Goal: Information Seeking & Learning: Learn about a topic

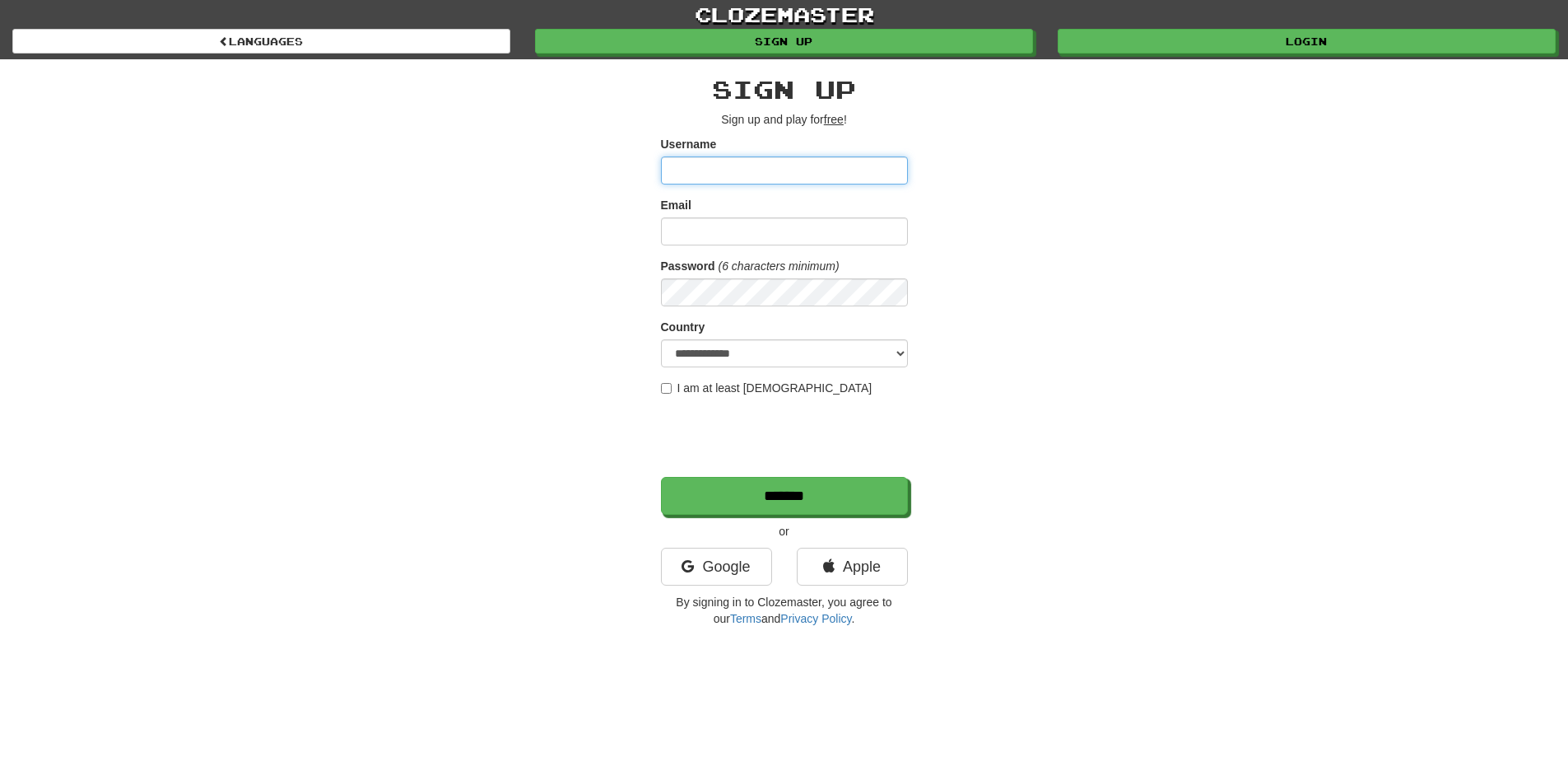
type input "**********"
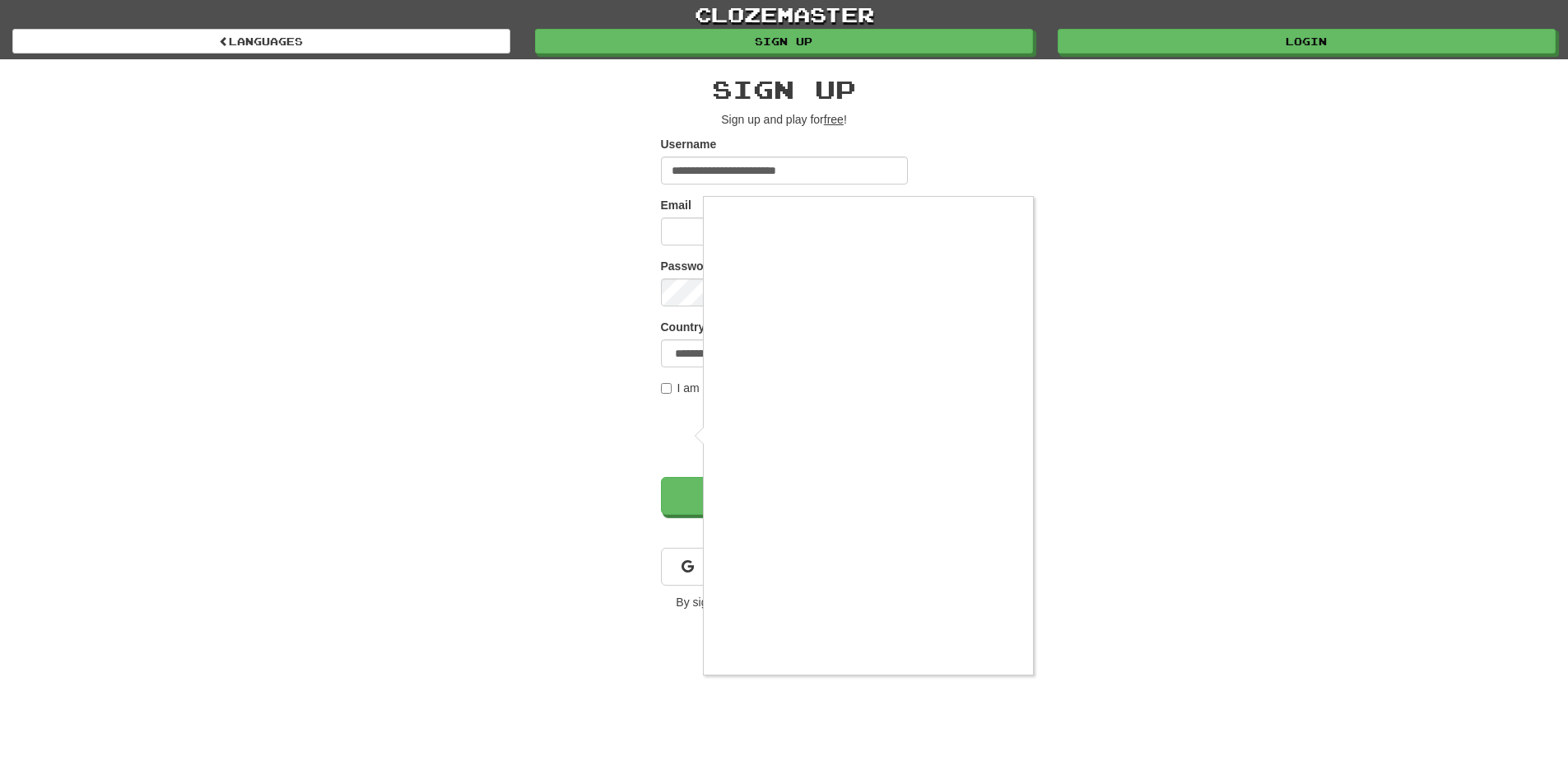
drag, startPoint x: 1376, startPoint y: 375, endPoint x: 1364, endPoint y: 376, distance: 12.0
click at [1366, 375] on div at bounding box center [784, 378] width 1568 height 757
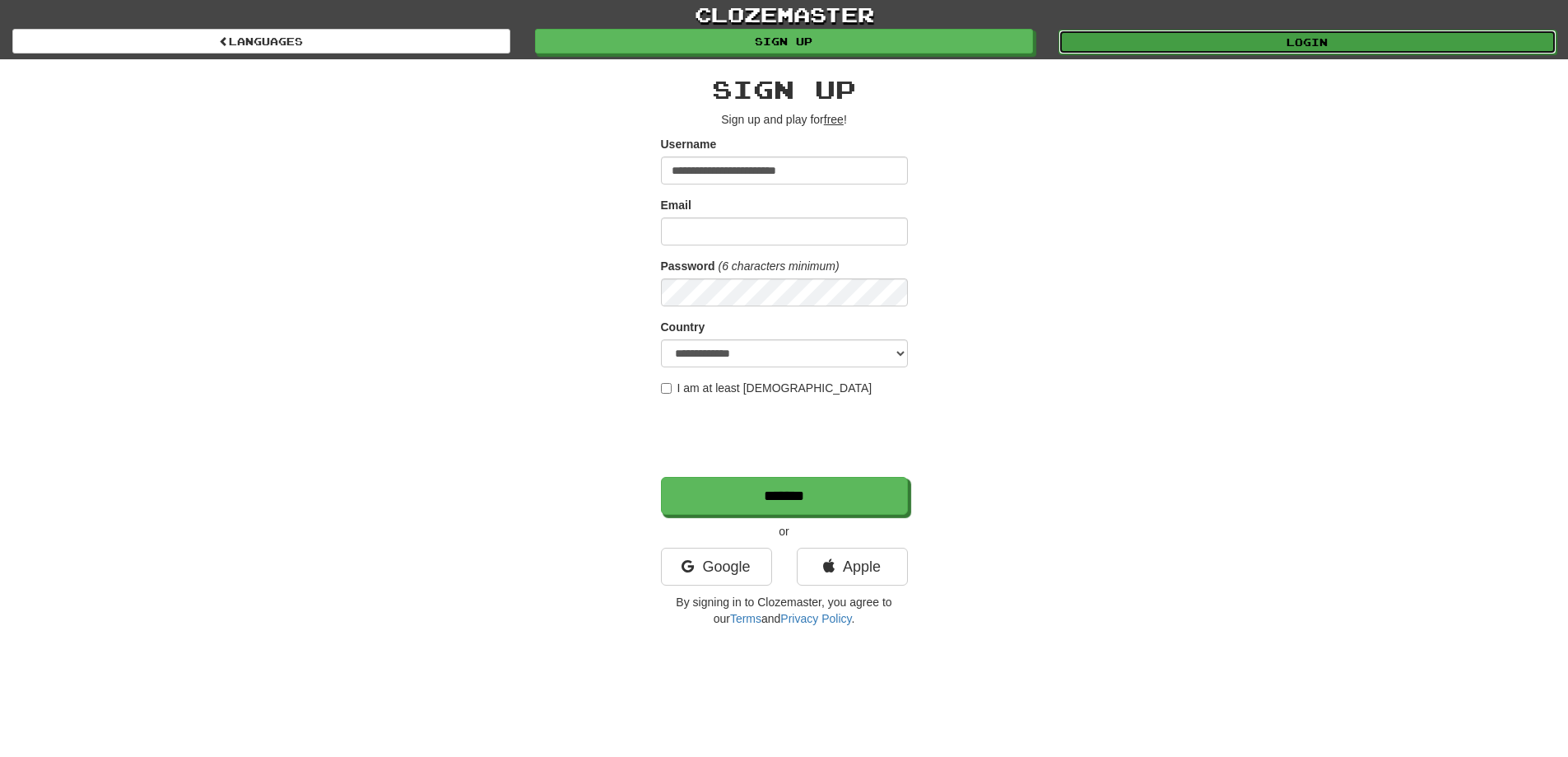
click at [1222, 48] on link "Login" at bounding box center [1308, 42] width 498 height 25
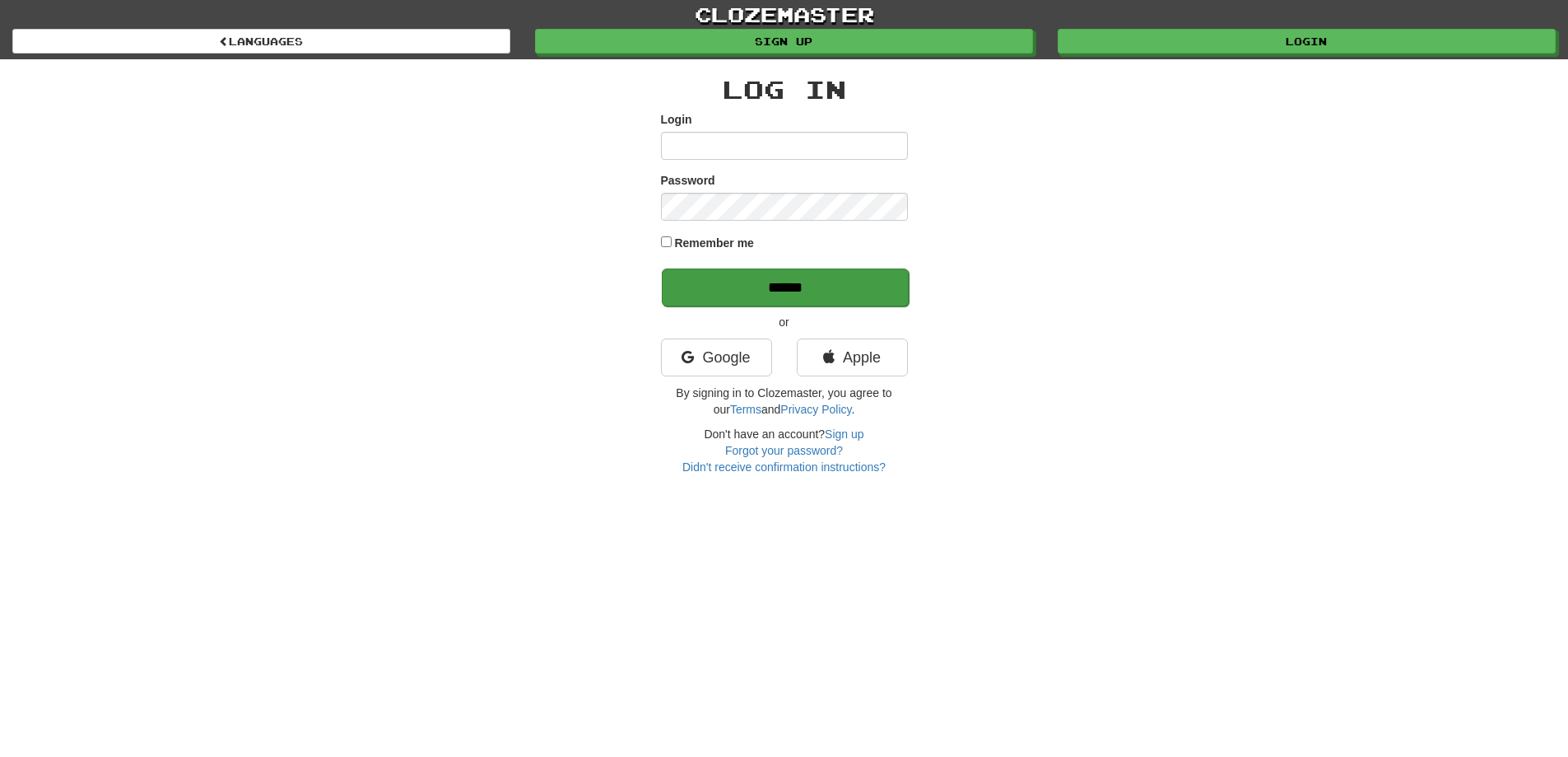
type input "**********"
click at [803, 290] on input "******" at bounding box center [786, 287] width 247 height 38
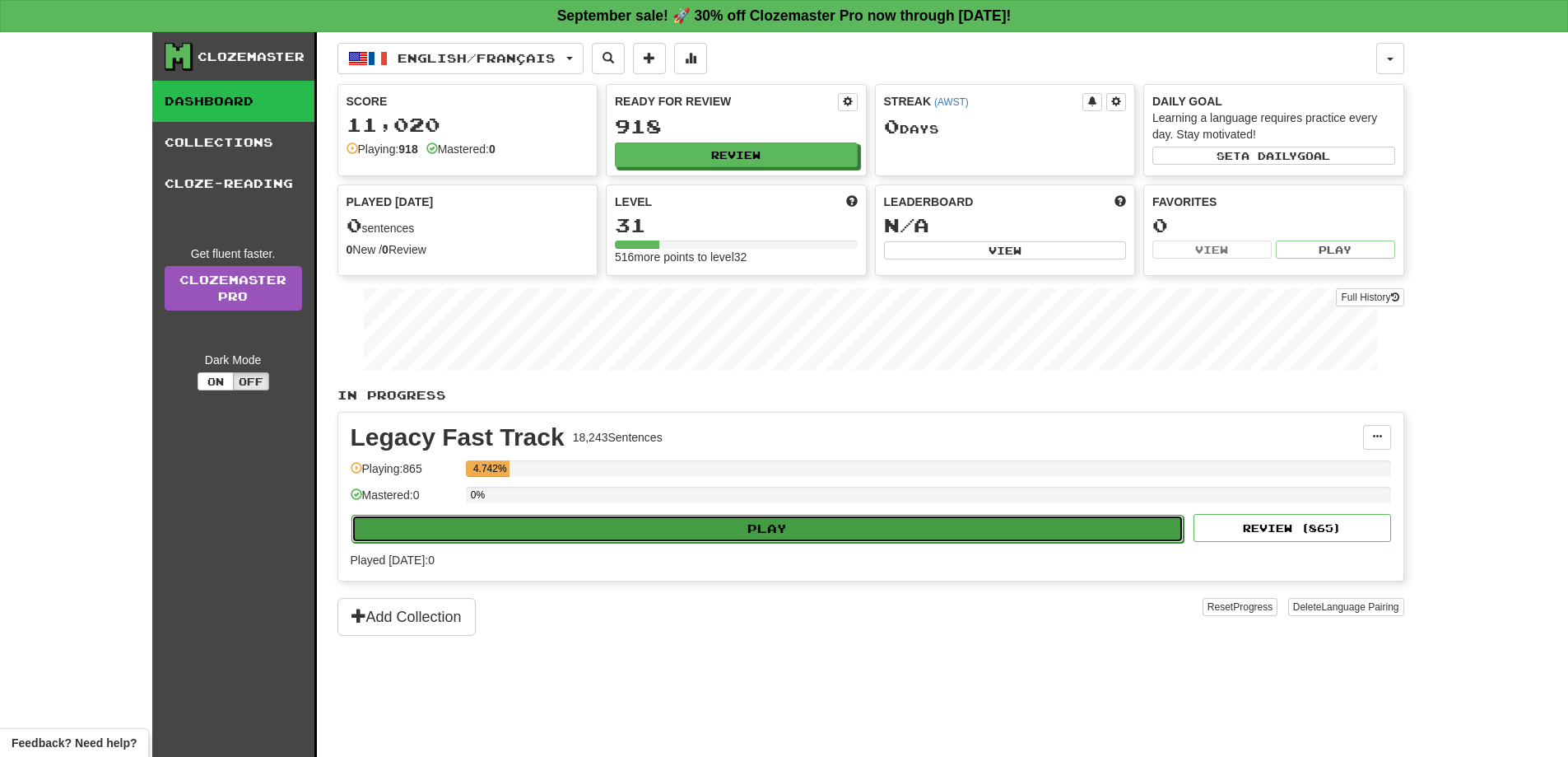
click at [752, 537] on button "Play" at bounding box center [768, 528] width 833 height 28
select select "**"
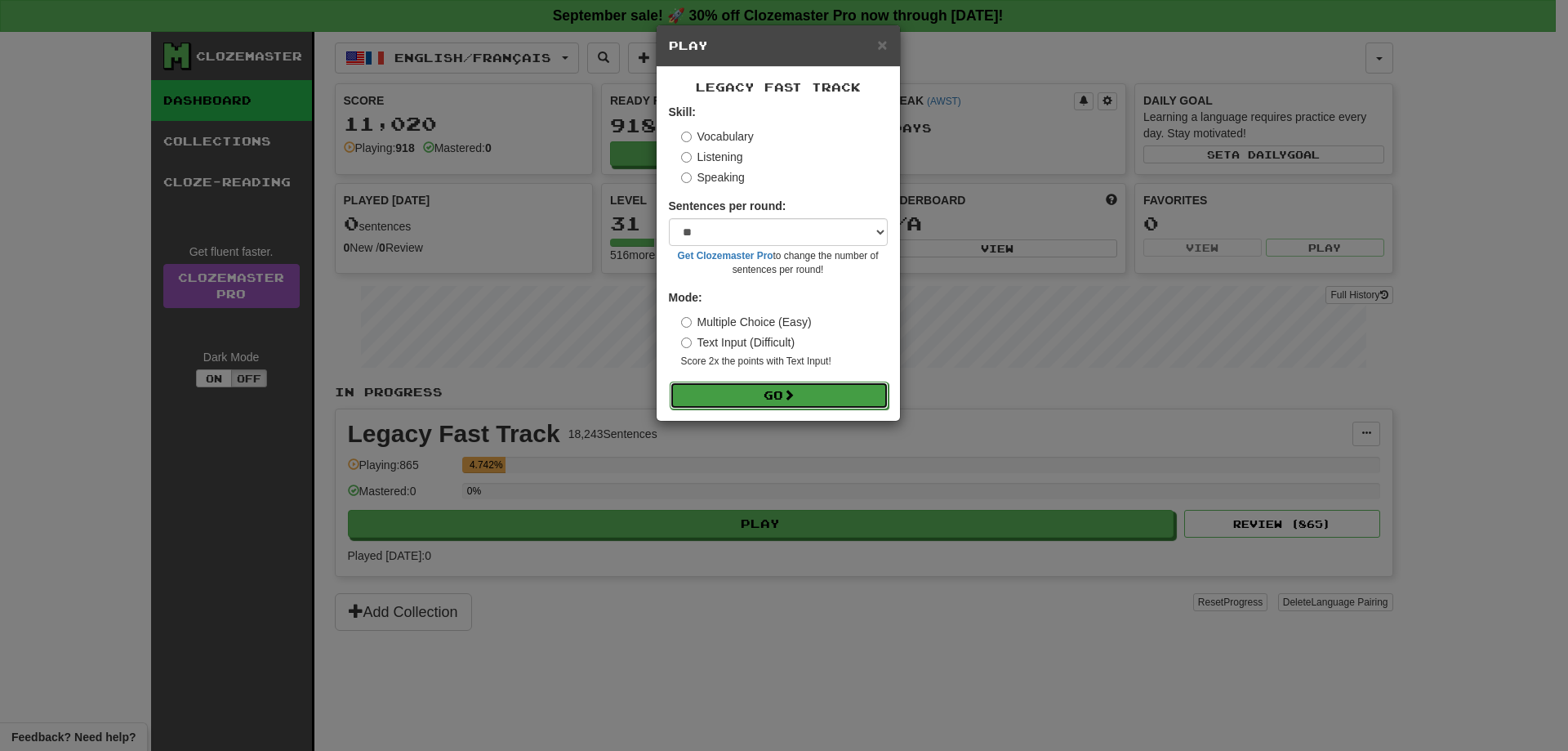
click at [776, 386] on button "Go" at bounding box center [779, 396] width 219 height 28
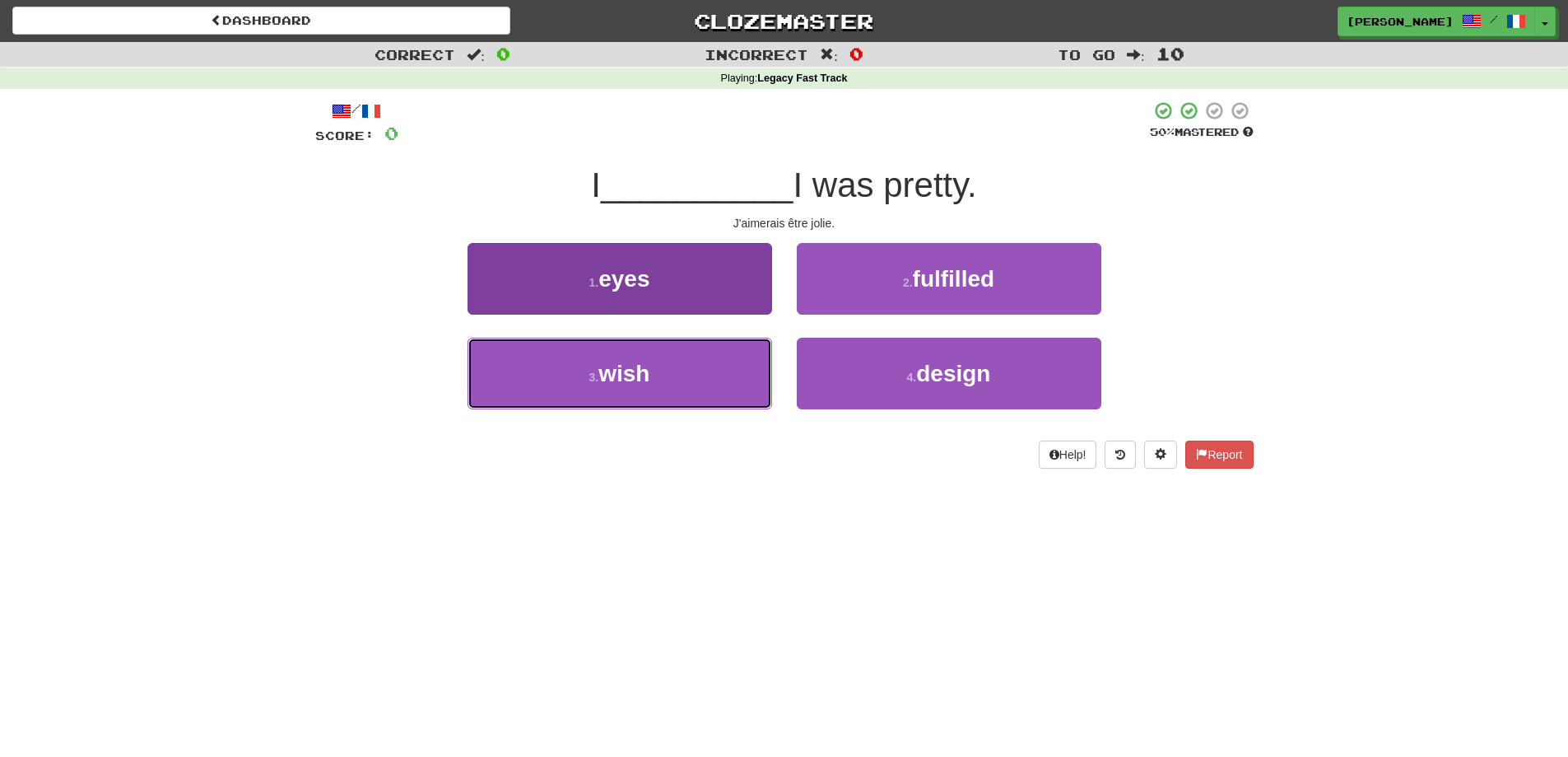
drag, startPoint x: 623, startPoint y: 376, endPoint x: 657, endPoint y: 388, distance: 36.1
click at [623, 376] on span "wish" at bounding box center [623, 374] width 51 height 26
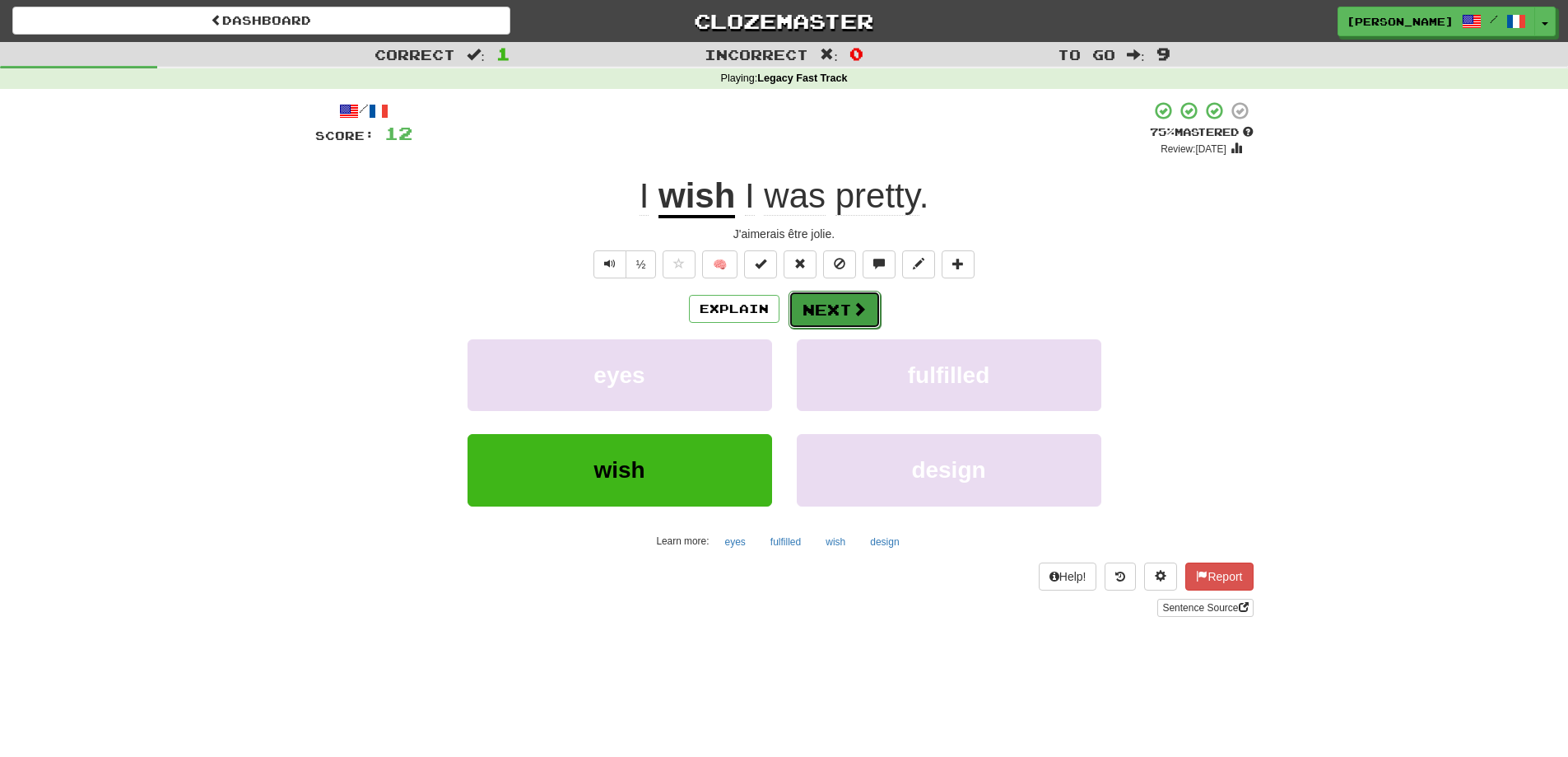
drag, startPoint x: 1073, startPoint y: 308, endPoint x: 854, endPoint y: 320, distance: 219.3
click at [854, 320] on button "Next" at bounding box center [834, 309] width 92 height 38
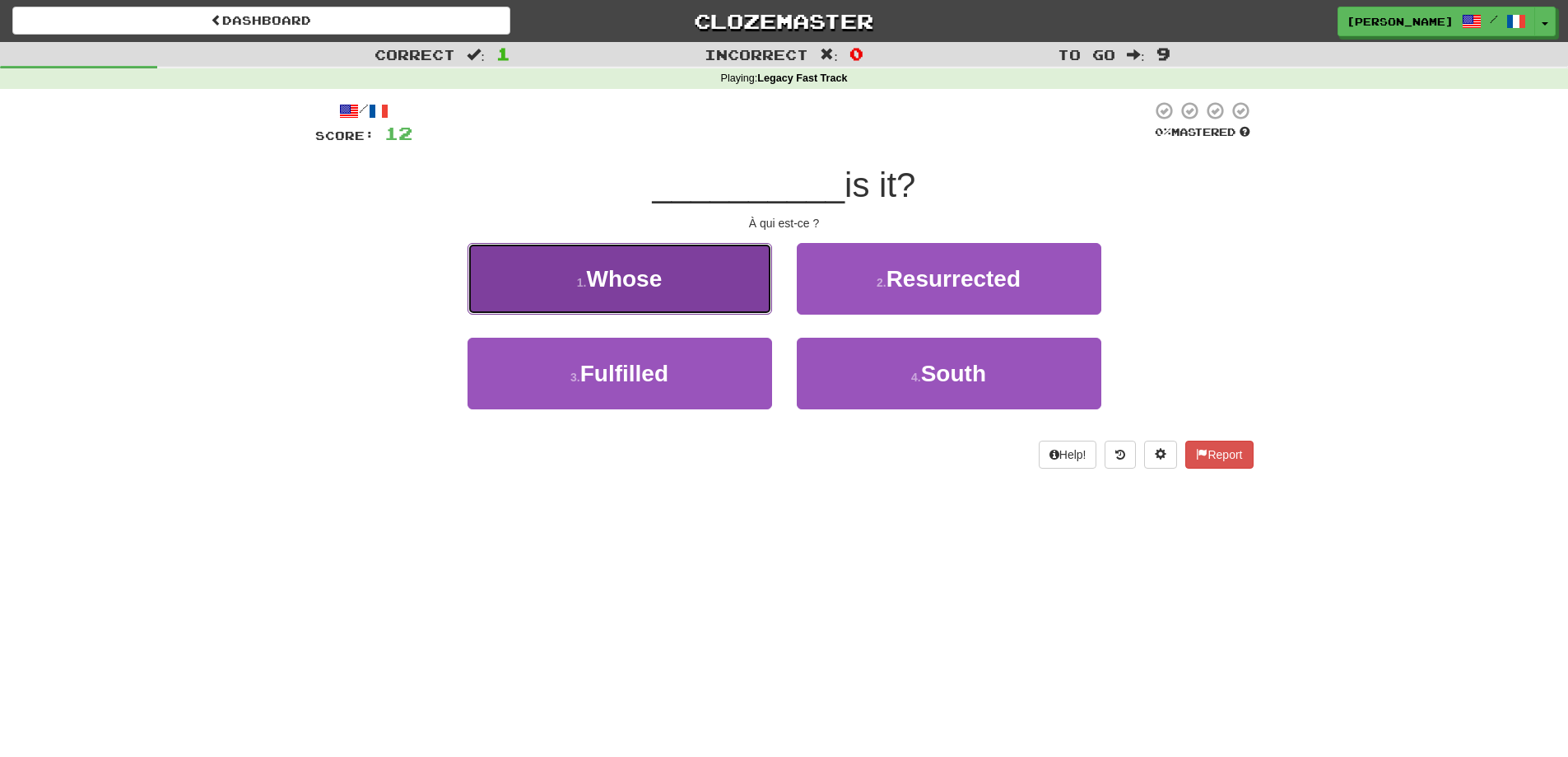
click at [706, 285] on button "1 . Whose" at bounding box center [619, 278] width 305 height 71
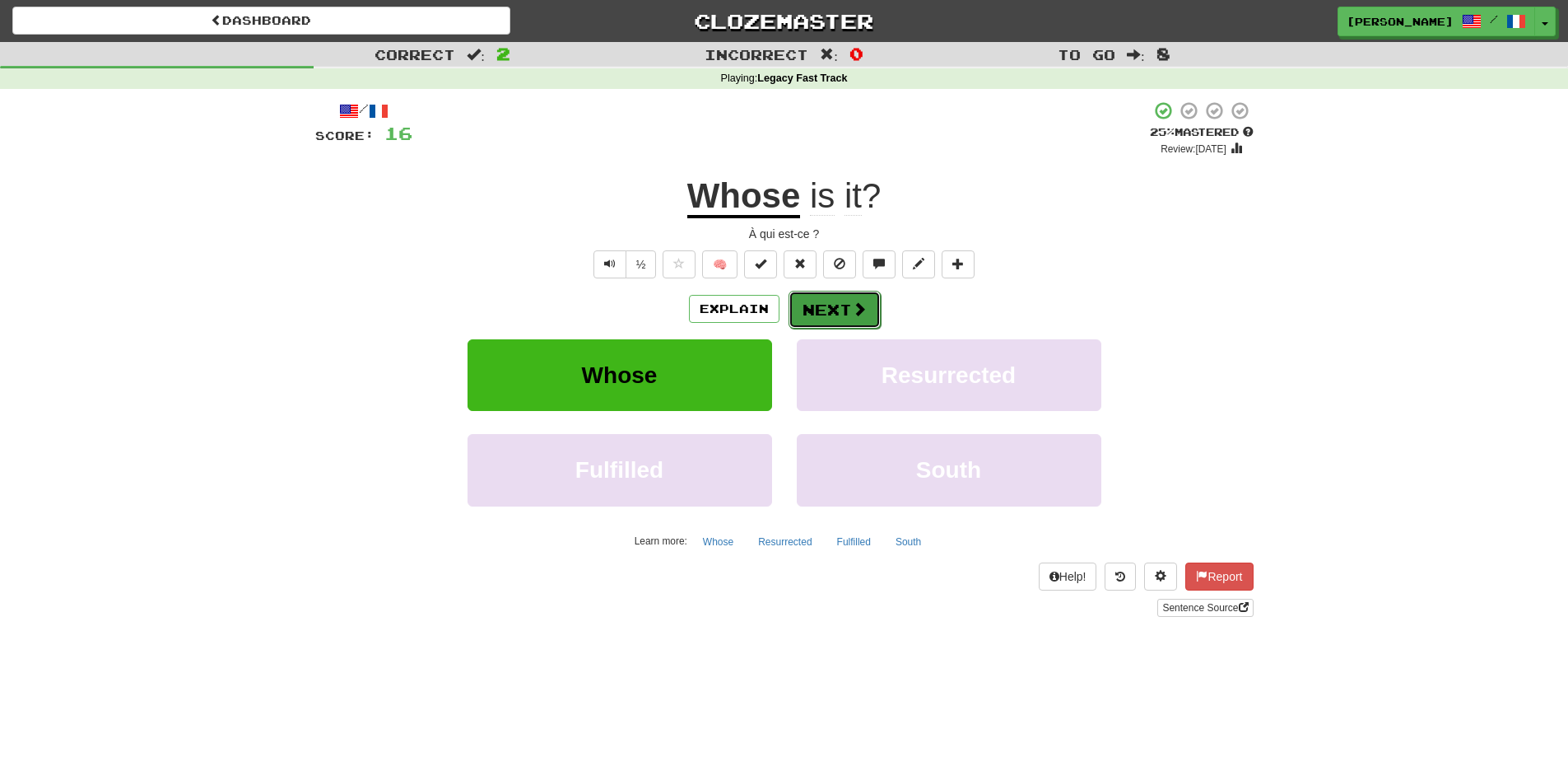
click at [831, 310] on button "Next" at bounding box center [834, 309] width 92 height 38
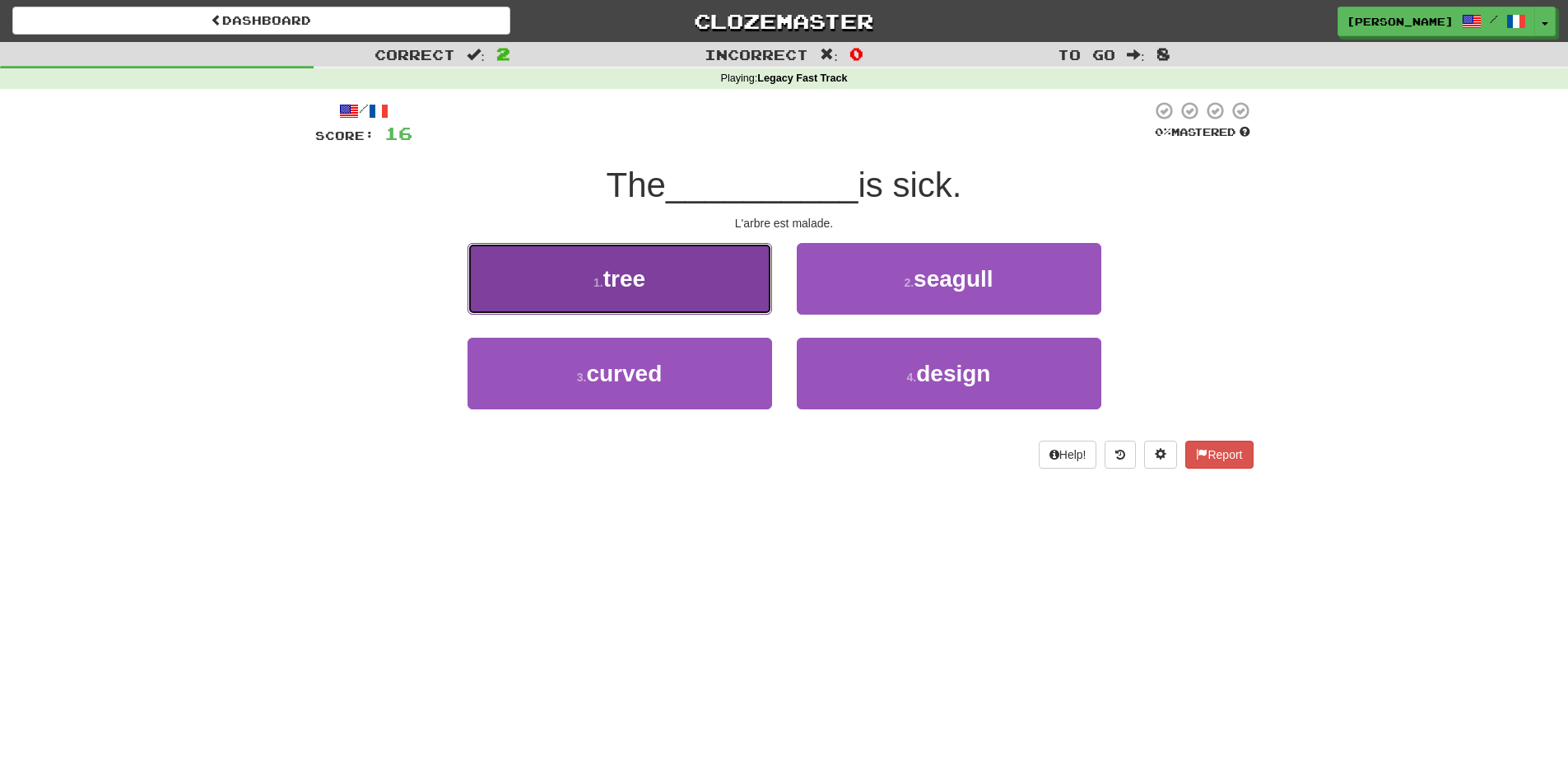
click at [687, 290] on button "1 . tree" at bounding box center [619, 278] width 305 height 71
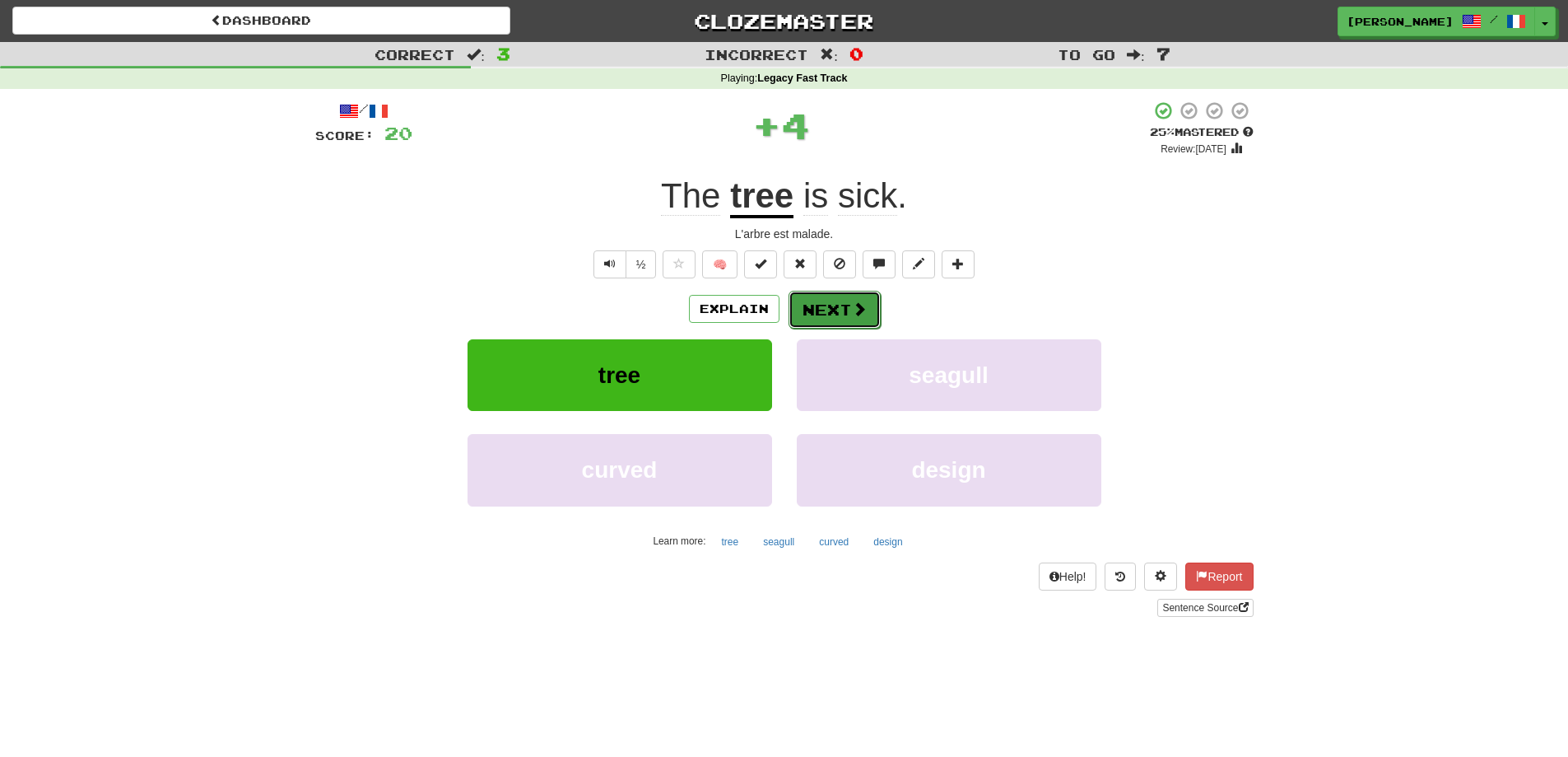
click at [842, 307] on button "Next" at bounding box center [834, 309] width 92 height 38
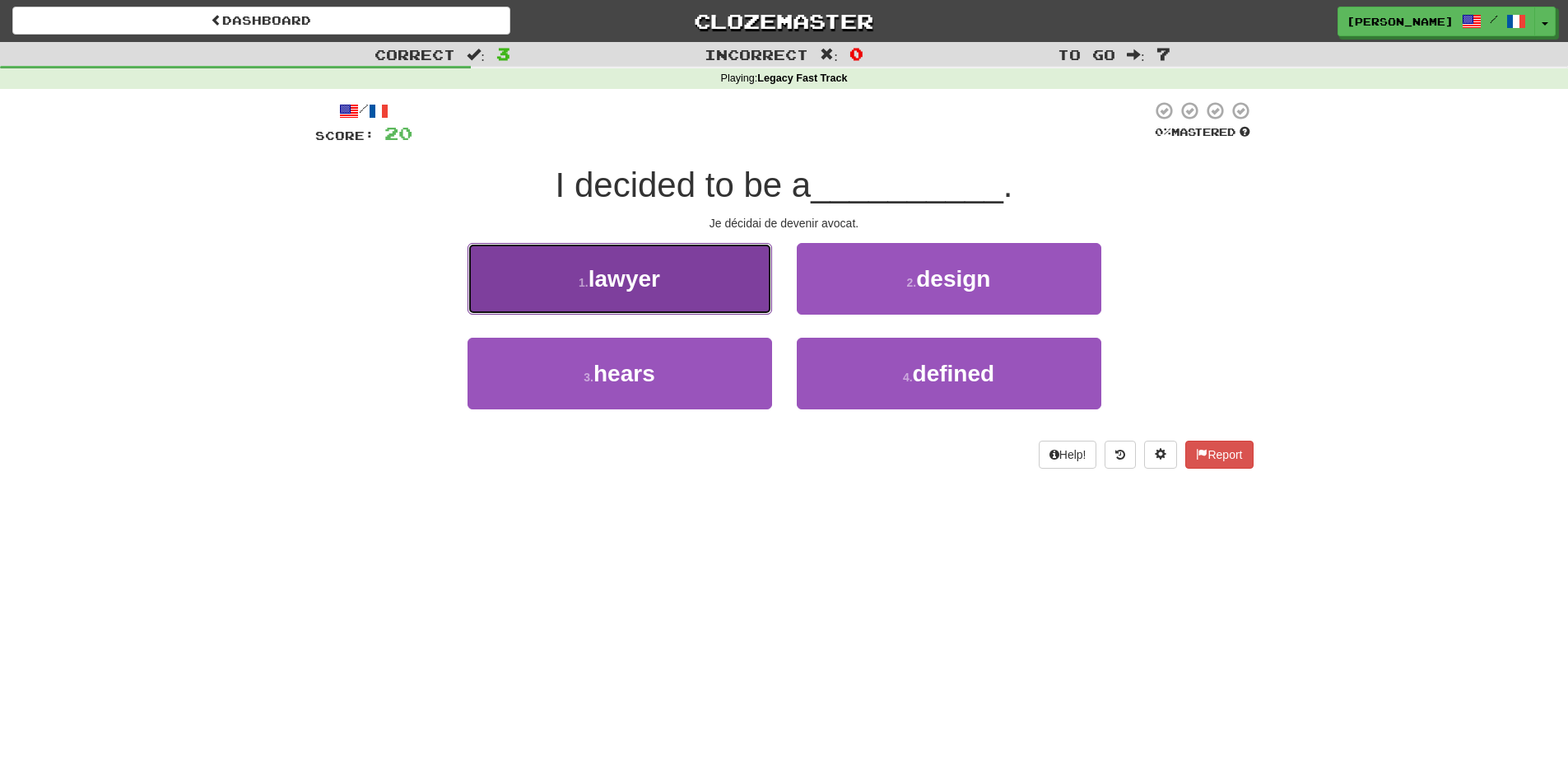
click at [740, 299] on button "1 . lawyer" at bounding box center [619, 278] width 305 height 71
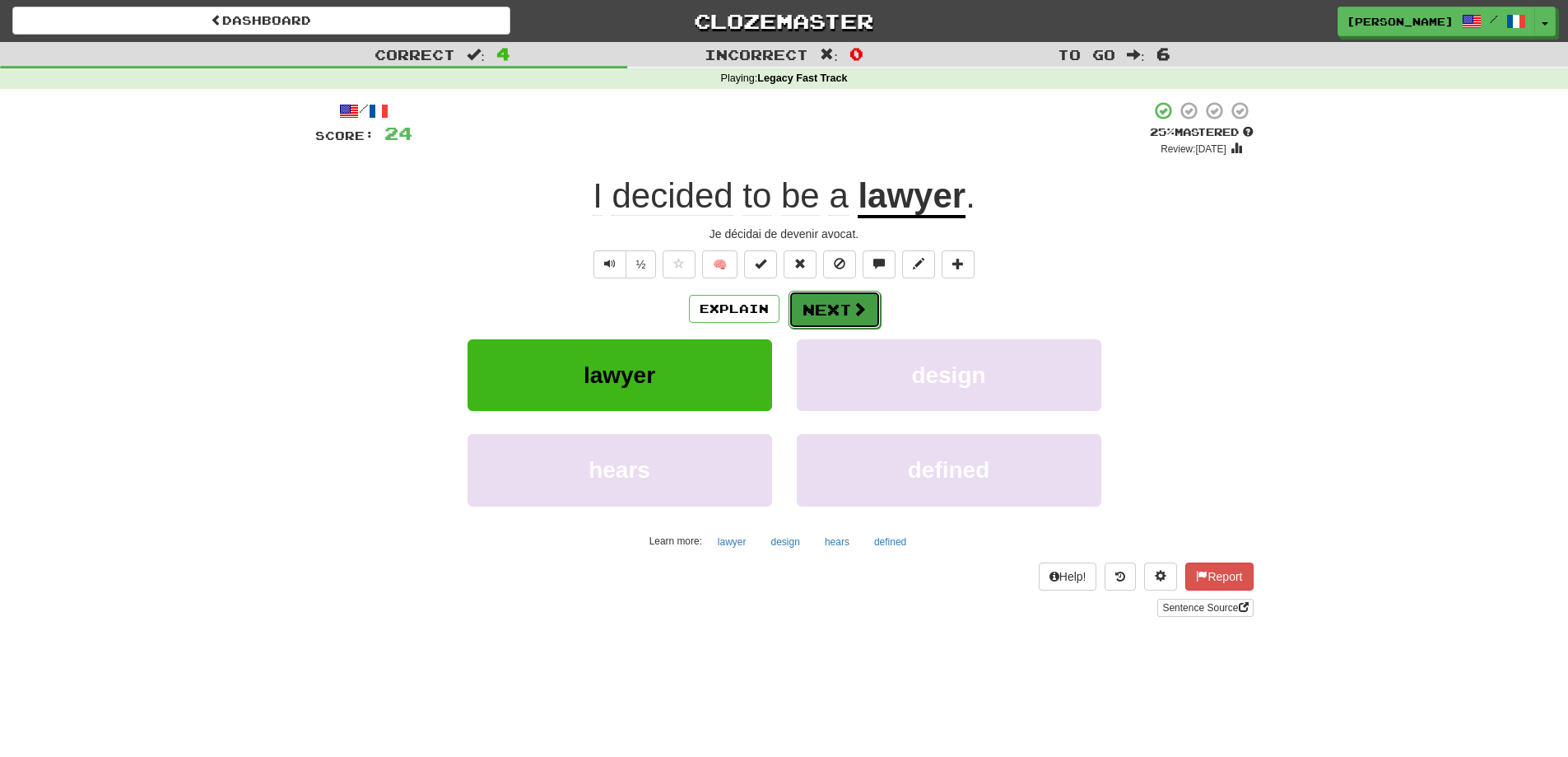
click at [814, 308] on button "Next" at bounding box center [834, 309] width 92 height 38
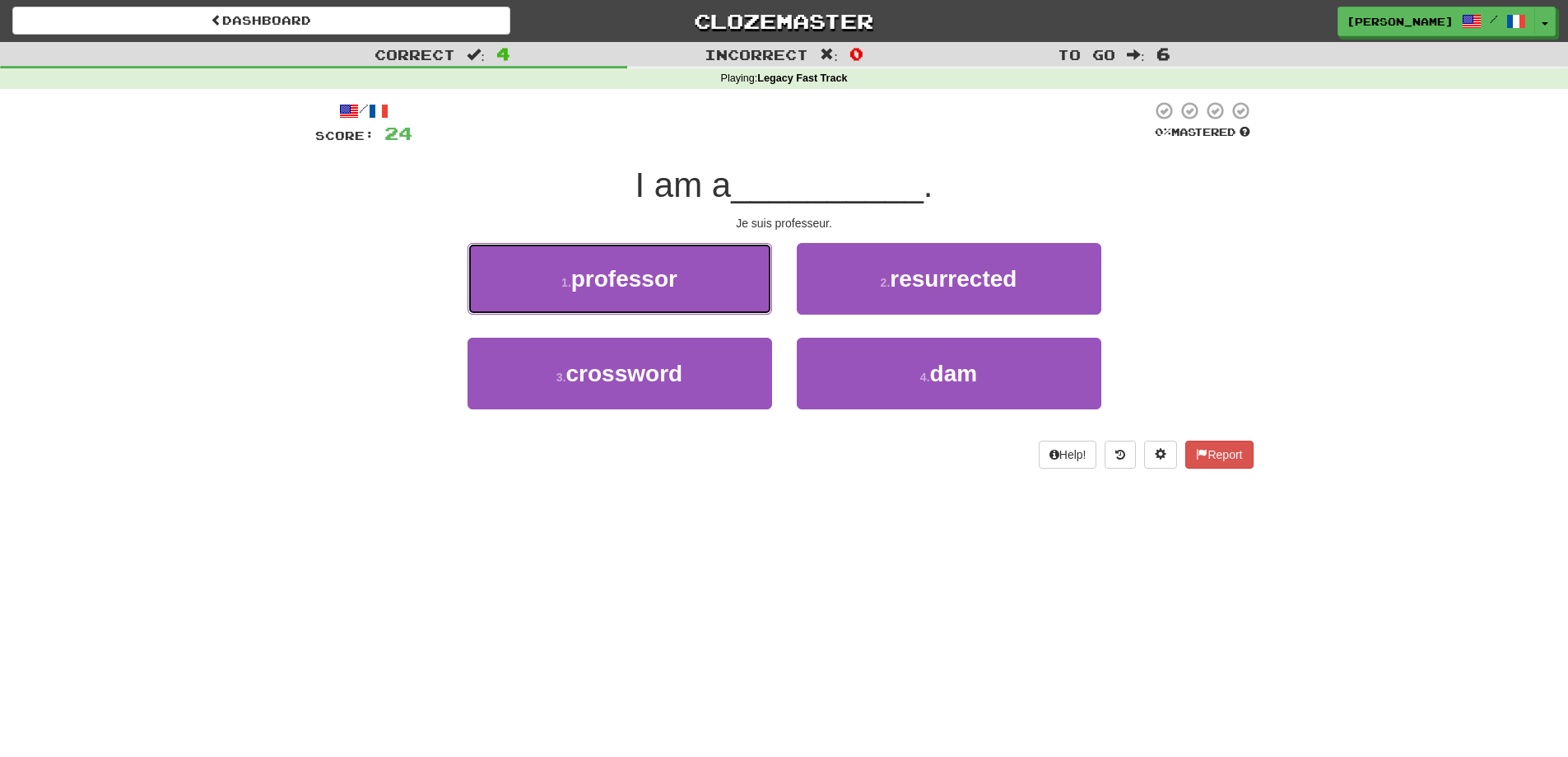
drag, startPoint x: 723, startPoint y: 285, endPoint x: 903, endPoint y: 285, distance: 180.0
click at [732, 285] on button "1 . professor" at bounding box center [619, 278] width 305 height 71
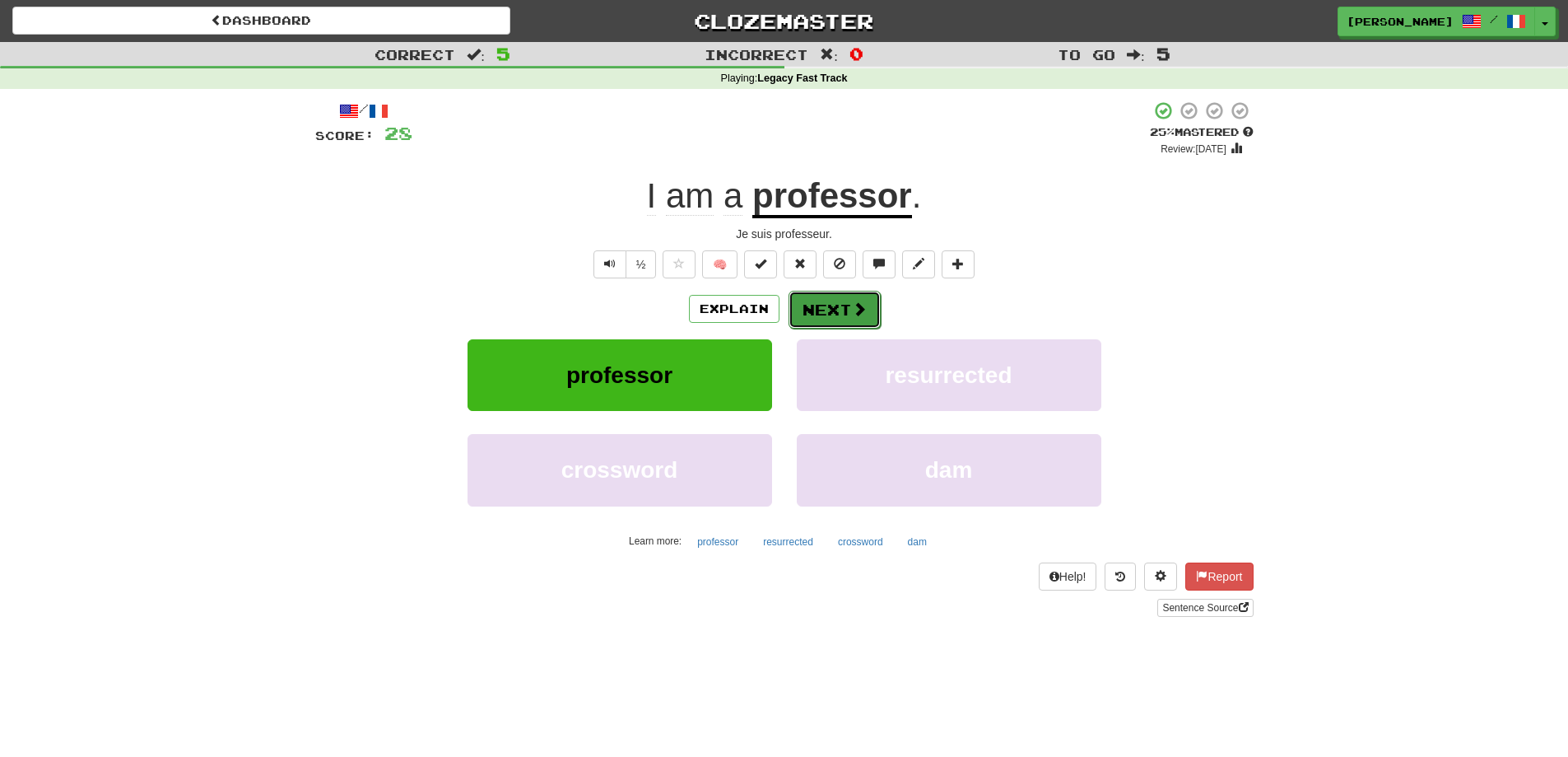
click at [837, 304] on button "Next" at bounding box center [834, 309] width 92 height 38
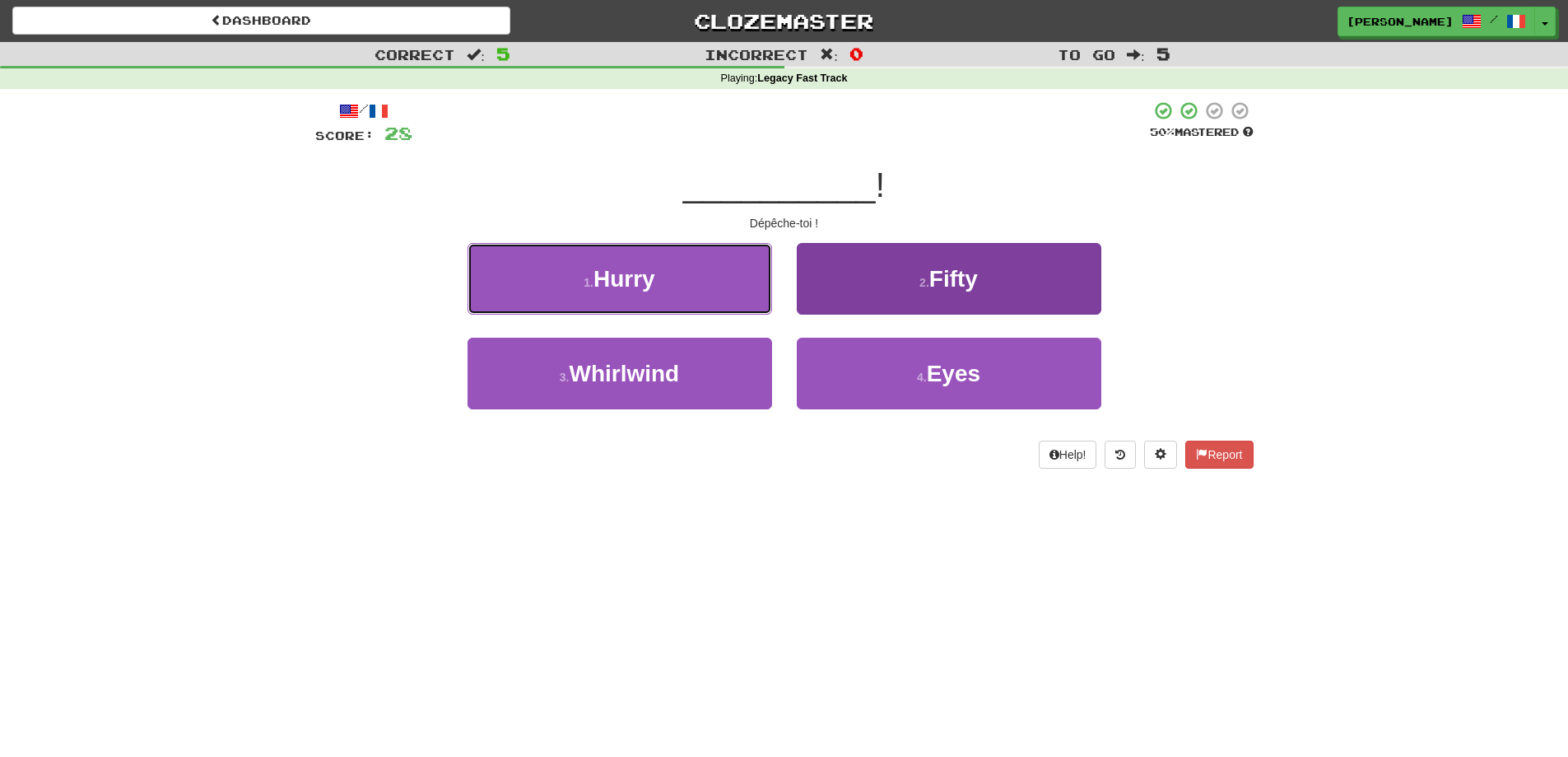
drag, startPoint x: 677, startPoint y: 285, endPoint x: 909, endPoint y: 350, distance: 240.9
click at [687, 287] on button "1 . Hurry" at bounding box center [619, 278] width 305 height 71
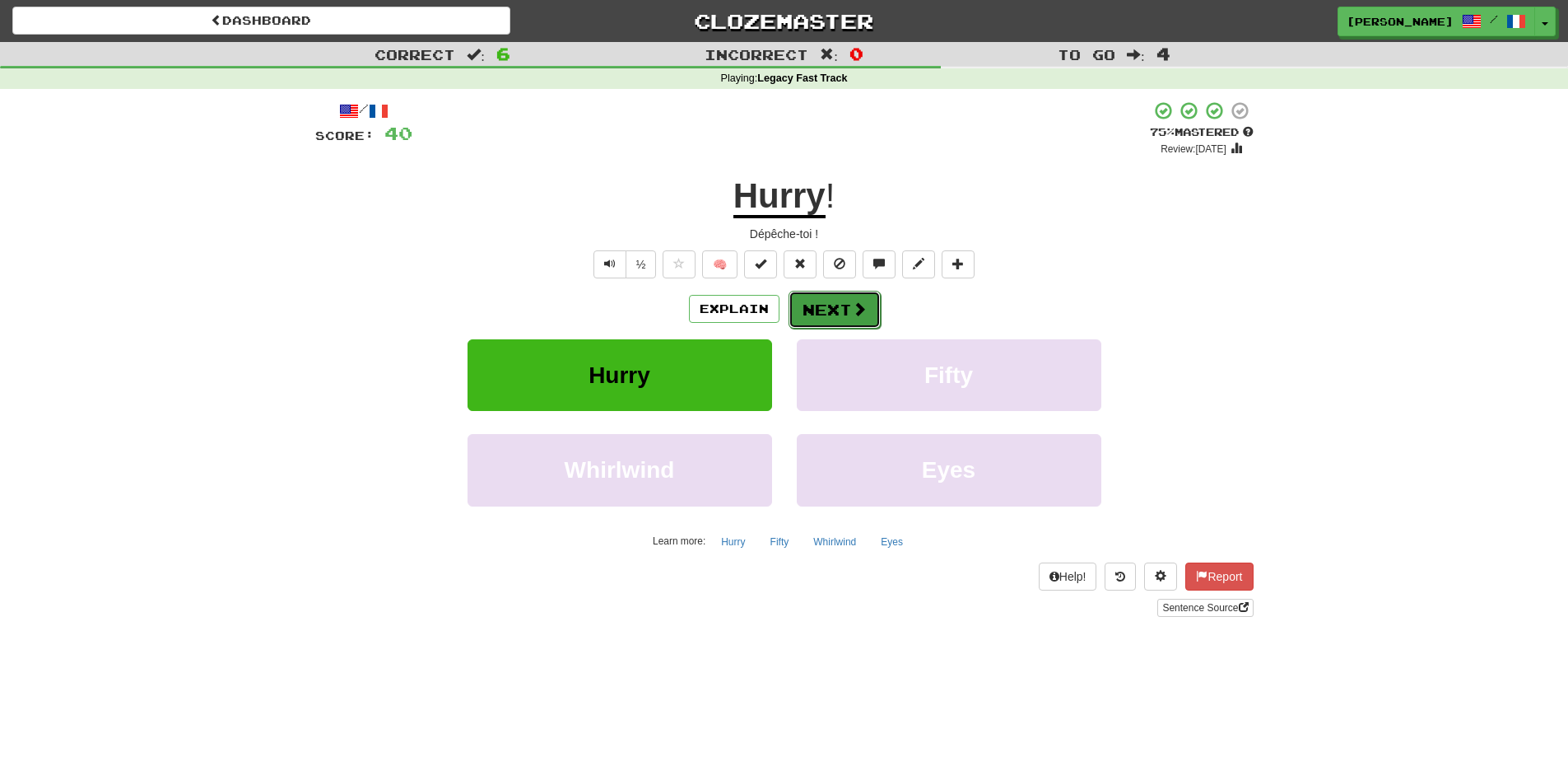
click at [836, 311] on button "Next" at bounding box center [834, 309] width 92 height 38
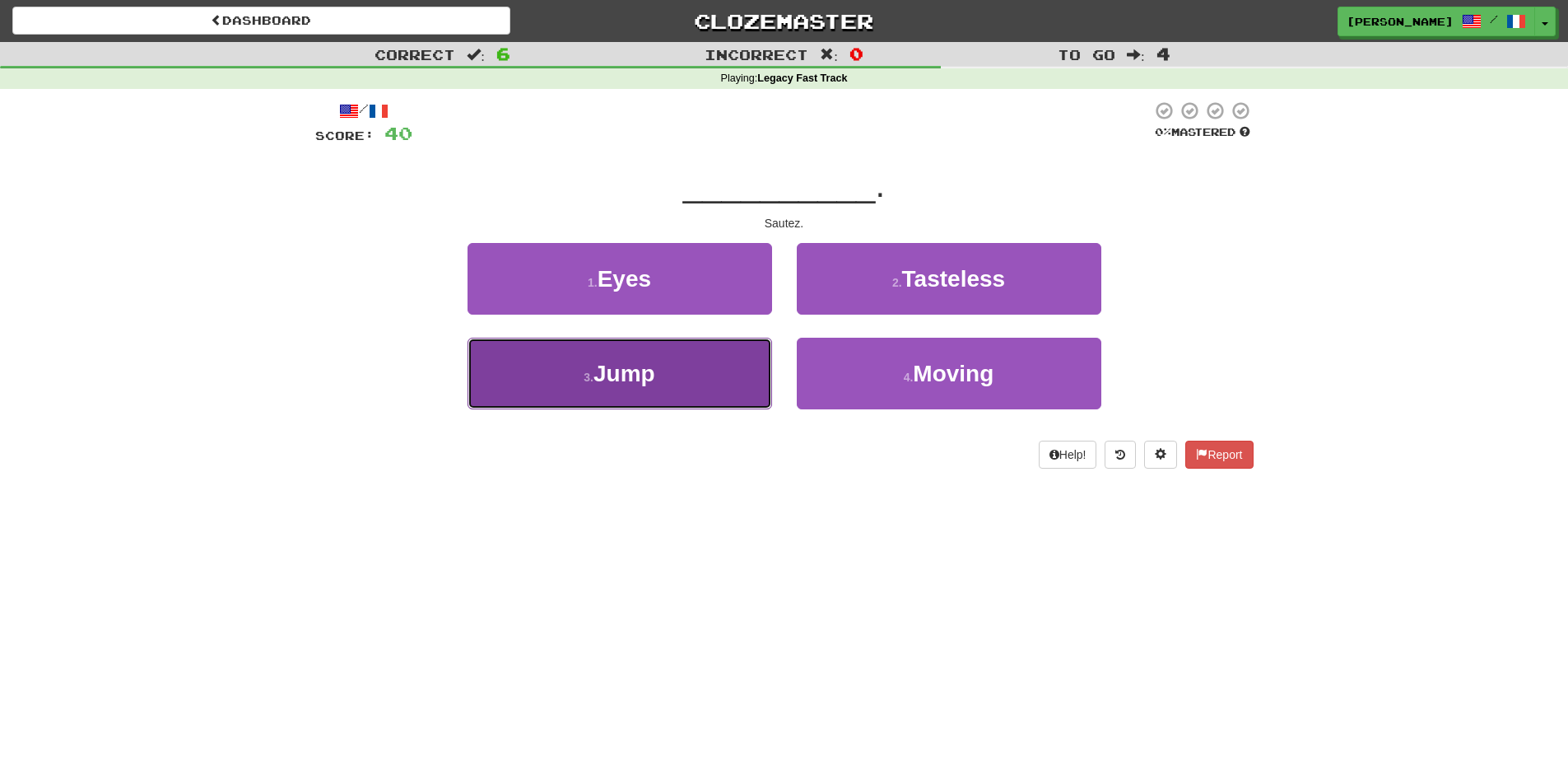
click at [632, 382] on span "Jump" at bounding box center [624, 374] width 62 height 26
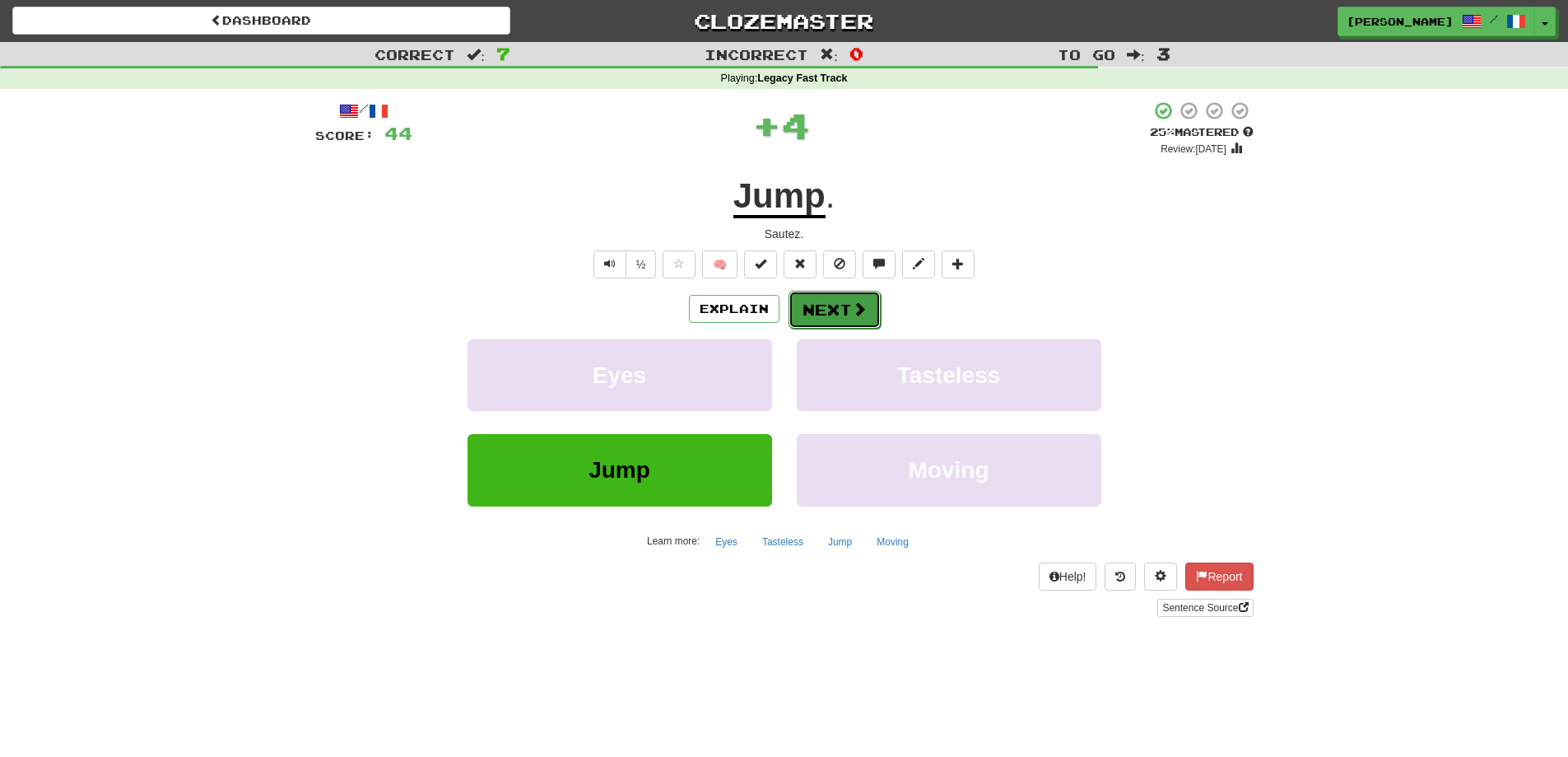
click at [833, 301] on button "Next" at bounding box center [834, 309] width 92 height 38
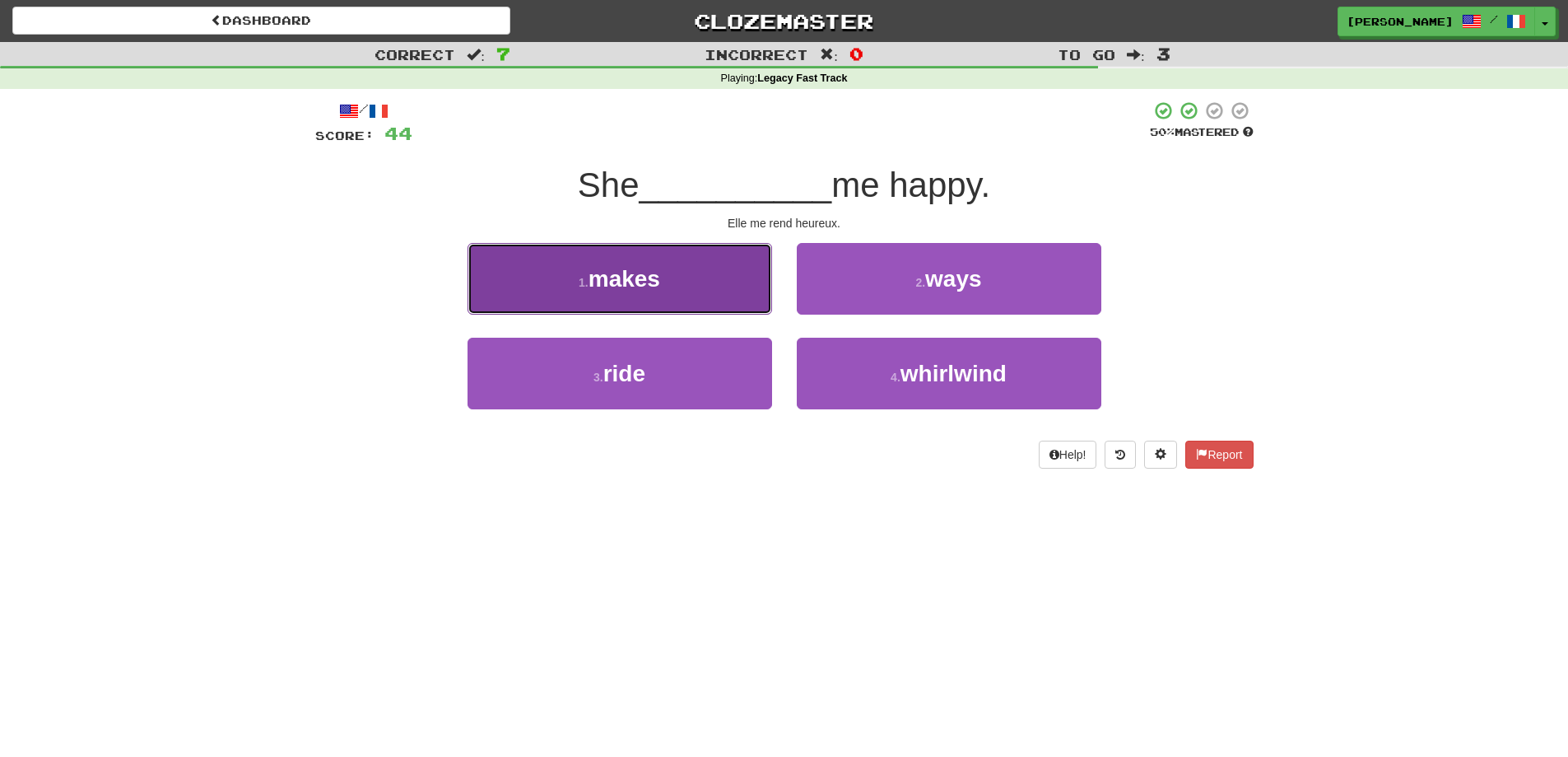
click at [738, 289] on button "1 . makes" at bounding box center [619, 278] width 305 height 71
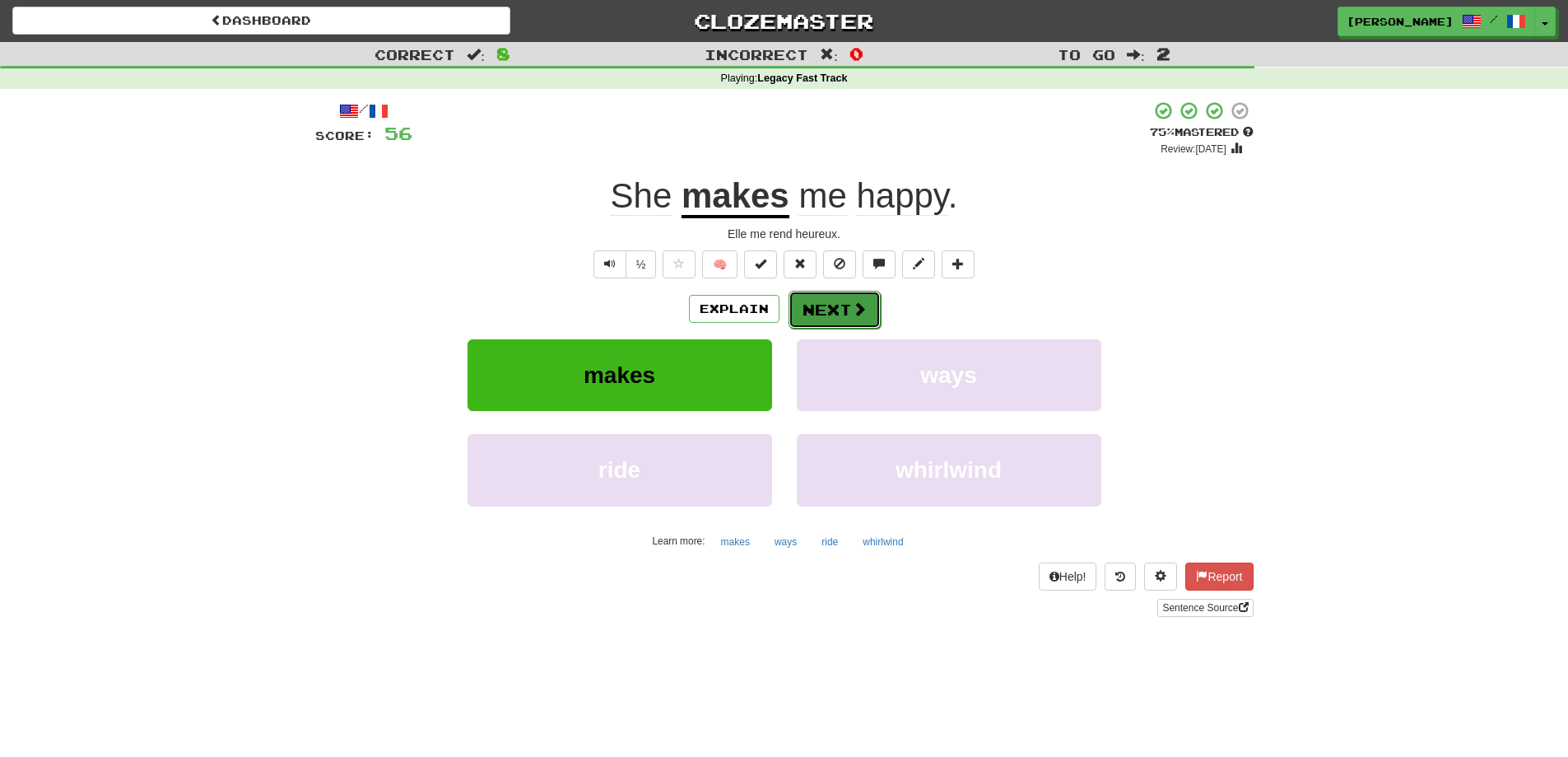
click at [830, 313] on button "Next" at bounding box center [834, 309] width 92 height 38
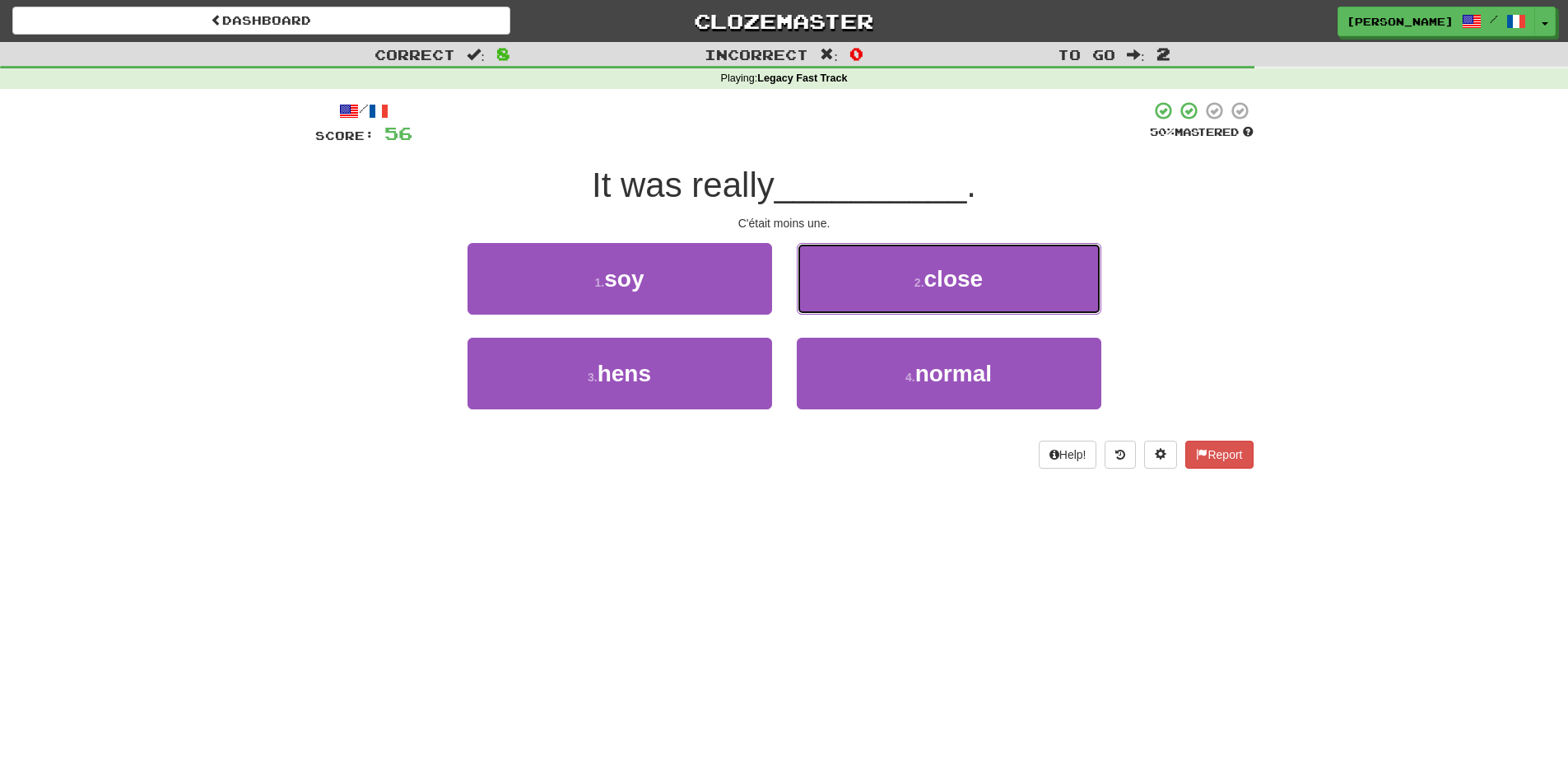
drag, startPoint x: 863, startPoint y: 290, endPoint x: 1215, endPoint y: 223, distance: 358.3
click at [871, 288] on button "2 . close" at bounding box center [949, 278] width 305 height 71
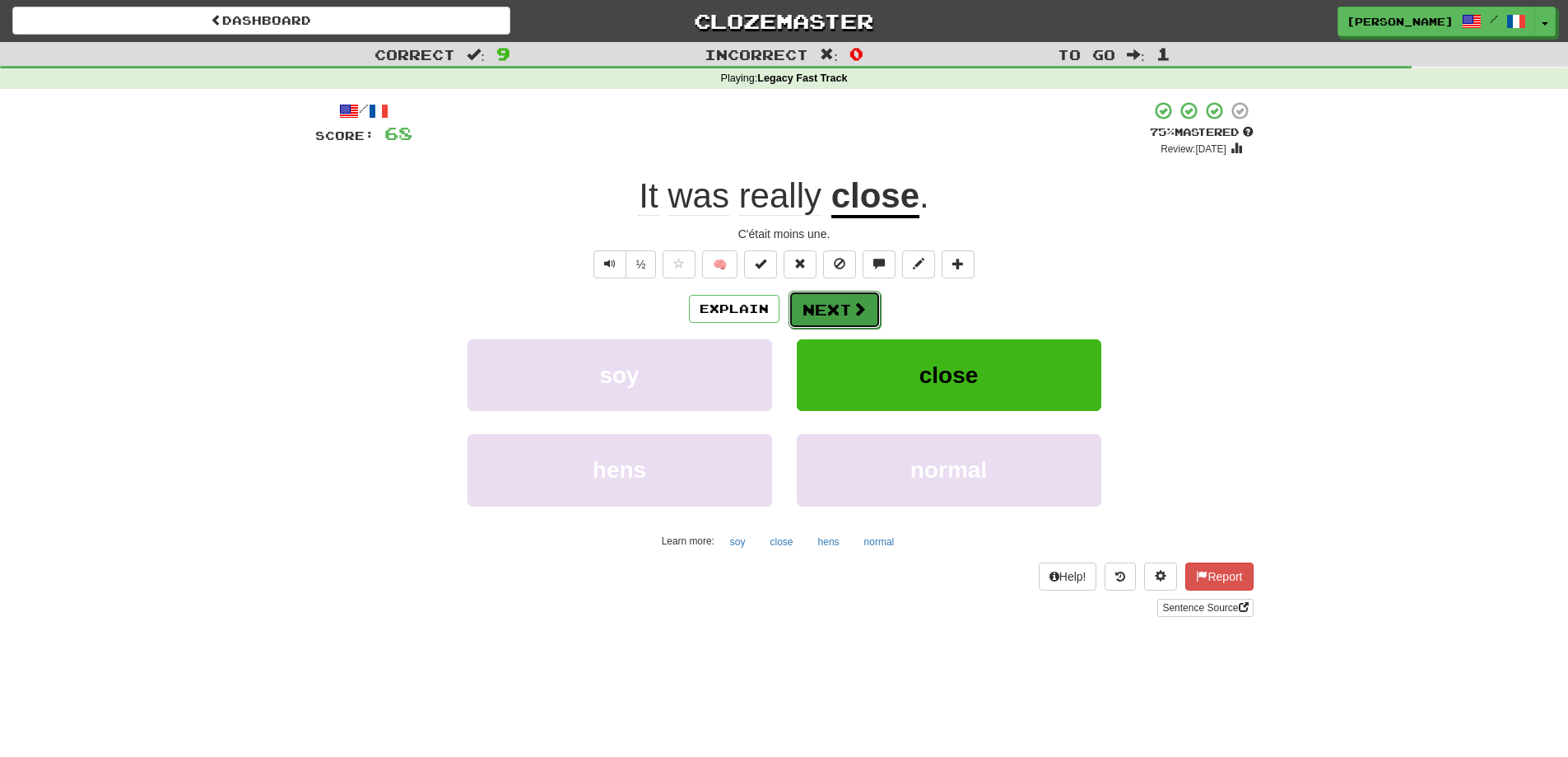
click at [834, 308] on button "Next" at bounding box center [834, 309] width 92 height 38
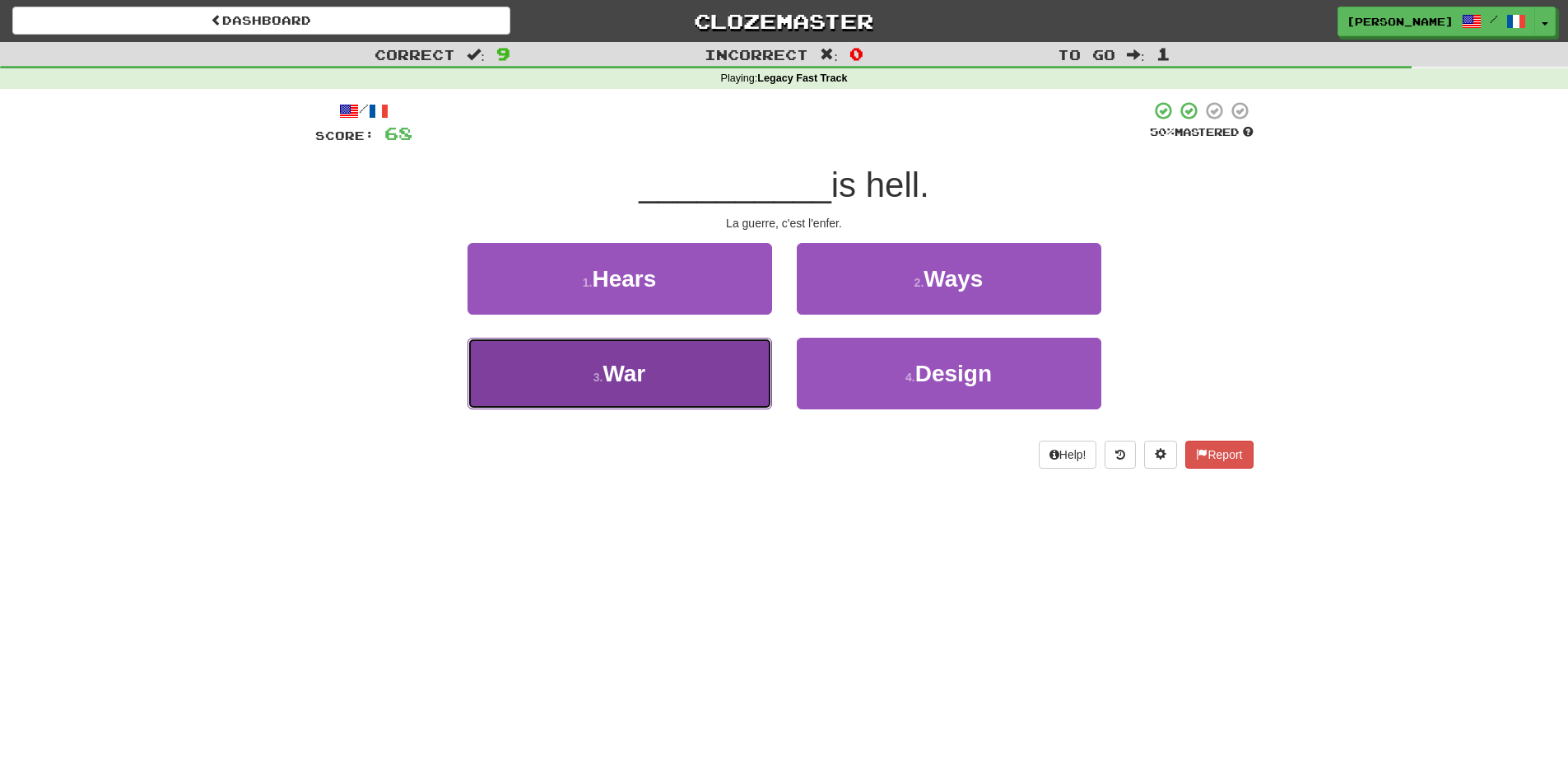
click at [681, 378] on button "3 . War" at bounding box center [619, 373] width 305 height 71
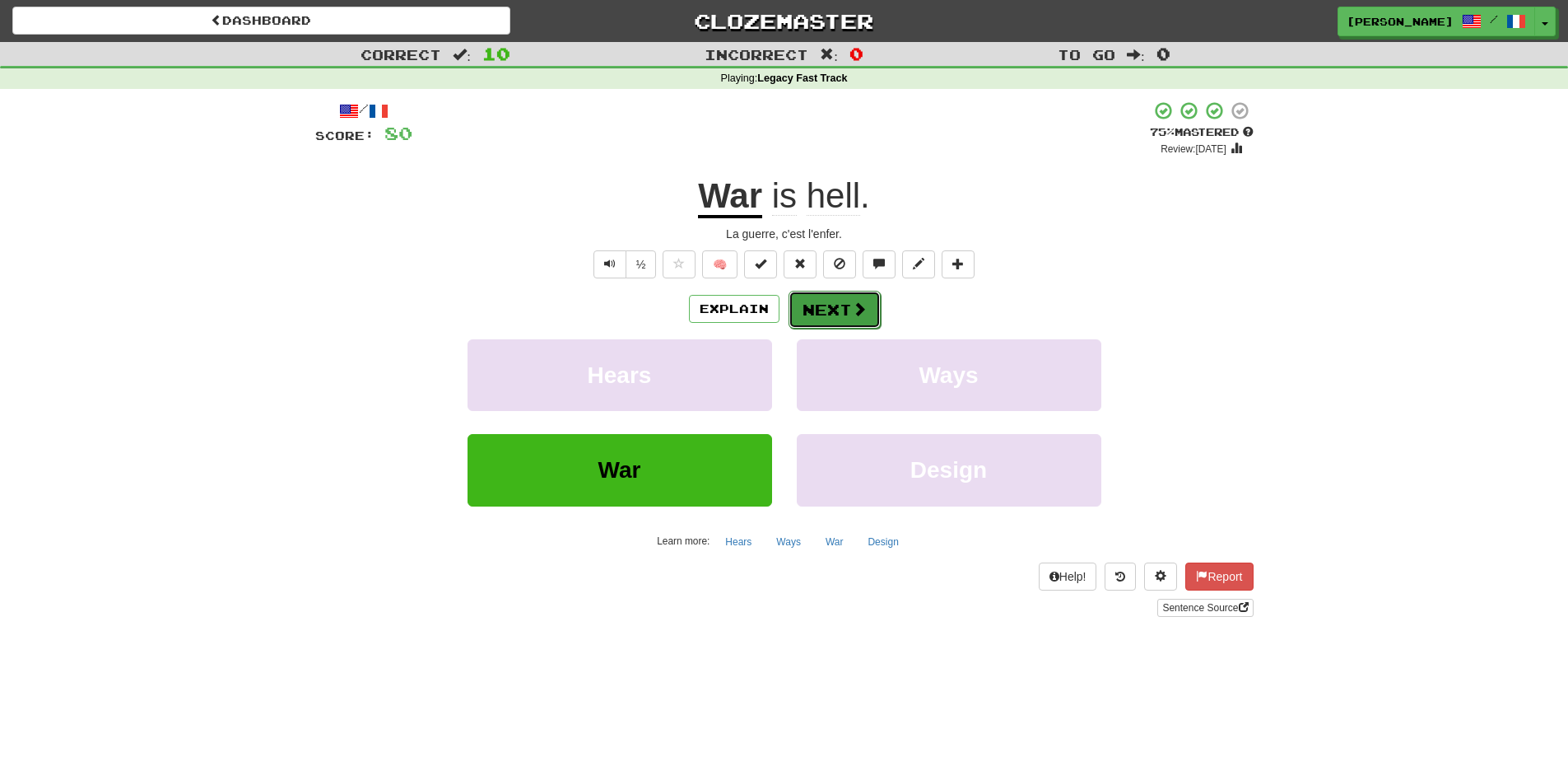
click at [824, 312] on button "Next" at bounding box center [834, 309] width 92 height 38
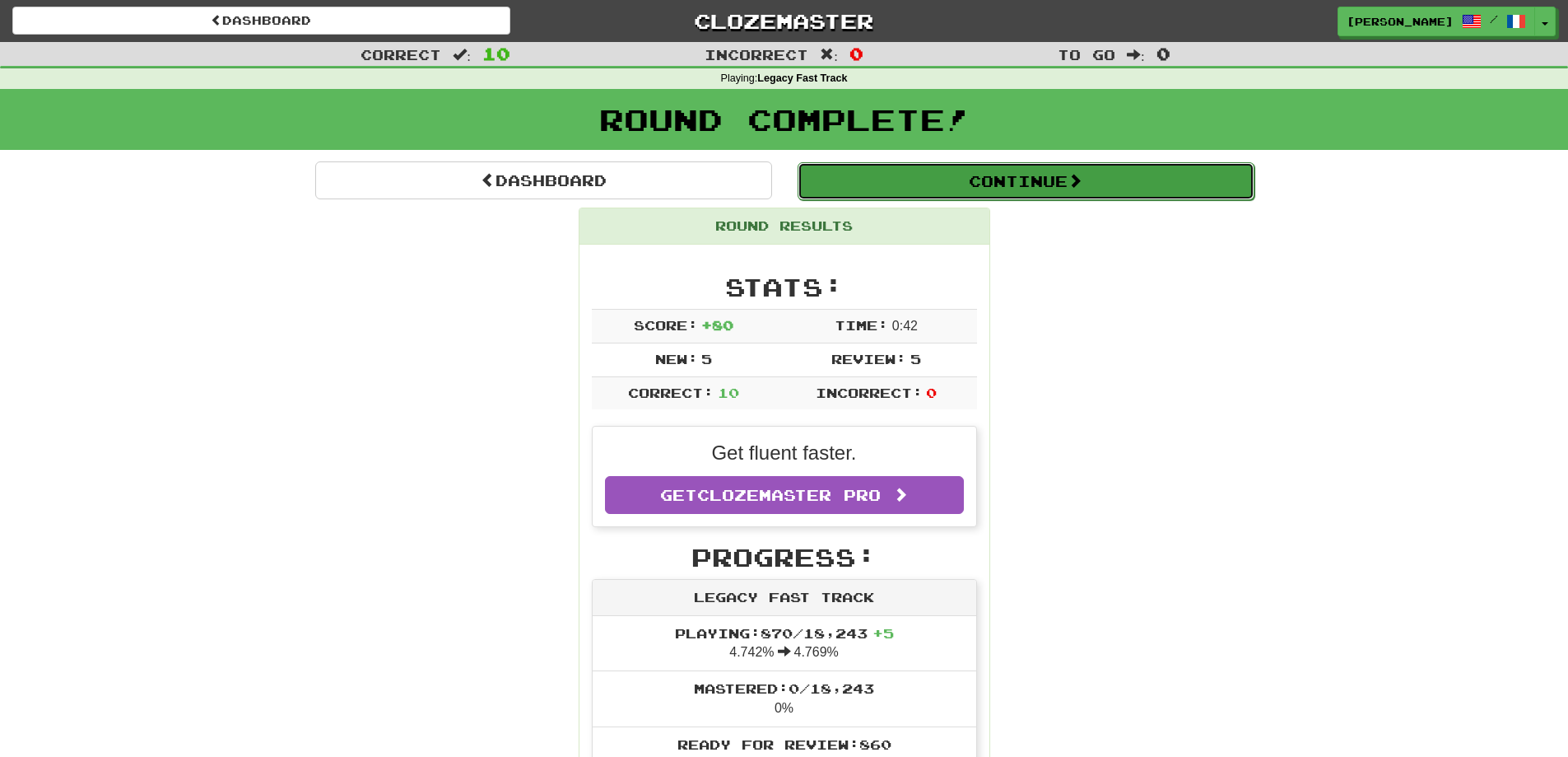
click at [953, 177] on button "Continue" at bounding box center [1026, 181] width 457 height 38
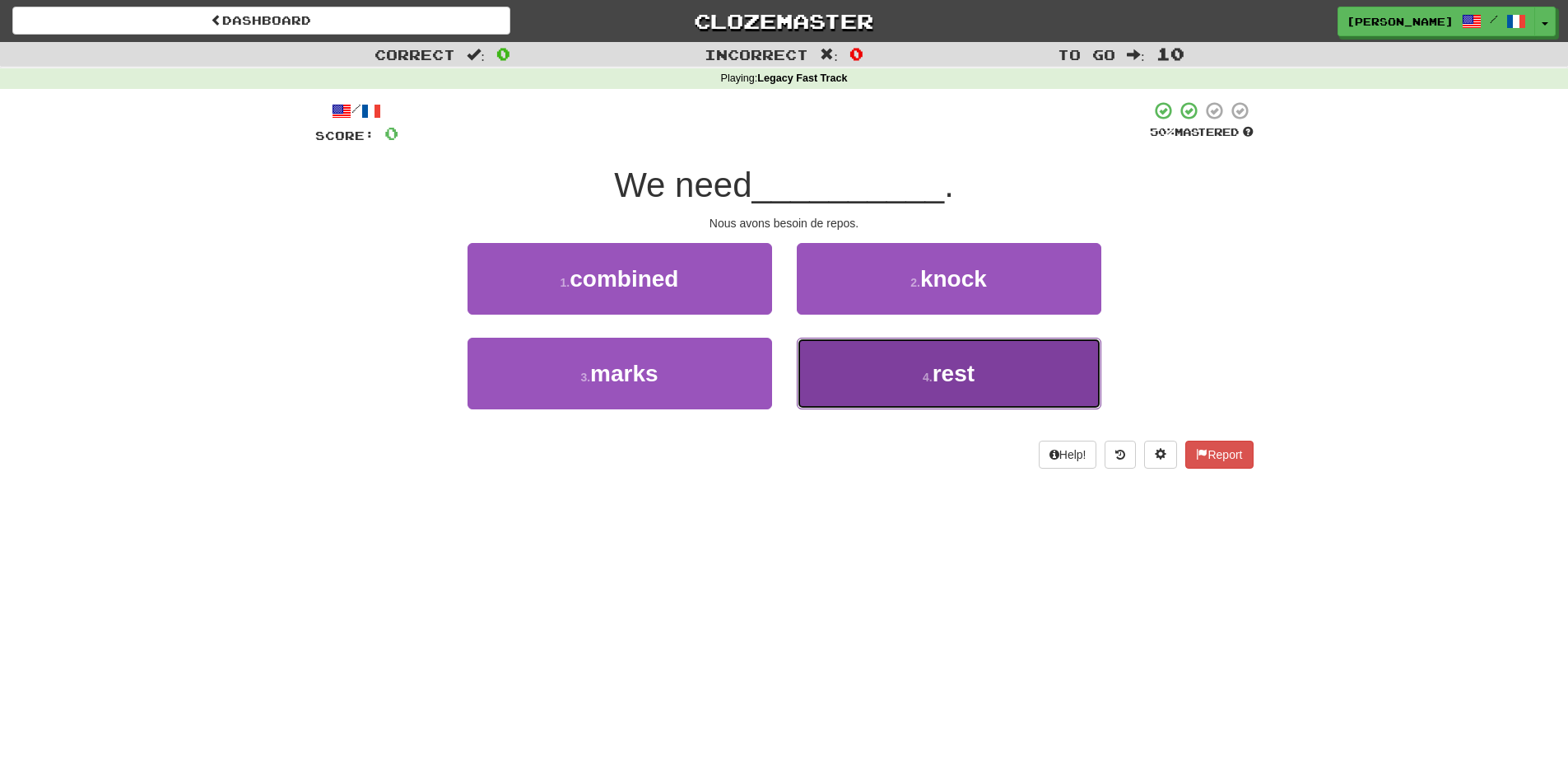
click at [962, 378] on span "rest" at bounding box center [953, 374] width 42 height 26
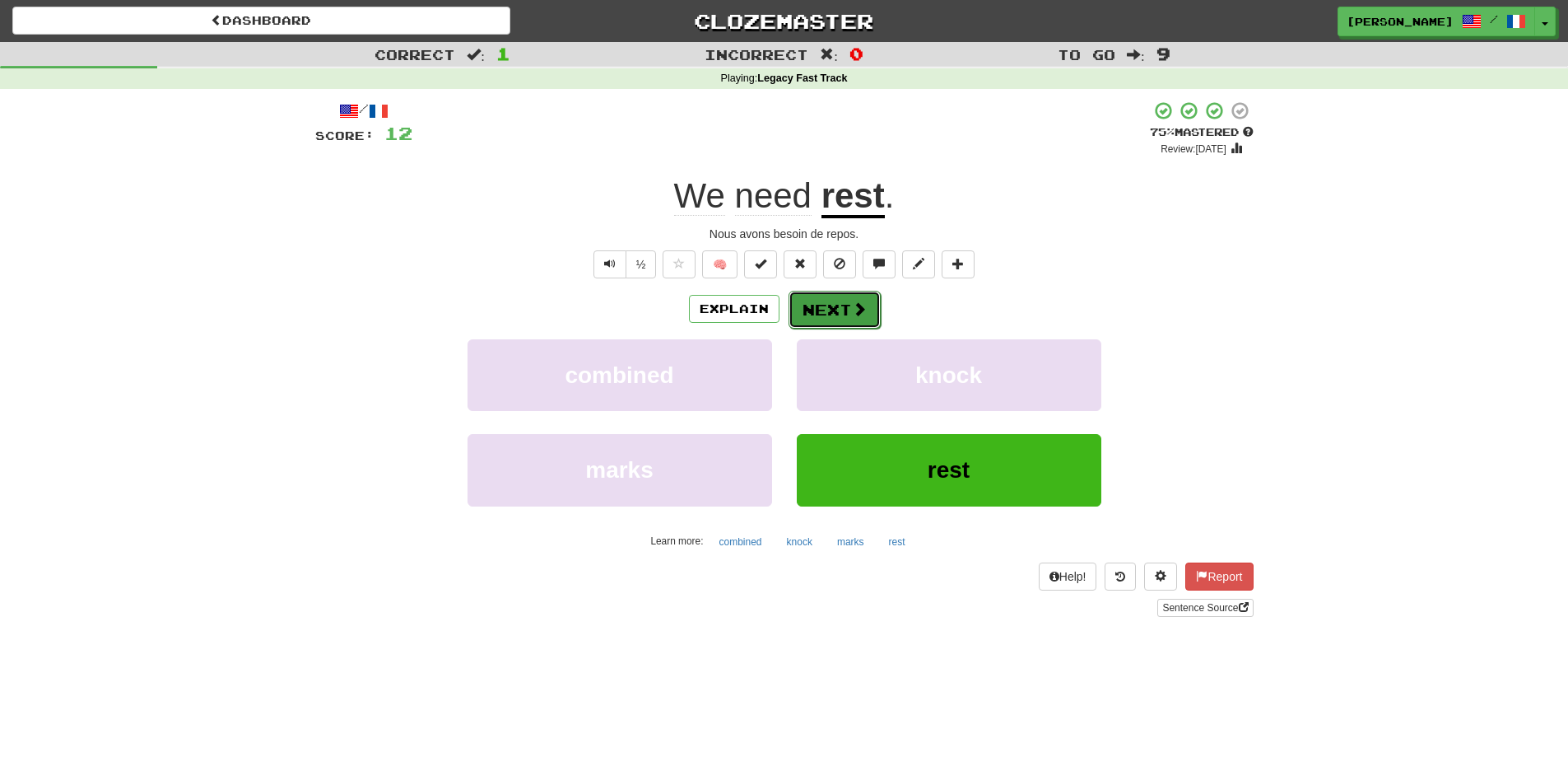
click at [818, 314] on button "Next" at bounding box center [834, 309] width 92 height 38
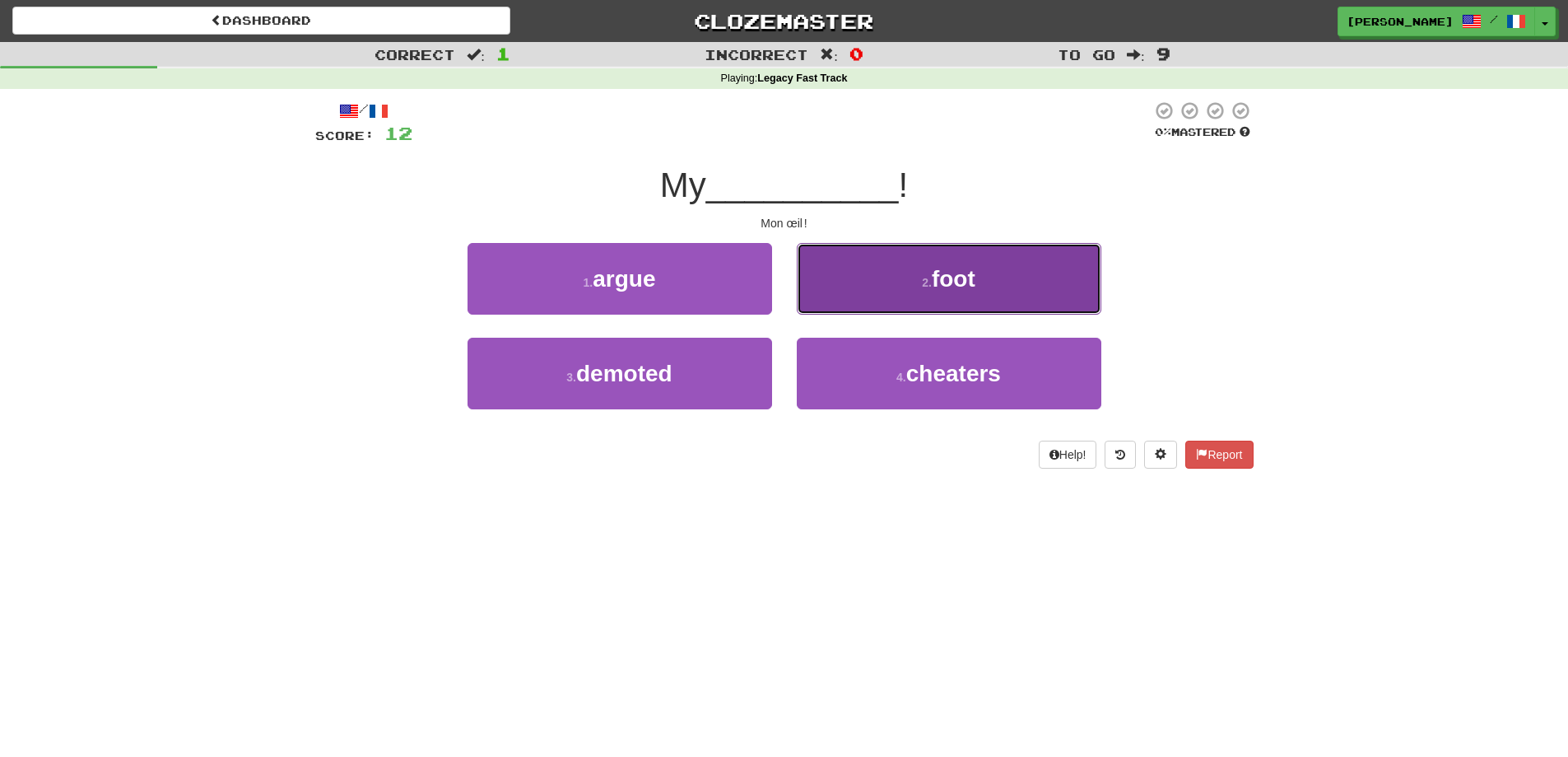
click at [897, 256] on button "2 . foot" at bounding box center [949, 278] width 305 height 71
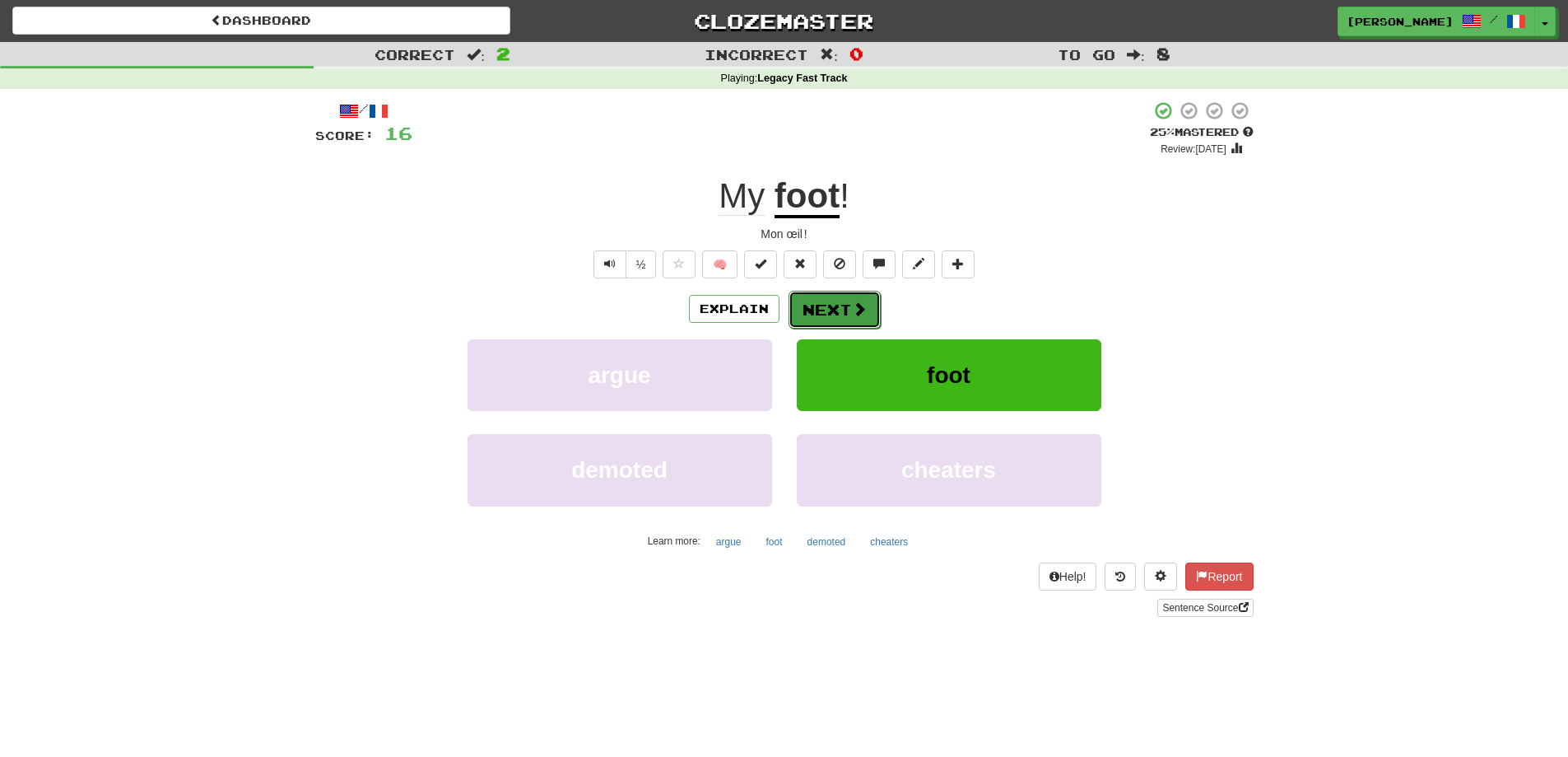
click at [833, 310] on button "Next" at bounding box center [834, 309] width 92 height 38
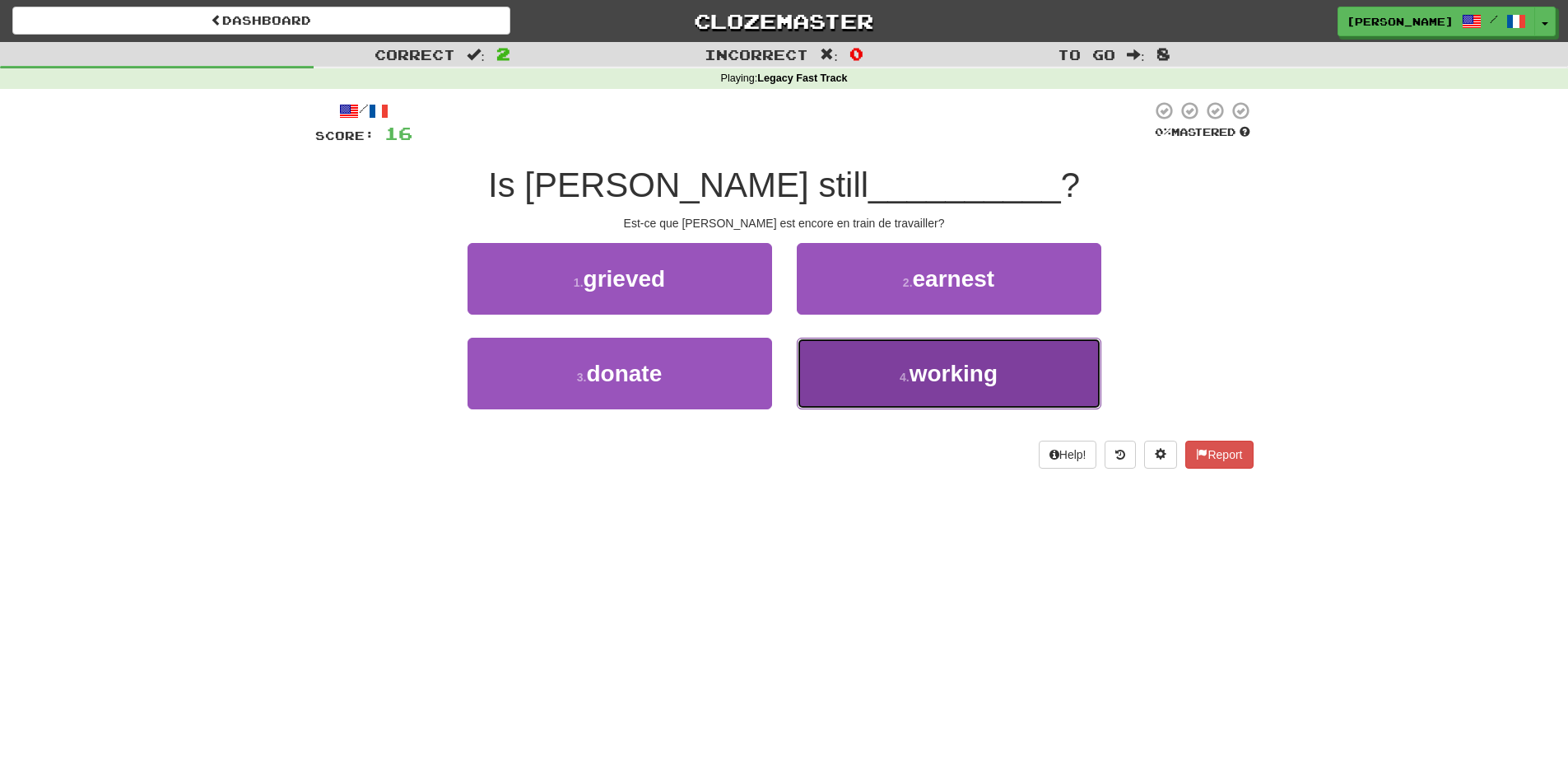
drag, startPoint x: 945, startPoint y: 378, endPoint x: 1002, endPoint y: 372, distance: 57.3
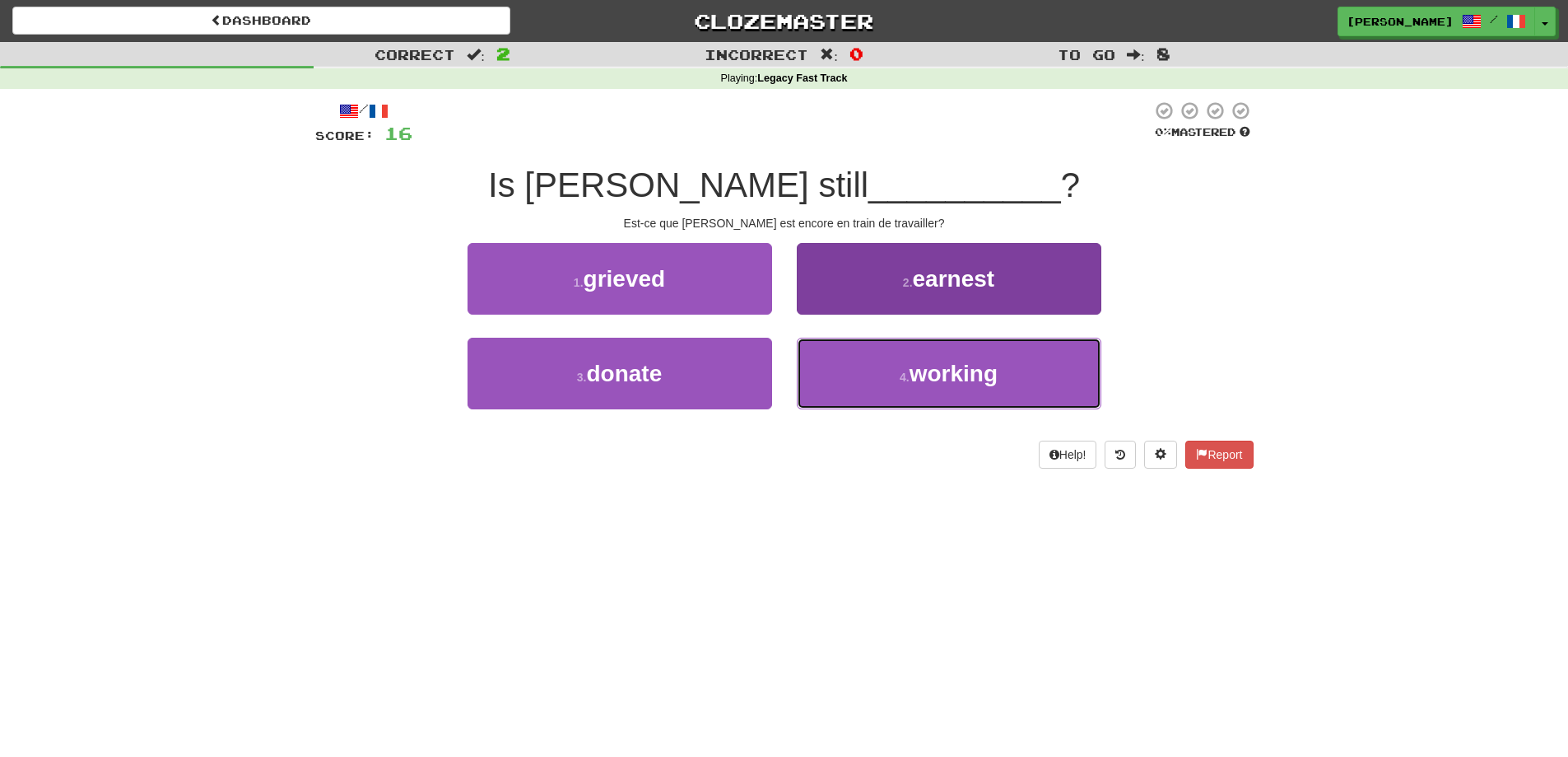
click at [946, 376] on span "working" at bounding box center [953, 374] width 88 height 26
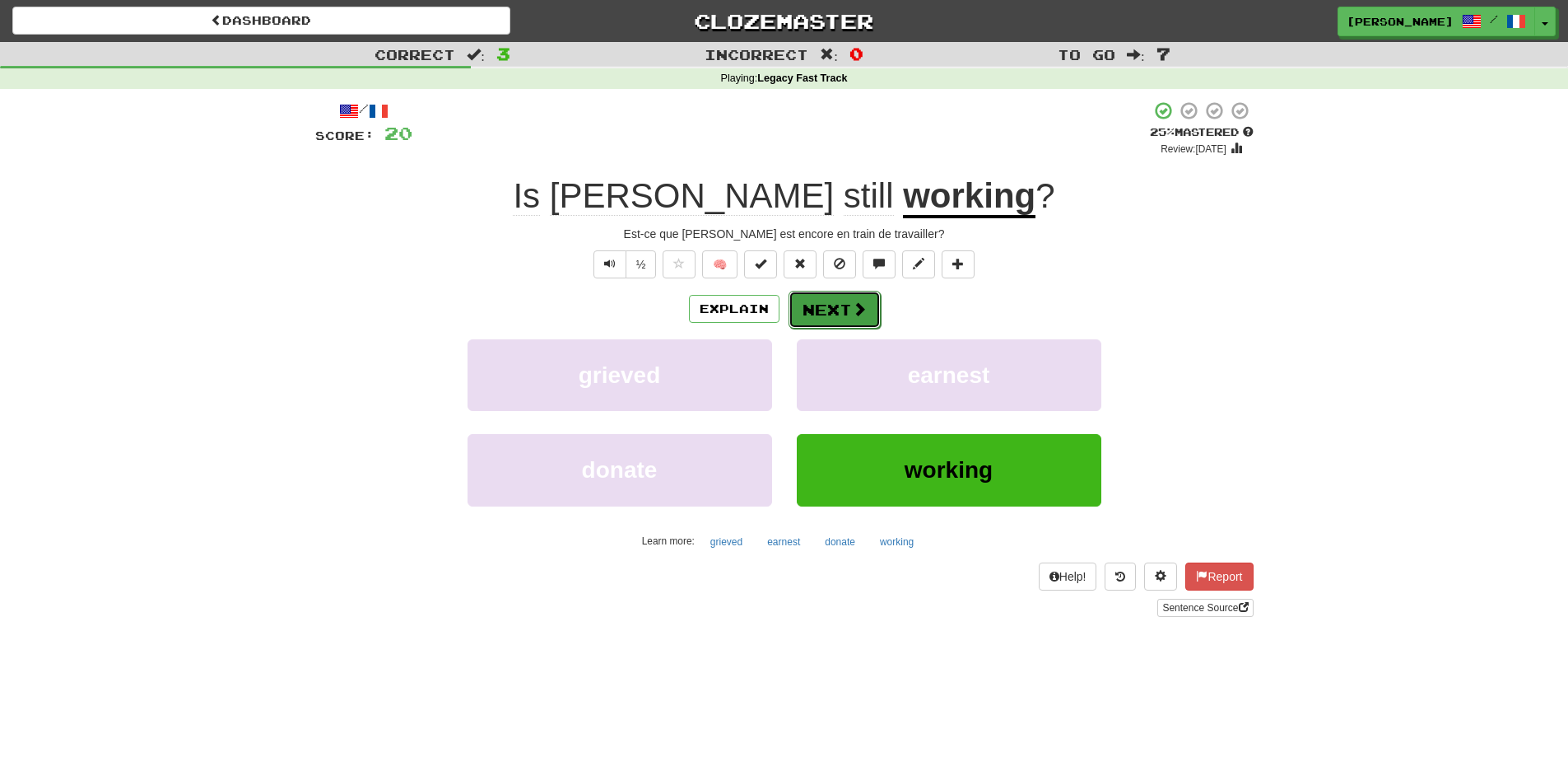
click at [812, 311] on button "Next" at bounding box center [834, 309] width 92 height 38
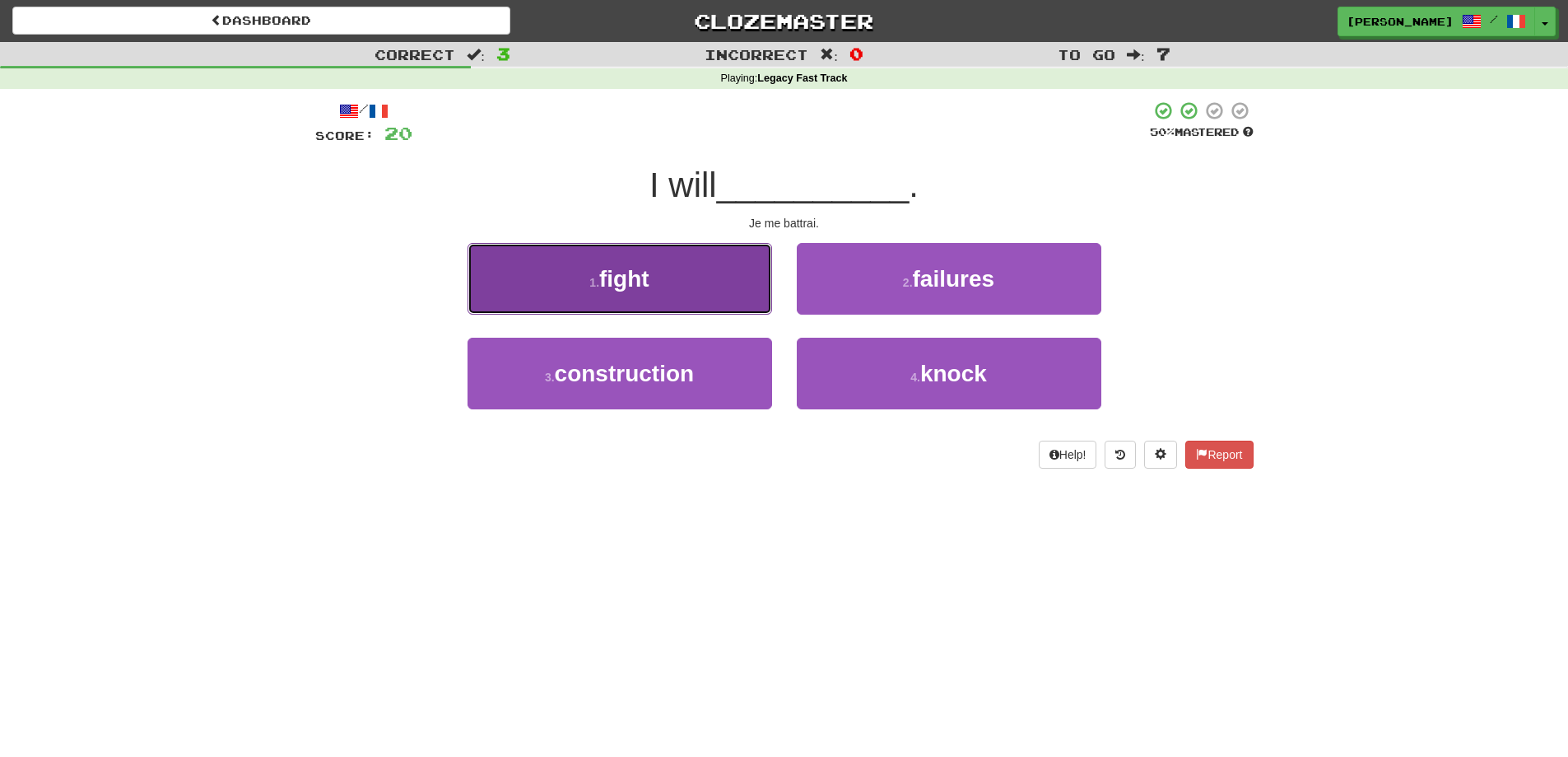
drag, startPoint x: 712, startPoint y: 277, endPoint x: 1091, endPoint y: 287, distance: 379.1
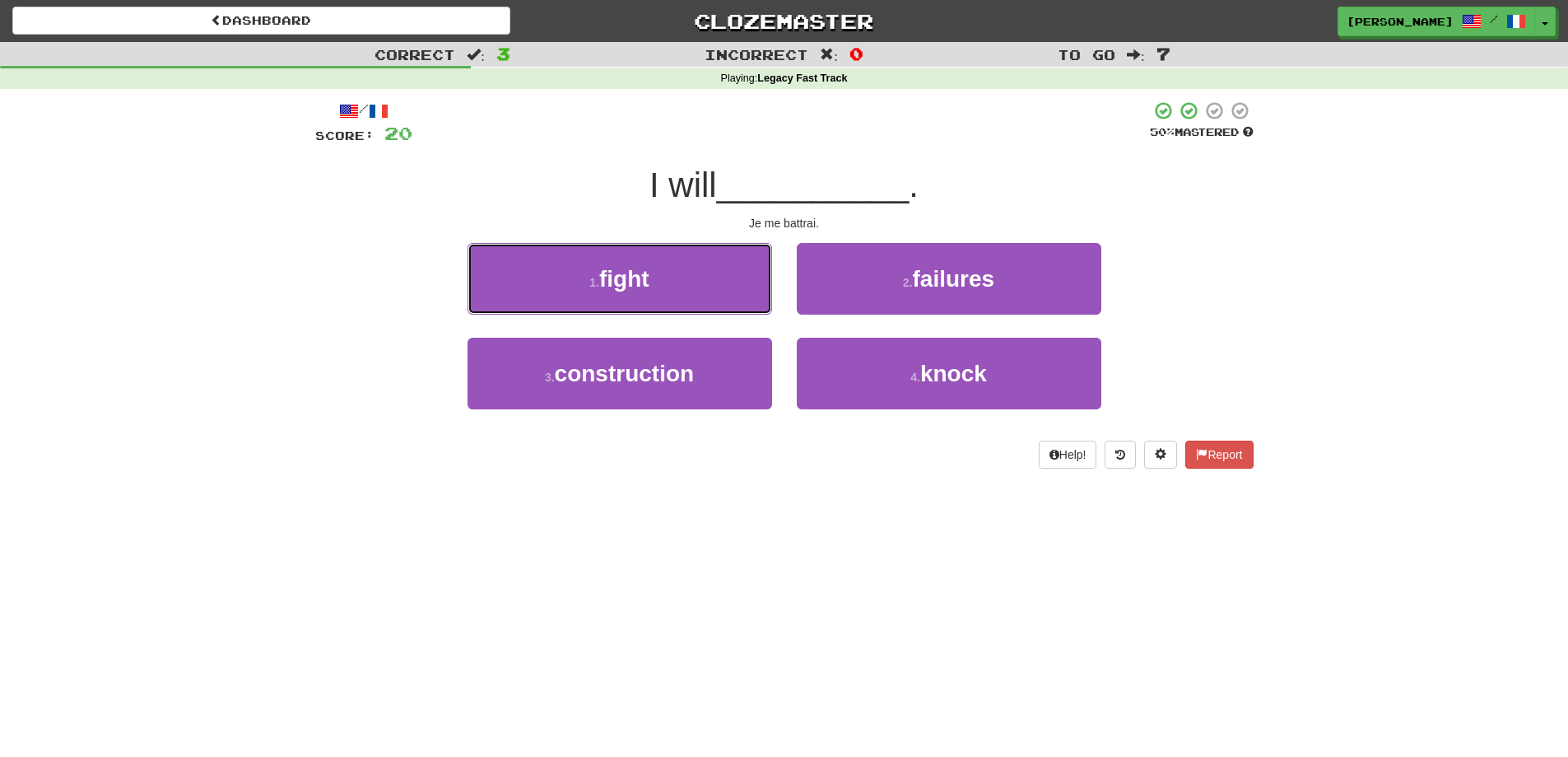
click at [713, 277] on button "1 . fight" at bounding box center [619, 278] width 305 height 71
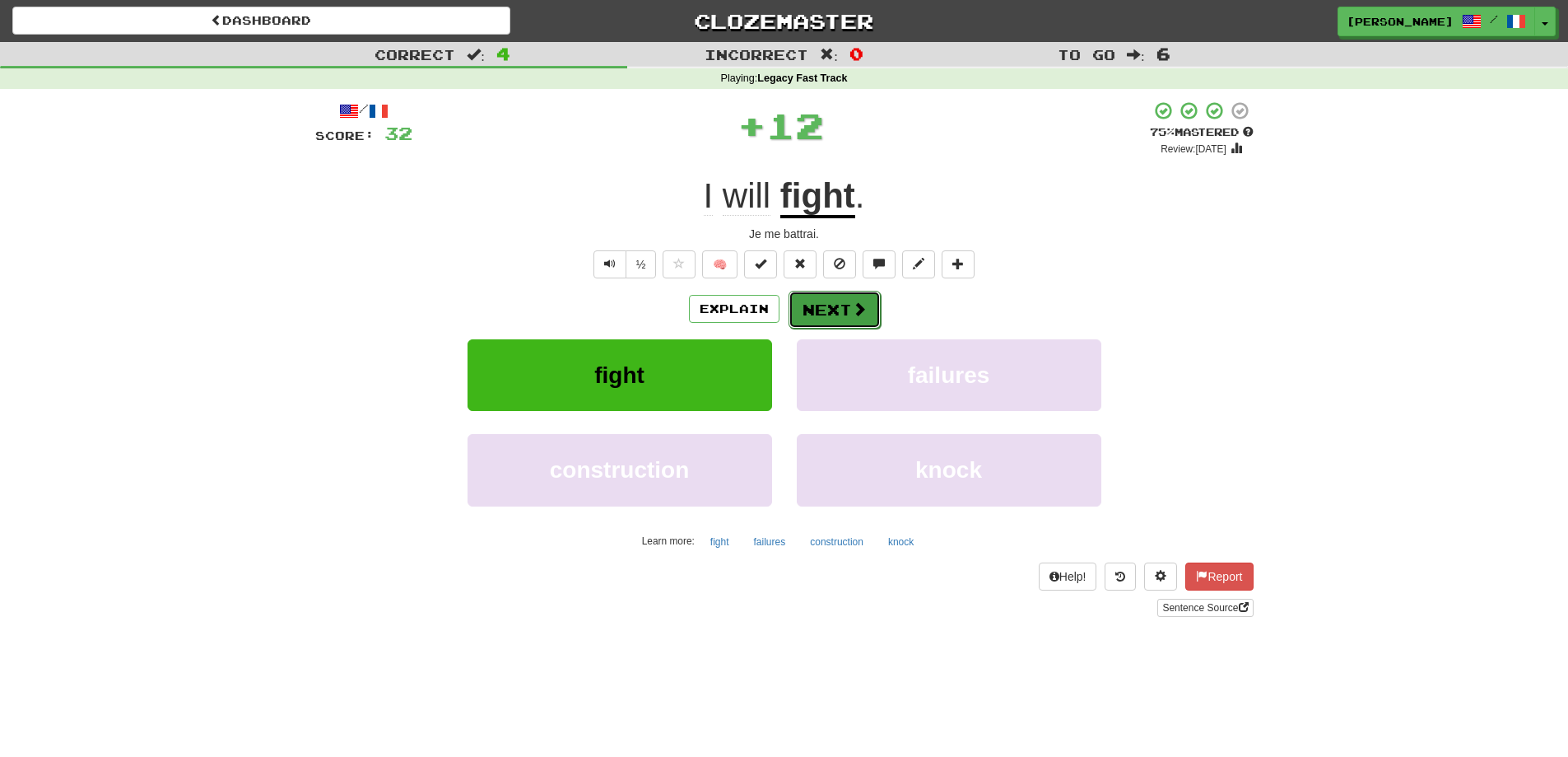
click at [840, 305] on button "Next" at bounding box center [834, 309] width 92 height 38
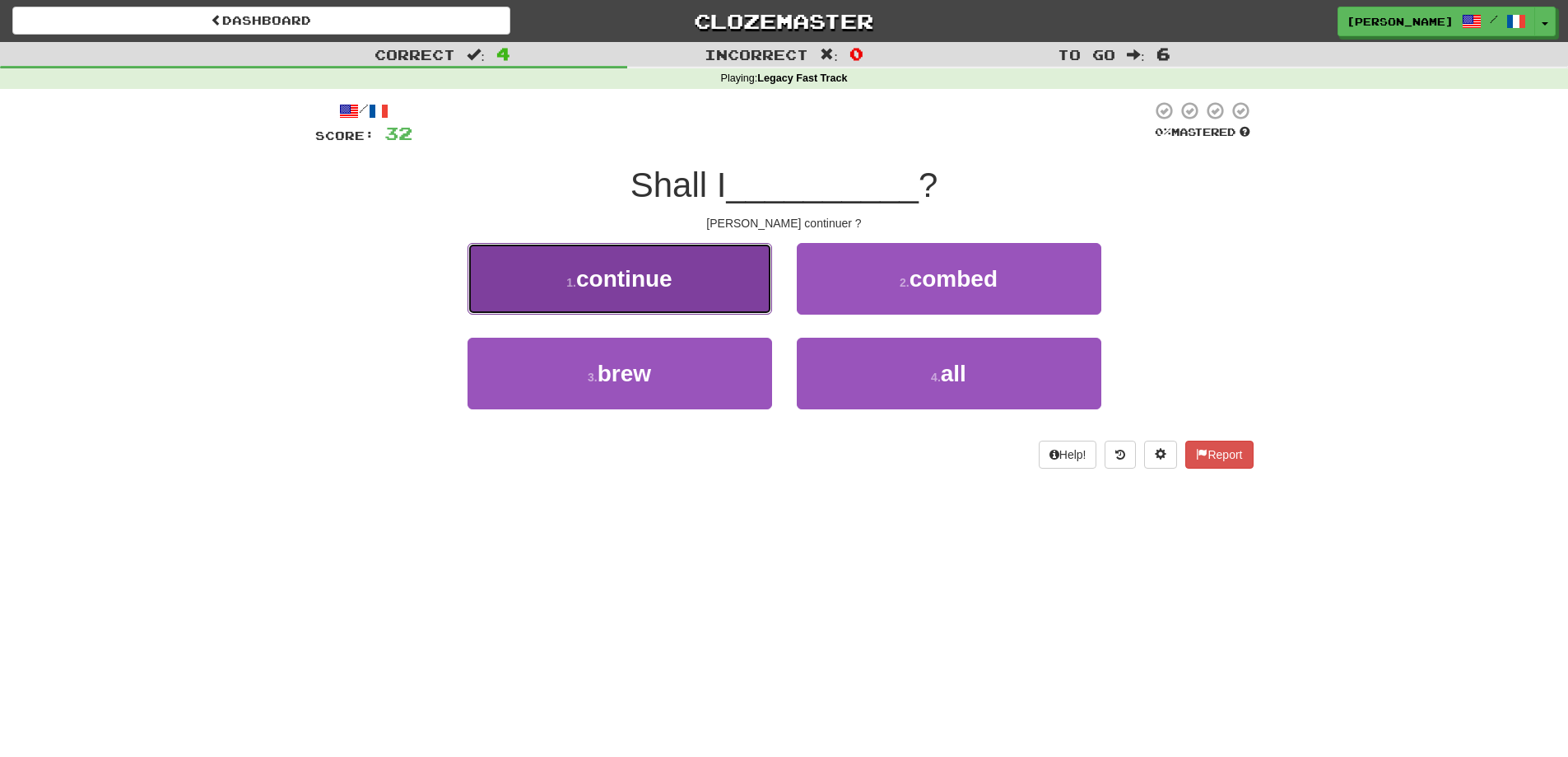
click at [732, 298] on button "1 . continue" at bounding box center [619, 278] width 305 height 71
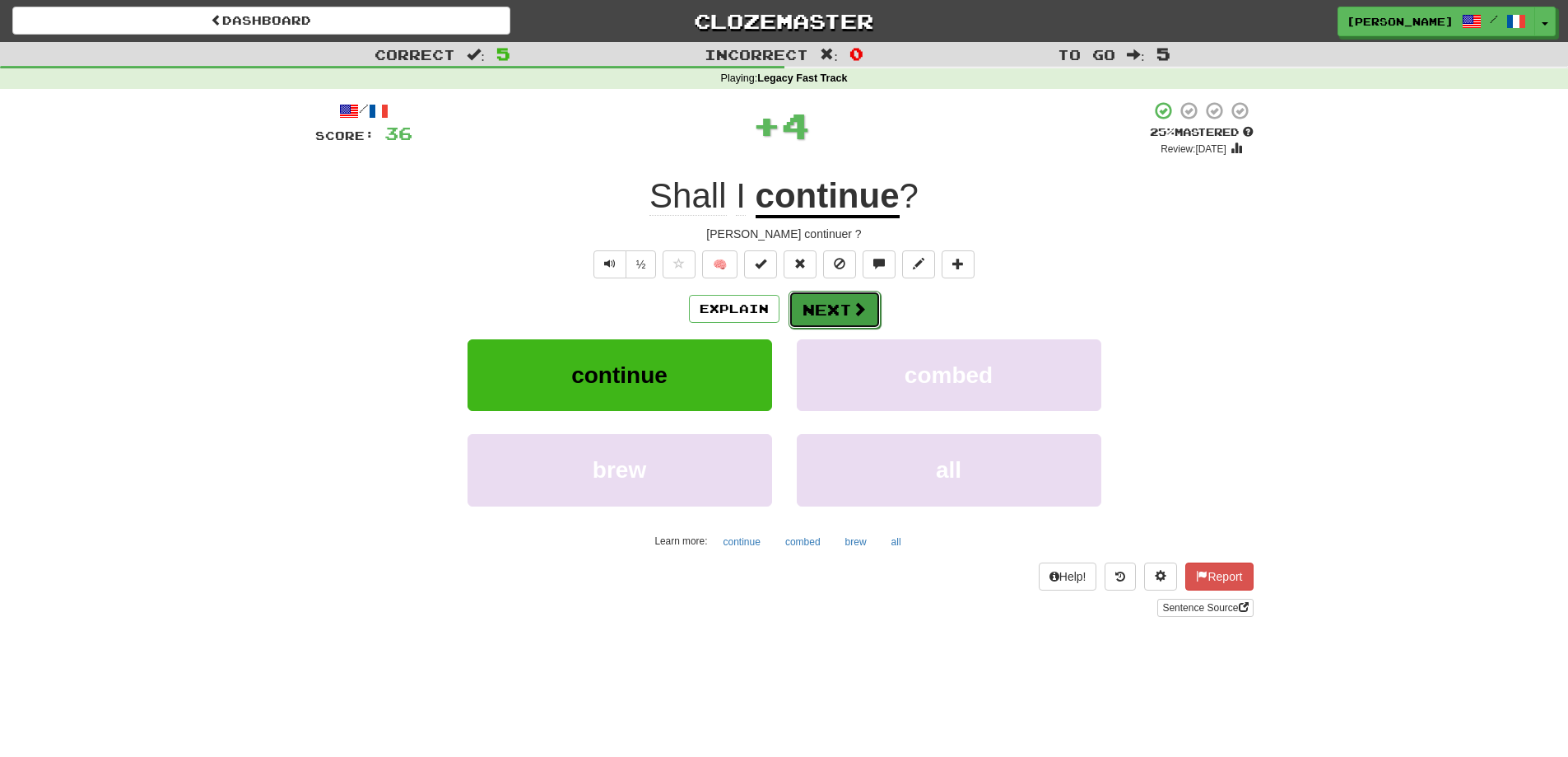
click at [845, 305] on button "Next" at bounding box center [834, 309] width 92 height 38
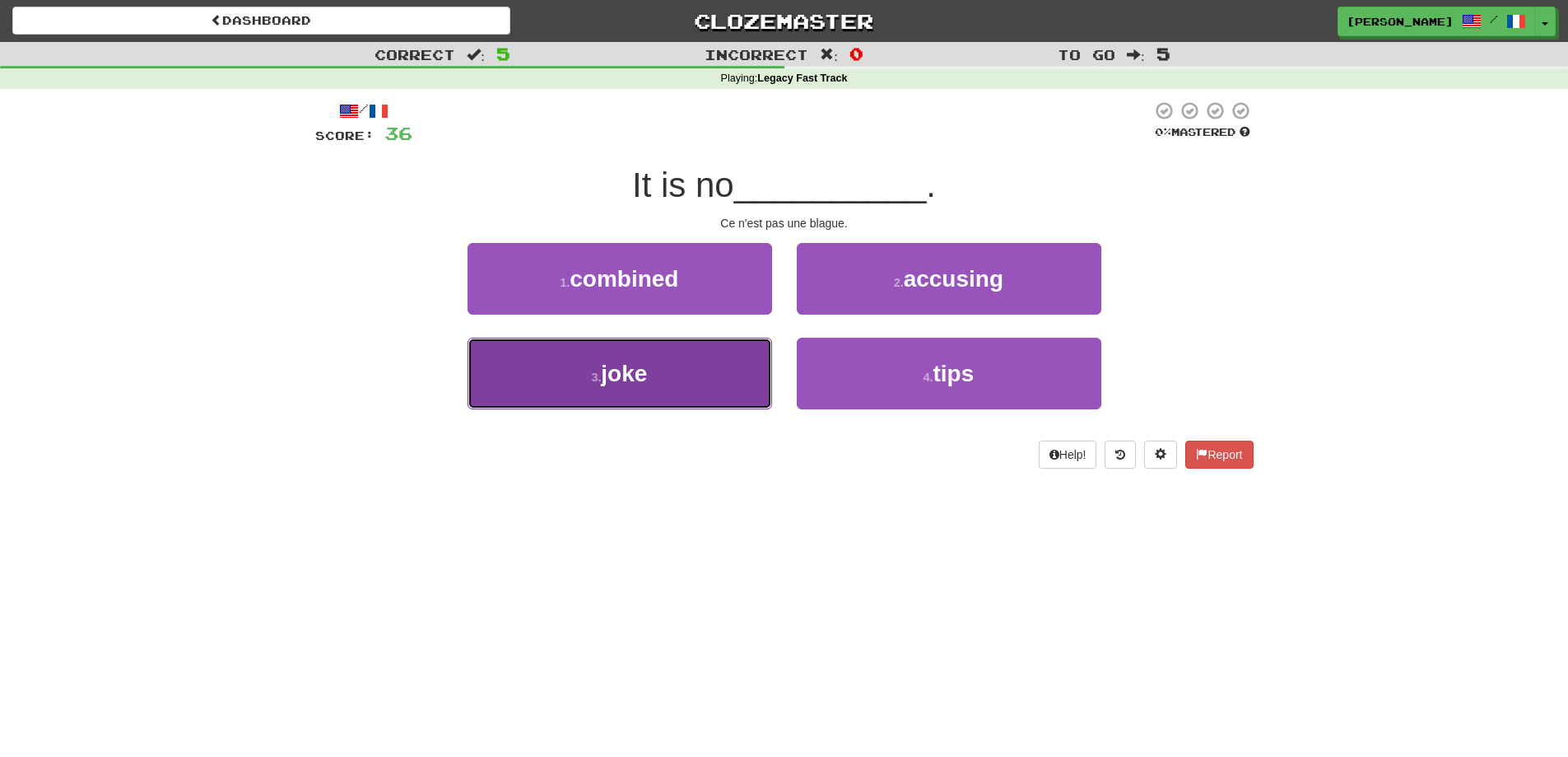
click at [724, 383] on button "3 . joke" at bounding box center [619, 373] width 305 height 71
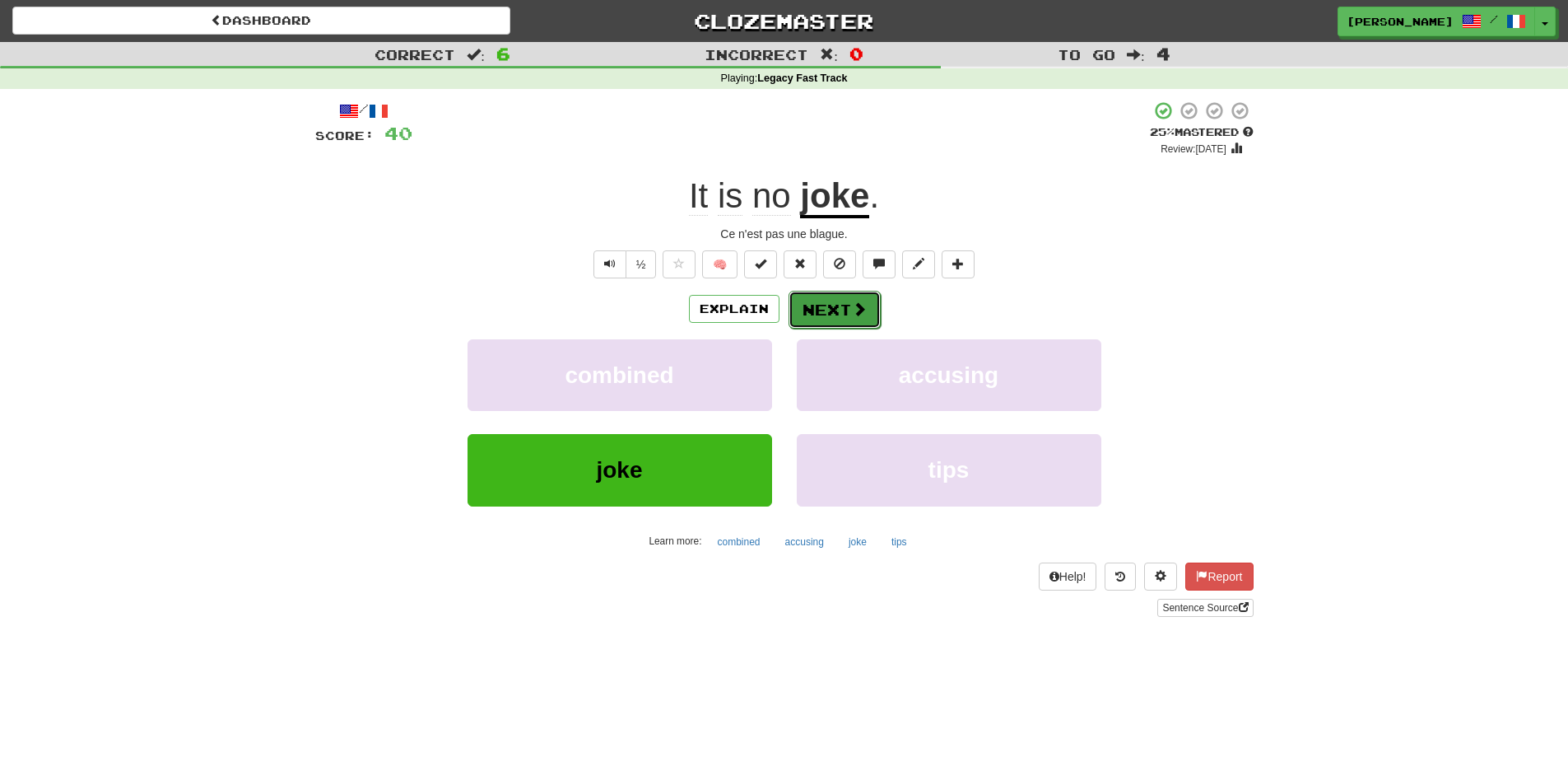
click at [832, 306] on button "Next" at bounding box center [834, 309] width 92 height 38
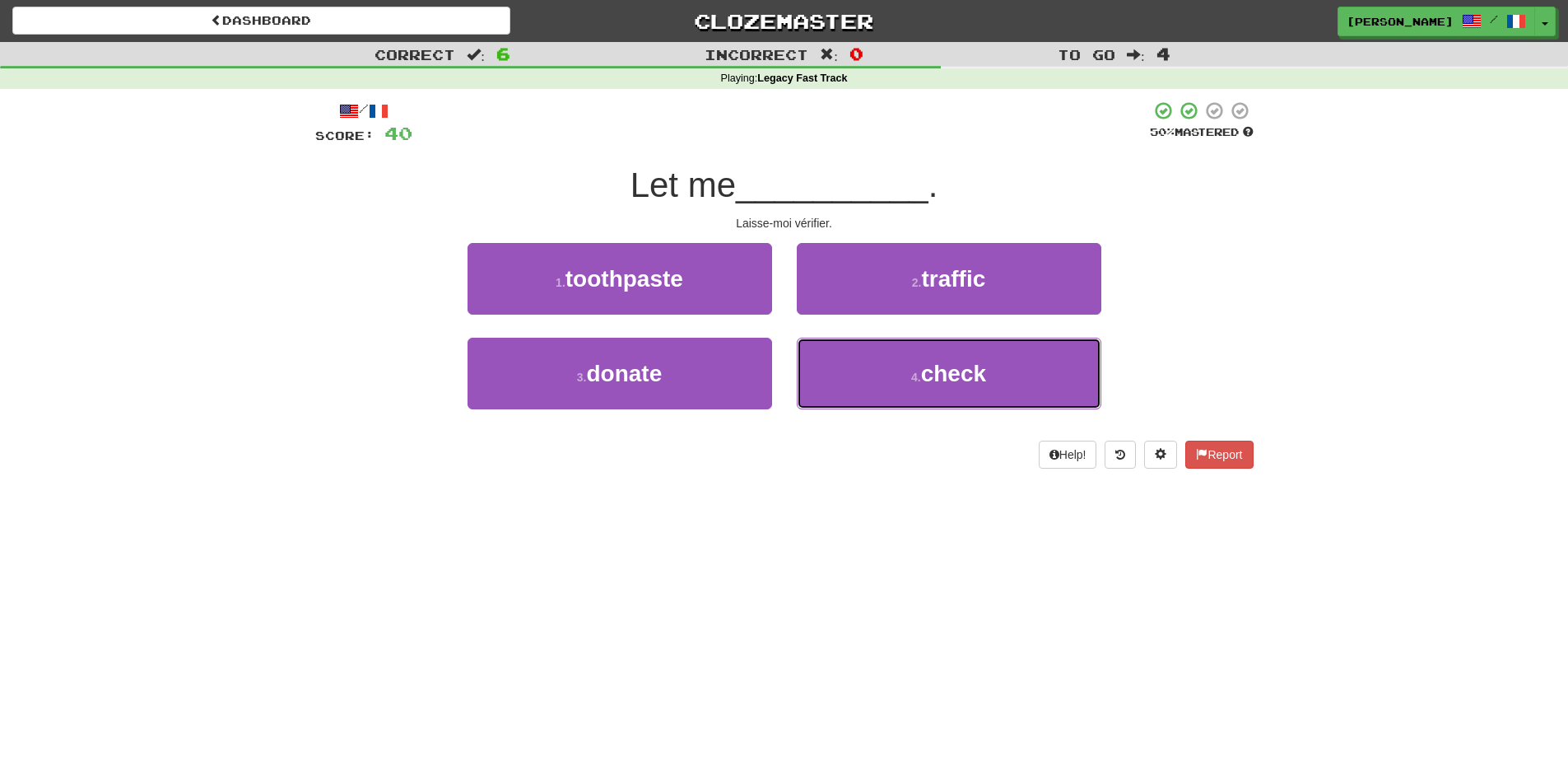
drag, startPoint x: 850, startPoint y: 382, endPoint x: 1117, endPoint y: 357, distance: 268.2
click at [857, 382] on button "4 . check" at bounding box center [949, 373] width 305 height 71
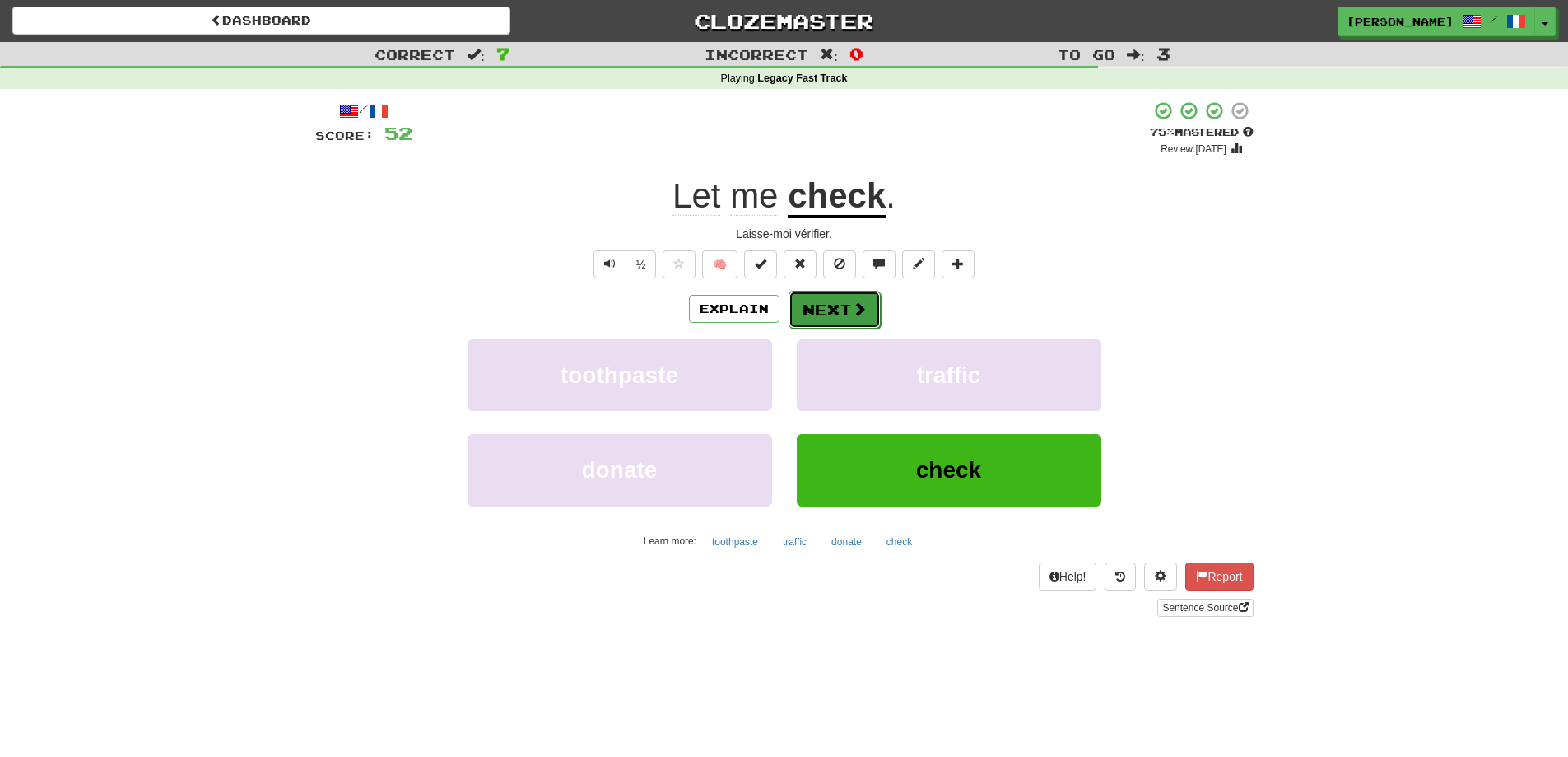
click at [830, 305] on button "Next" at bounding box center [834, 309] width 92 height 38
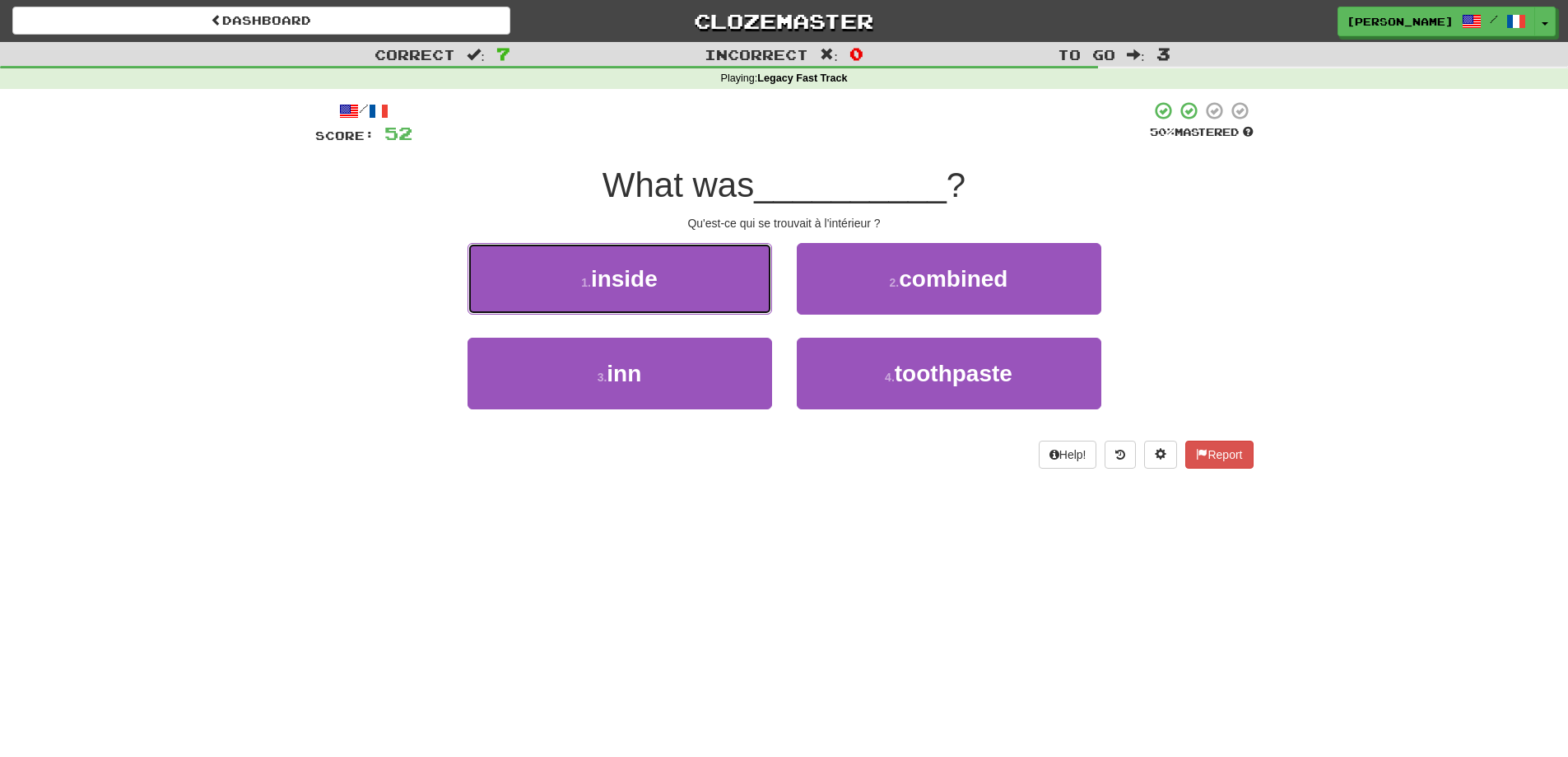
drag, startPoint x: 703, startPoint y: 278, endPoint x: 1164, endPoint y: 284, distance: 461.0
click at [714, 278] on button "1 . inside" at bounding box center [619, 278] width 305 height 71
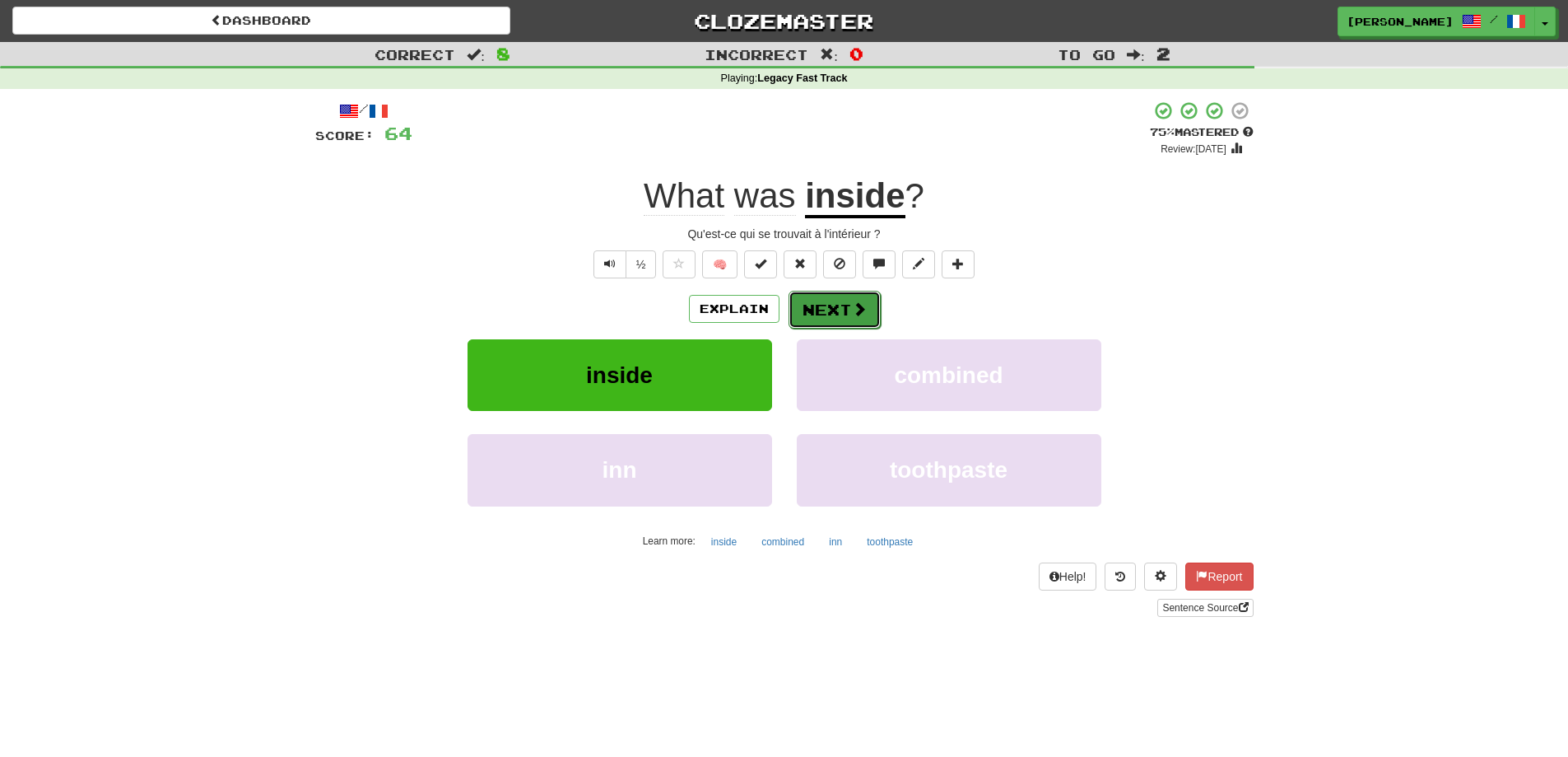
click at [866, 303] on button "Next" at bounding box center [834, 309] width 92 height 38
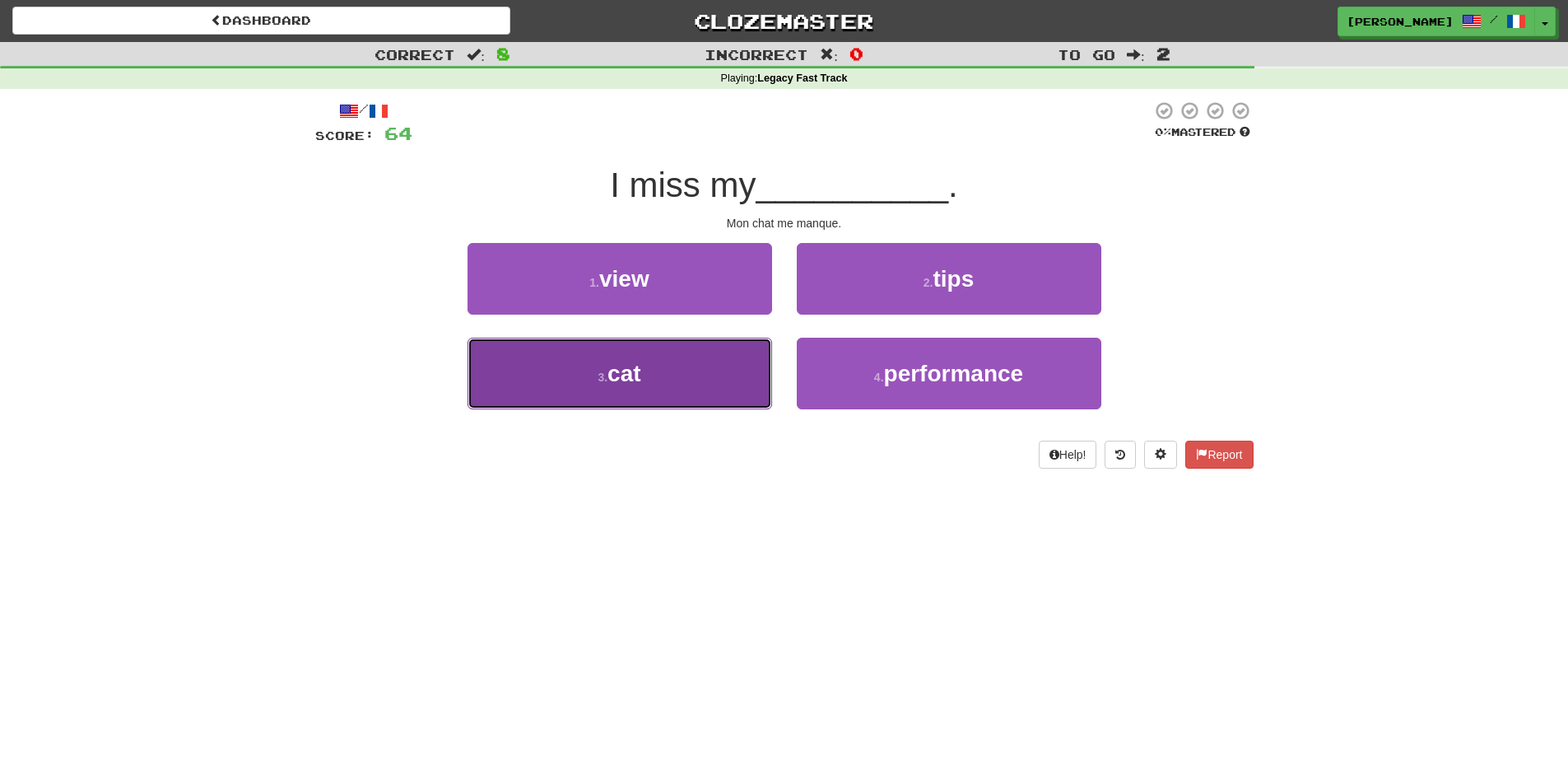
click at [682, 382] on button "3 . cat" at bounding box center [619, 373] width 305 height 71
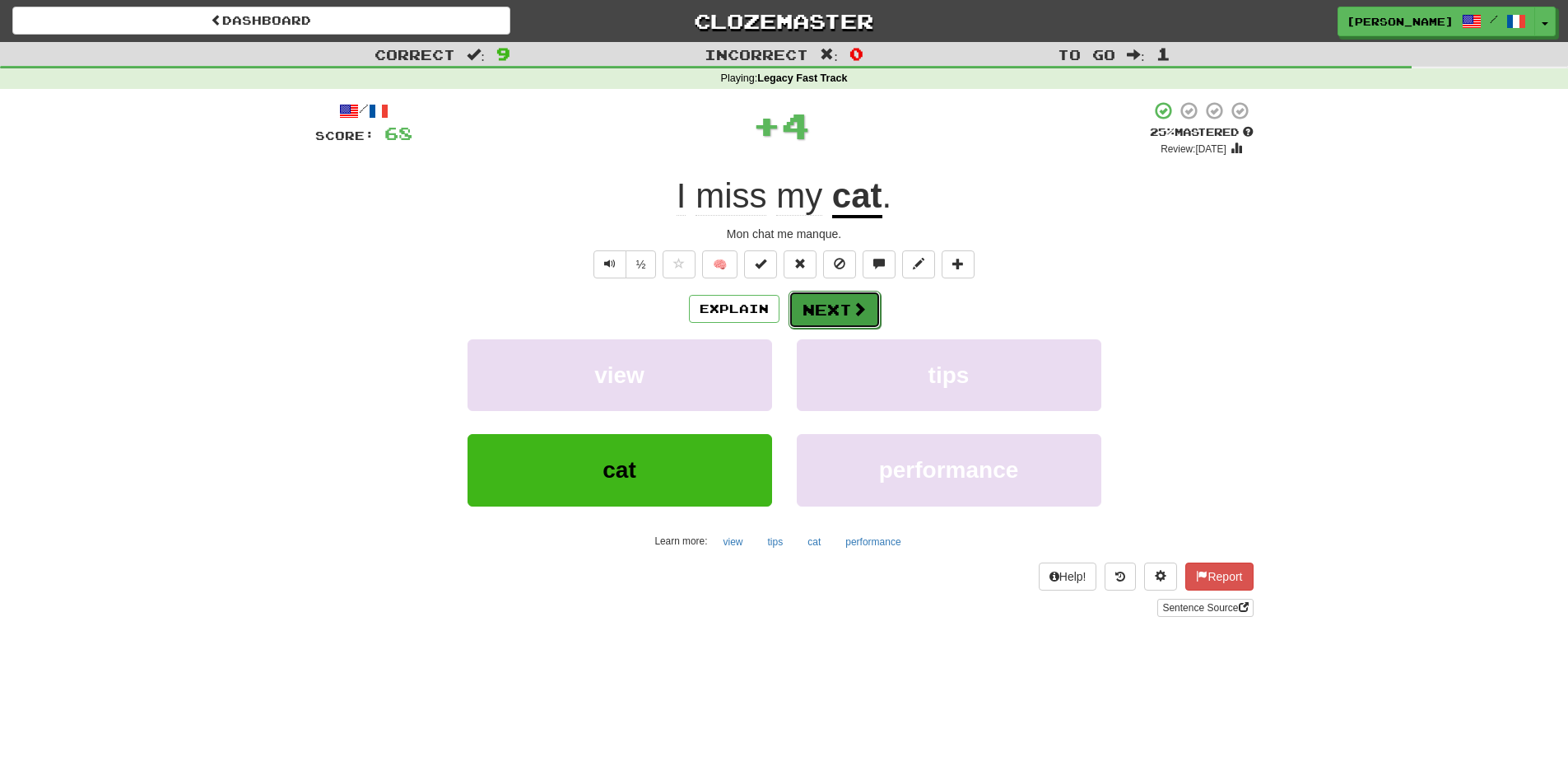
click at [852, 302] on span at bounding box center [859, 308] width 15 height 15
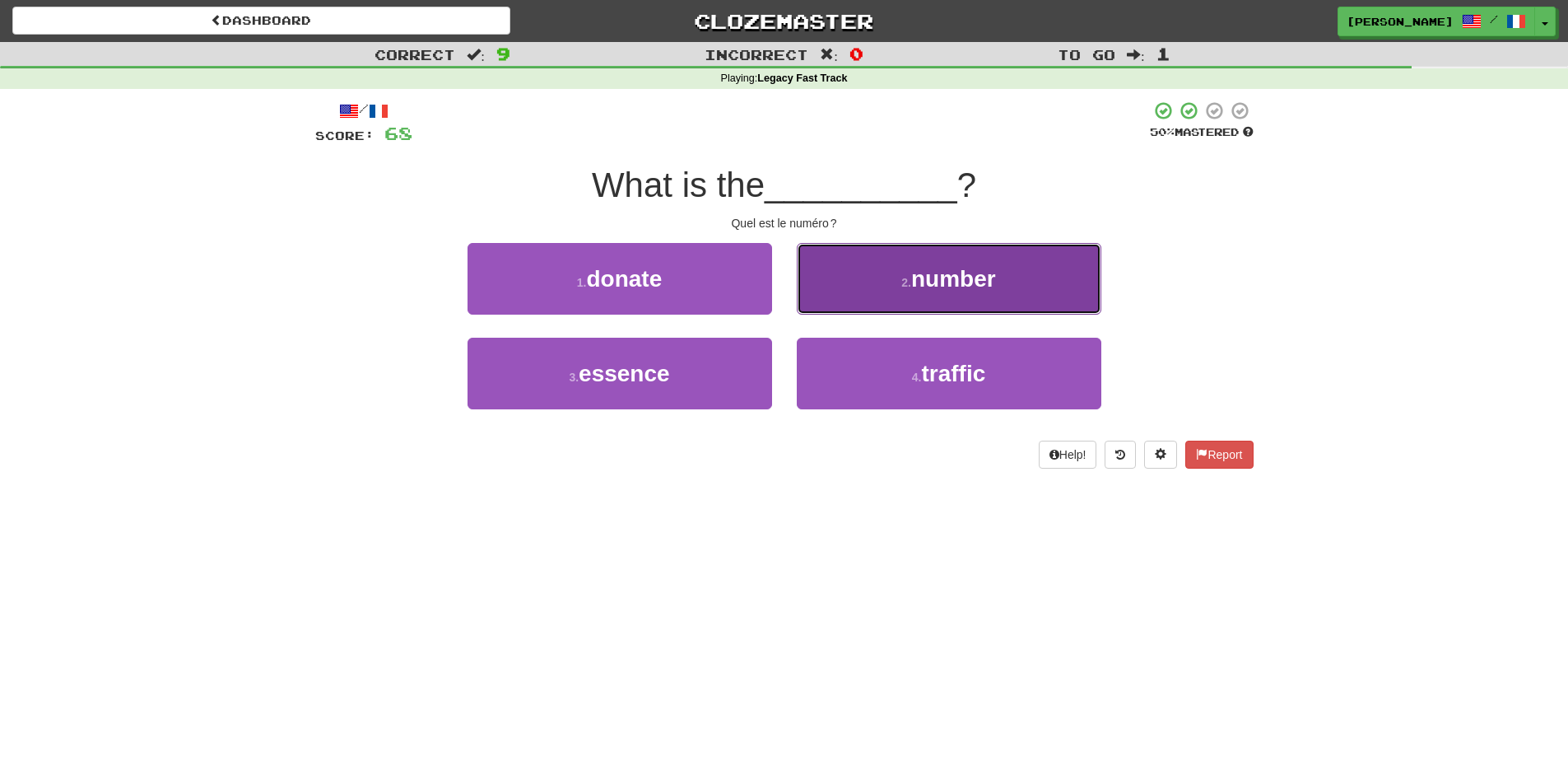
drag, startPoint x: 916, startPoint y: 285, endPoint x: 926, endPoint y: 290, distance: 11.2
click at [926, 290] on span "number" at bounding box center [953, 279] width 85 height 26
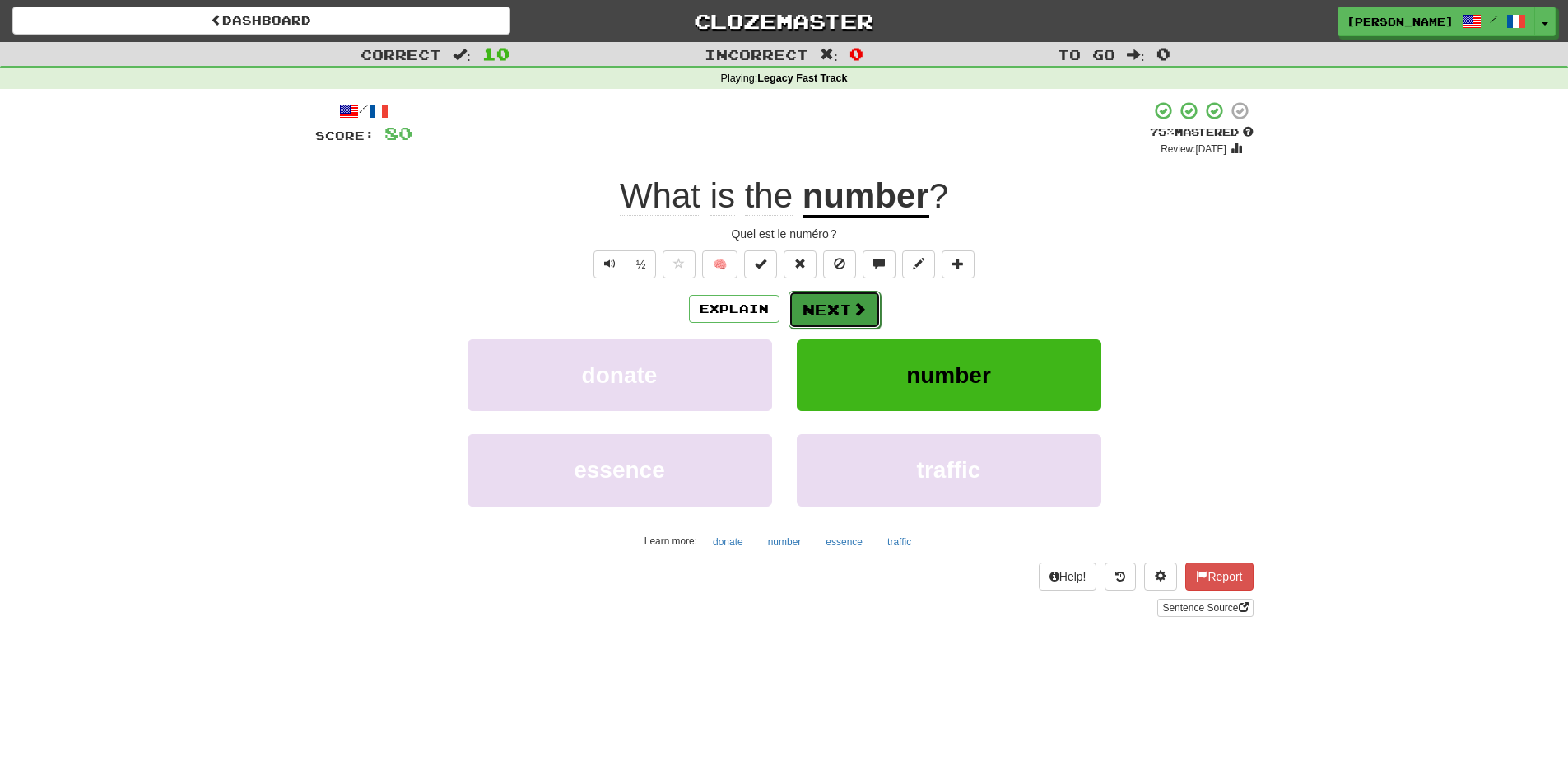
click at [806, 302] on button "Next" at bounding box center [834, 309] width 92 height 38
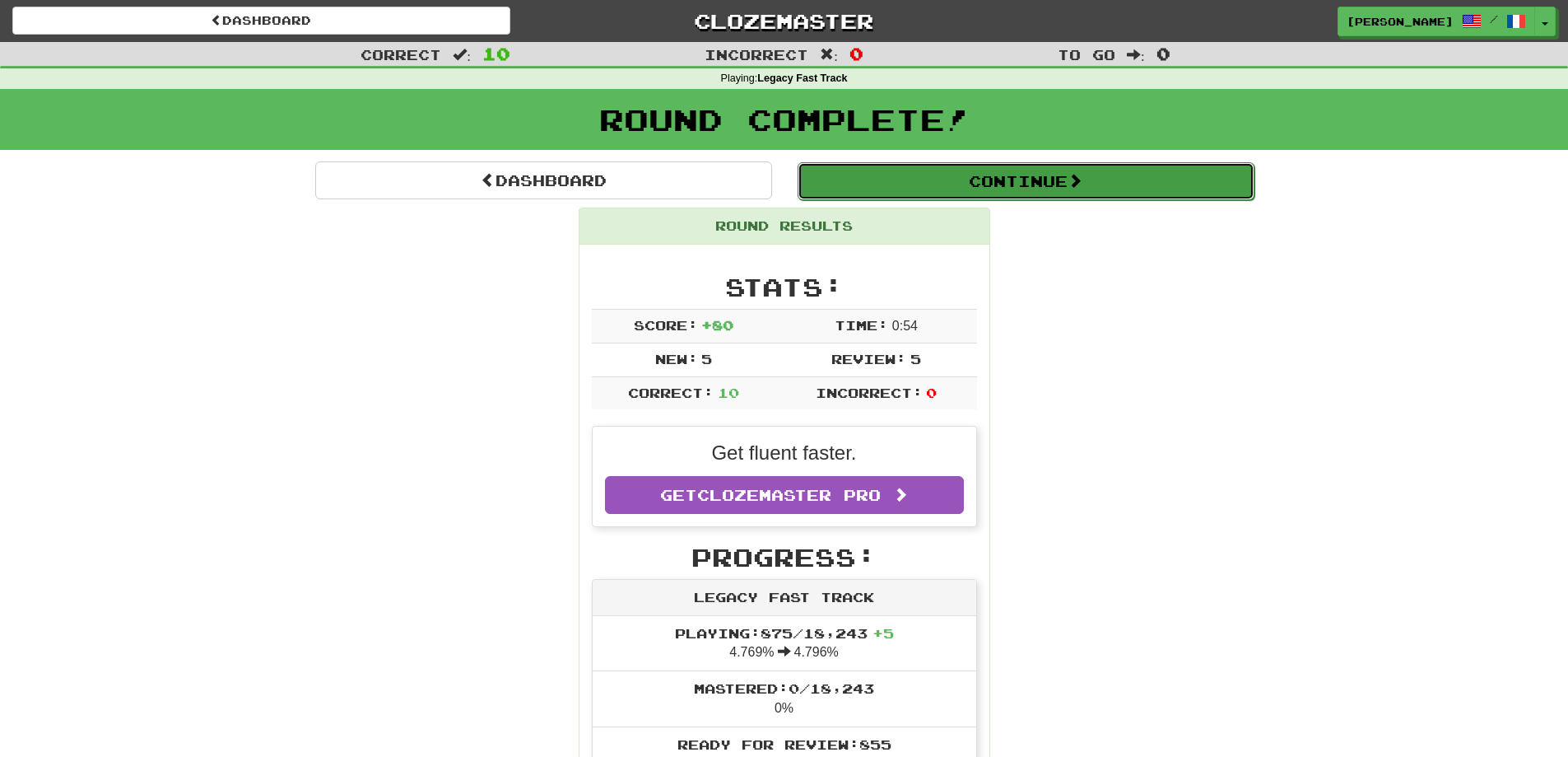
click at [1001, 185] on button "Continue" at bounding box center [1026, 181] width 457 height 38
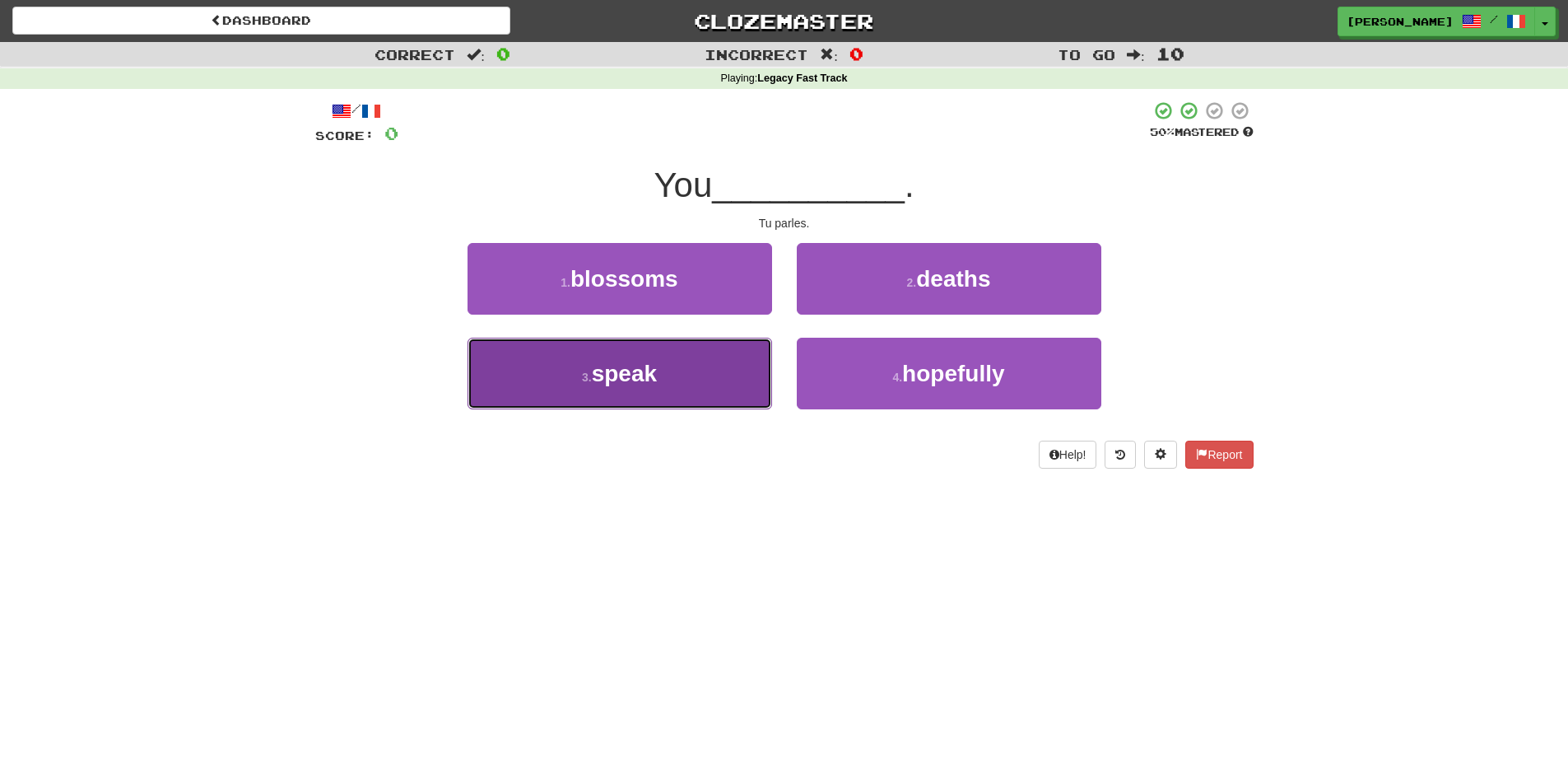
click at [670, 365] on button "3 . speak" at bounding box center [619, 373] width 305 height 71
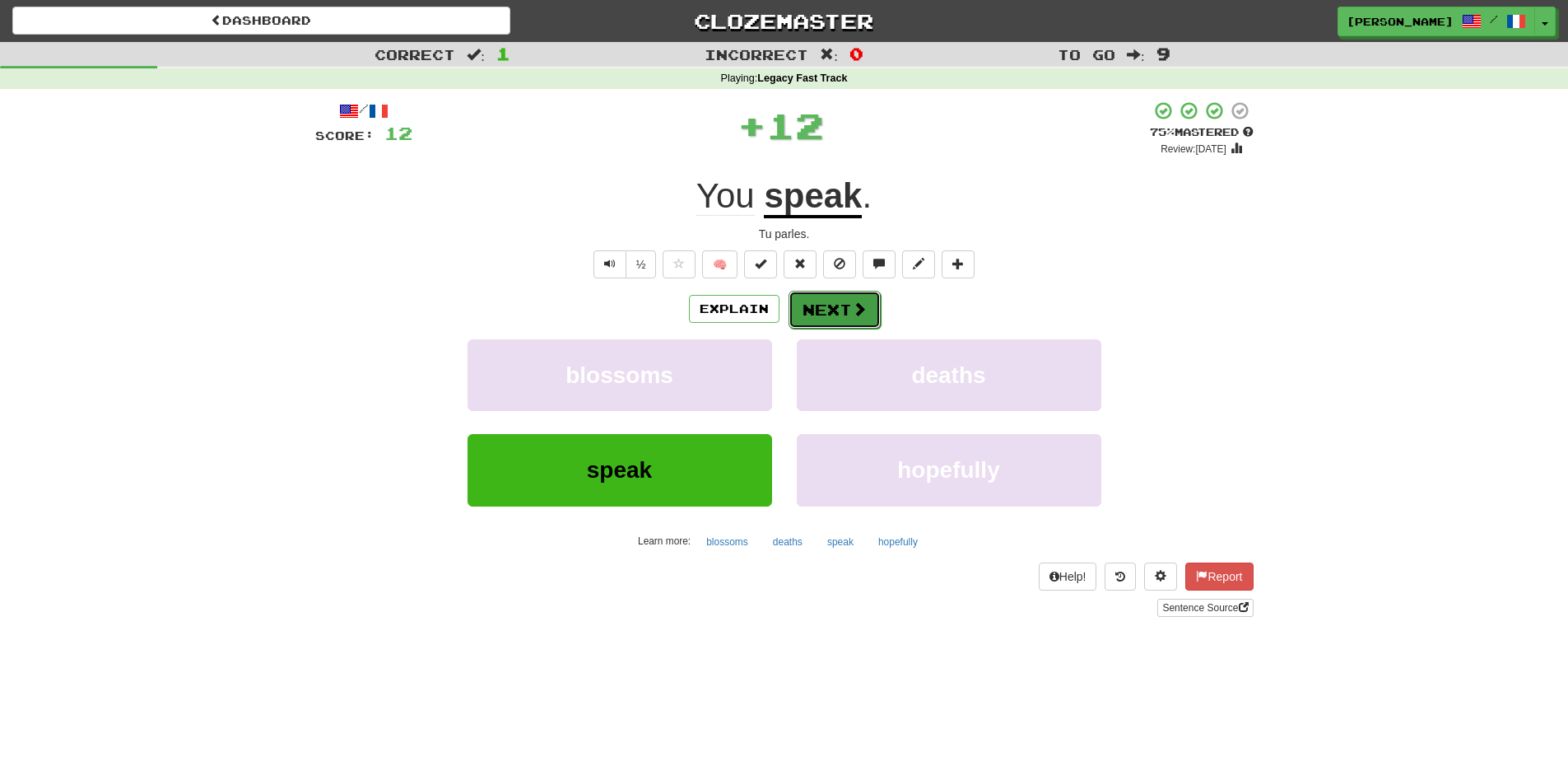
click at [824, 302] on button "Next" at bounding box center [834, 309] width 92 height 38
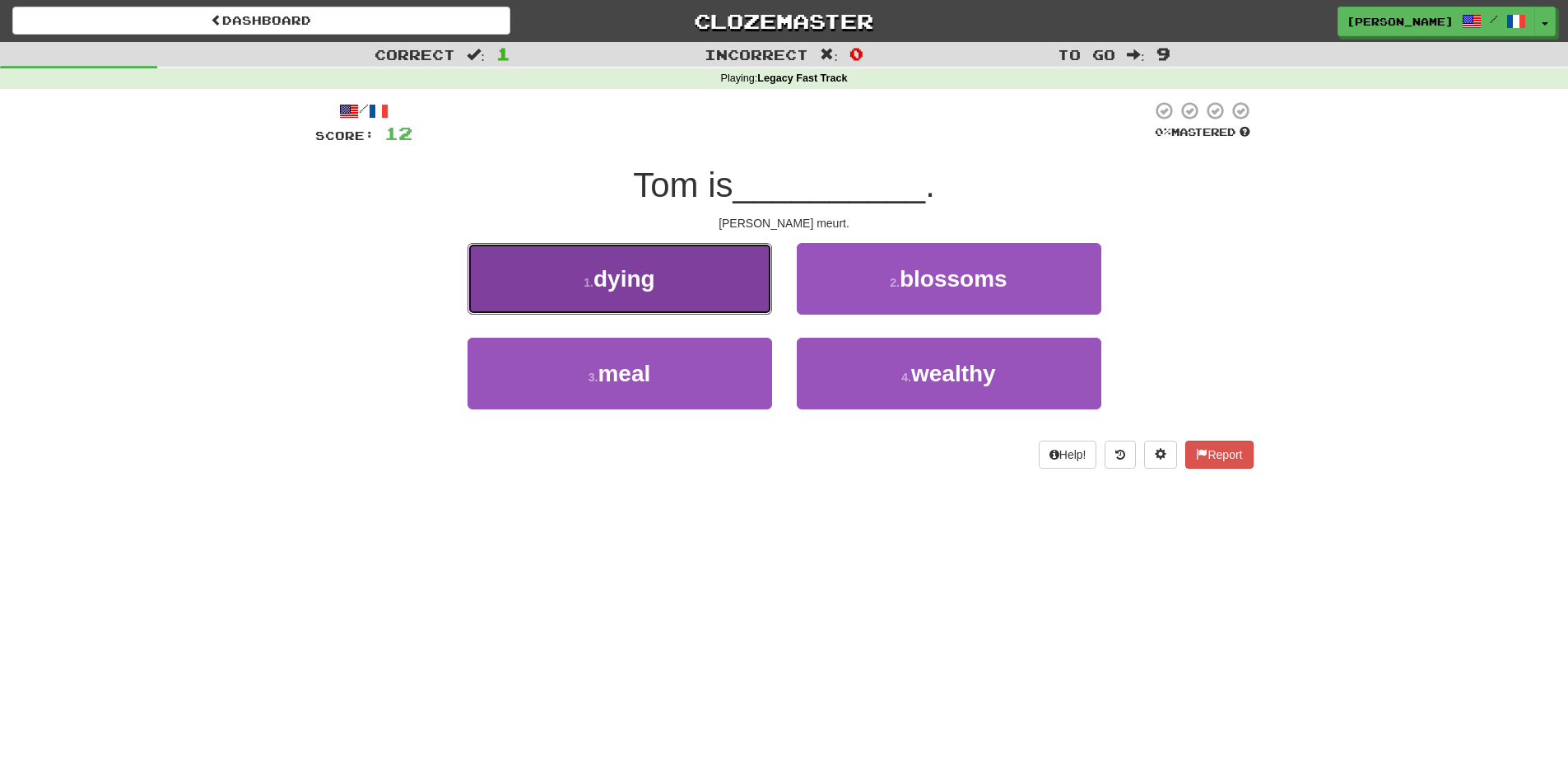
drag, startPoint x: 701, startPoint y: 278, endPoint x: 1133, endPoint y: 246, distance: 433.2
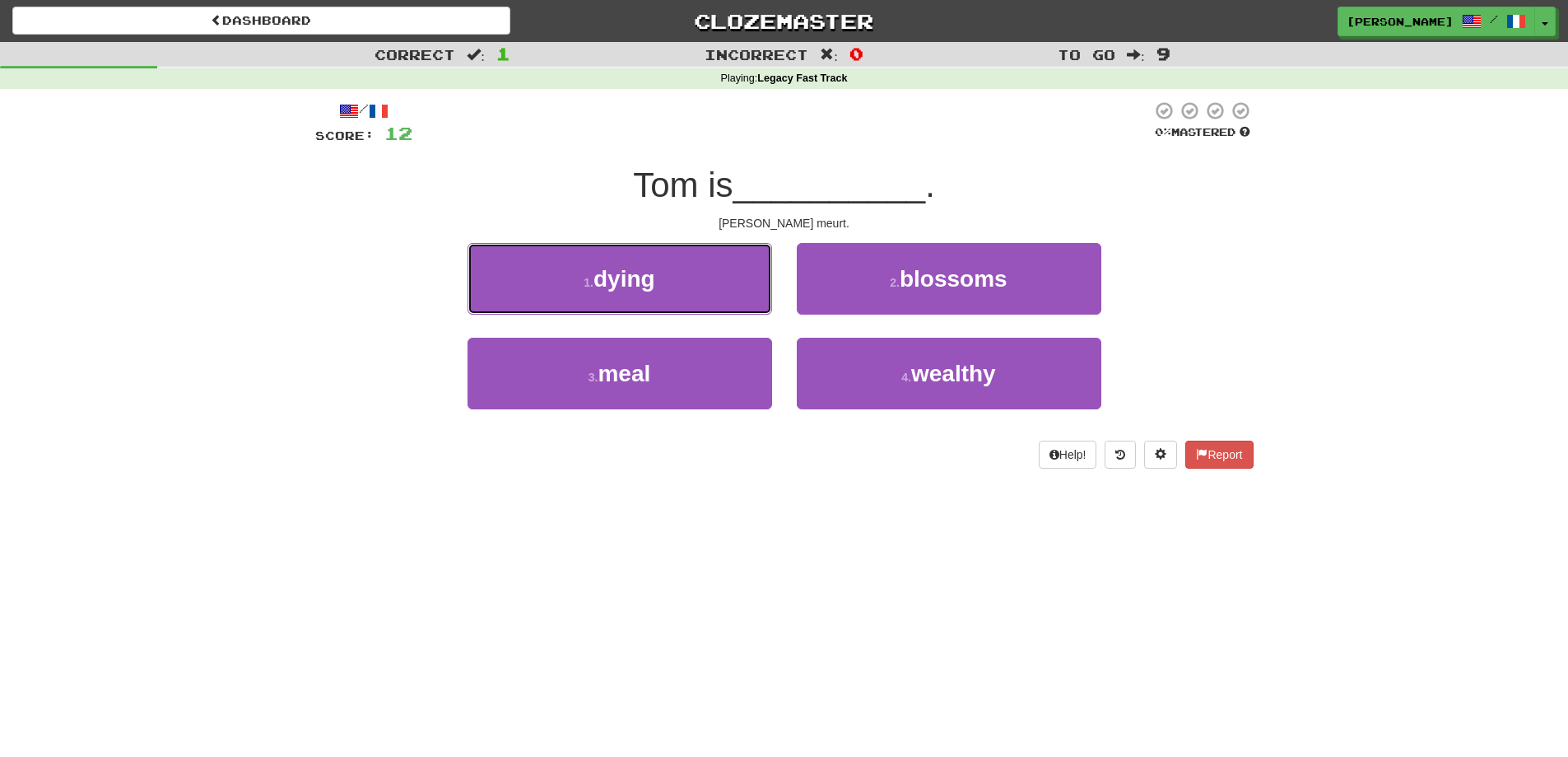
click at [702, 278] on button "1 . dying" at bounding box center [619, 278] width 305 height 71
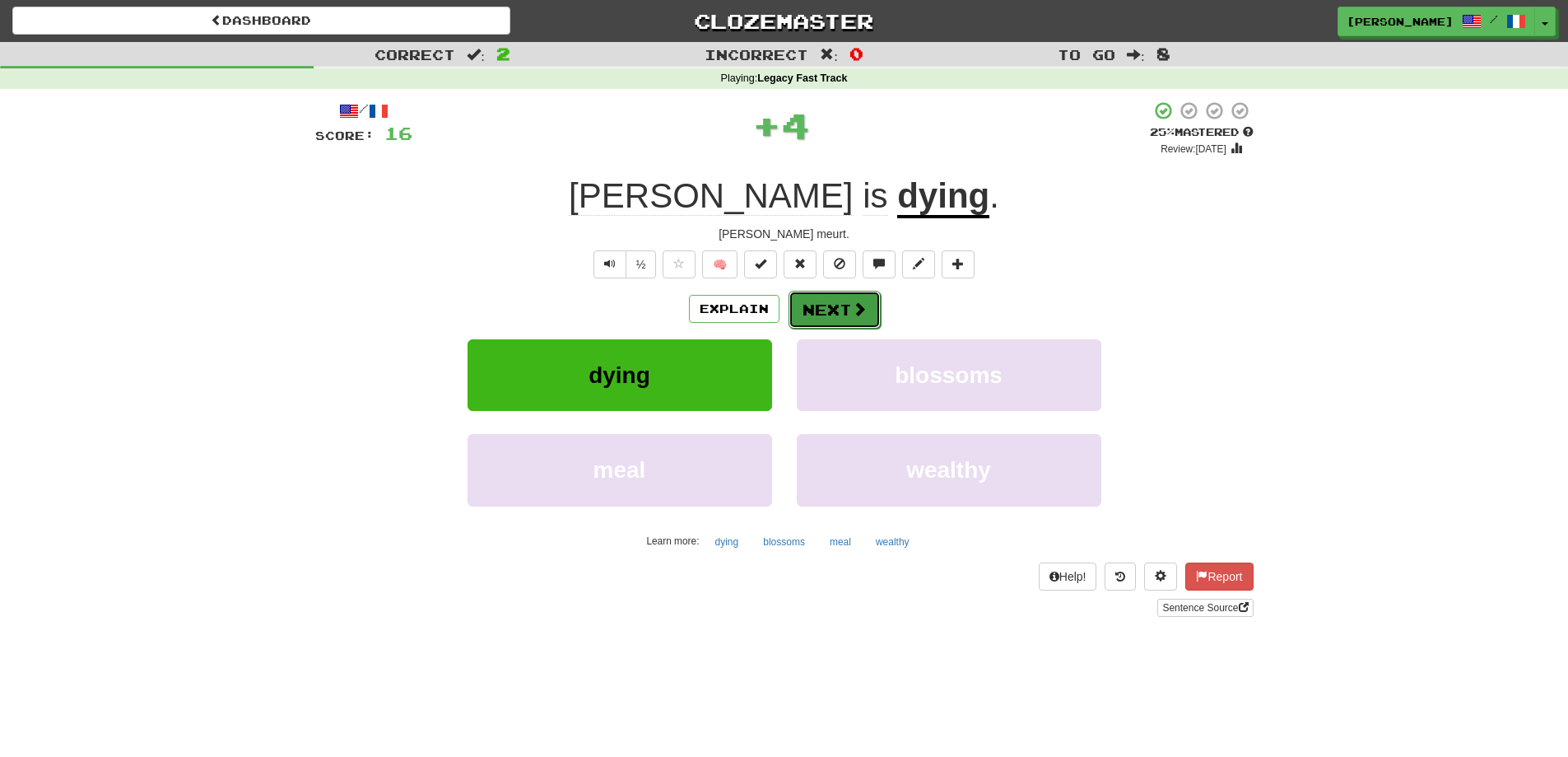
click at [852, 307] on span at bounding box center [859, 308] width 15 height 15
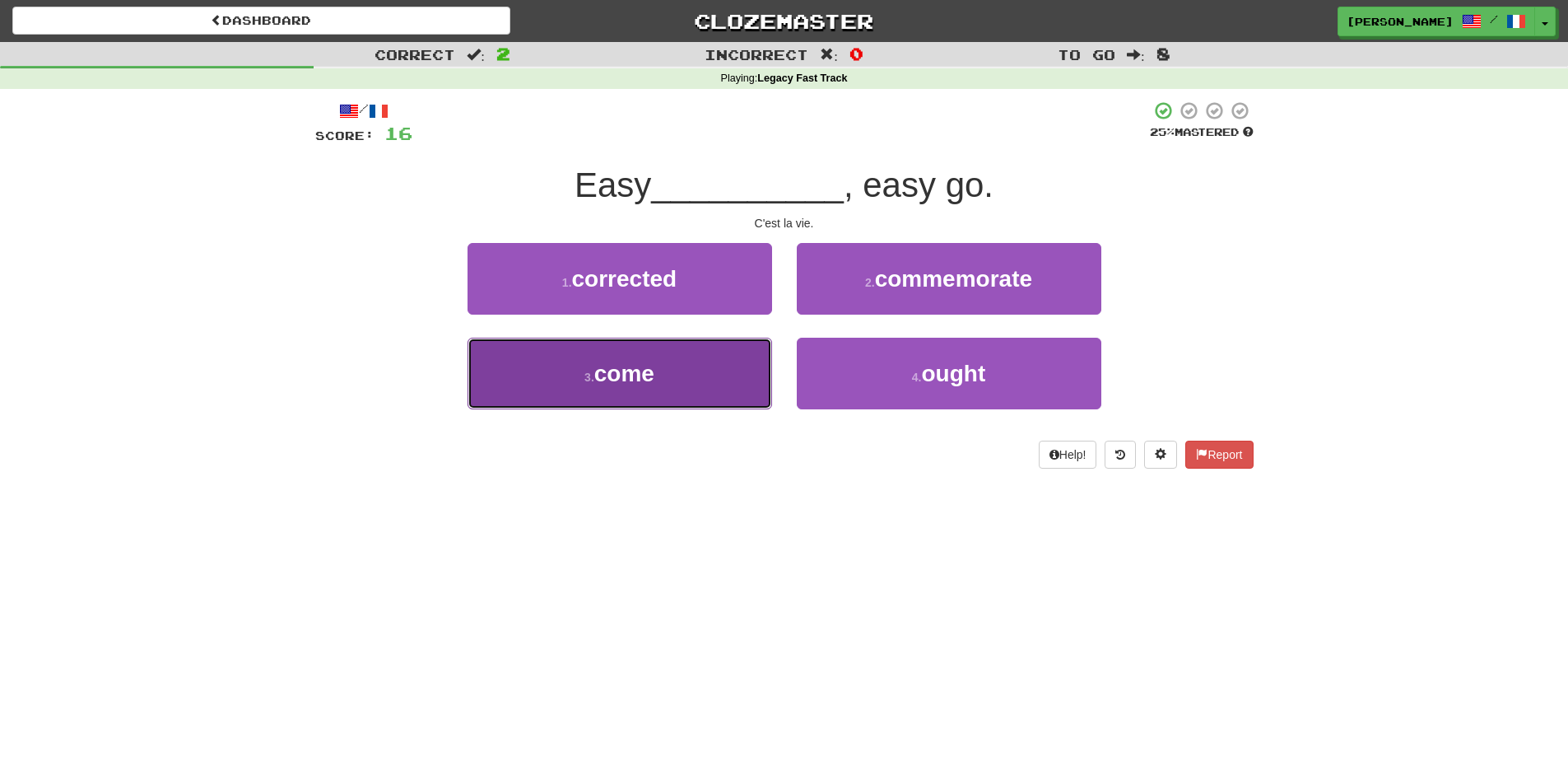
click at [641, 367] on span "come" at bounding box center [624, 374] width 60 height 26
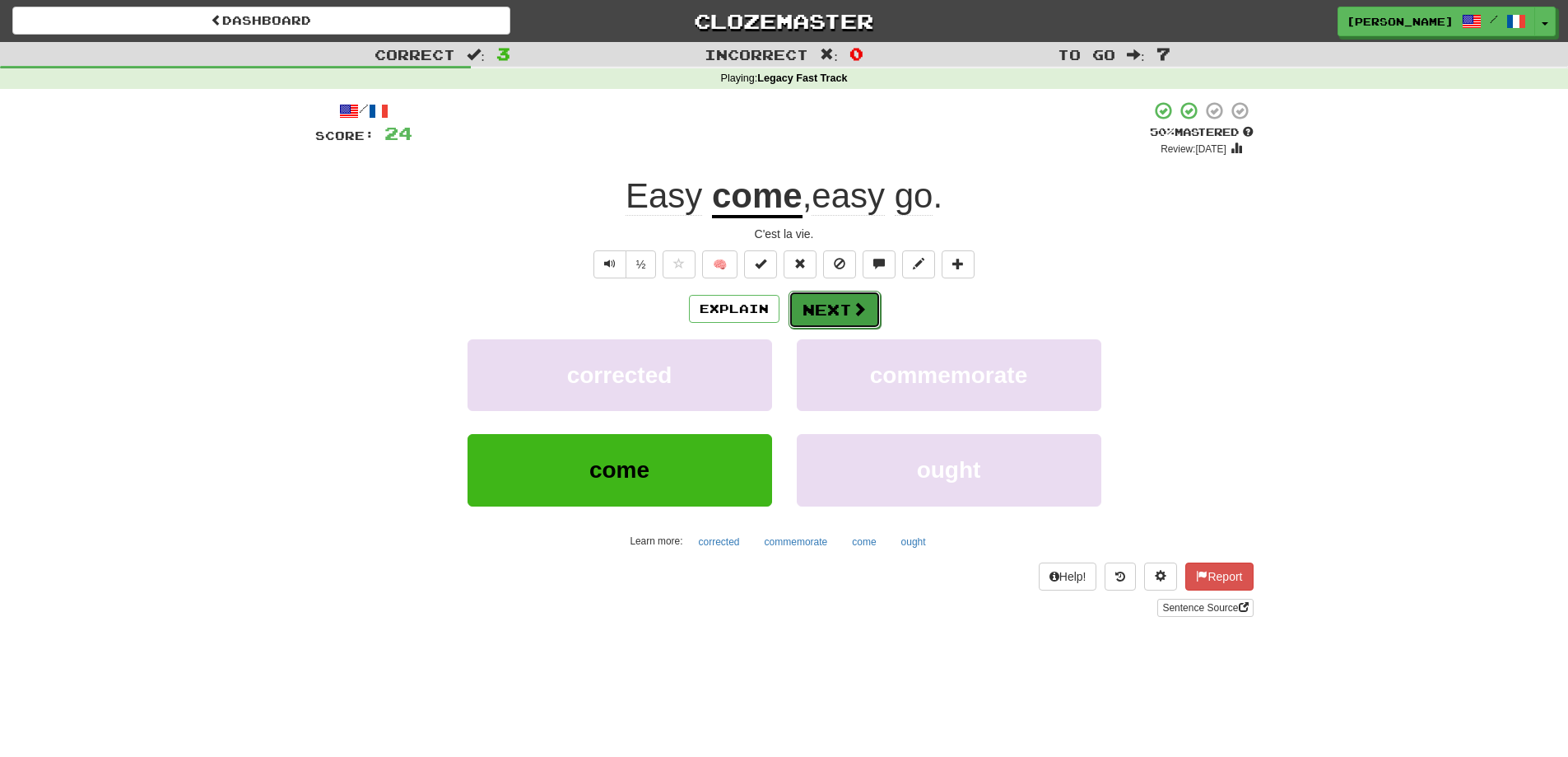
click at [848, 306] on button "Next" at bounding box center [834, 309] width 92 height 38
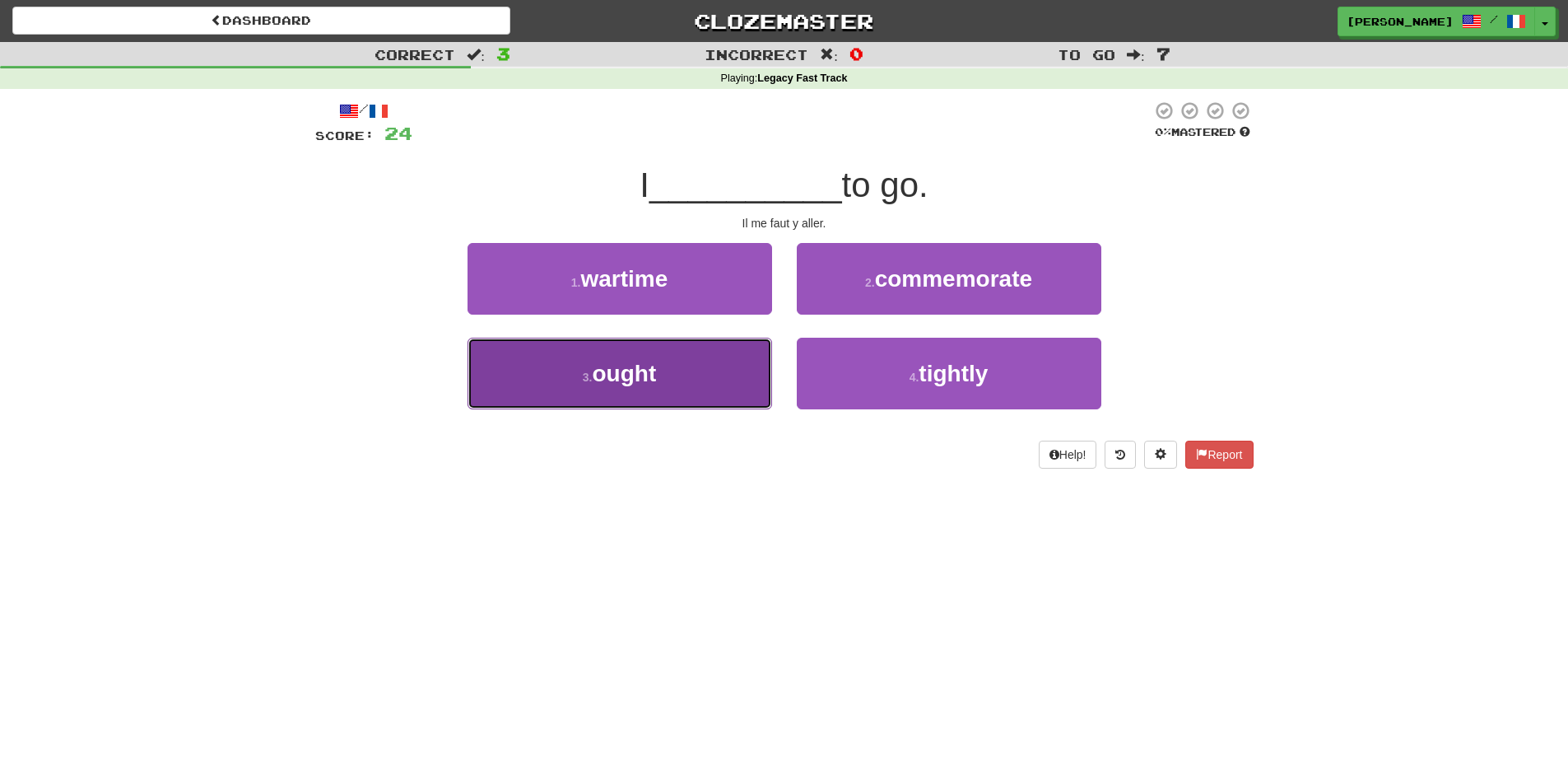
click at [709, 384] on button "3 . ought" at bounding box center [619, 373] width 305 height 71
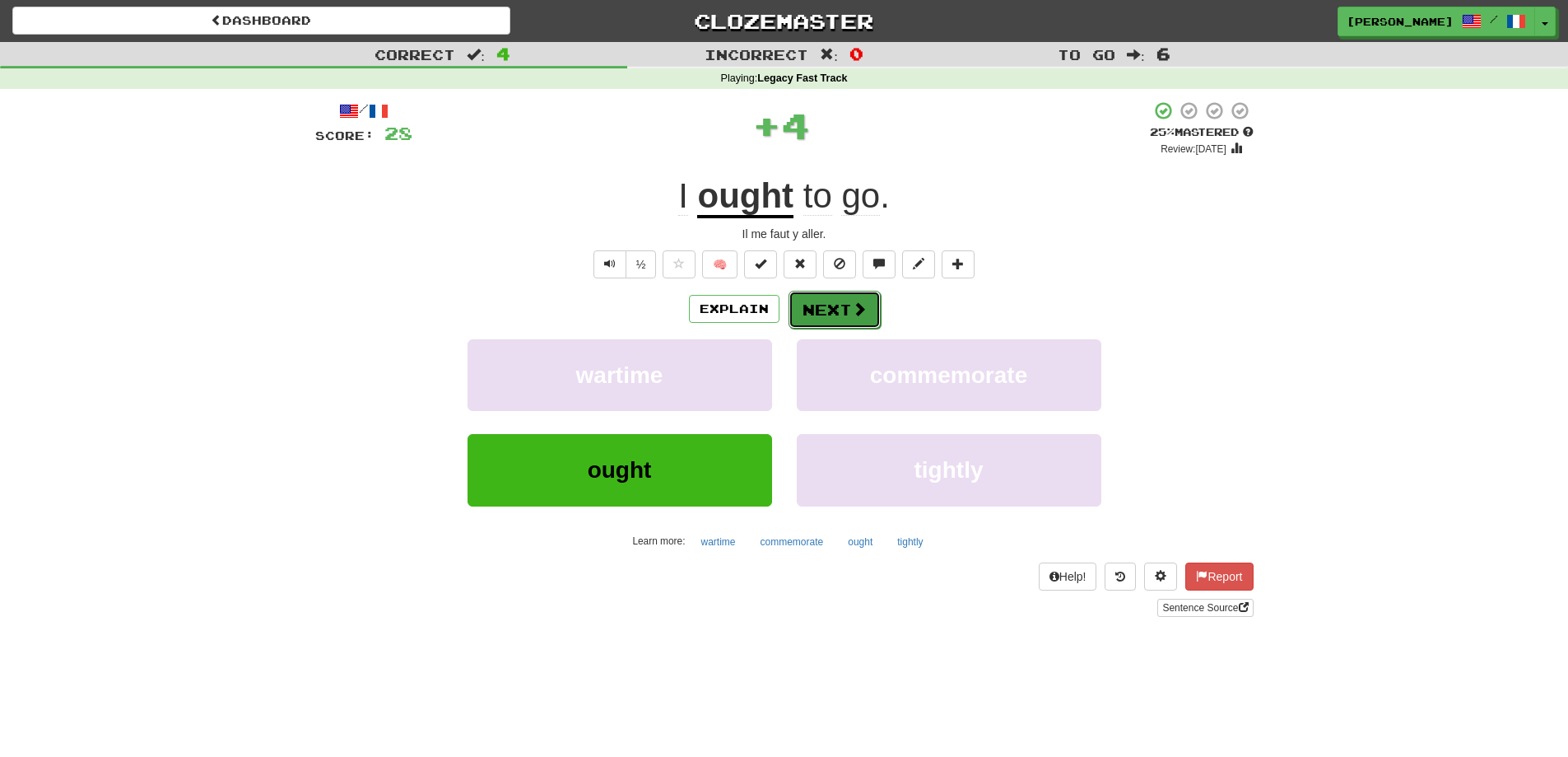
click at [843, 307] on button "Next" at bounding box center [834, 309] width 92 height 38
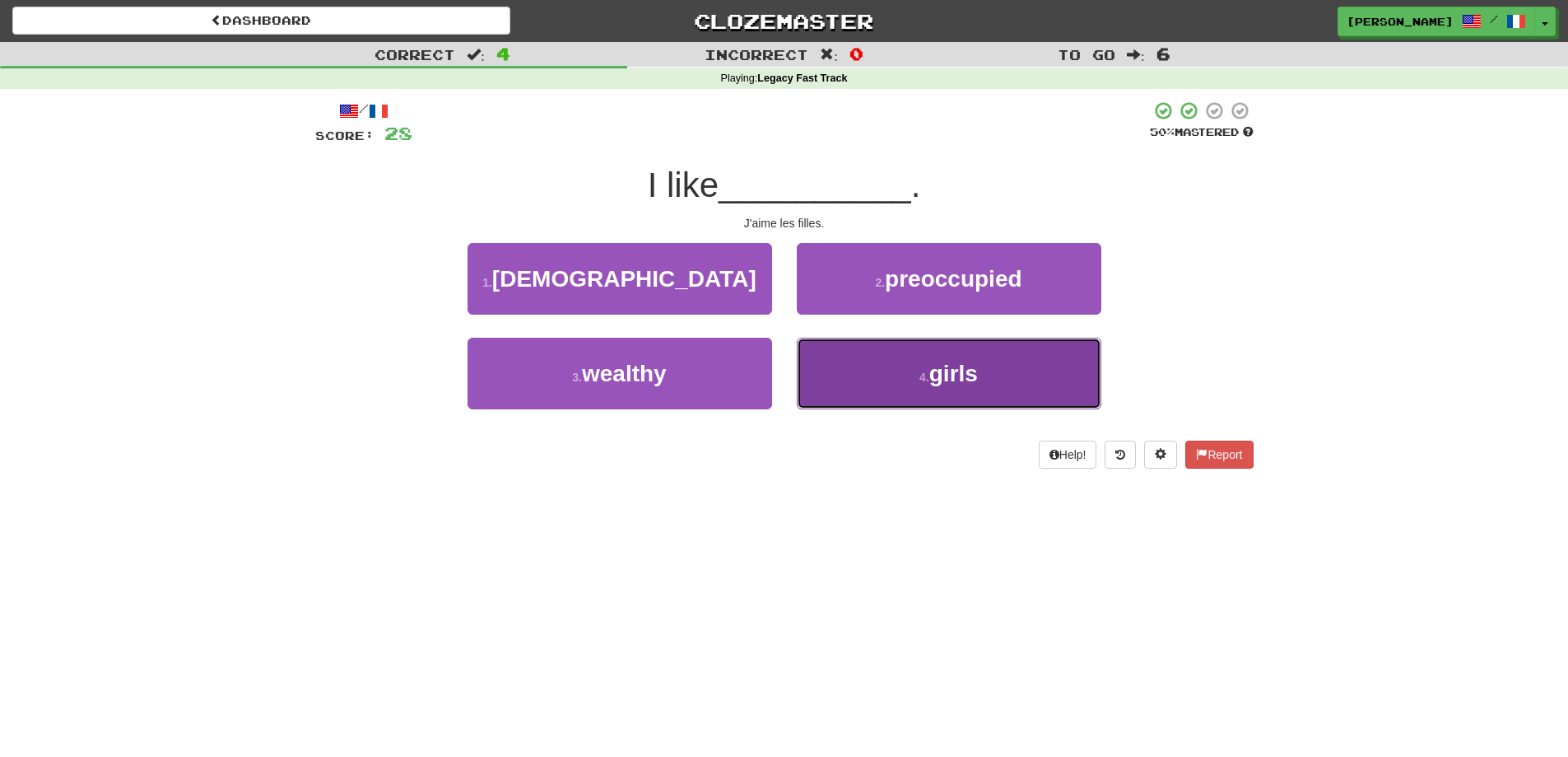
click at [953, 385] on span "girls" at bounding box center [953, 374] width 49 height 26
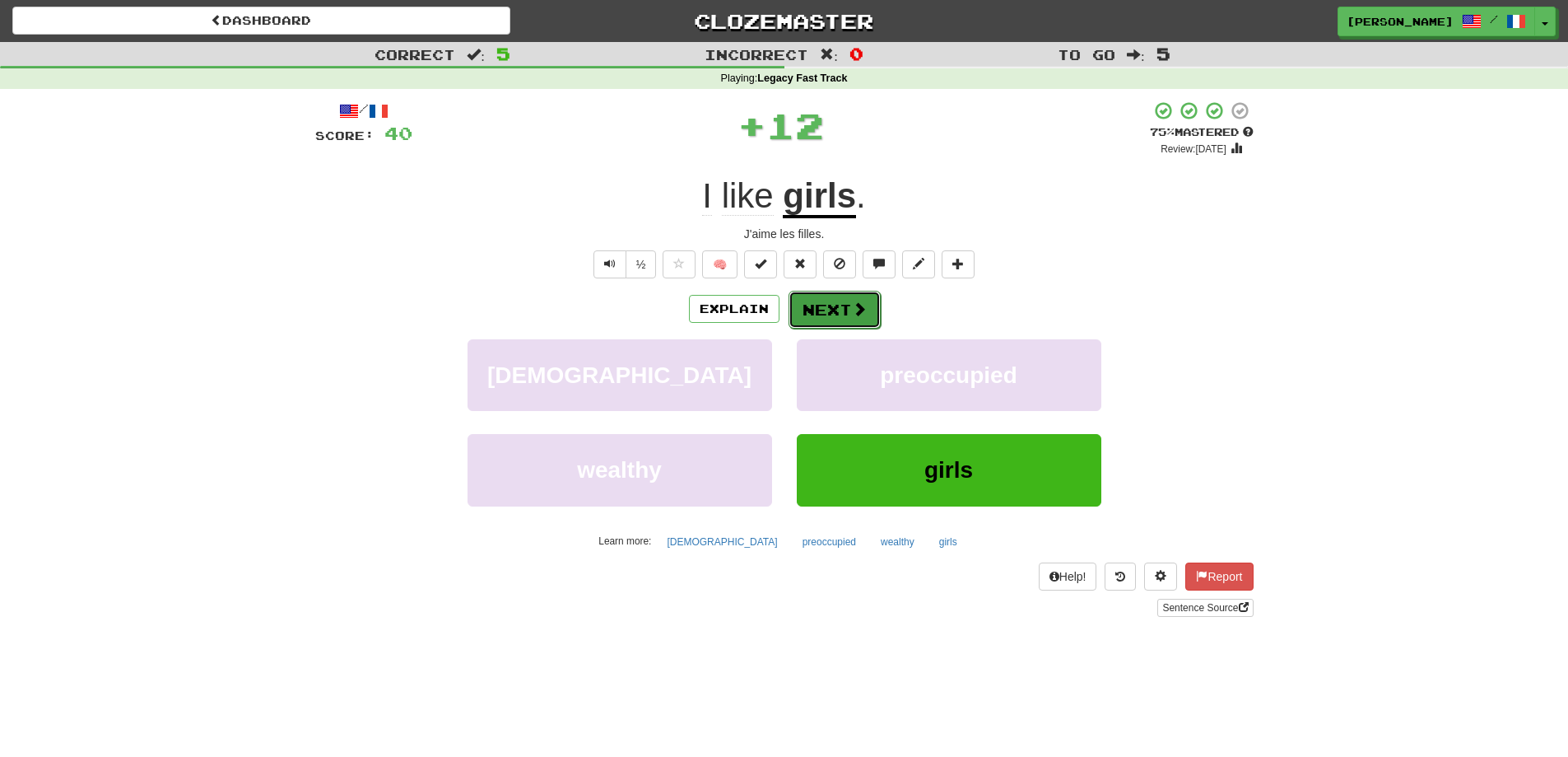
click at [841, 308] on button "Next" at bounding box center [834, 309] width 92 height 38
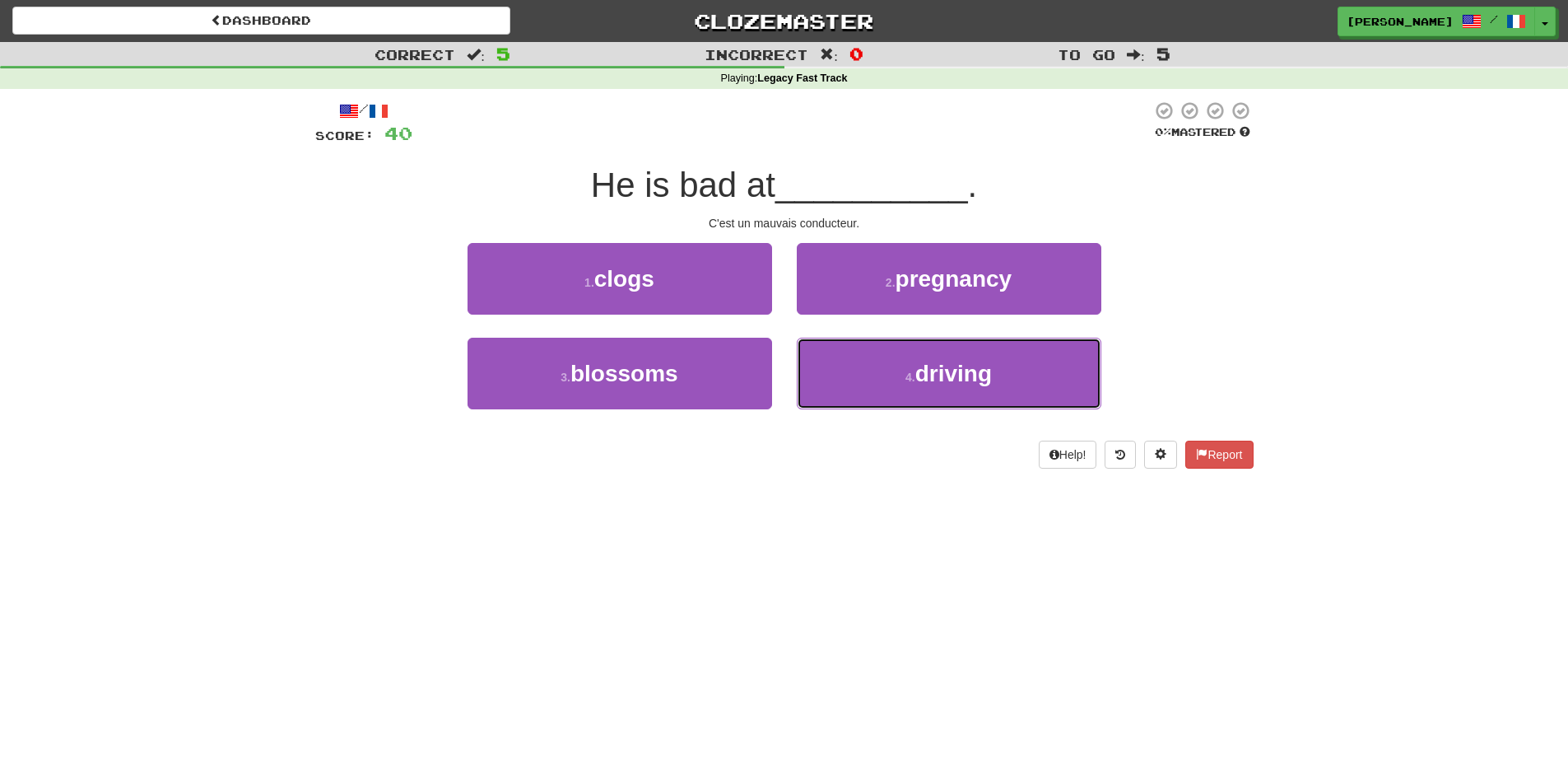
drag, startPoint x: 947, startPoint y: 370, endPoint x: 1419, endPoint y: 368, distance: 472.0
click at [955, 372] on span "driving" at bounding box center [953, 374] width 76 height 26
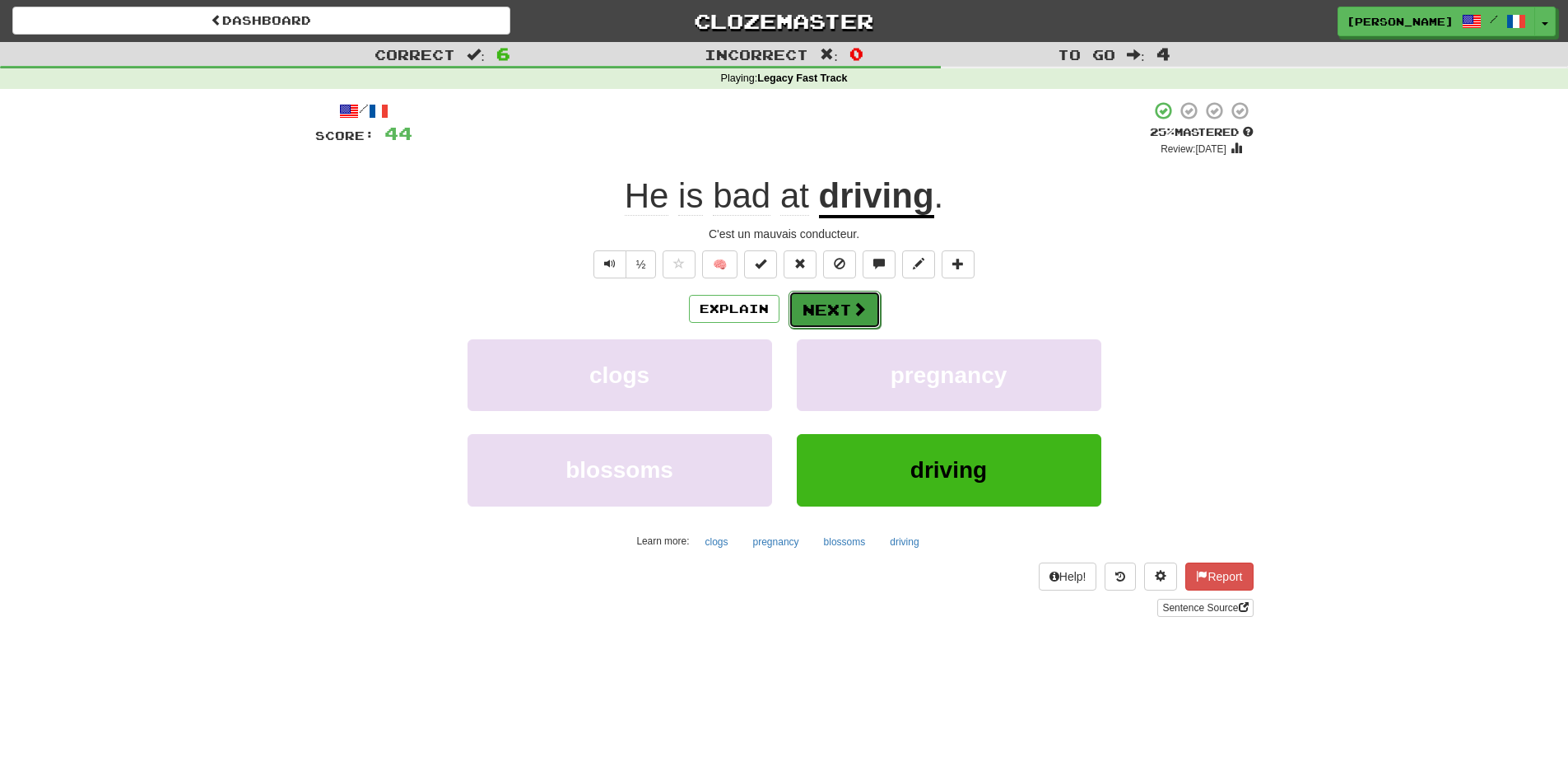
click at [817, 311] on button "Next" at bounding box center [834, 309] width 92 height 38
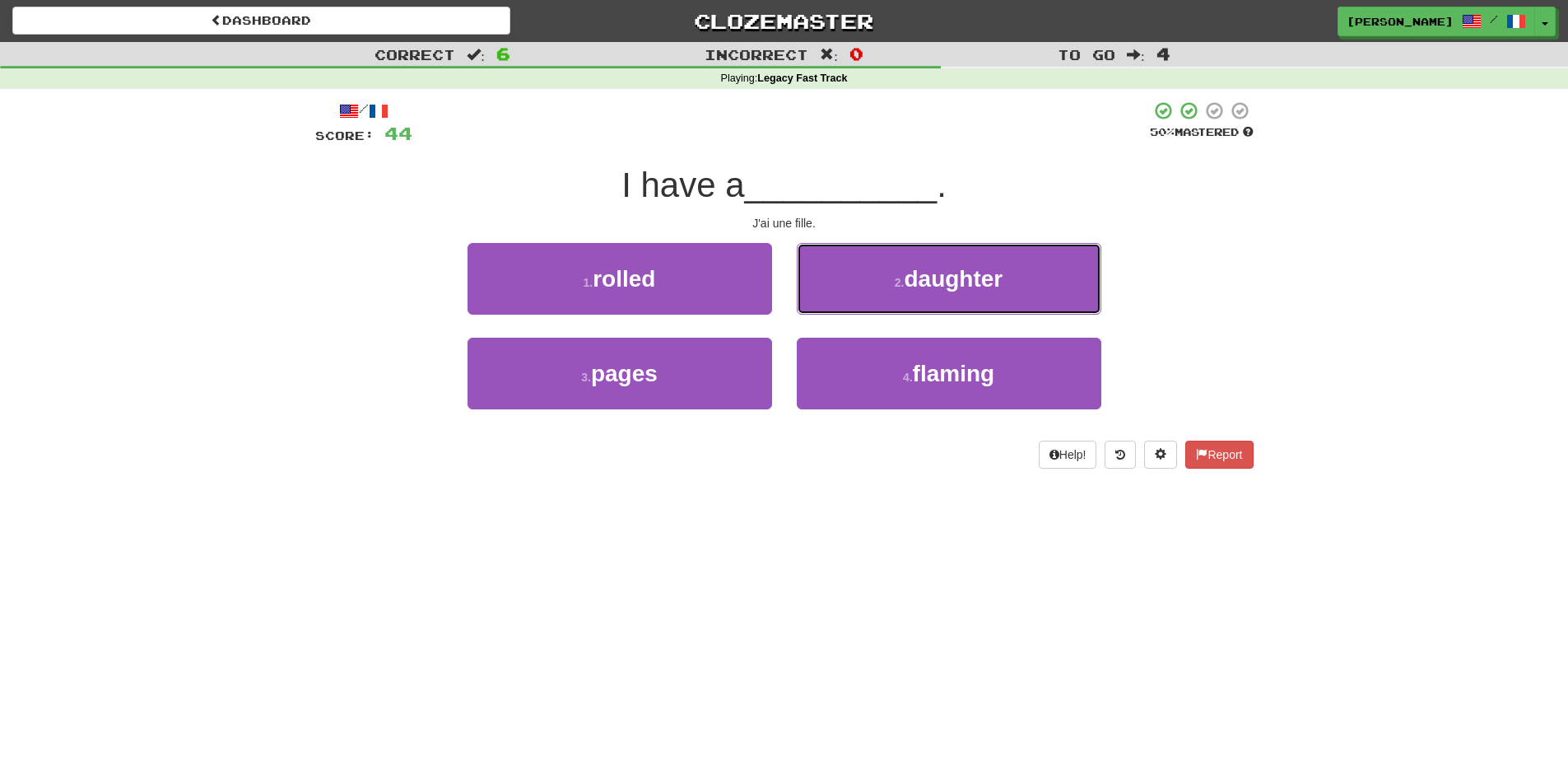
drag, startPoint x: 937, startPoint y: 277, endPoint x: 1089, endPoint y: 334, distance: 162.3
click at [939, 277] on span "daughter" at bounding box center [952, 279] width 99 height 26
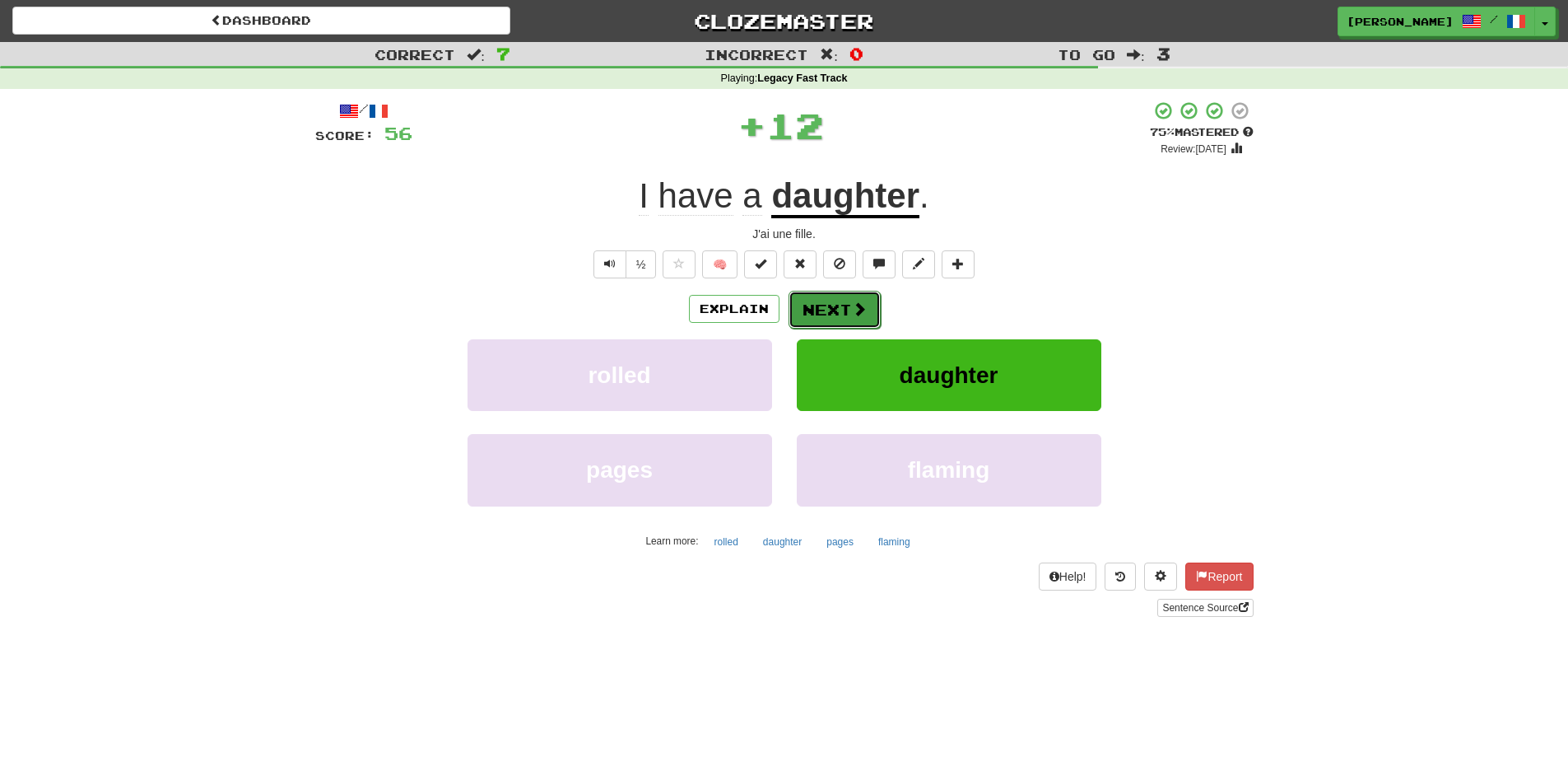
click at [843, 307] on button "Next" at bounding box center [834, 309] width 92 height 38
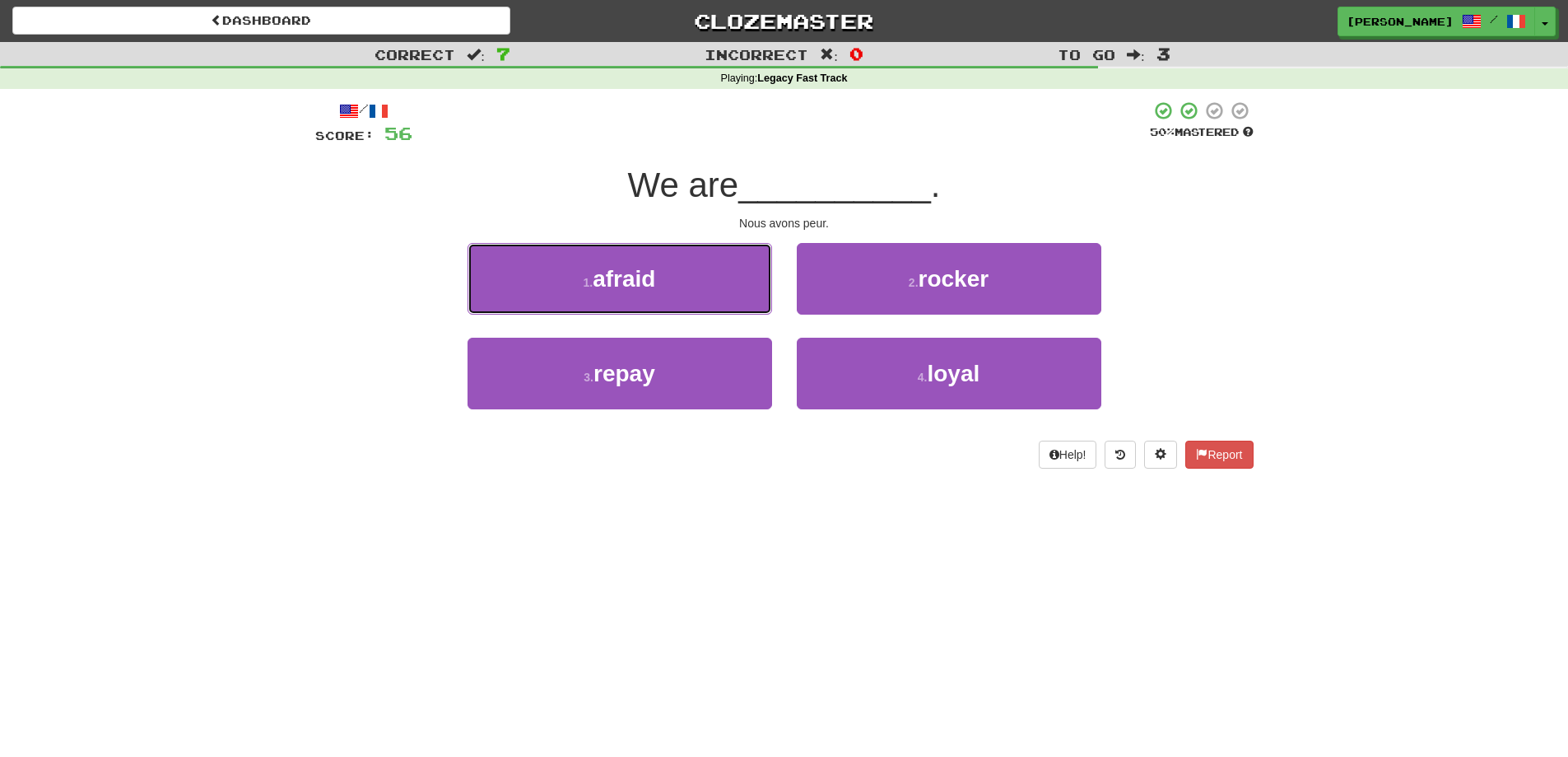
drag, startPoint x: 716, startPoint y: 278, endPoint x: 783, endPoint y: 286, distance: 67.5
click at [721, 278] on button "1 . afraid" at bounding box center [619, 278] width 305 height 71
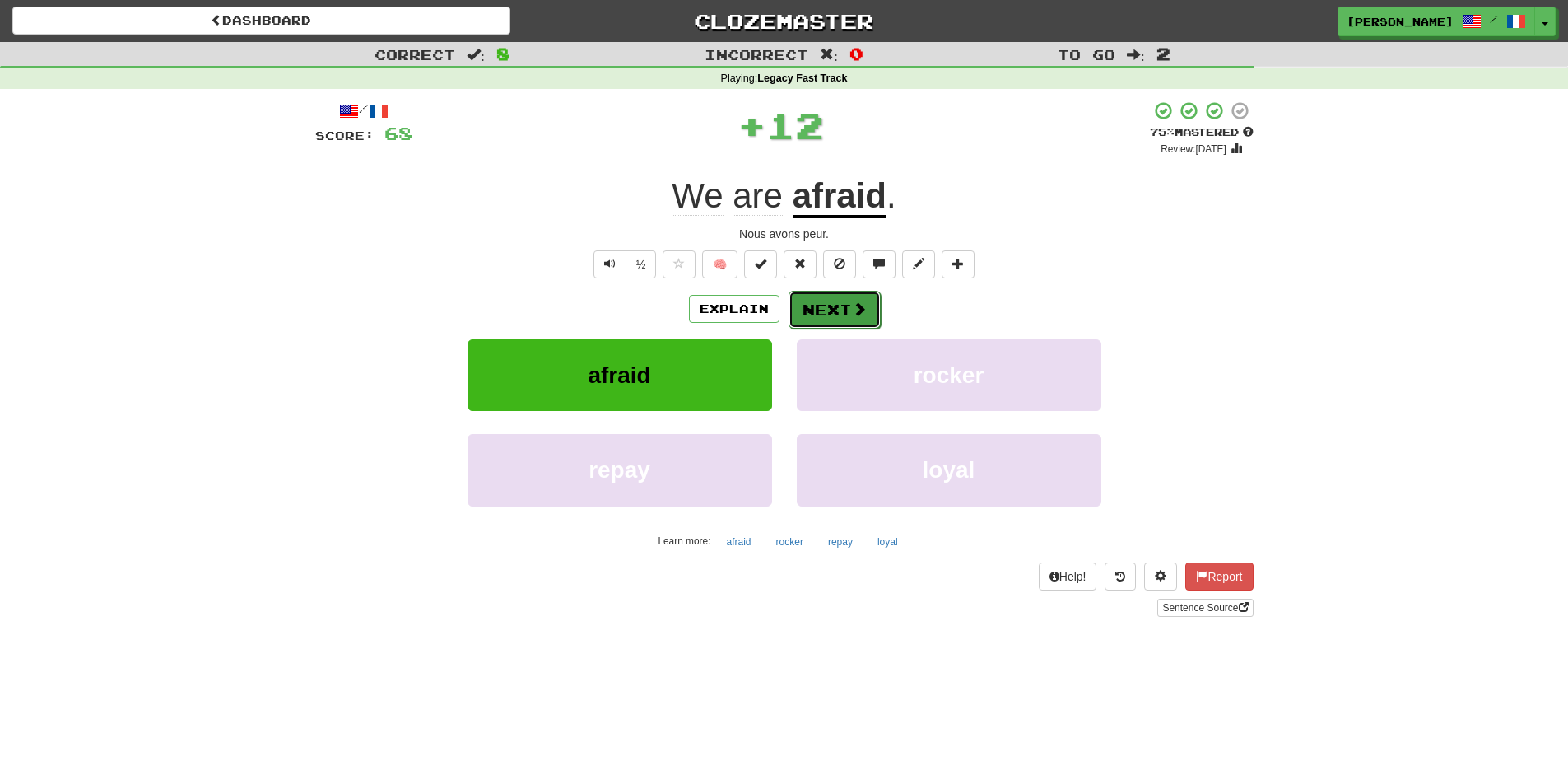
click at [852, 302] on span at bounding box center [859, 308] width 15 height 15
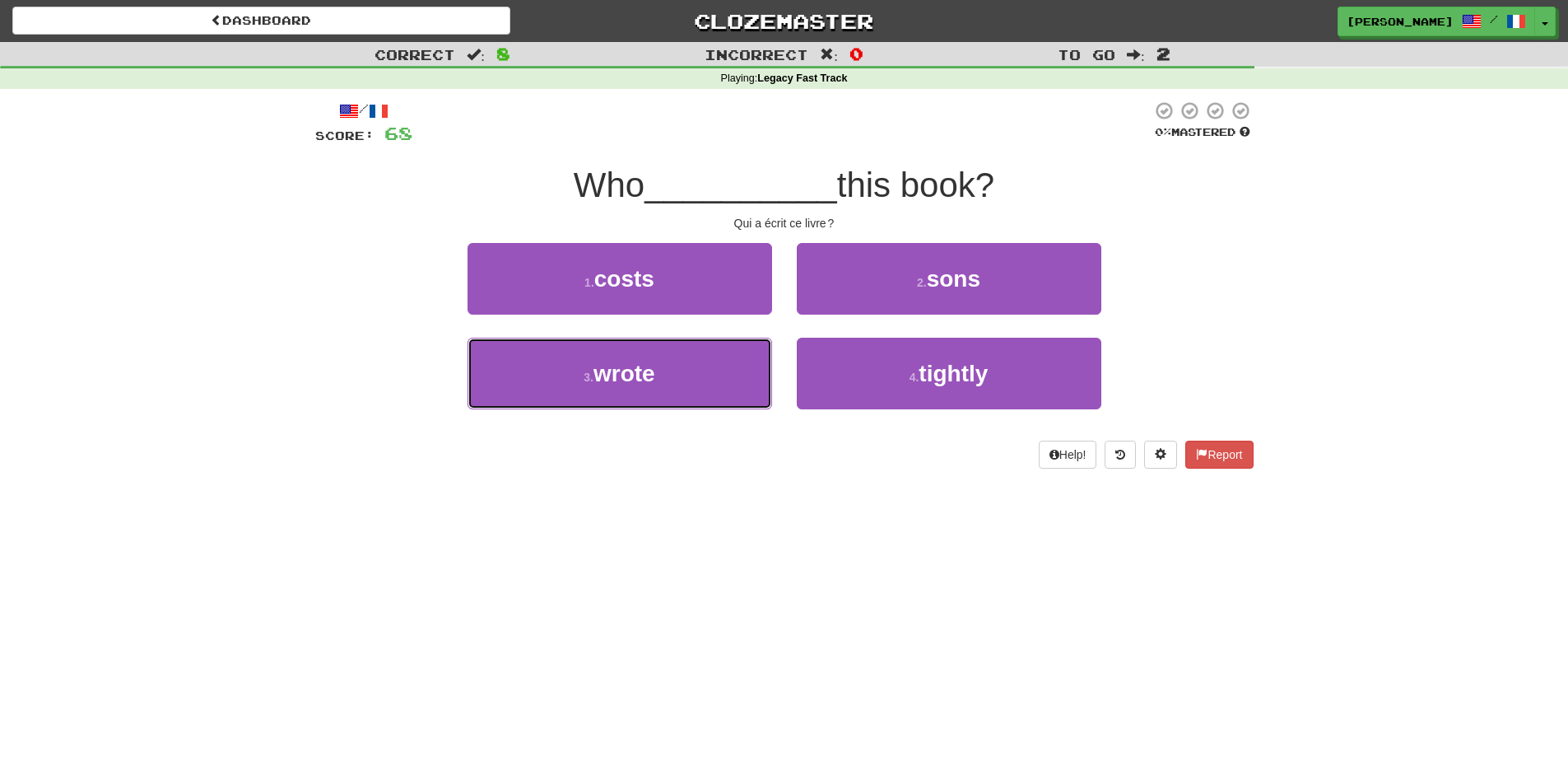
drag, startPoint x: 686, startPoint y: 363, endPoint x: 790, endPoint y: 360, distance: 104.0
click at [688, 363] on button "3 . wrote" at bounding box center [619, 373] width 305 height 71
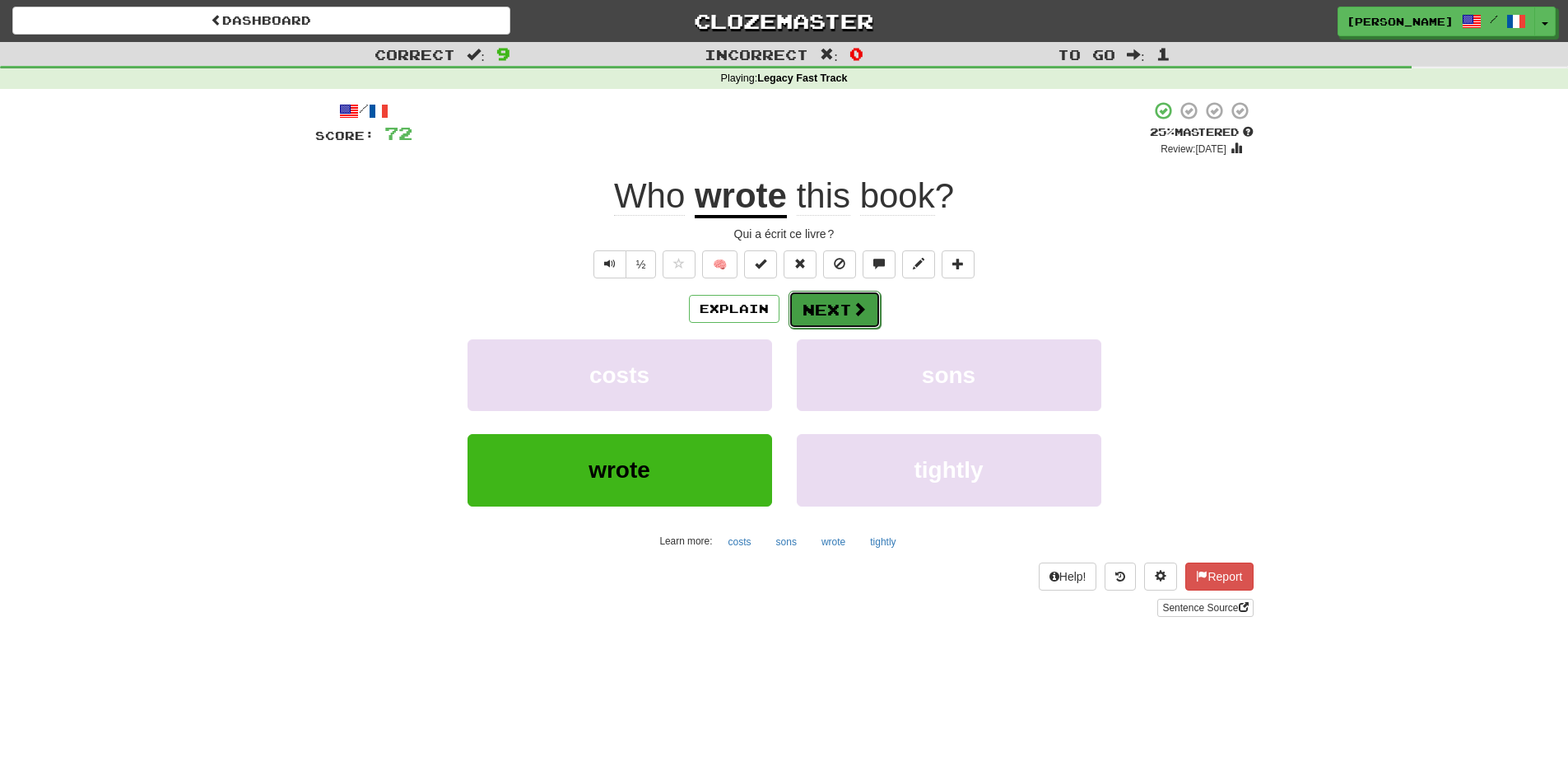
click at [824, 303] on button "Next" at bounding box center [834, 309] width 92 height 38
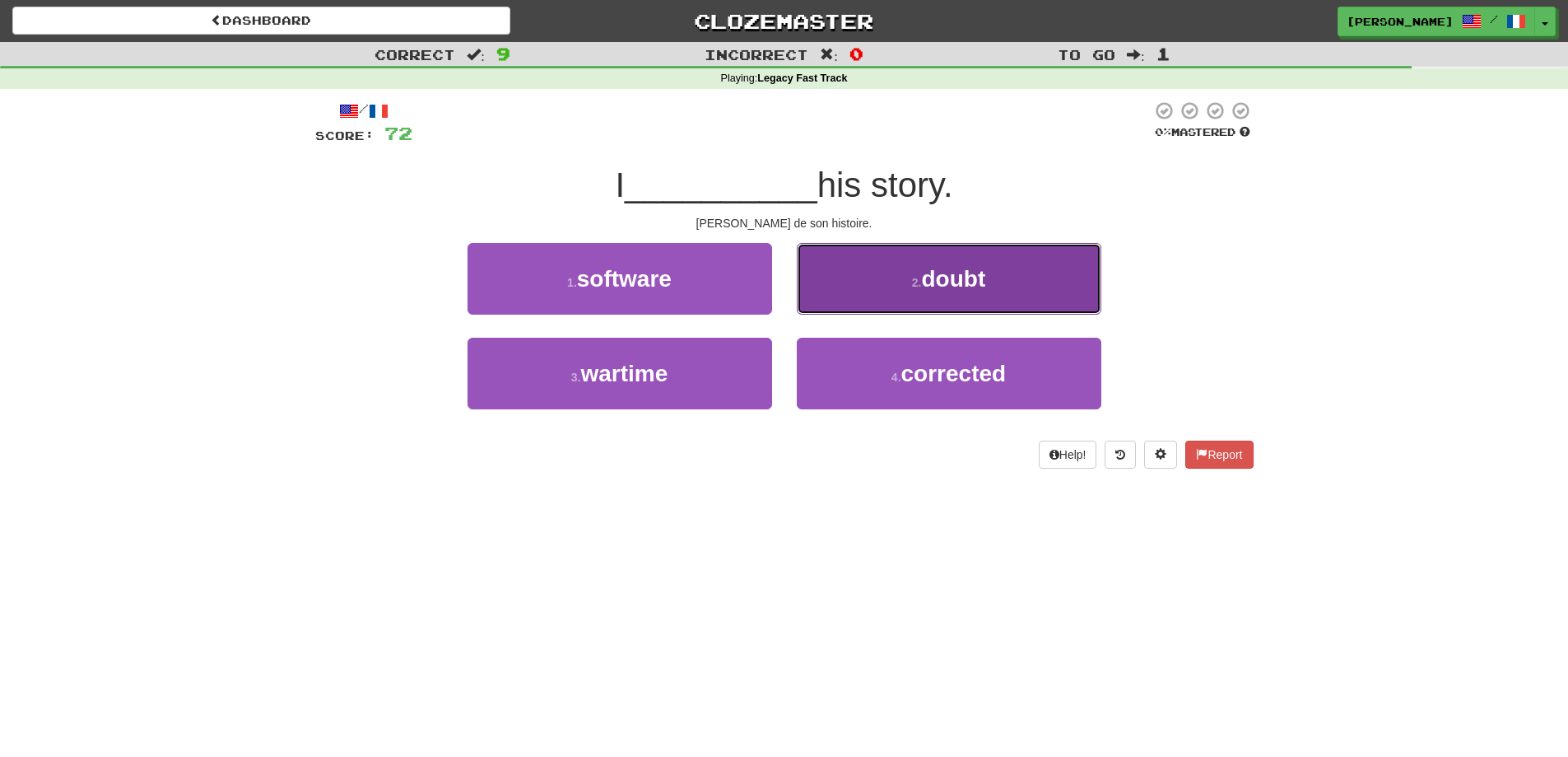
click at [913, 280] on small "2 ." at bounding box center [917, 282] width 10 height 13
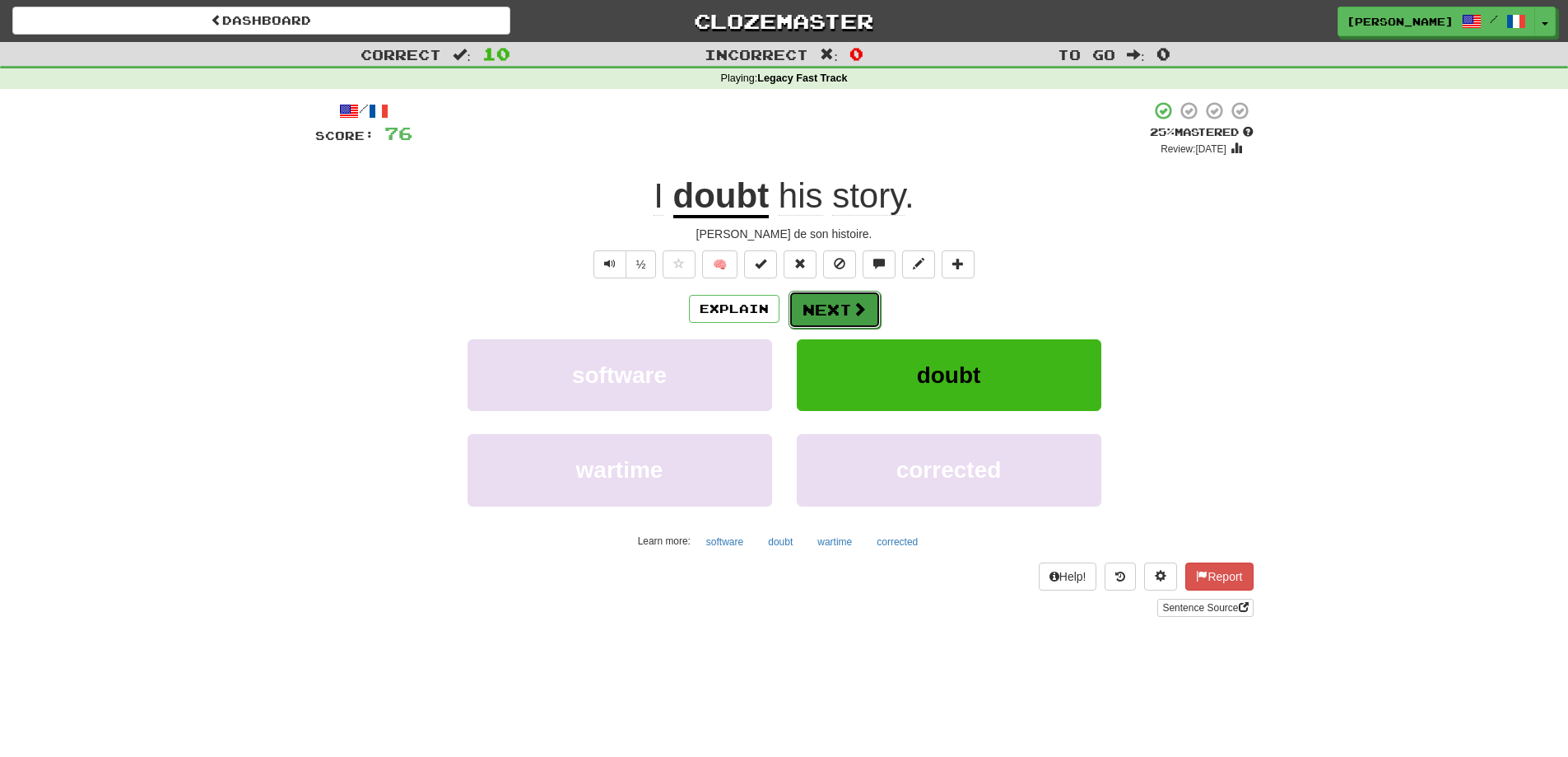
drag, startPoint x: 913, startPoint y: 280, endPoint x: 855, endPoint y: 311, distance: 65.8
click at [855, 311] on span at bounding box center [859, 308] width 15 height 15
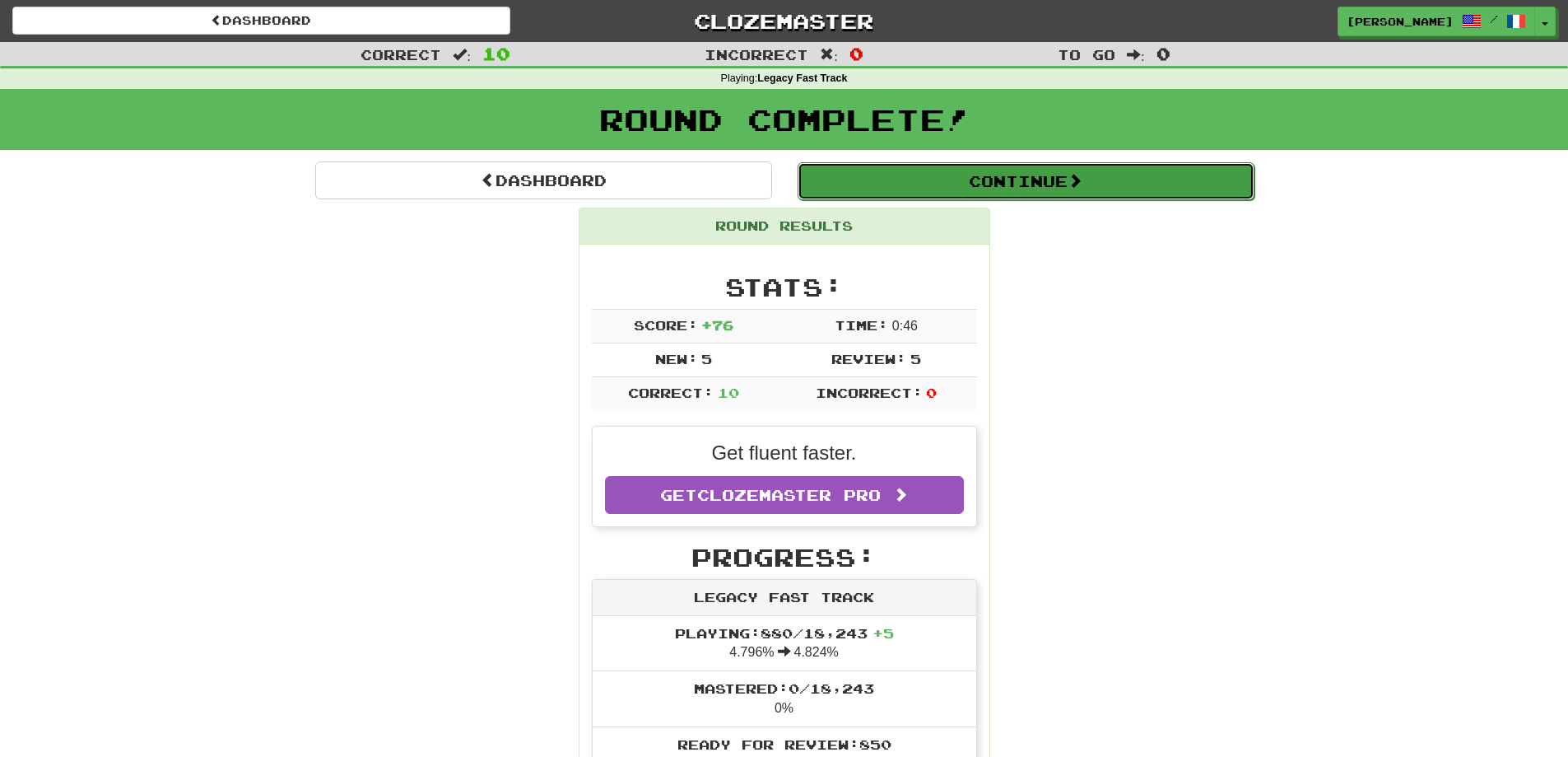
click at [1082, 174] on span at bounding box center [1074, 180] width 15 height 15
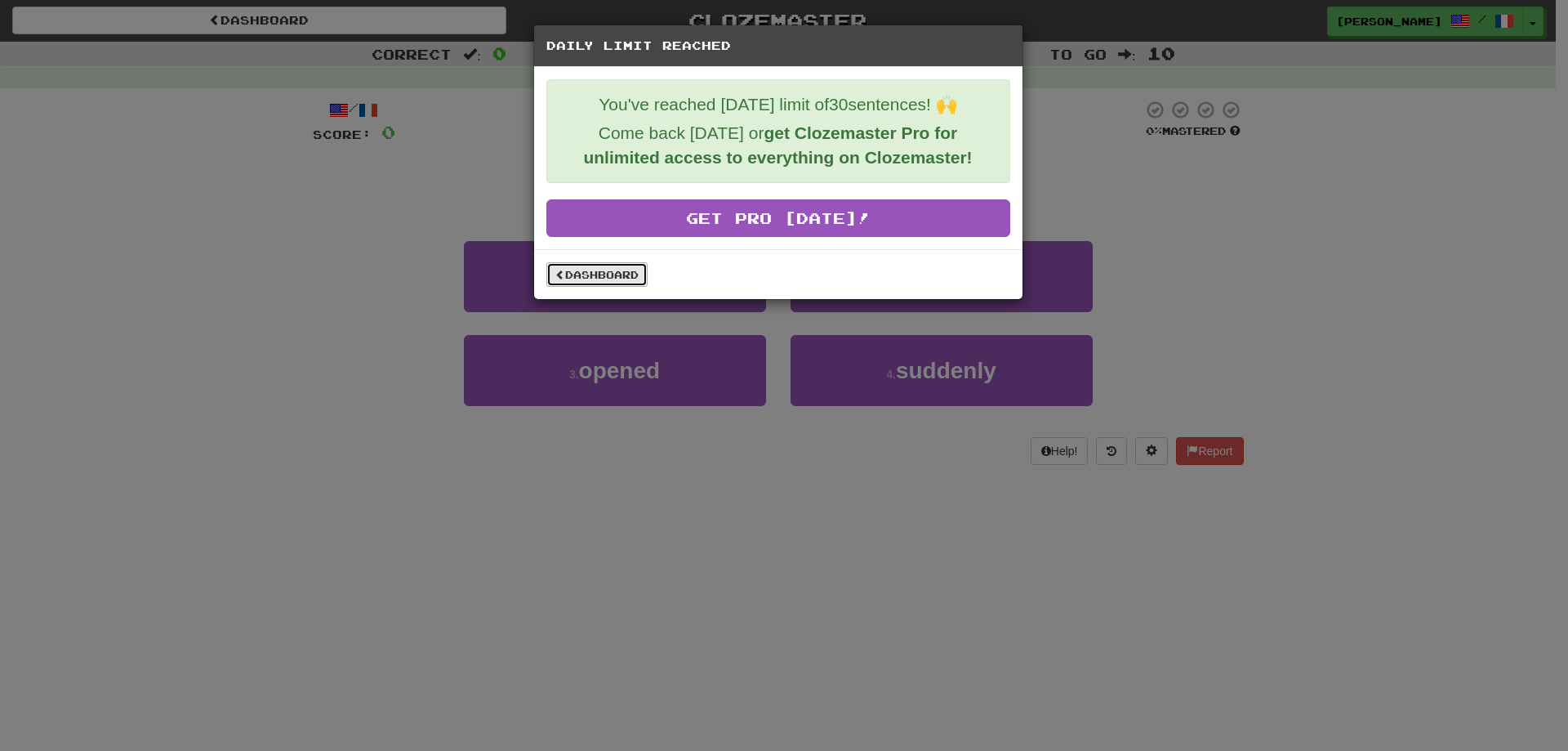
click at [592, 275] on link "Dashboard" at bounding box center [597, 274] width 101 height 25
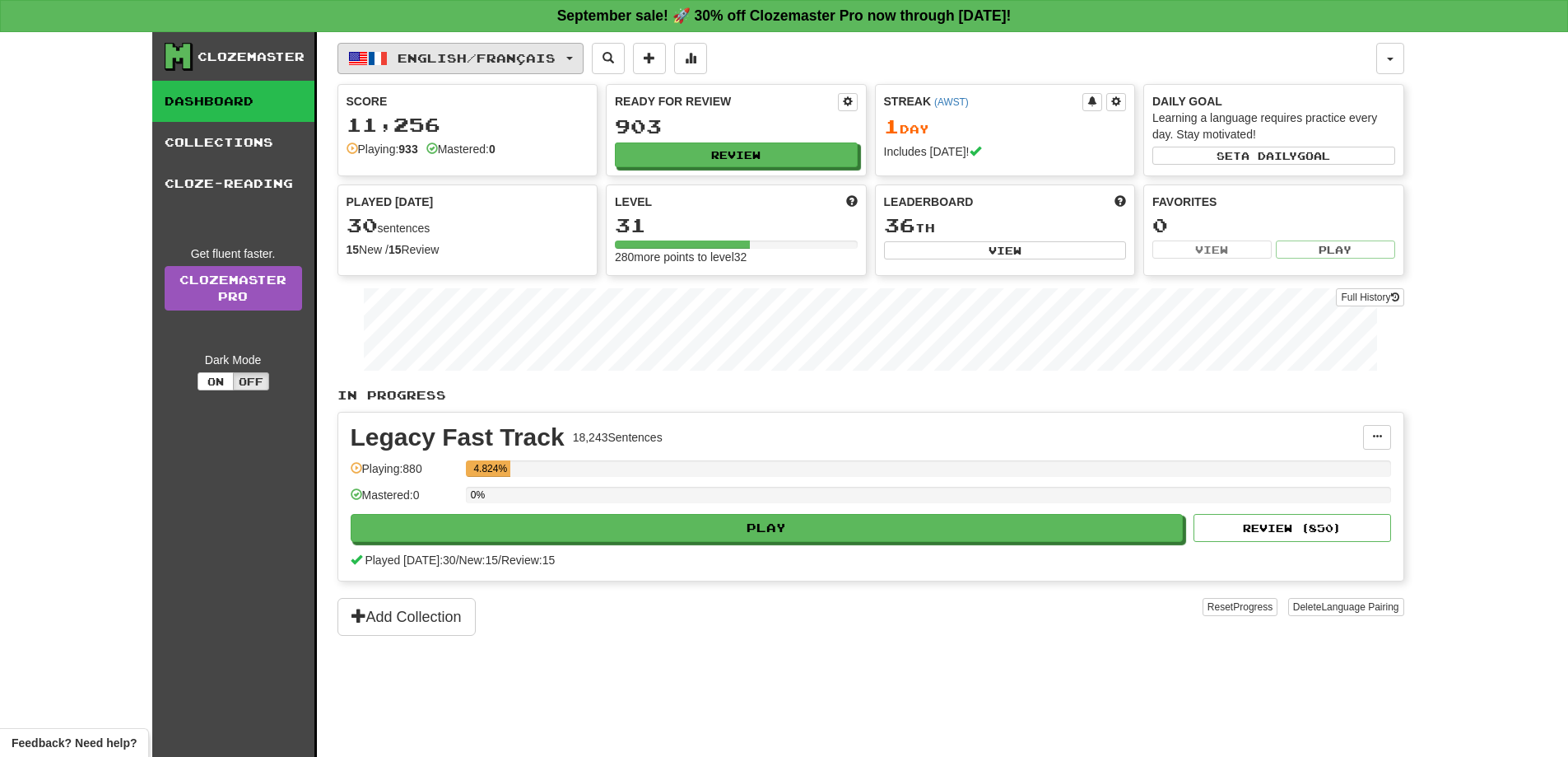
click at [453, 49] on button "English / Français" at bounding box center [460, 58] width 246 height 31
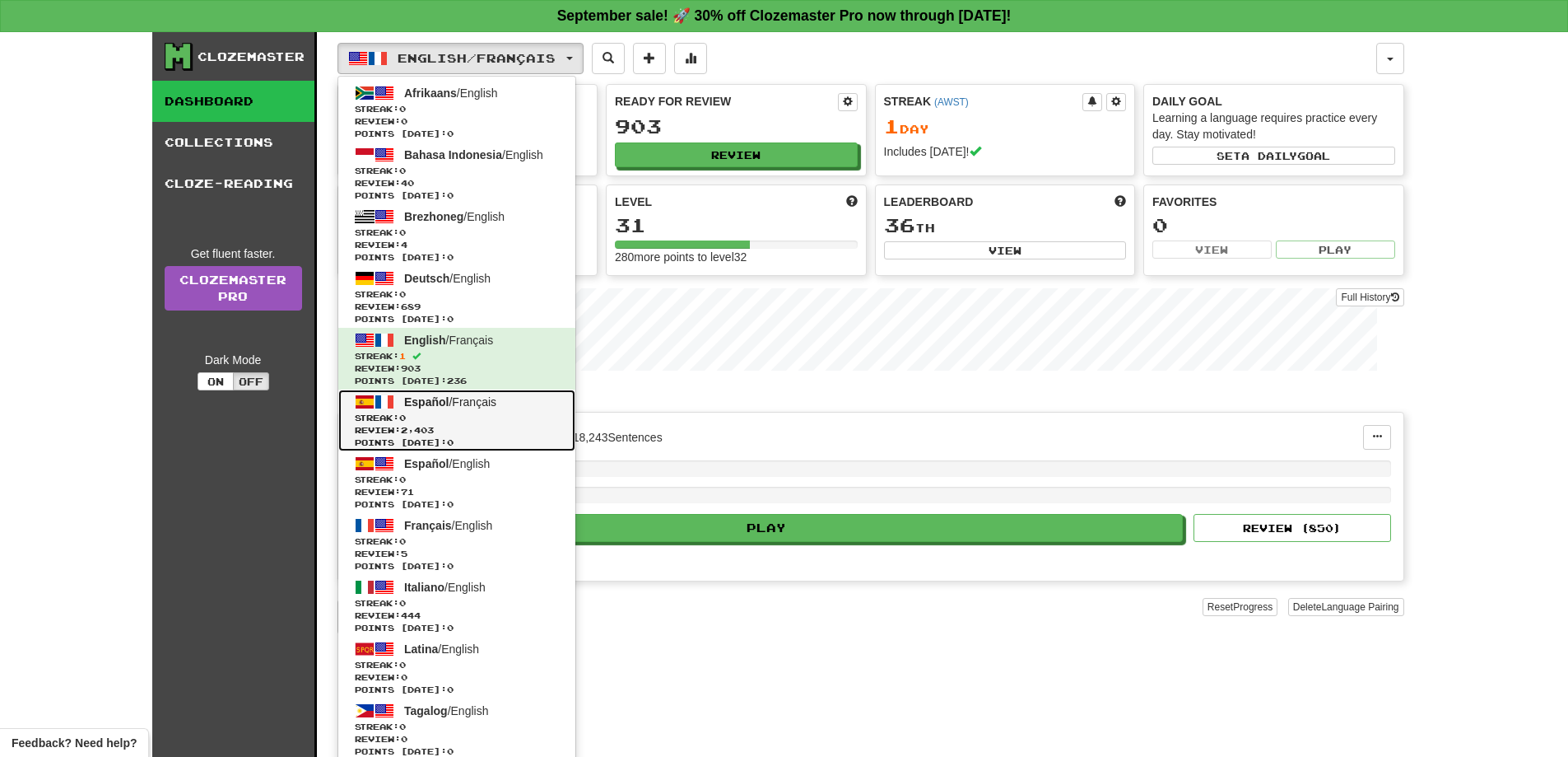
click at [482, 407] on span "Español / Français" at bounding box center [450, 401] width 92 height 13
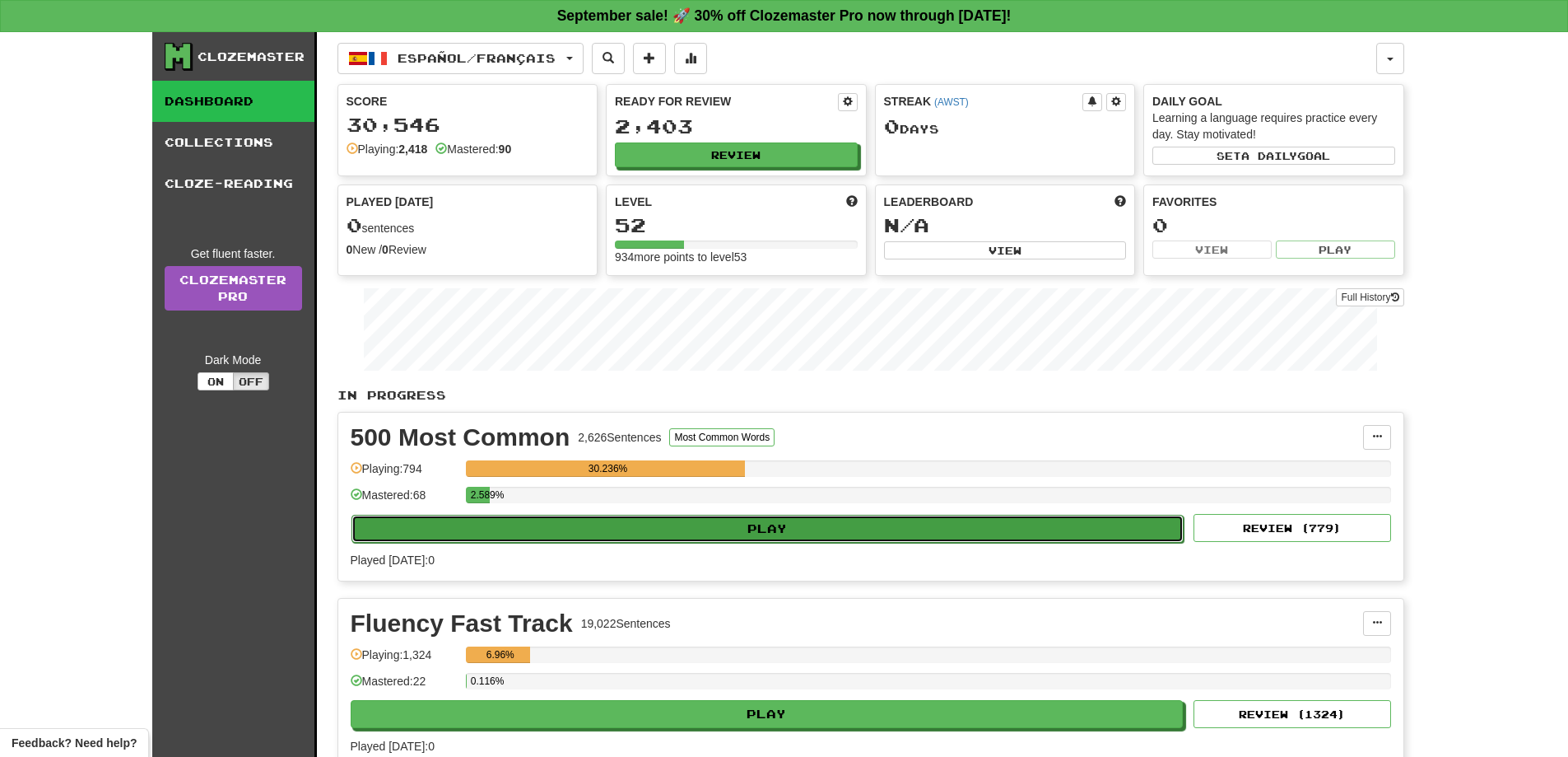
click at [759, 526] on button "Play" at bounding box center [768, 528] width 833 height 28
select select "**"
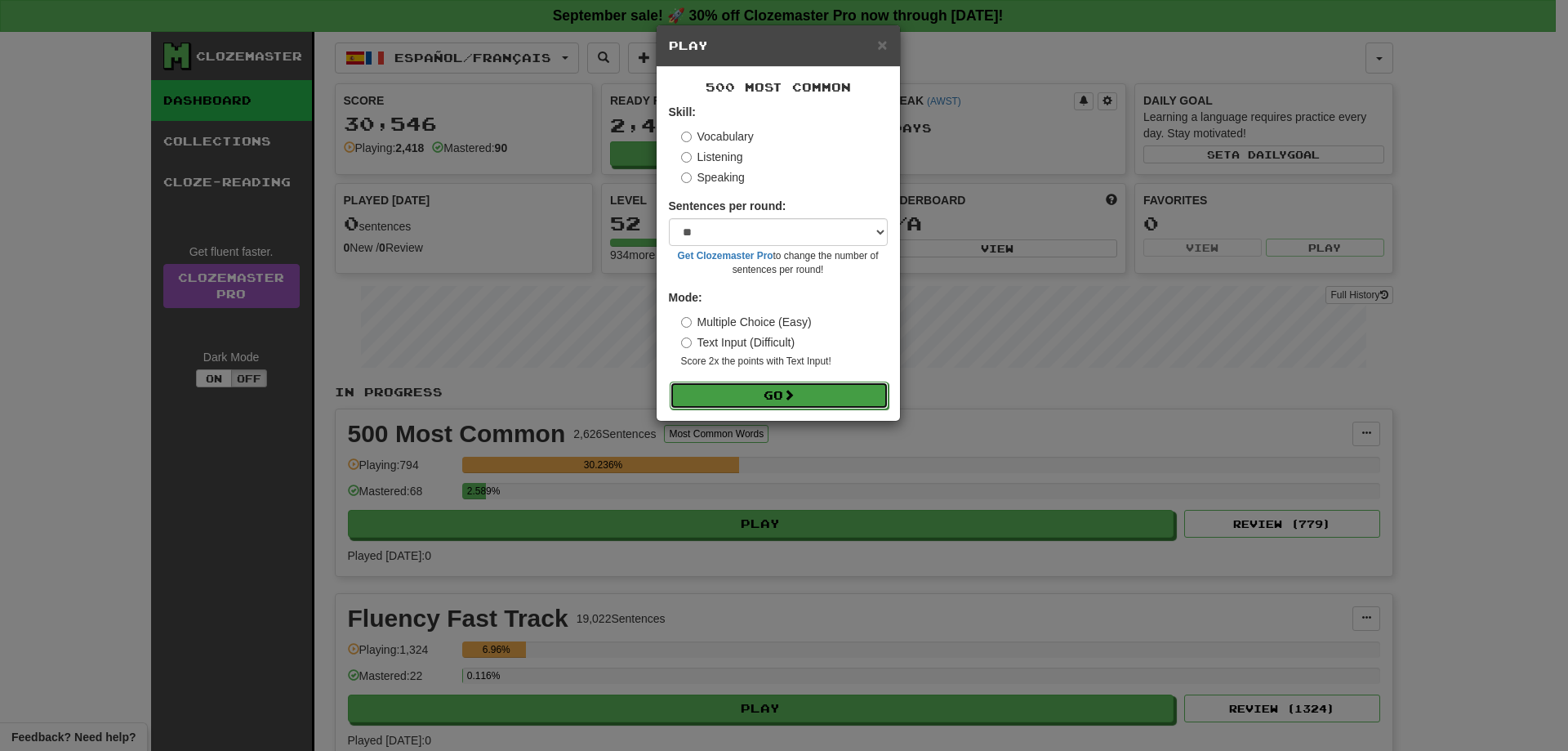
click at [758, 390] on button "Go" at bounding box center [779, 396] width 219 height 28
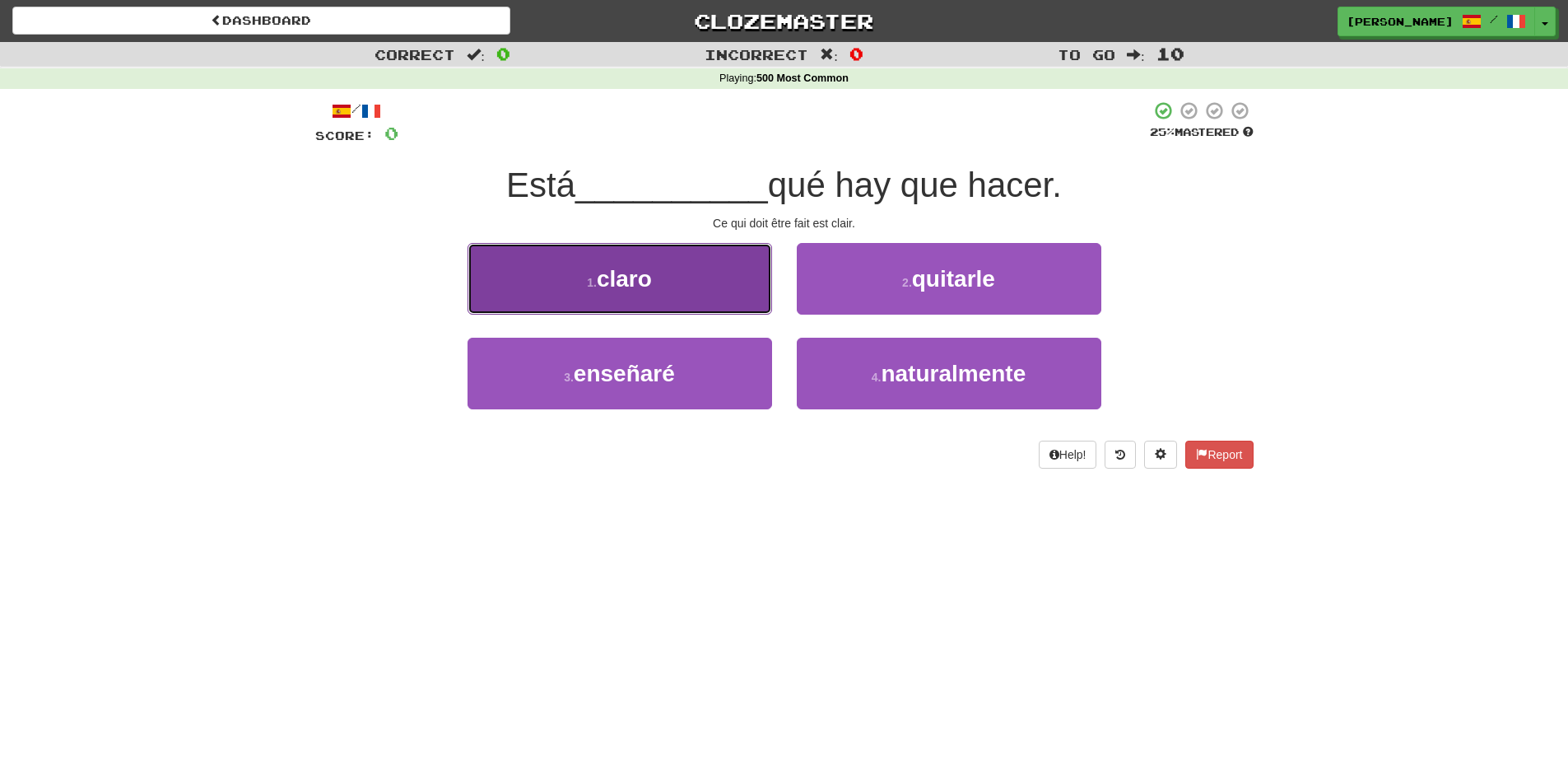
click at [714, 285] on button "1 . claro" at bounding box center [619, 278] width 305 height 71
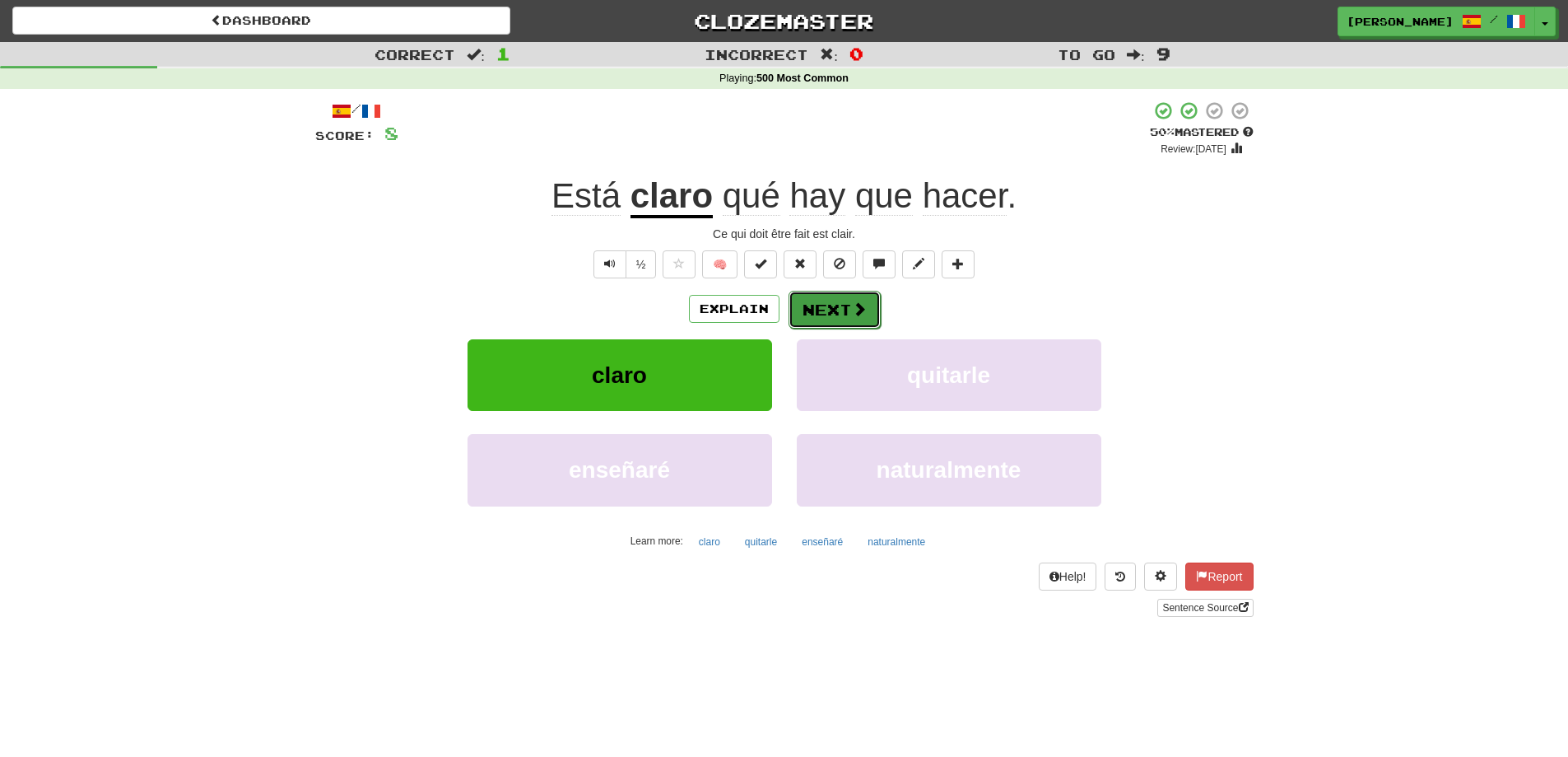
click at [818, 309] on button "Next" at bounding box center [834, 309] width 92 height 38
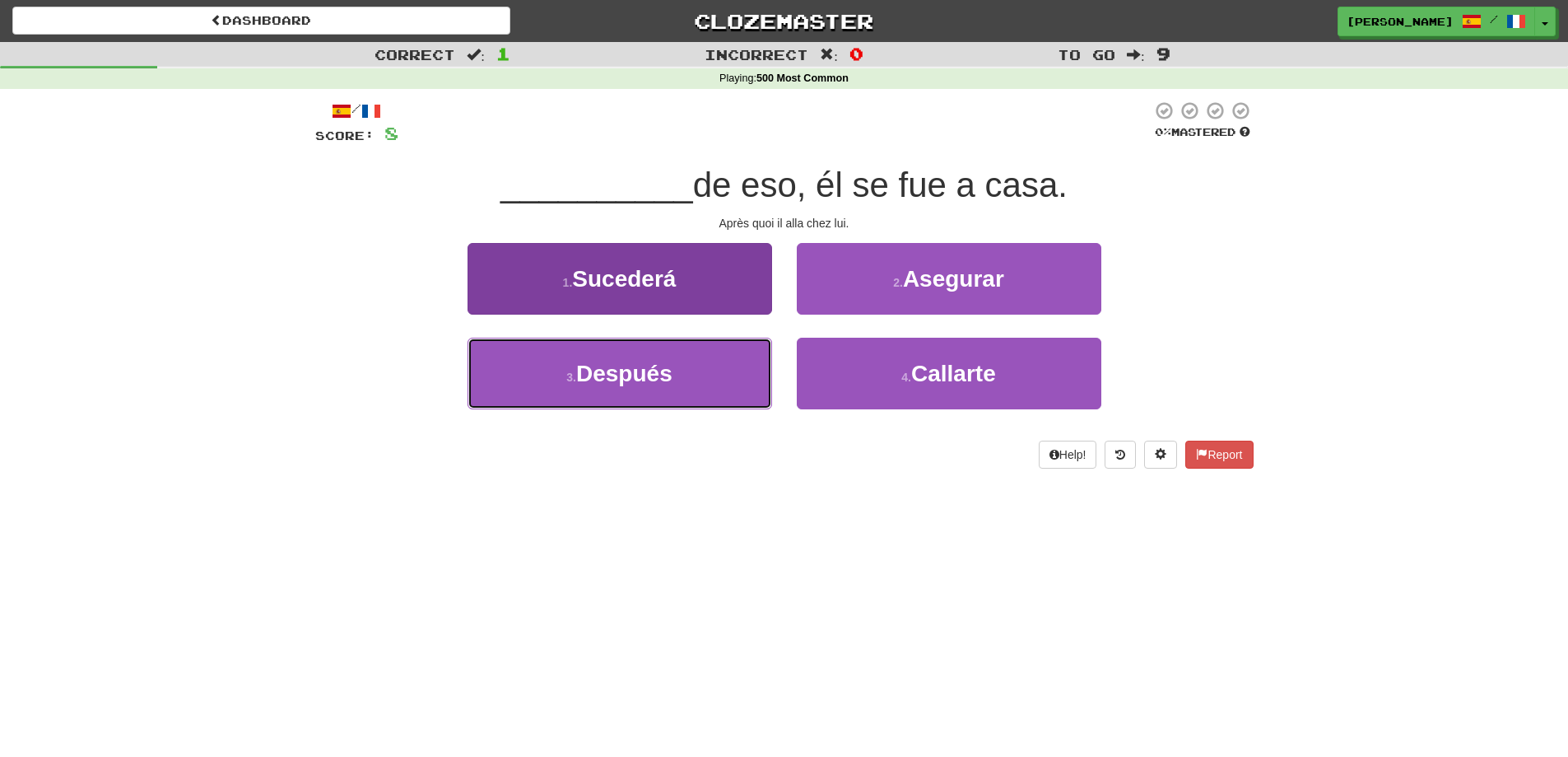
click at [716, 400] on button "3 . Después" at bounding box center [619, 373] width 305 height 71
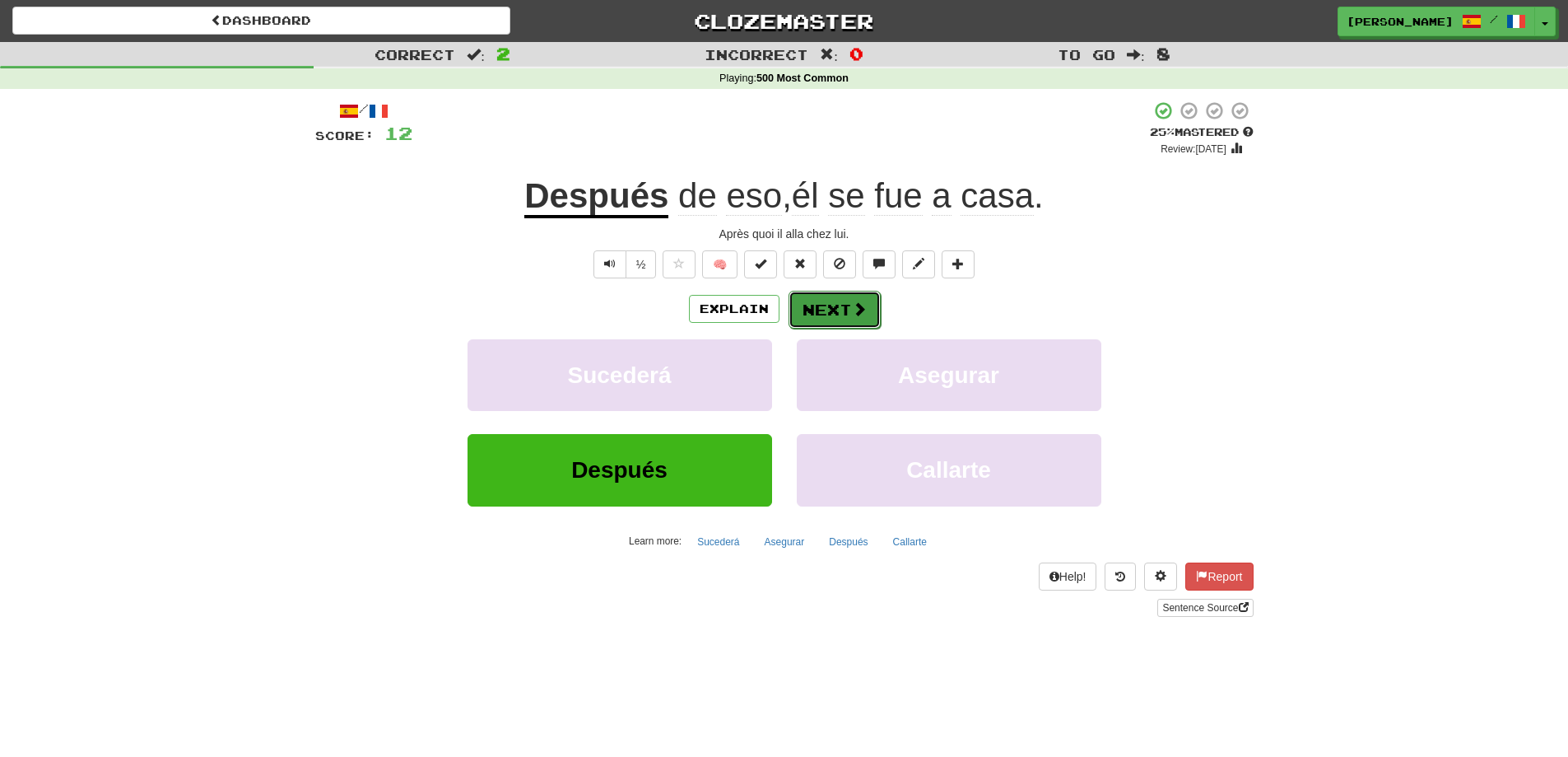
click at [842, 308] on button "Next" at bounding box center [834, 309] width 92 height 38
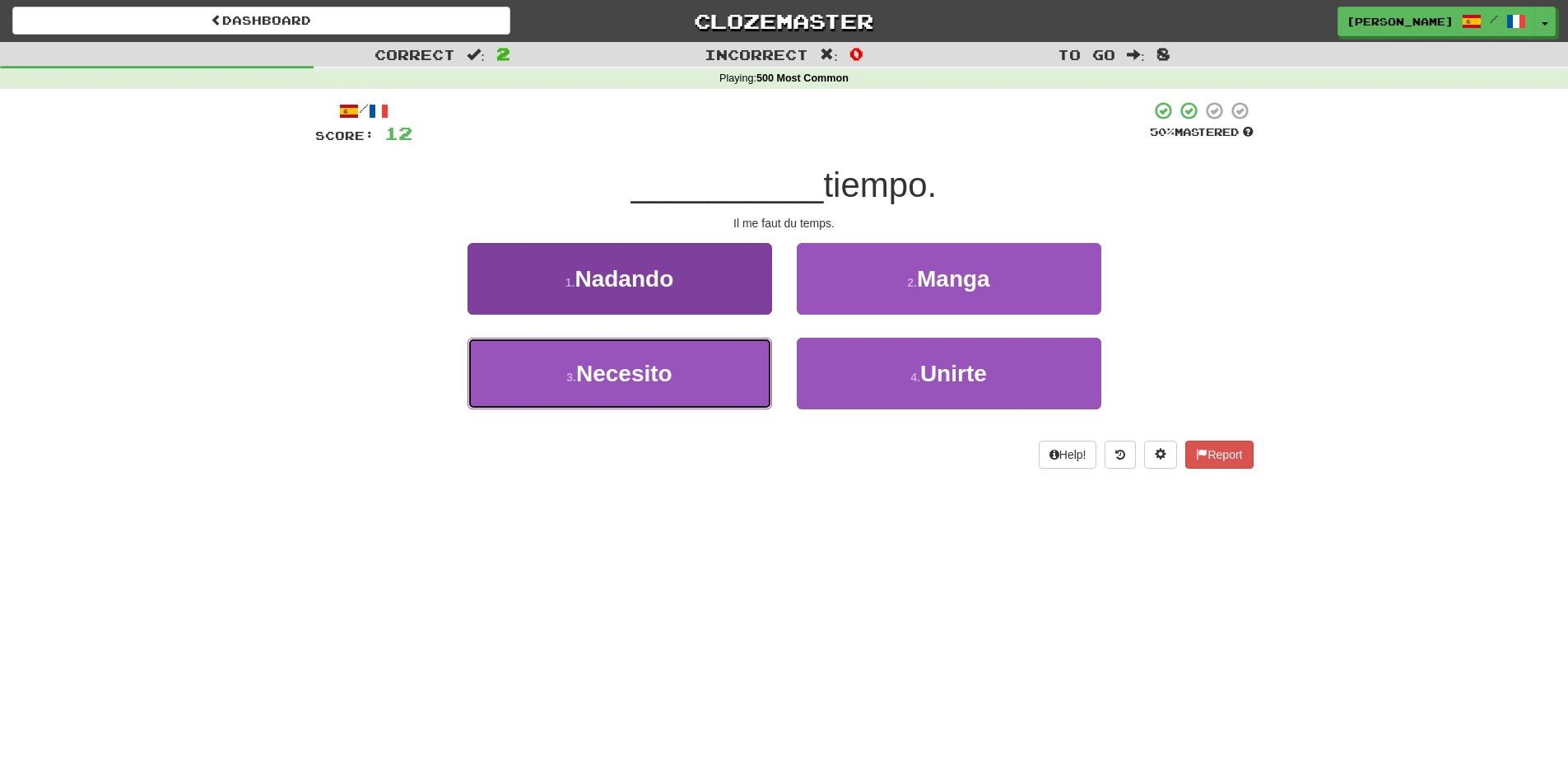
click at [710, 379] on button "3 . Necesito" at bounding box center [619, 373] width 305 height 71
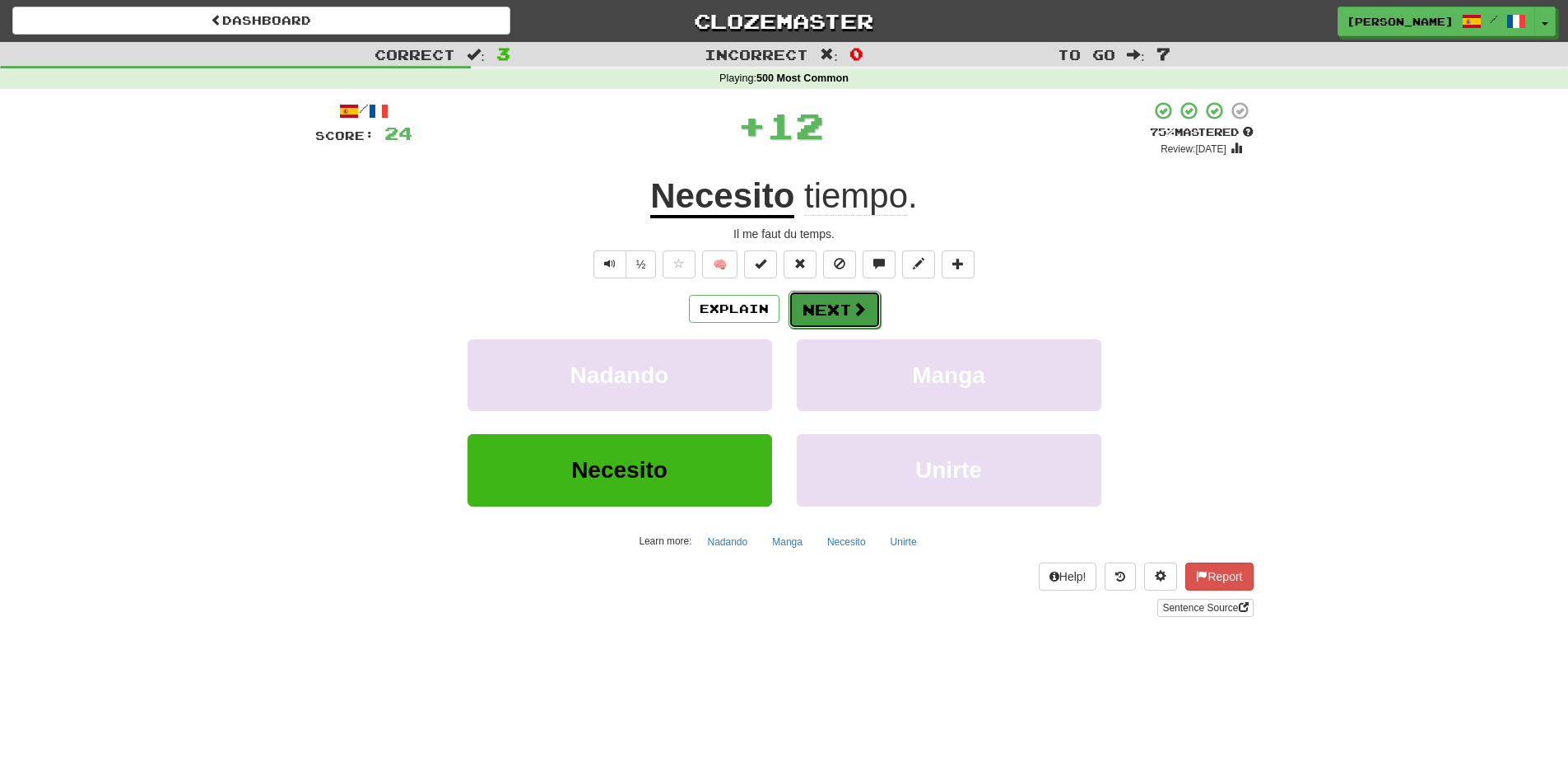
click at [860, 314] on span at bounding box center [859, 308] width 15 height 15
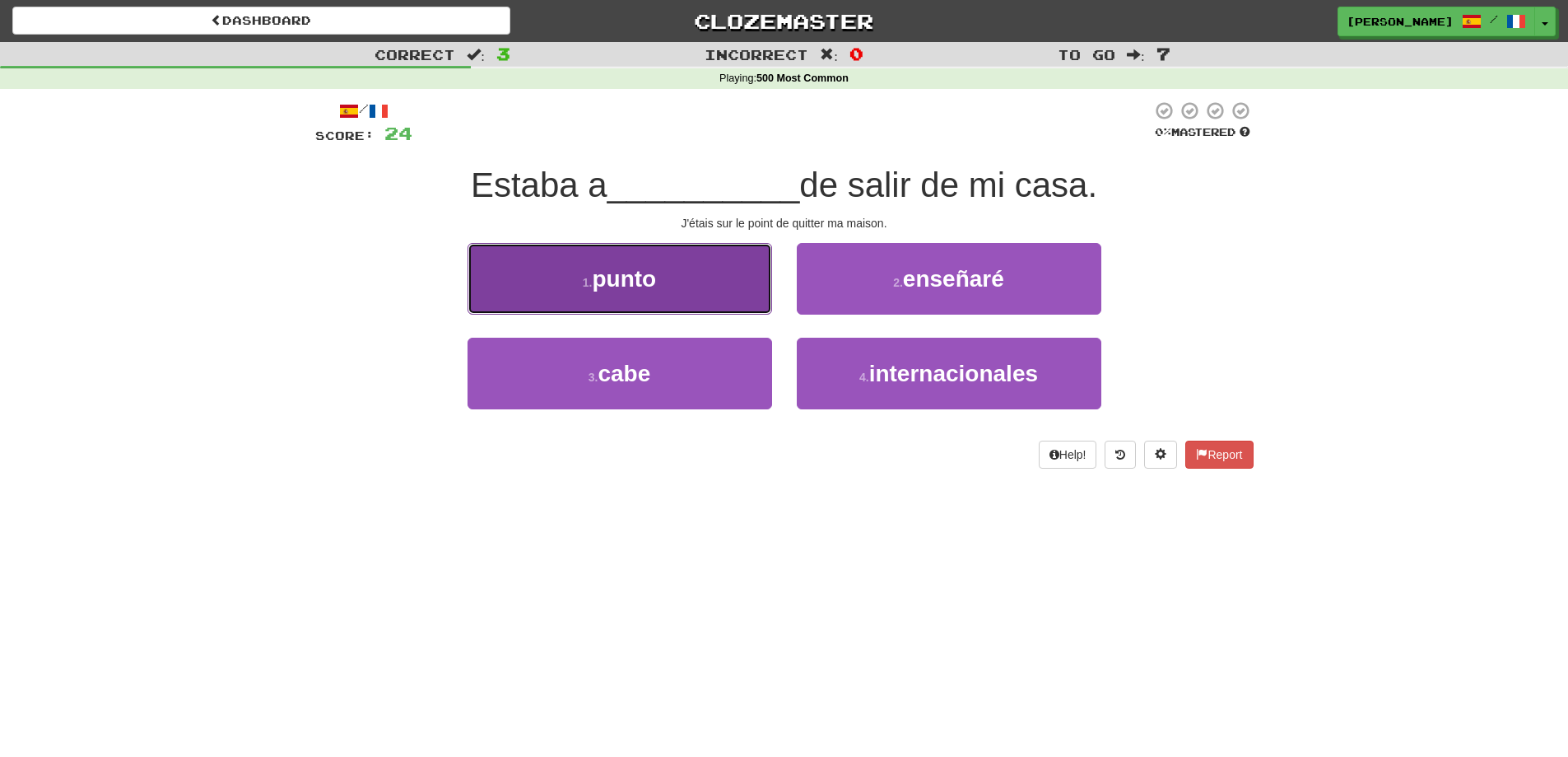
click at [731, 290] on button "1 . punto" at bounding box center [619, 278] width 305 height 71
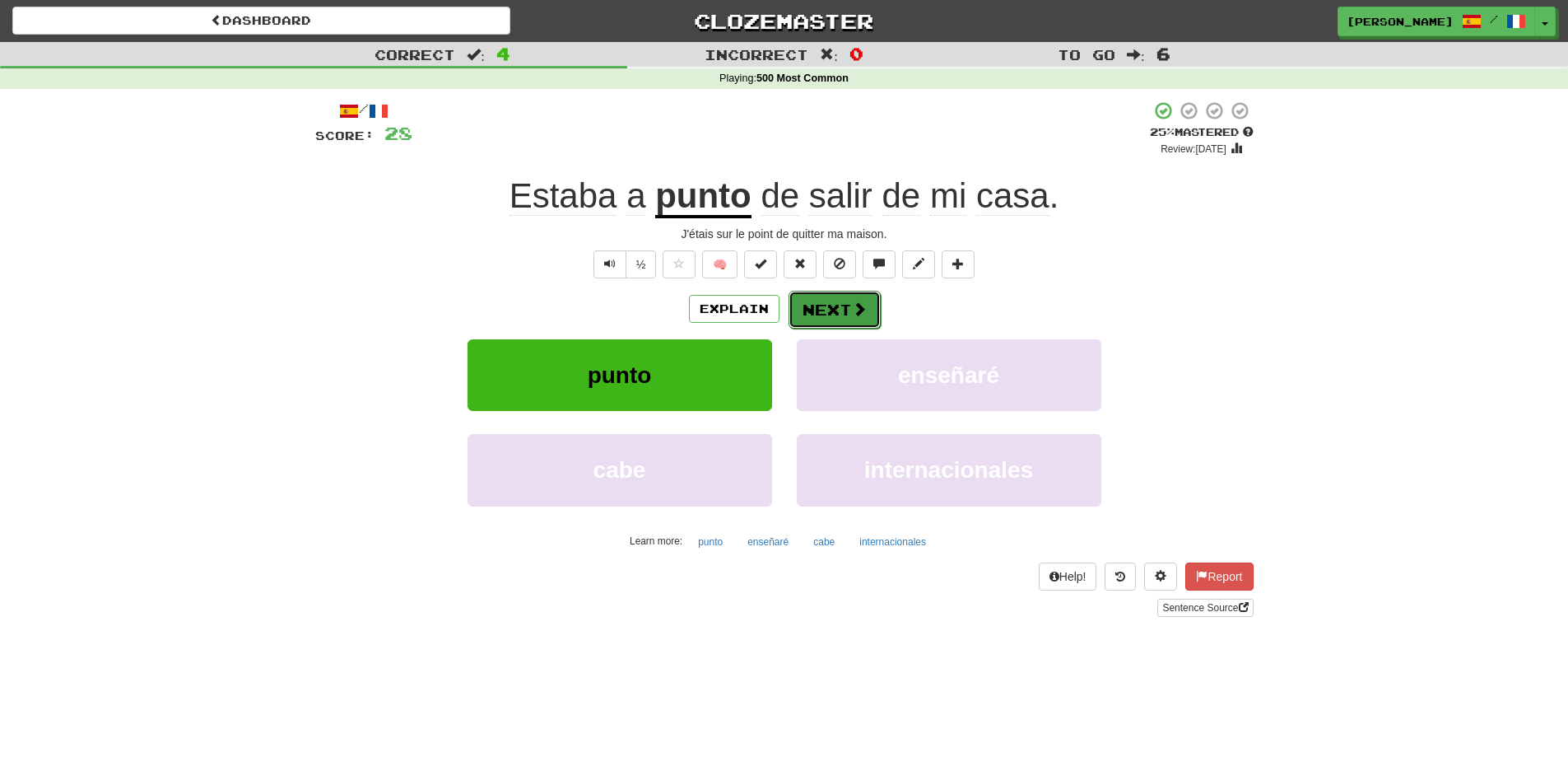
click at [841, 310] on button "Next" at bounding box center [834, 309] width 92 height 38
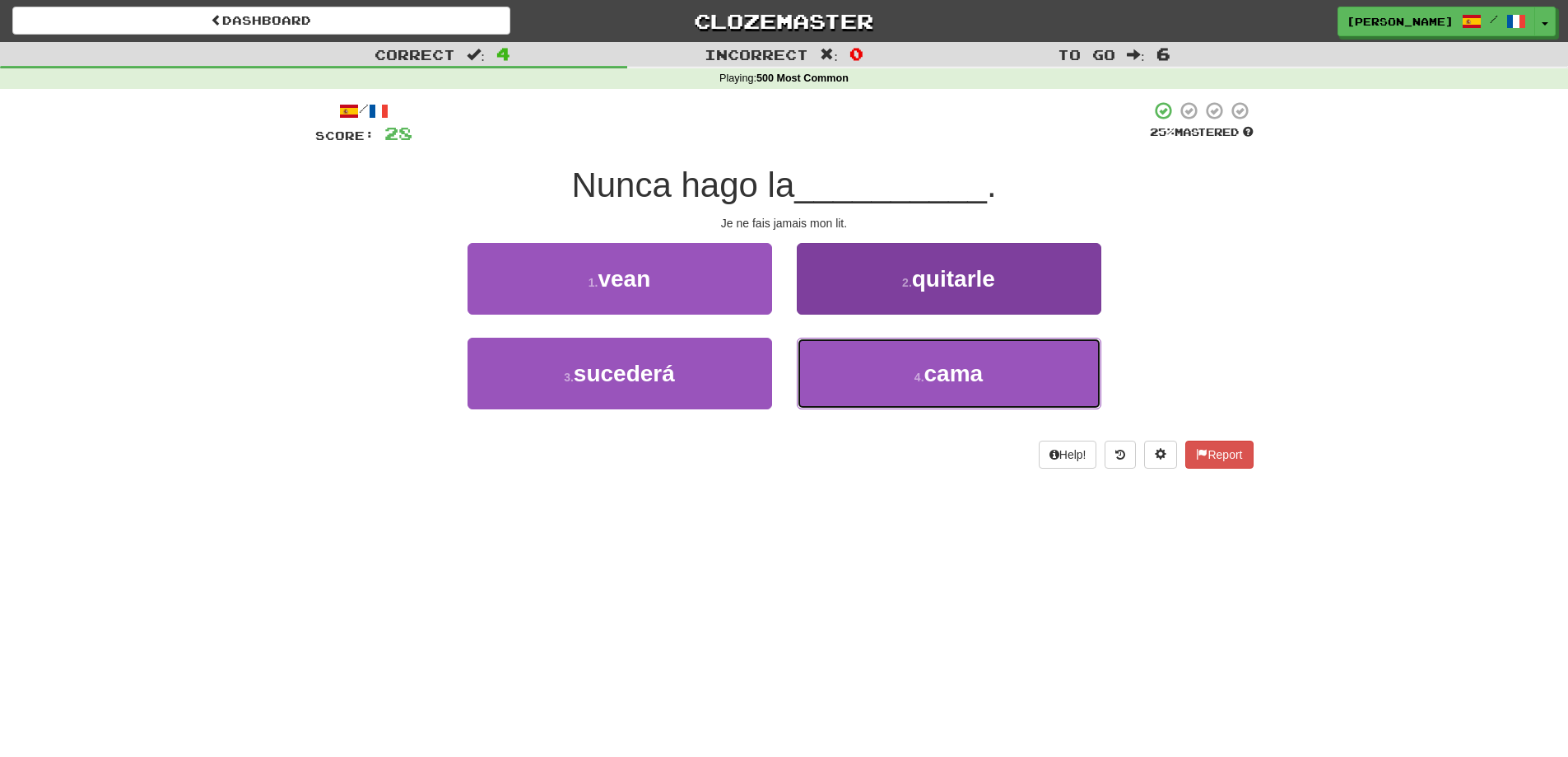
drag, startPoint x: 937, startPoint y: 383, endPoint x: 1067, endPoint y: 404, distance: 131.7
click at [939, 384] on span "cama" at bounding box center [953, 374] width 59 height 26
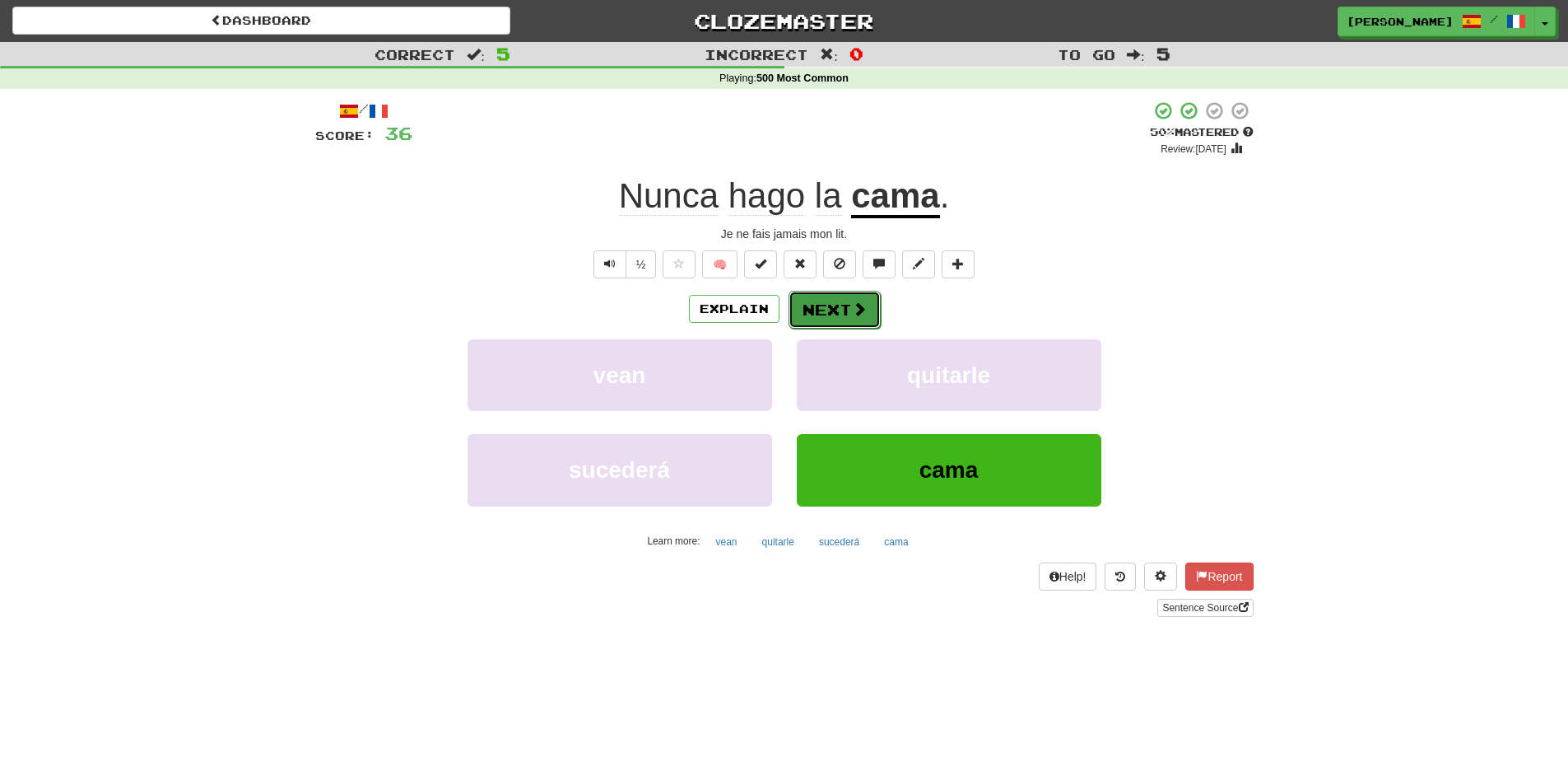
click at [836, 310] on button "Next" at bounding box center [834, 309] width 92 height 38
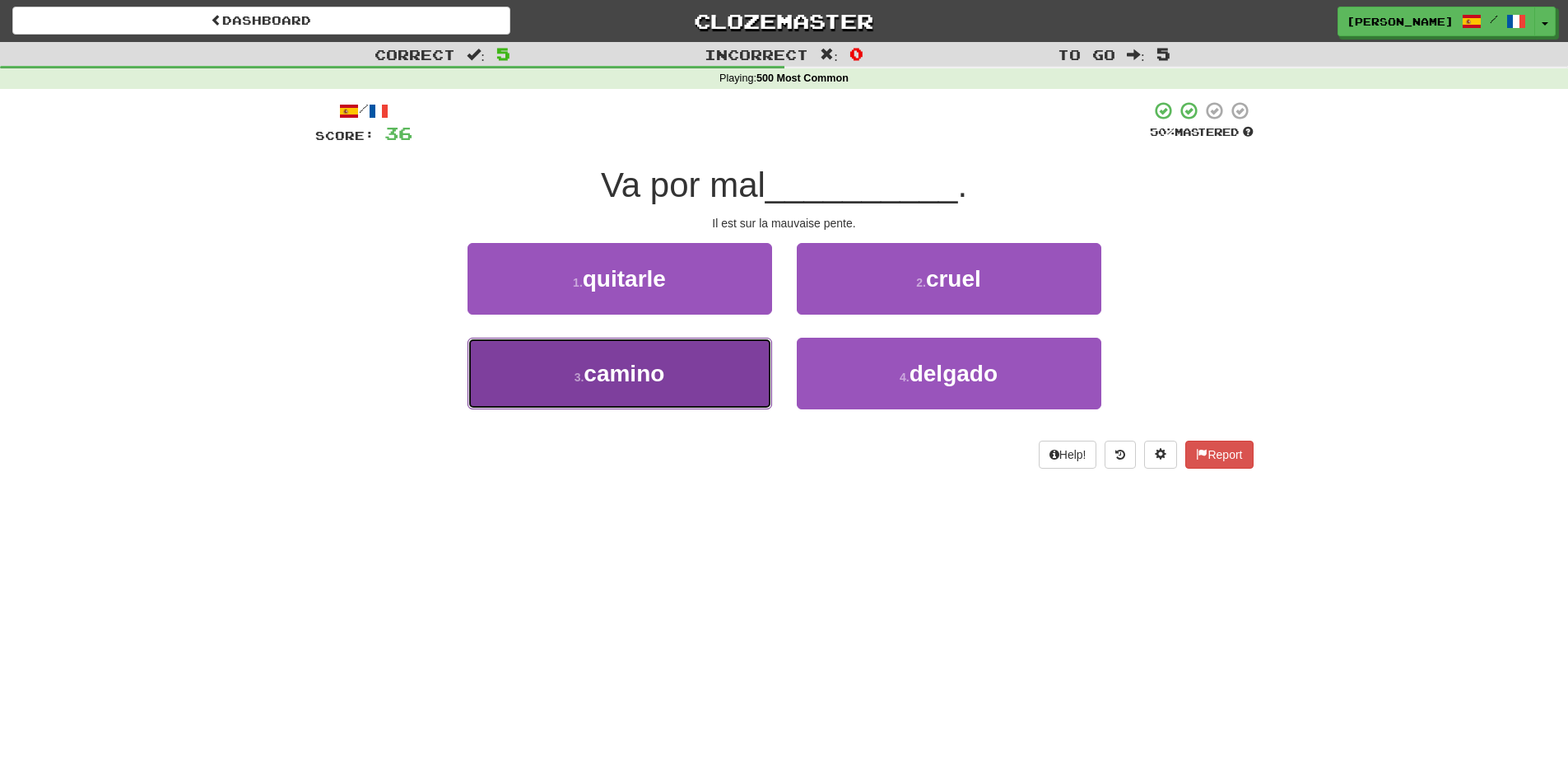
drag, startPoint x: 693, startPoint y: 373, endPoint x: 914, endPoint y: 339, distance: 223.6
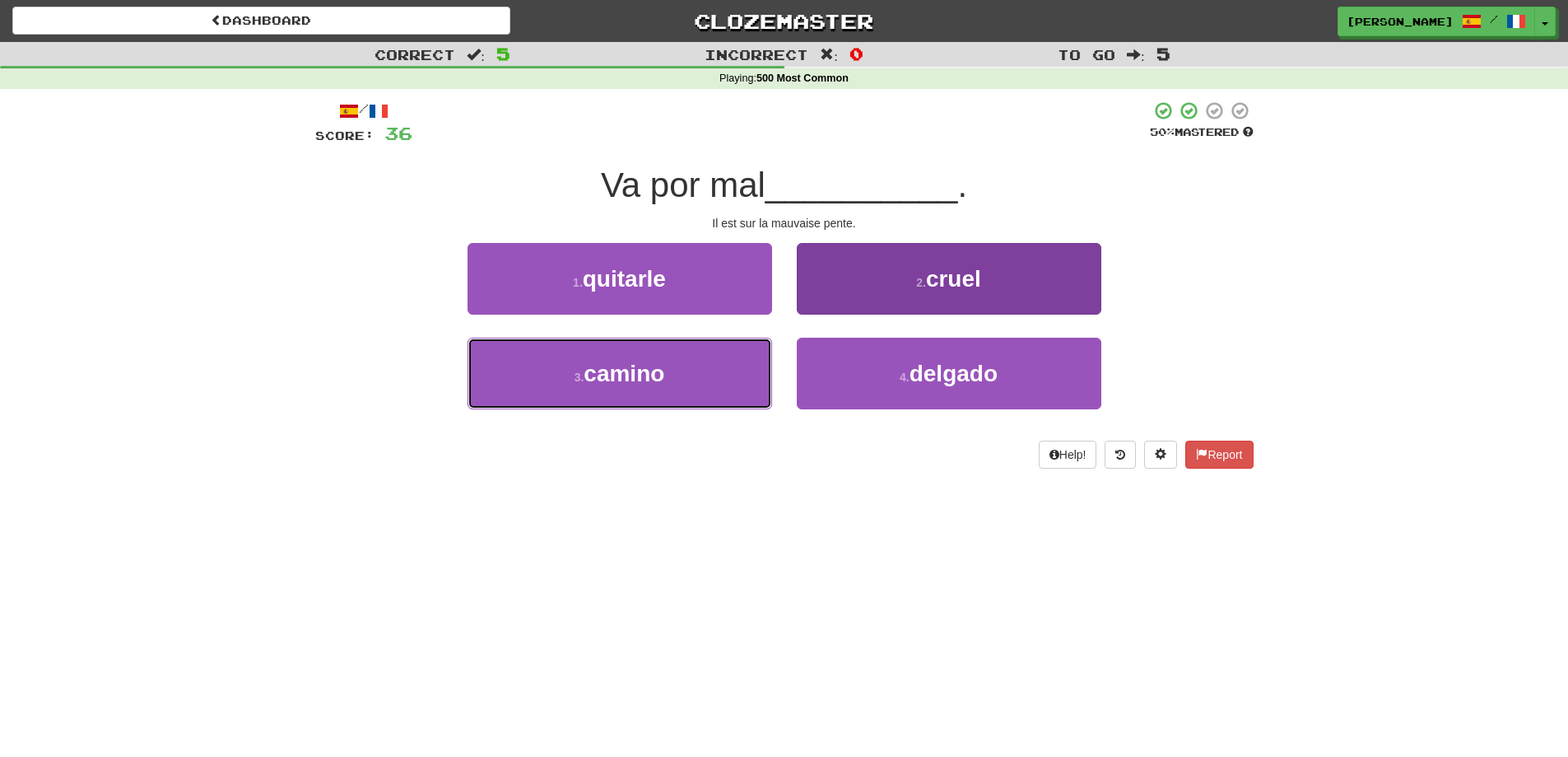
click at [695, 373] on button "3 . camino" at bounding box center [619, 373] width 305 height 71
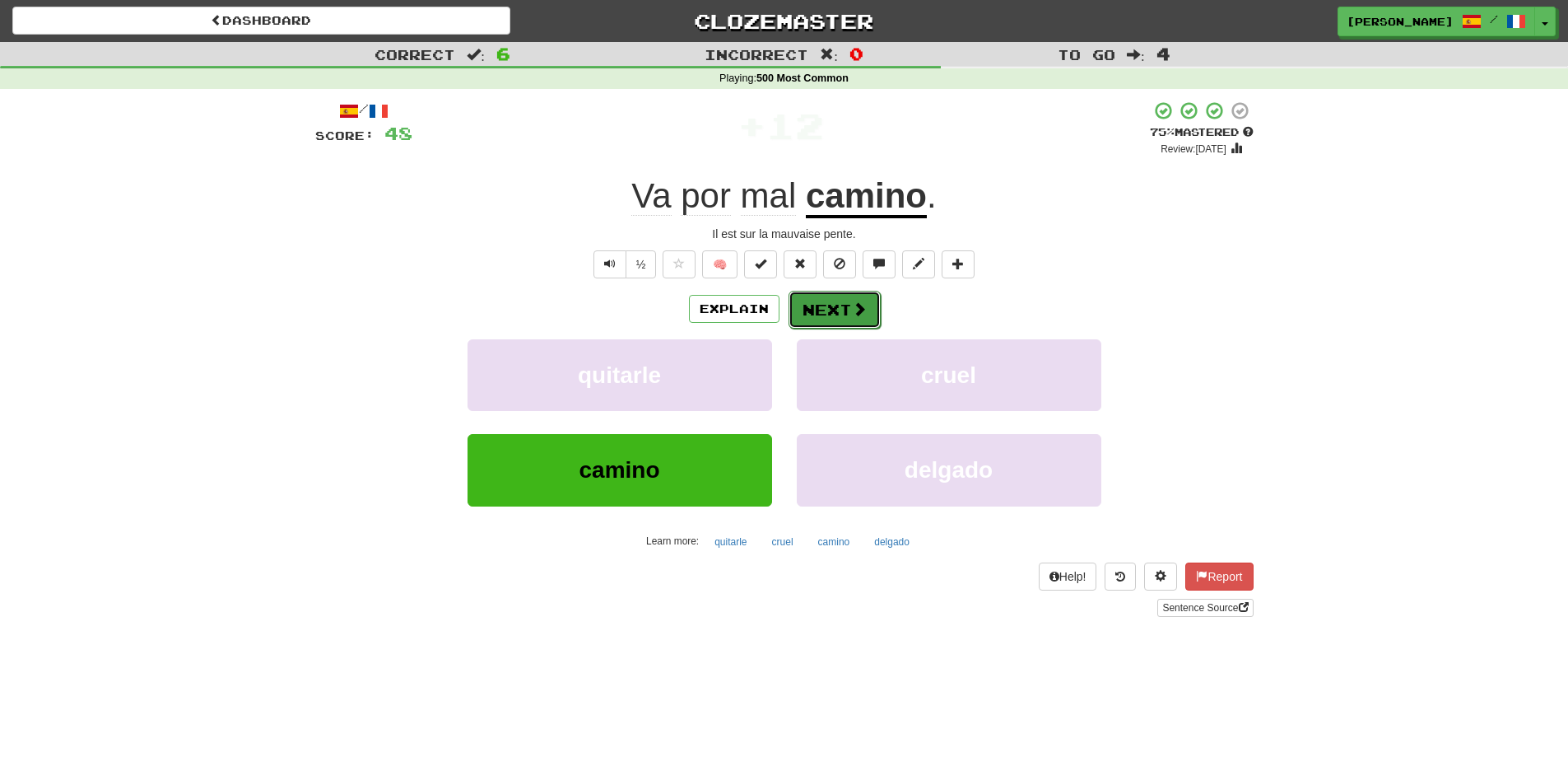
click at [845, 308] on button "Next" at bounding box center [834, 309] width 92 height 38
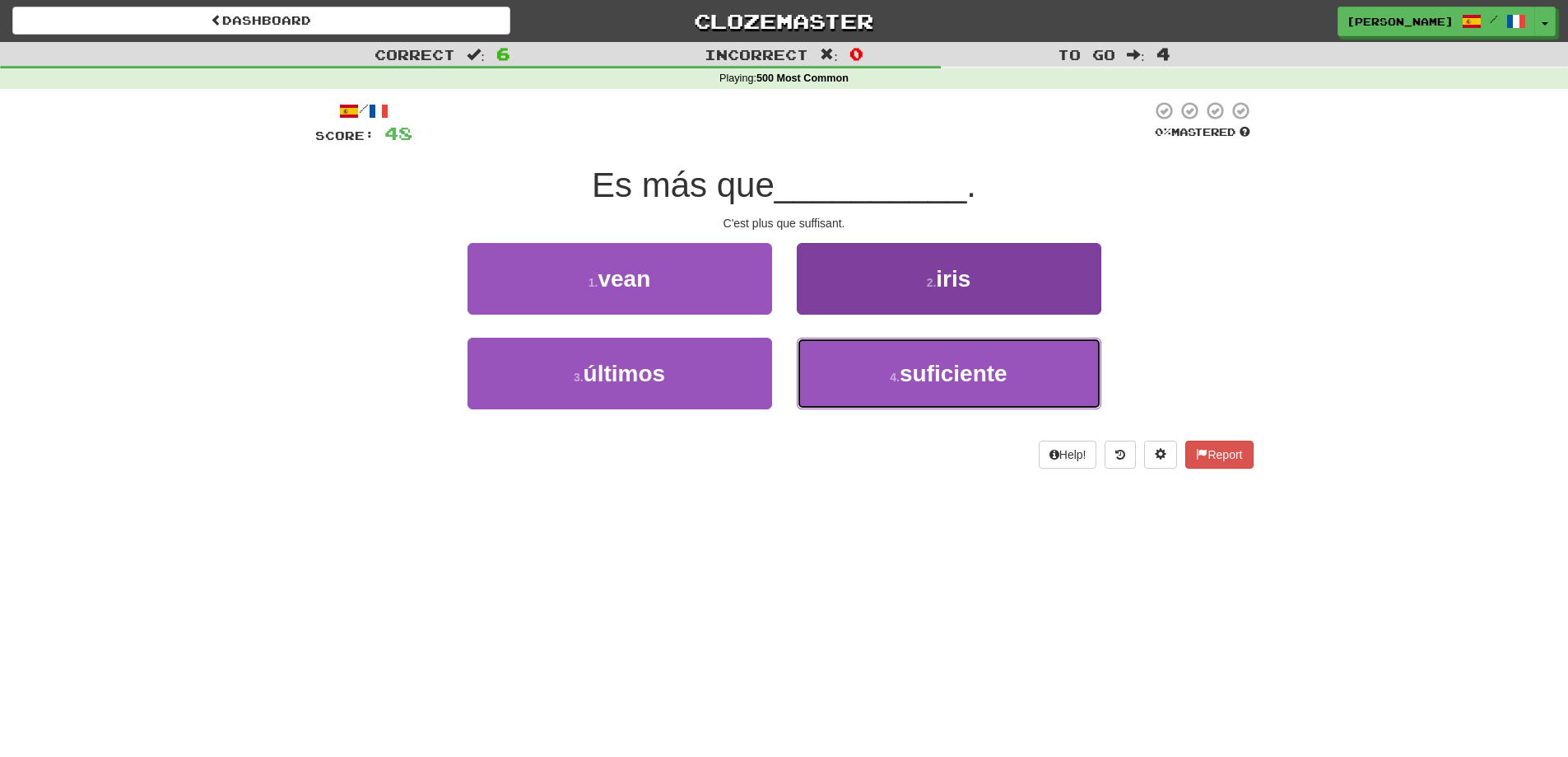
drag, startPoint x: 911, startPoint y: 377, endPoint x: 1006, endPoint y: 357, distance: 97.1
click at [919, 377] on span "suficiente" at bounding box center [954, 374] width 108 height 26
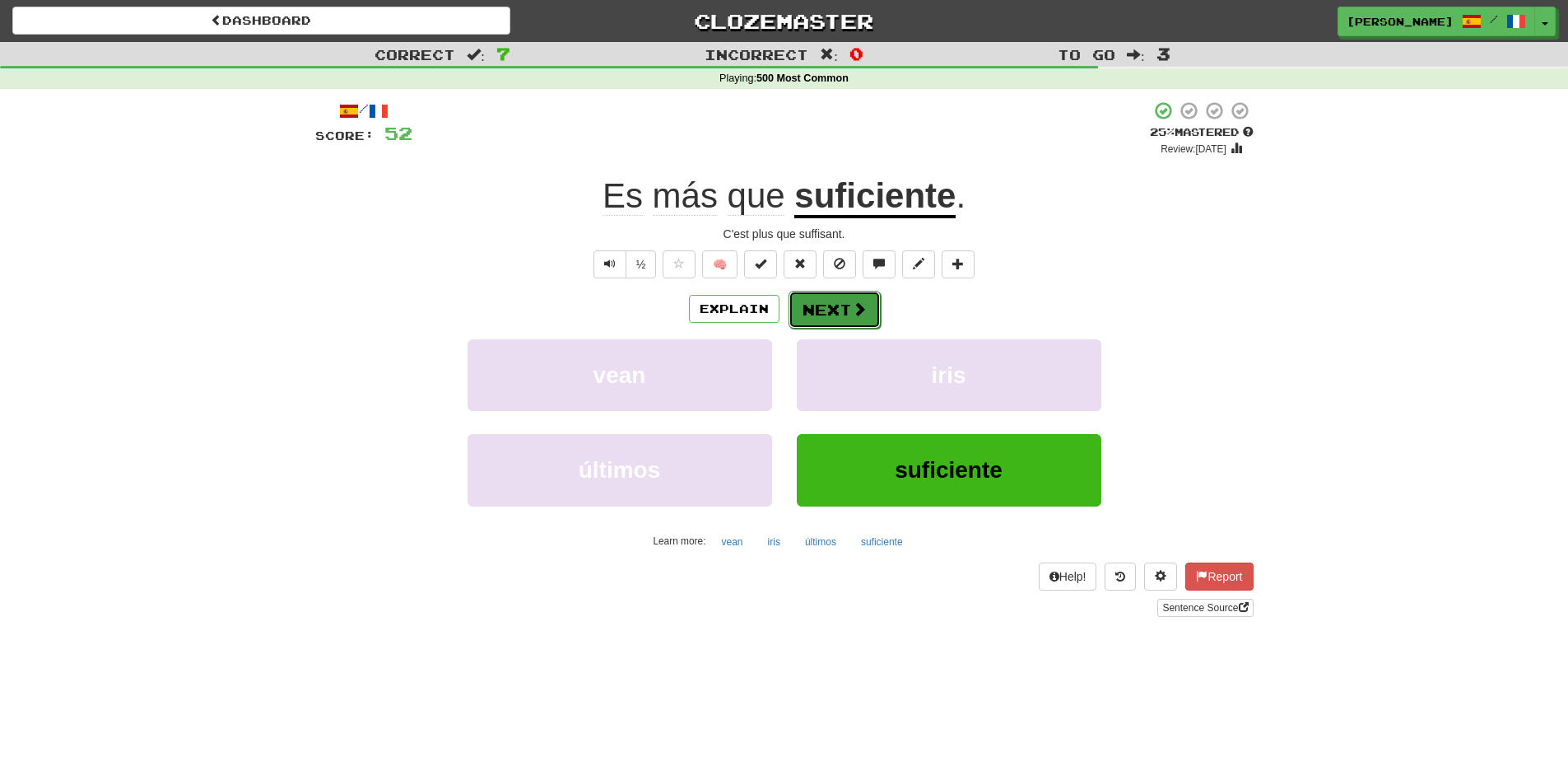
click at [820, 310] on button "Next" at bounding box center [834, 309] width 92 height 38
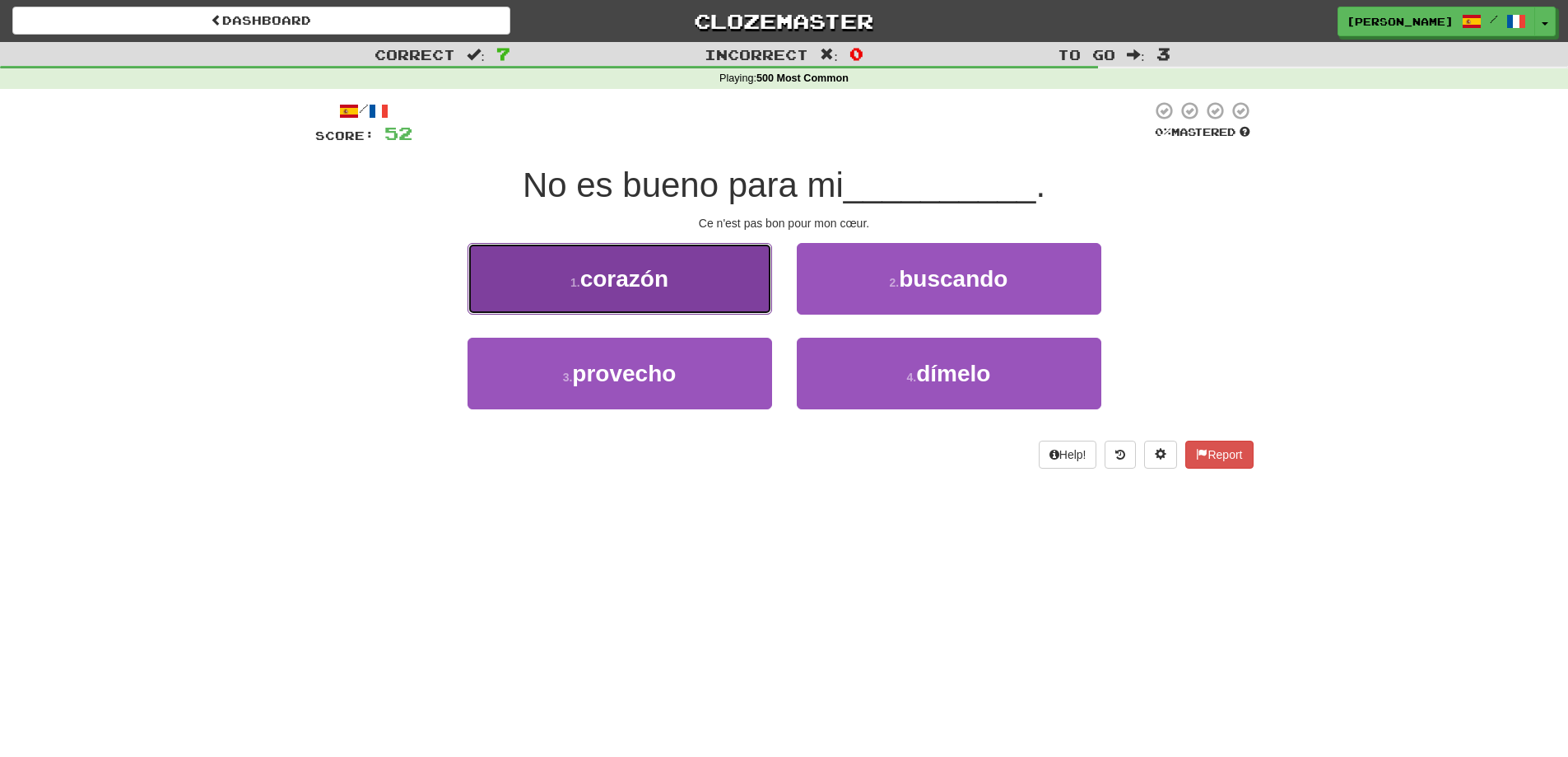
click at [692, 254] on button "1 . corazón" at bounding box center [619, 278] width 305 height 71
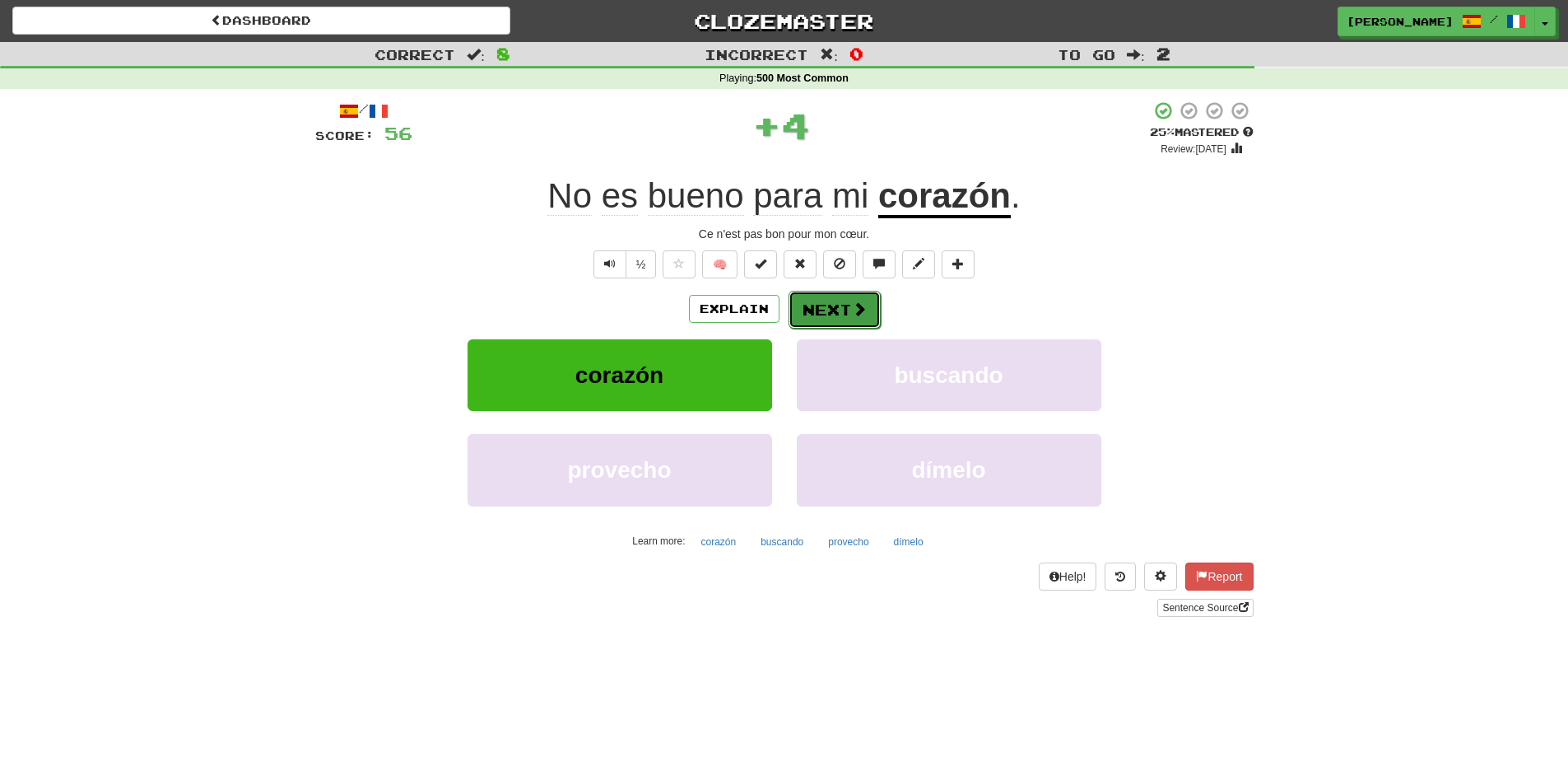
click at [818, 313] on button "Next" at bounding box center [834, 309] width 92 height 38
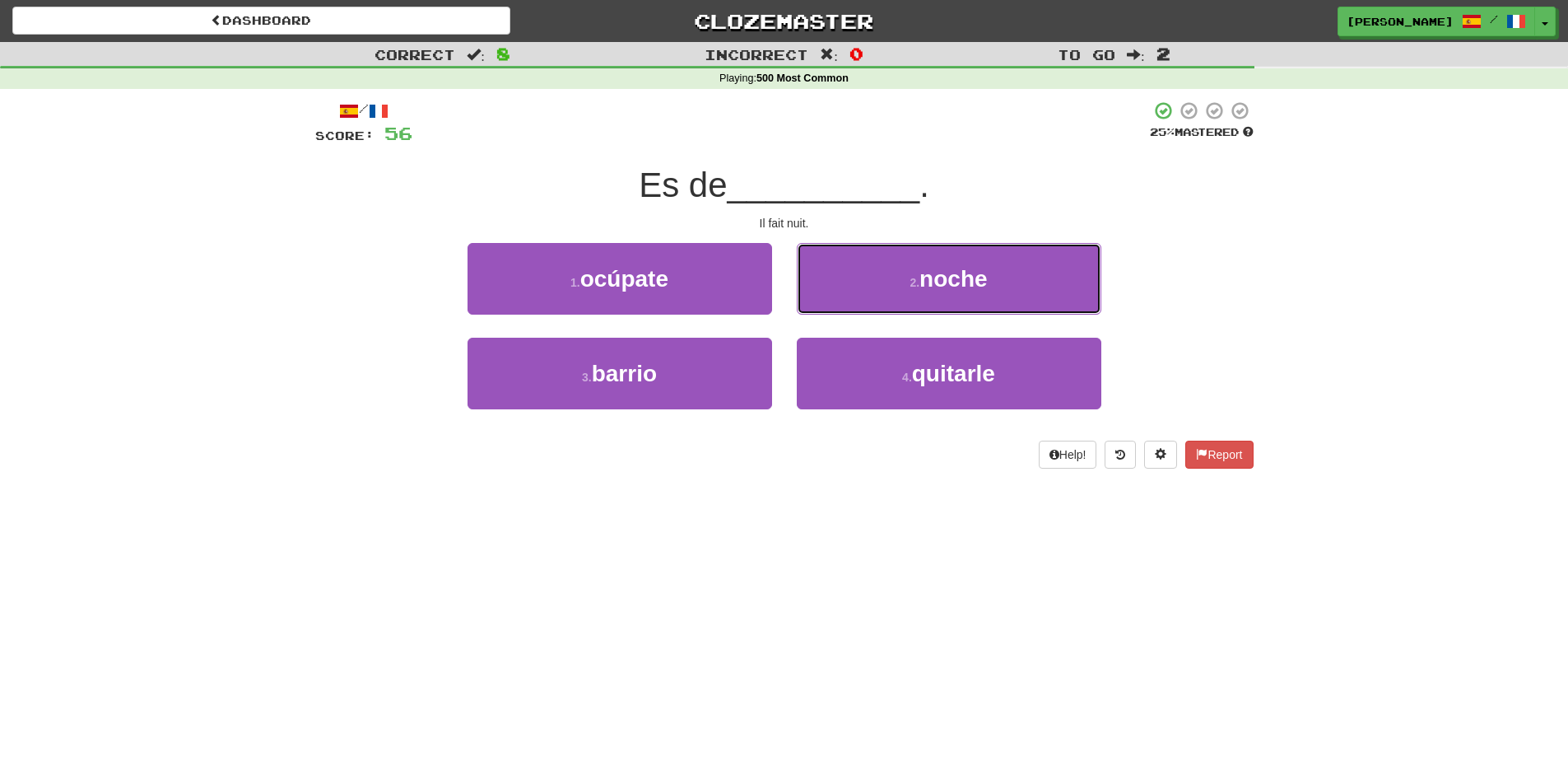
drag, startPoint x: 957, startPoint y: 279, endPoint x: 963, endPoint y: 285, distance: 8.5
click at [962, 284] on span "noche" at bounding box center [953, 279] width 68 height 26
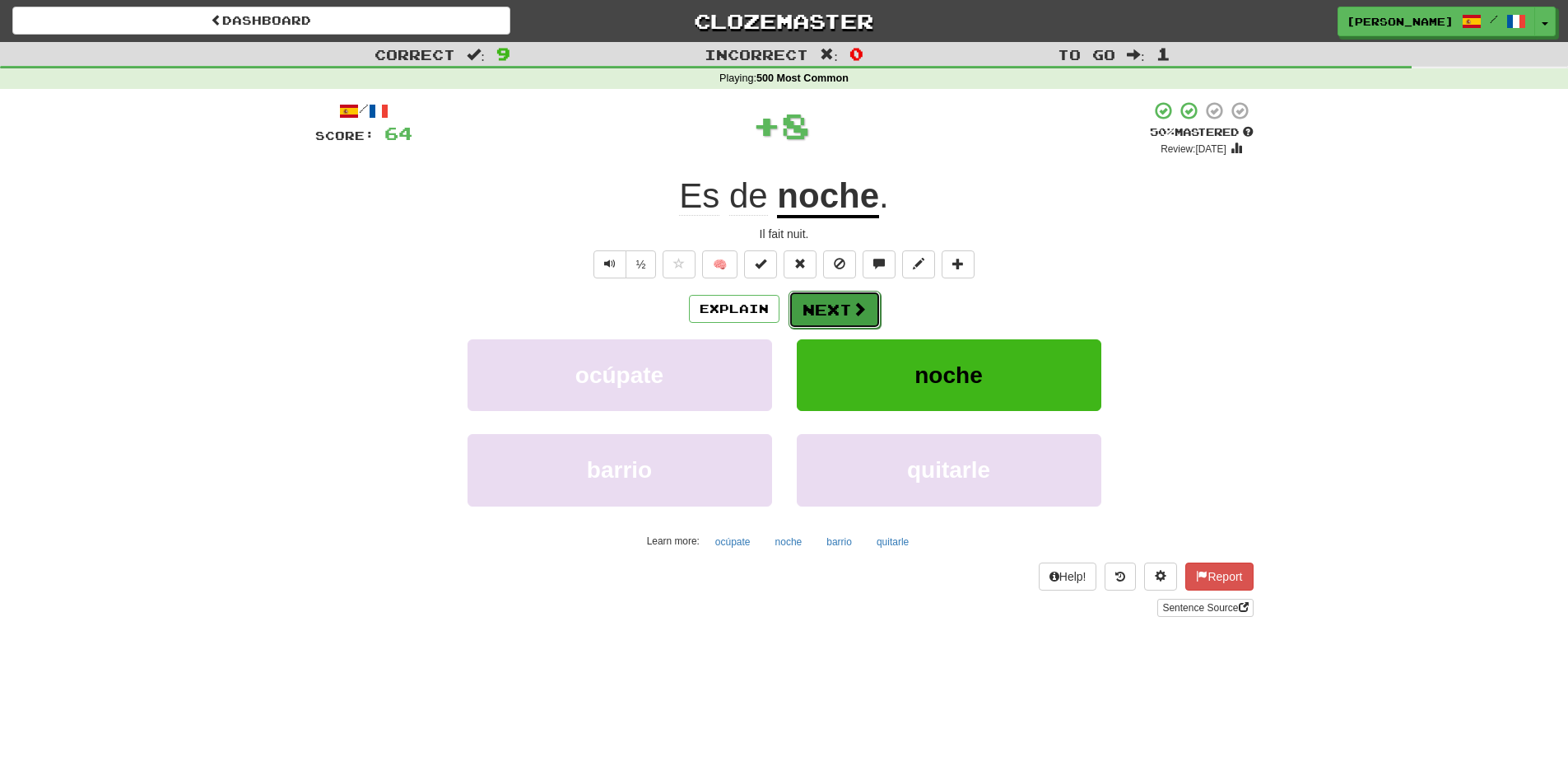
click at [827, 316] on button "Next" at bounding box center [834, 309] width 92 height 38
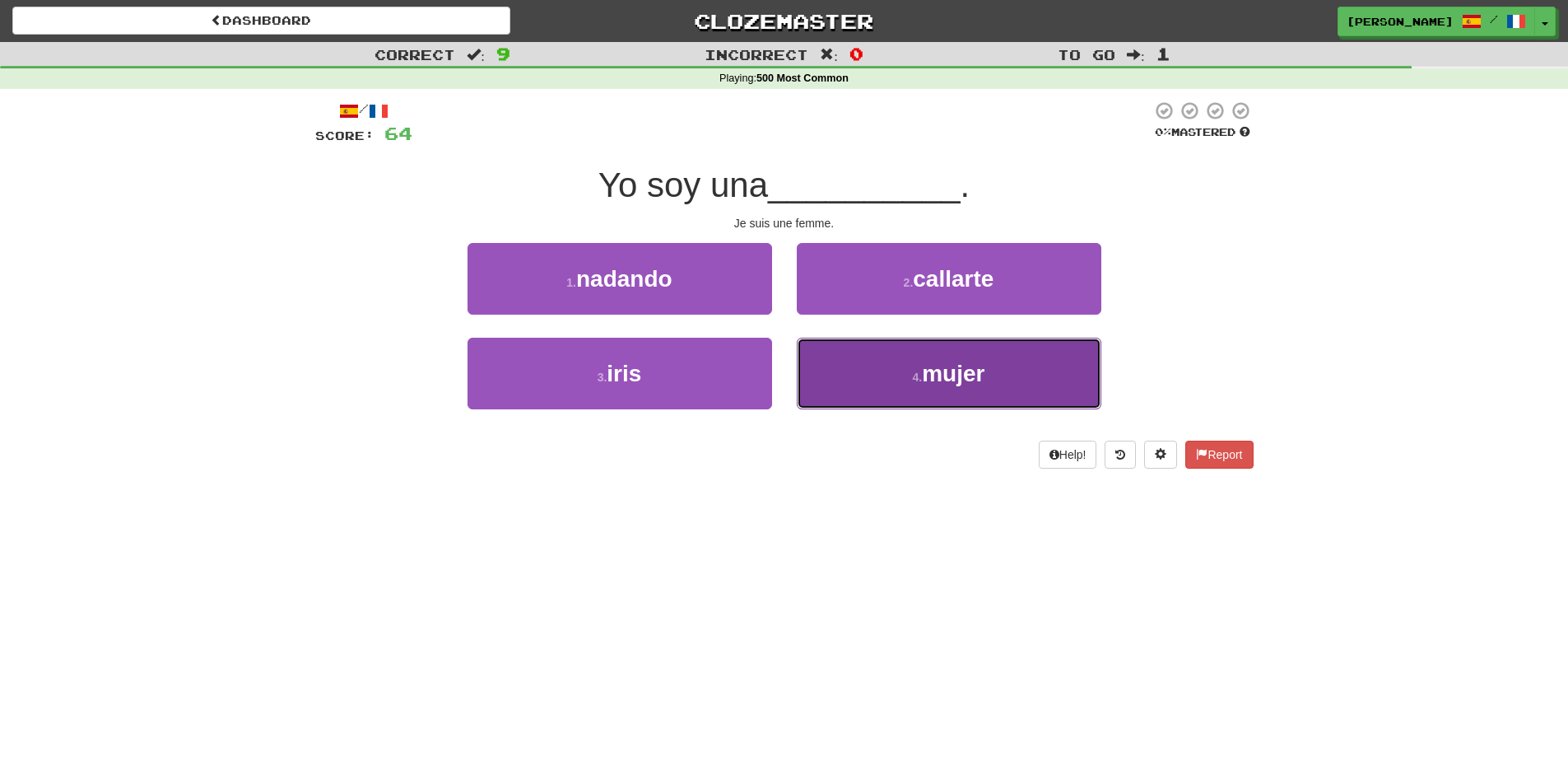
click at [982, 388] on button "4 . mujer" at bounding box center [949, 373] width 305 height 71
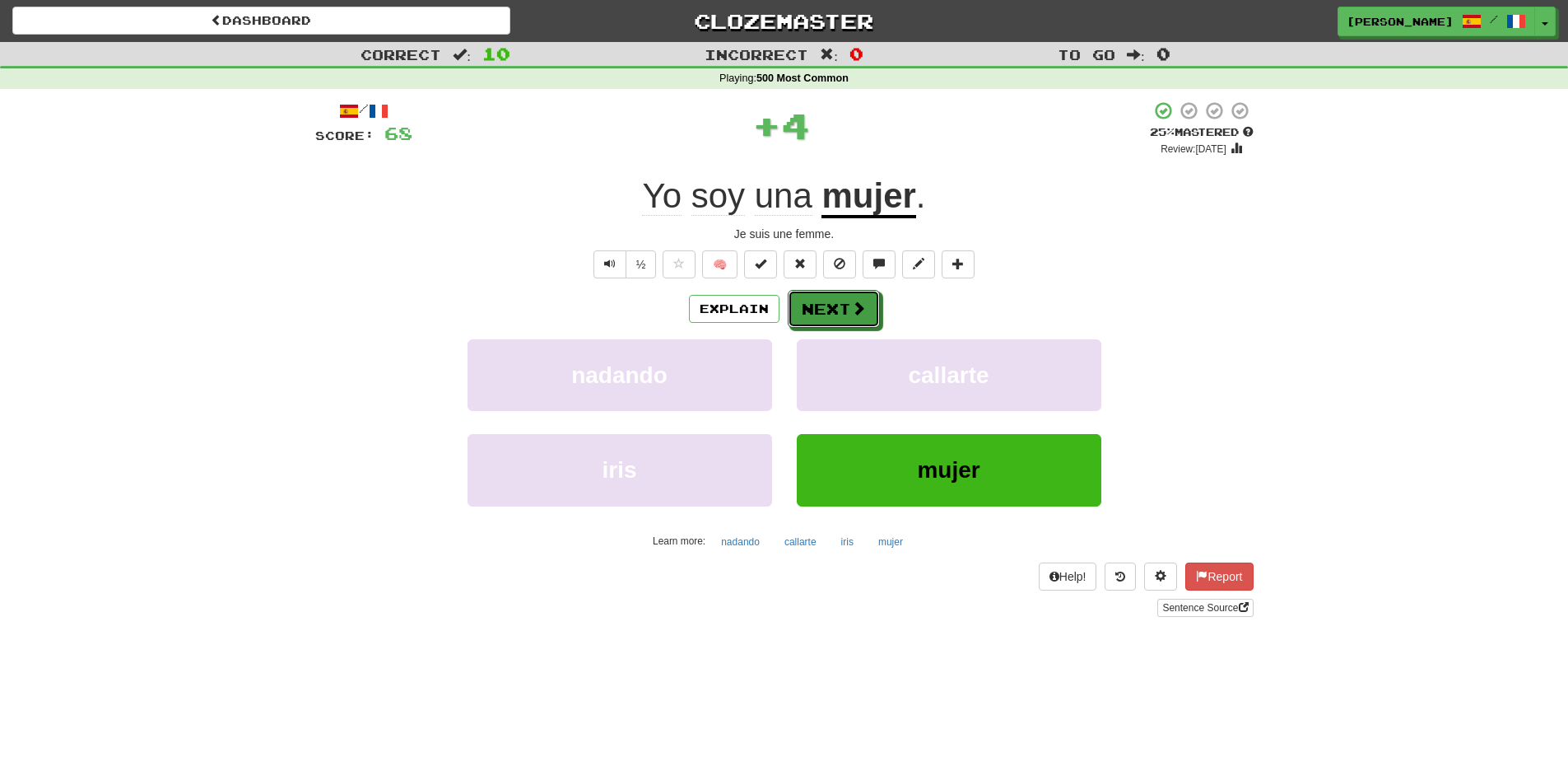
click at [805, 307] on button "Next" at bounding box center [833, 308] width 92 height 38
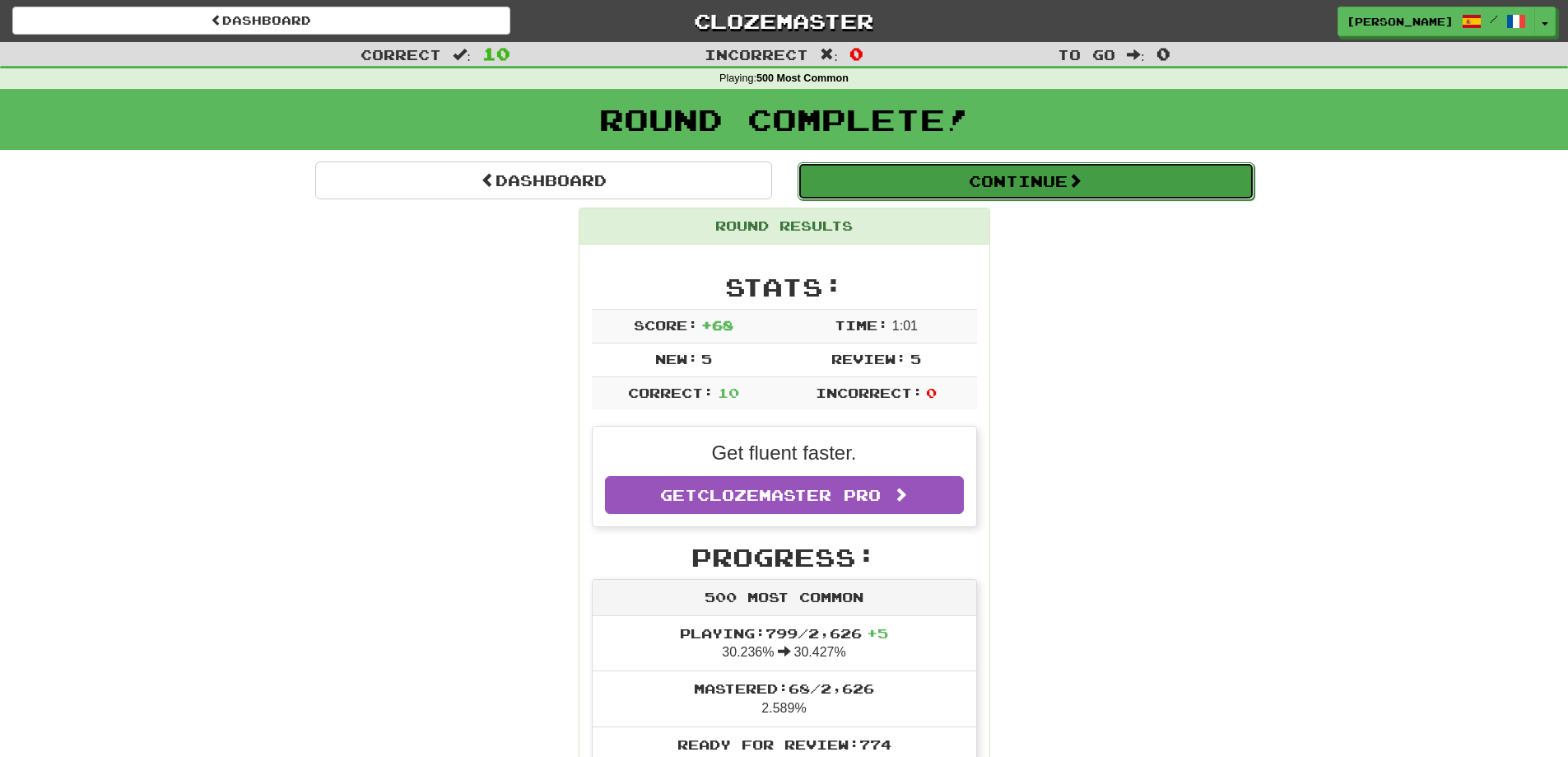
click at [988, 182] on button "Continue" at bounding box center [1026, 181] width 457 height 38
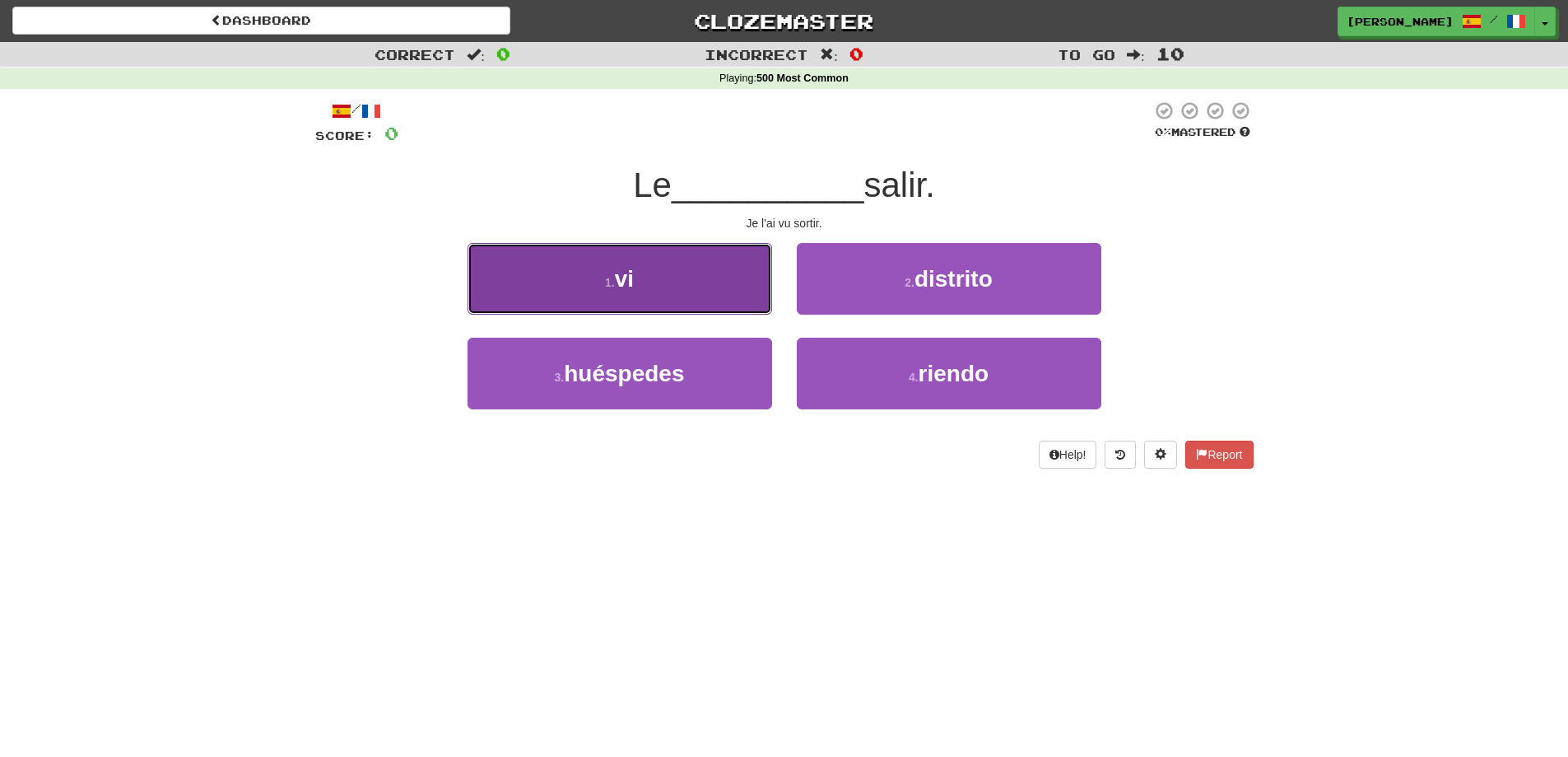
click at [659, 282] on button "1 . vi" at bounding box center [619, 278] width 305 height 71
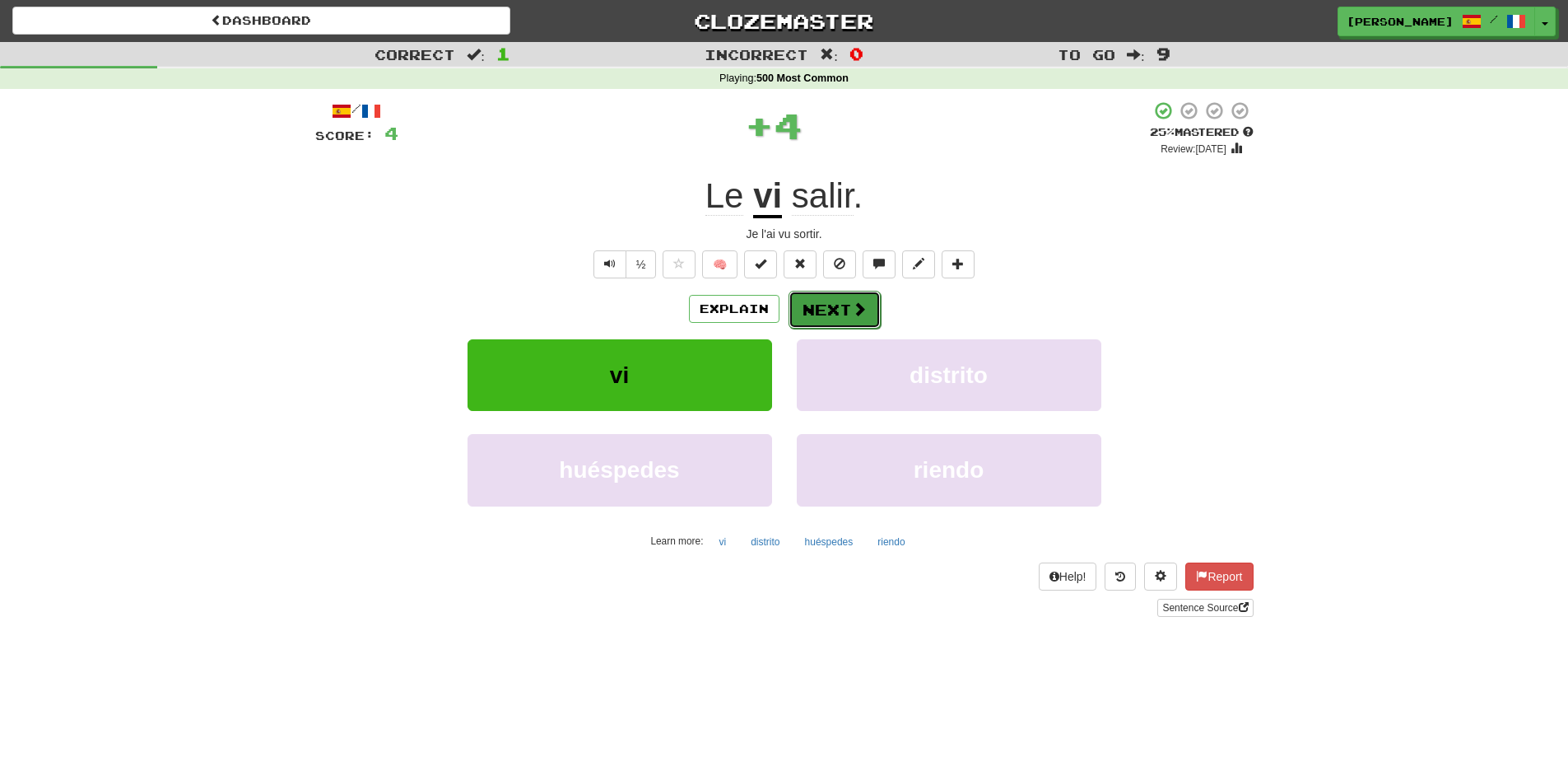
click at [848, 306] on button "Next" at bounding box center [834, 309] width 92 height 38
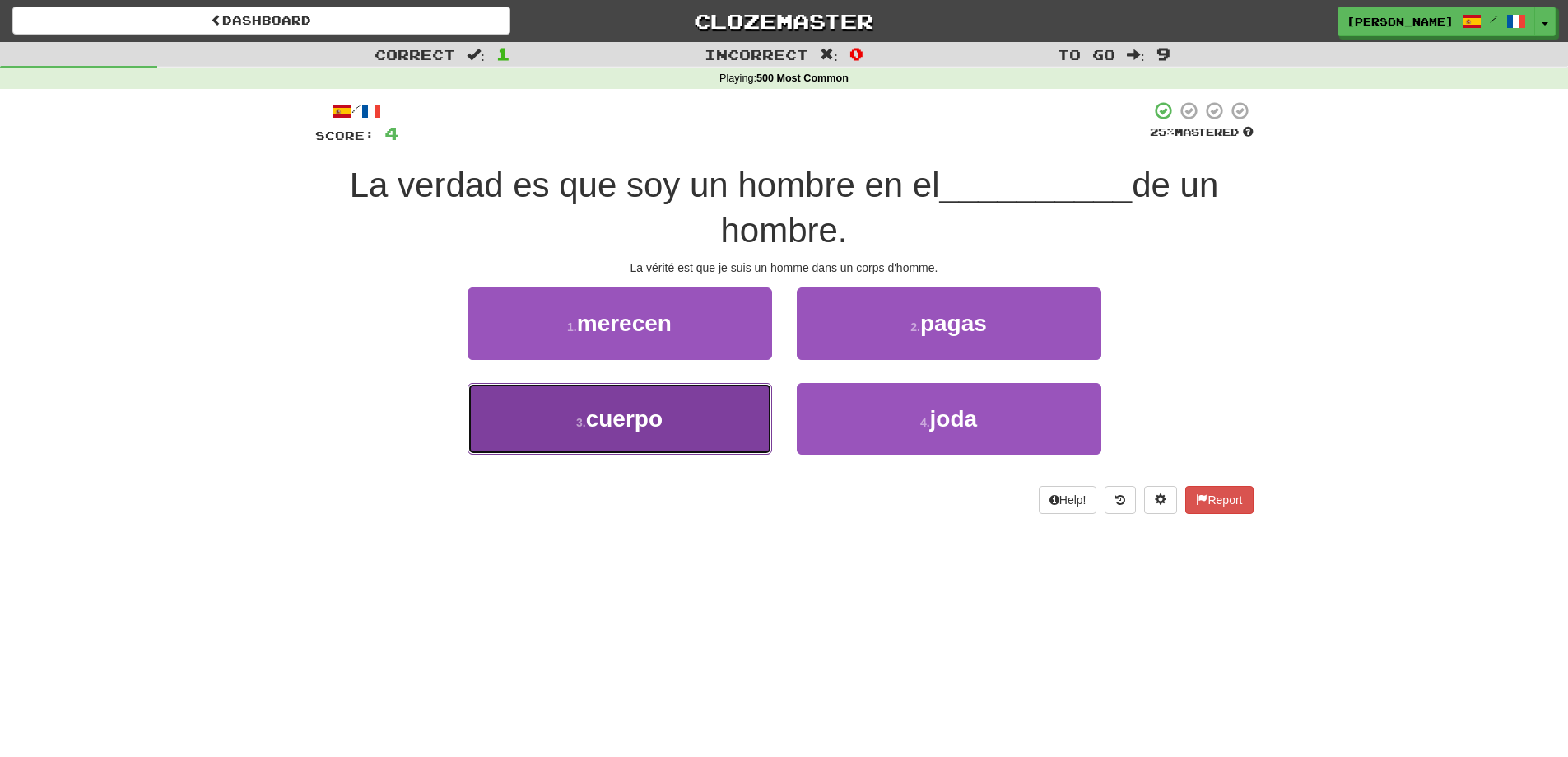
click at [677, 426] on button "3 . cuerpo" at bounding box center [619, 418] width 305 height 71
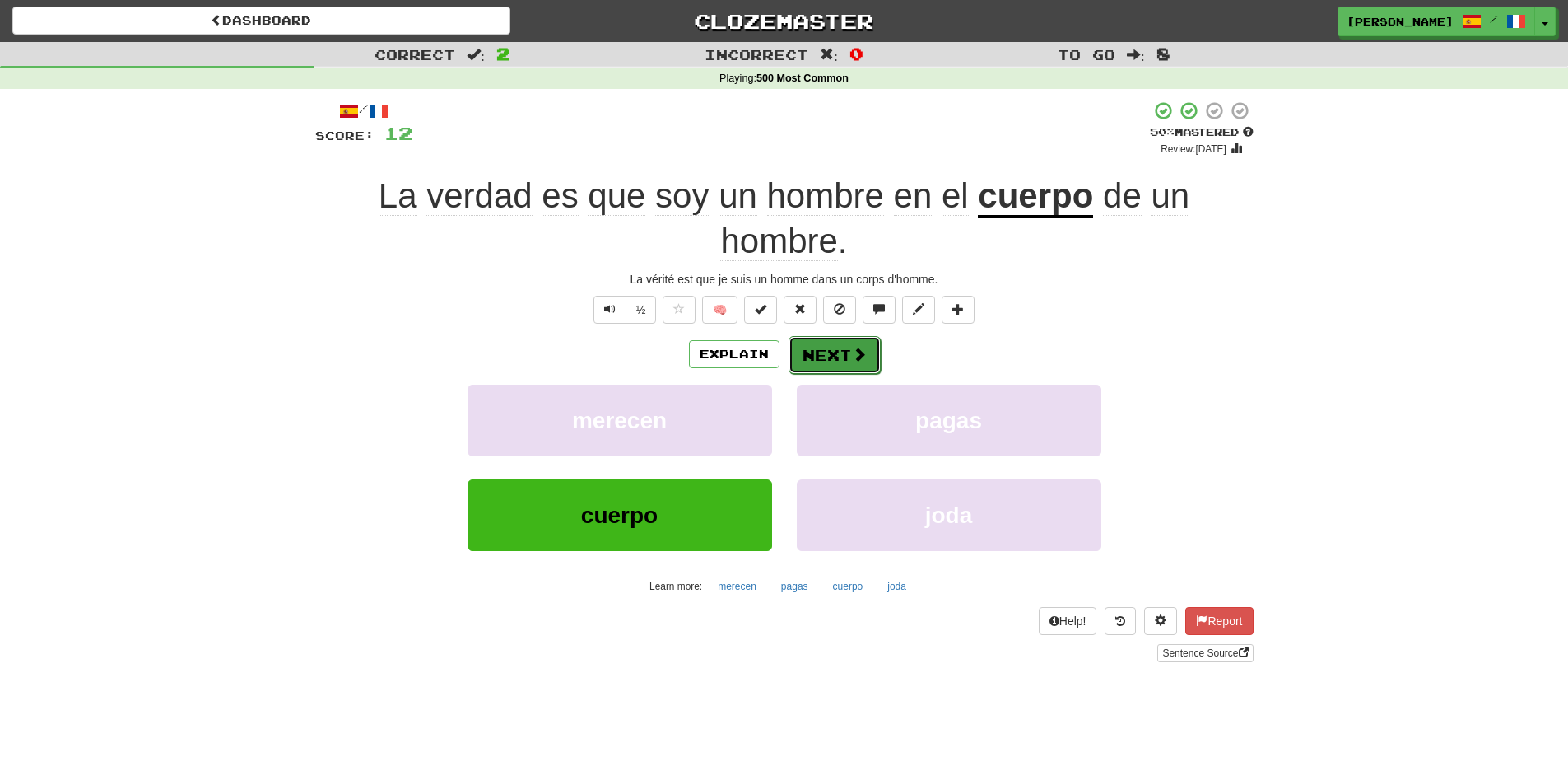
click at [828, 351] on button "Next" at bounding box center [834, 355] width 92 height 38
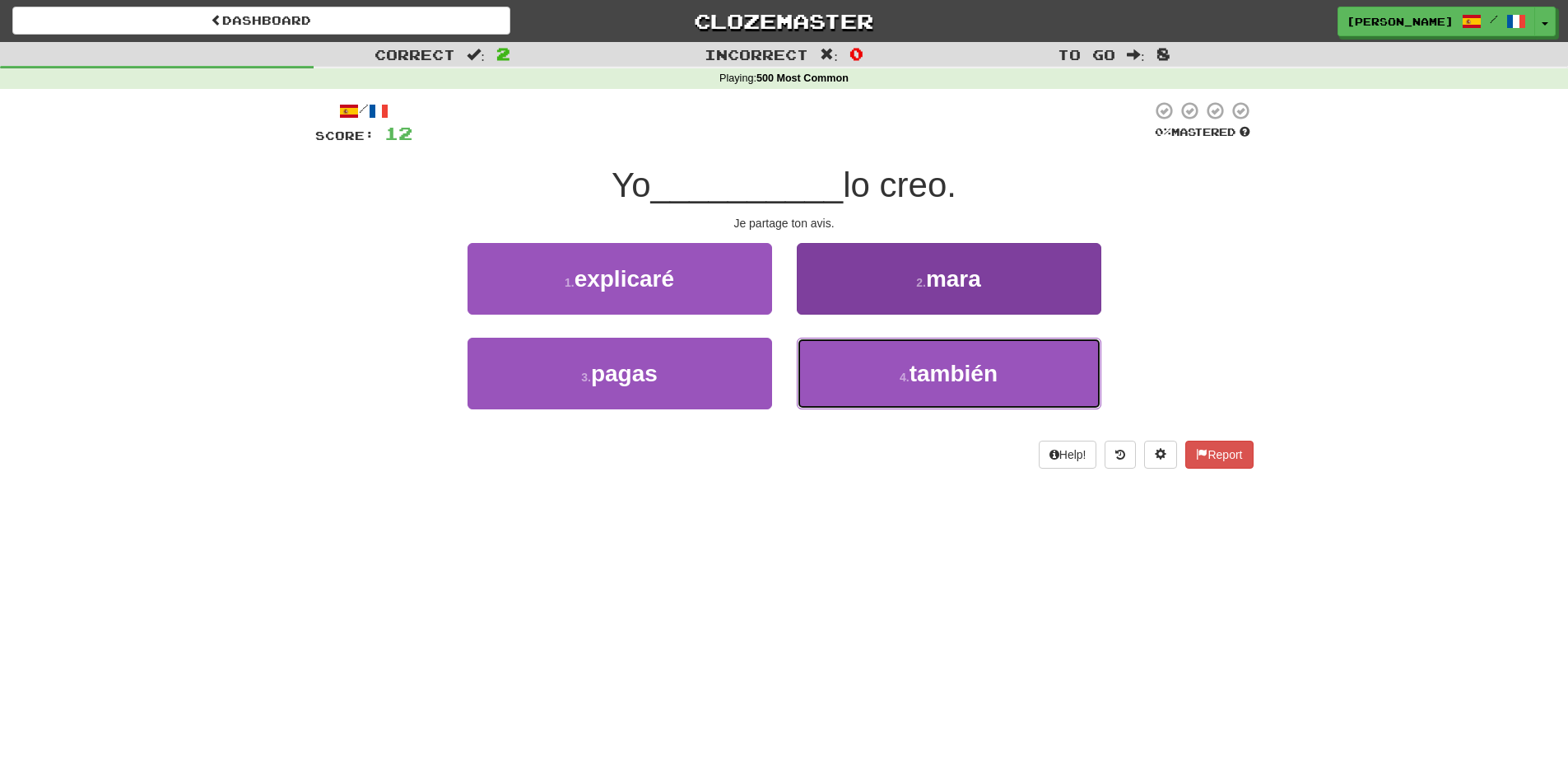
click at [923, 359] on button "4 . también" at bounding box center [949, 373] width 305 height 71
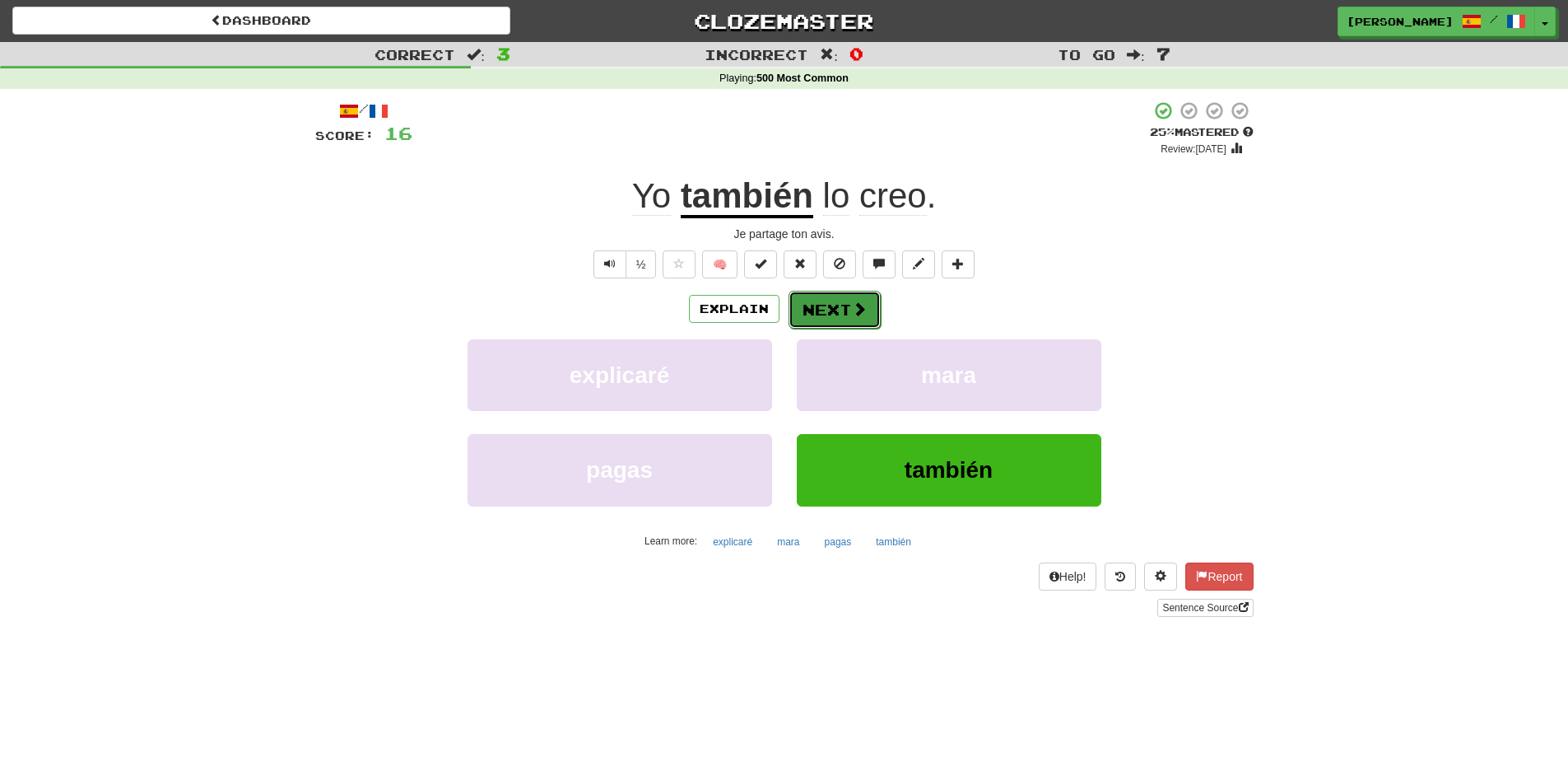
click at [817, 305] on button "Next" at bounding box center [834, 309] width 92 height 38
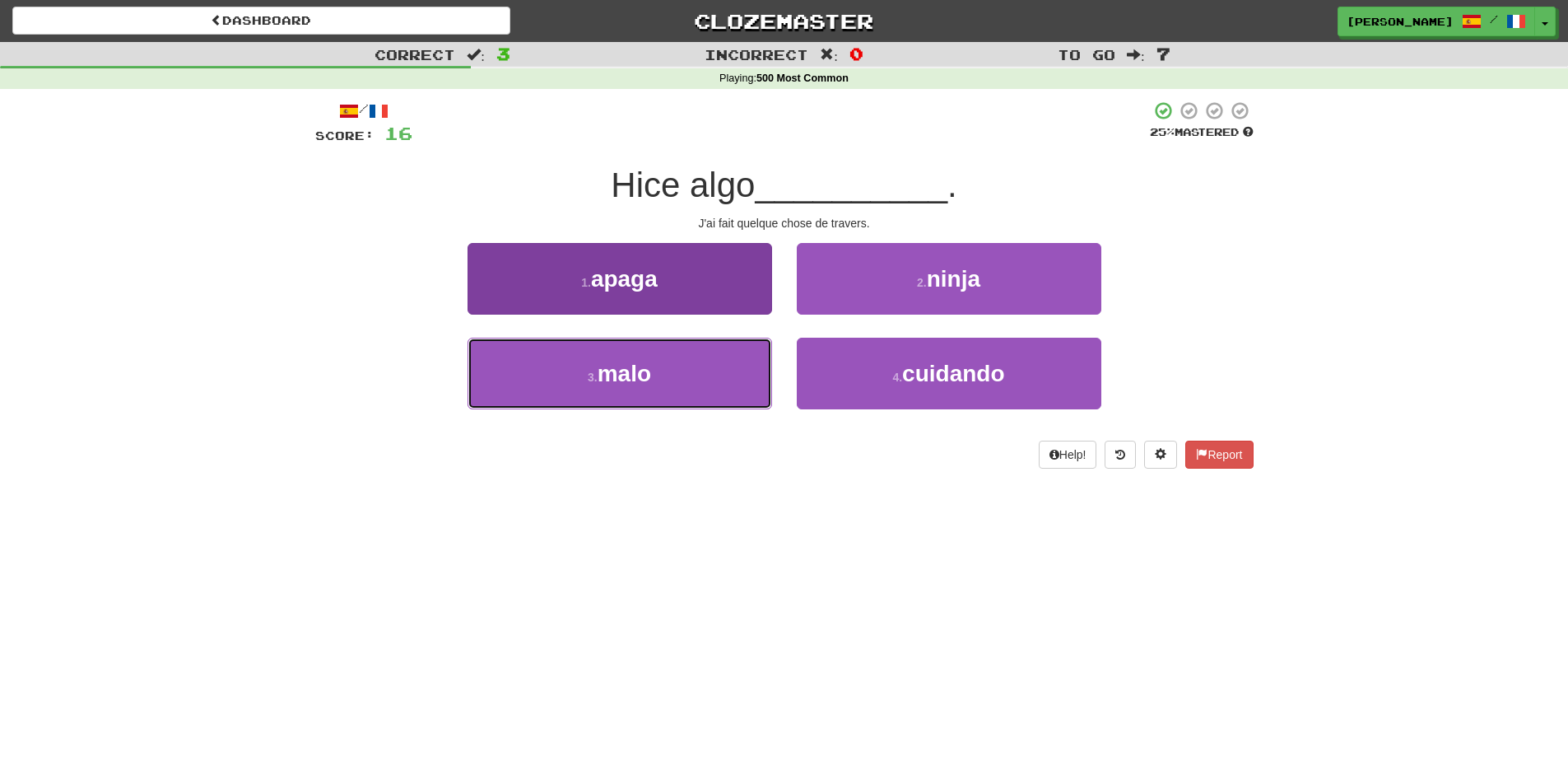
click at [711, 373] on button "3 . malo" at bounding box center [619, 373] width 305 height 71
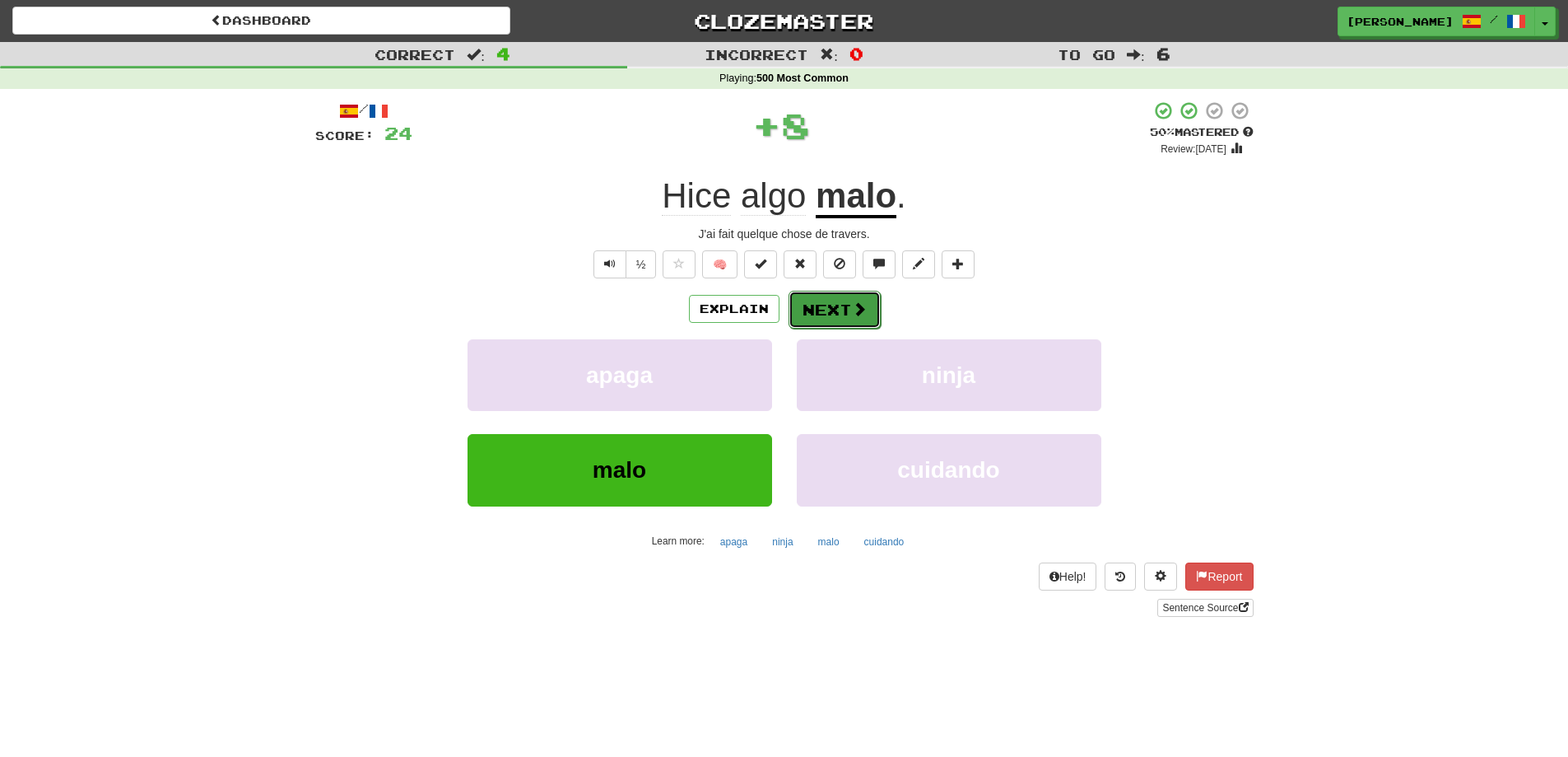
click at [854, 308] on span at bounding box center [859, 308] width 15 height 15
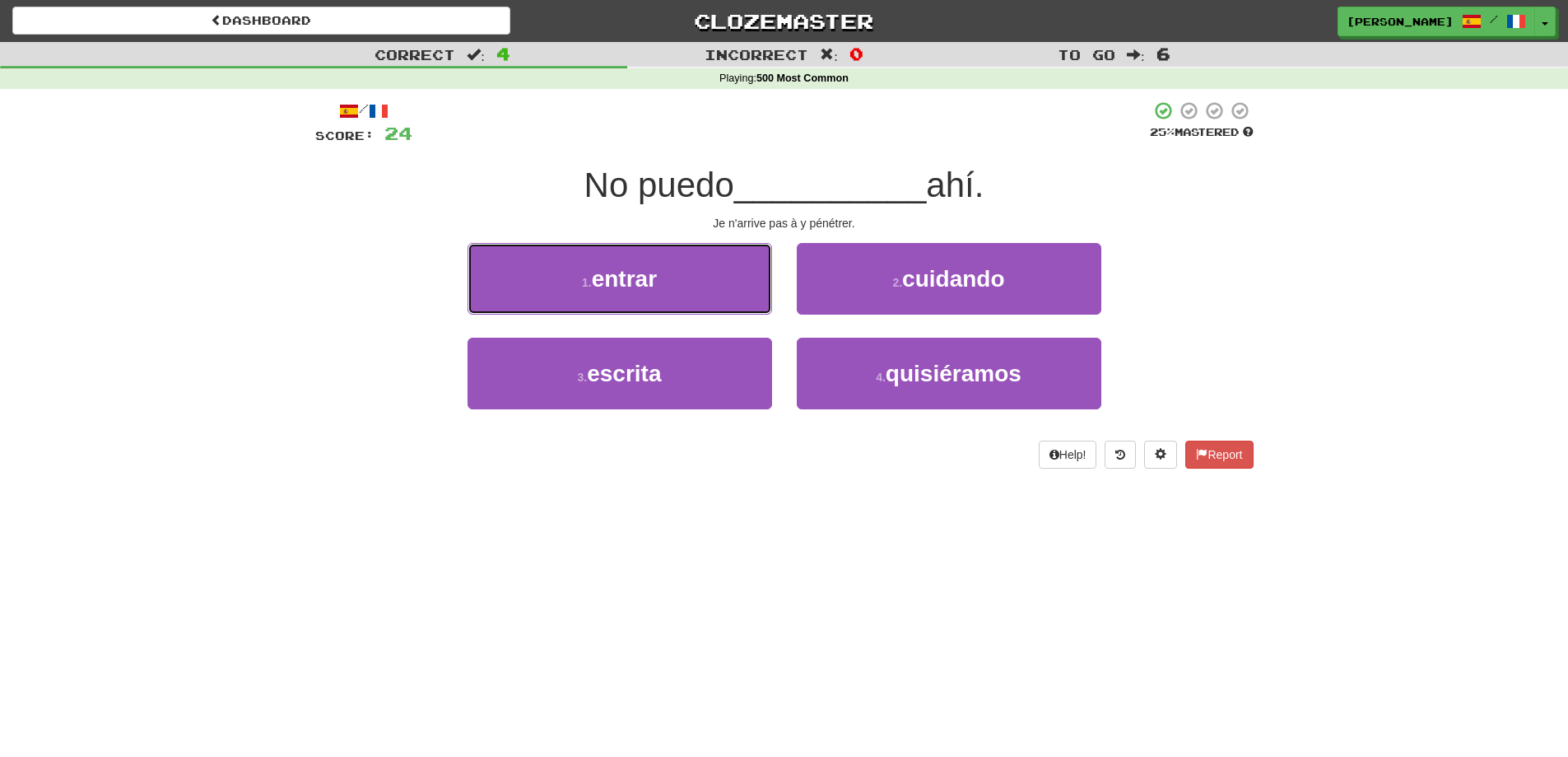
drag, startPoint x: 641, startPoint y: 276, endPoint x: 691, endPoint y: 282, distance: 50.4
click at [648, 276] on span "entrar" at bounding box center [624, 279] width 65 height 26
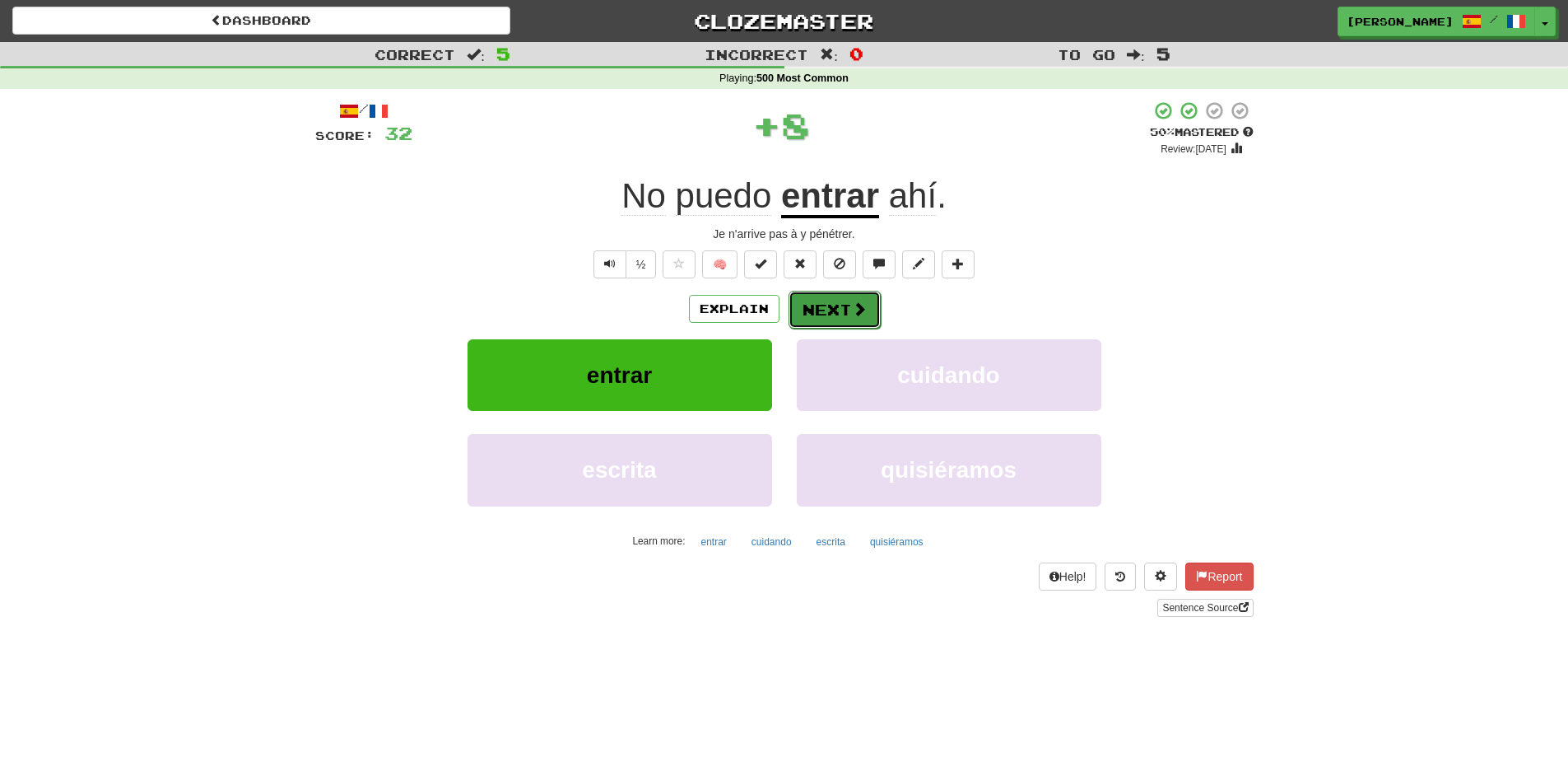
click at [852, 314] on span at bounding box center [859, 308] width 15 height 15
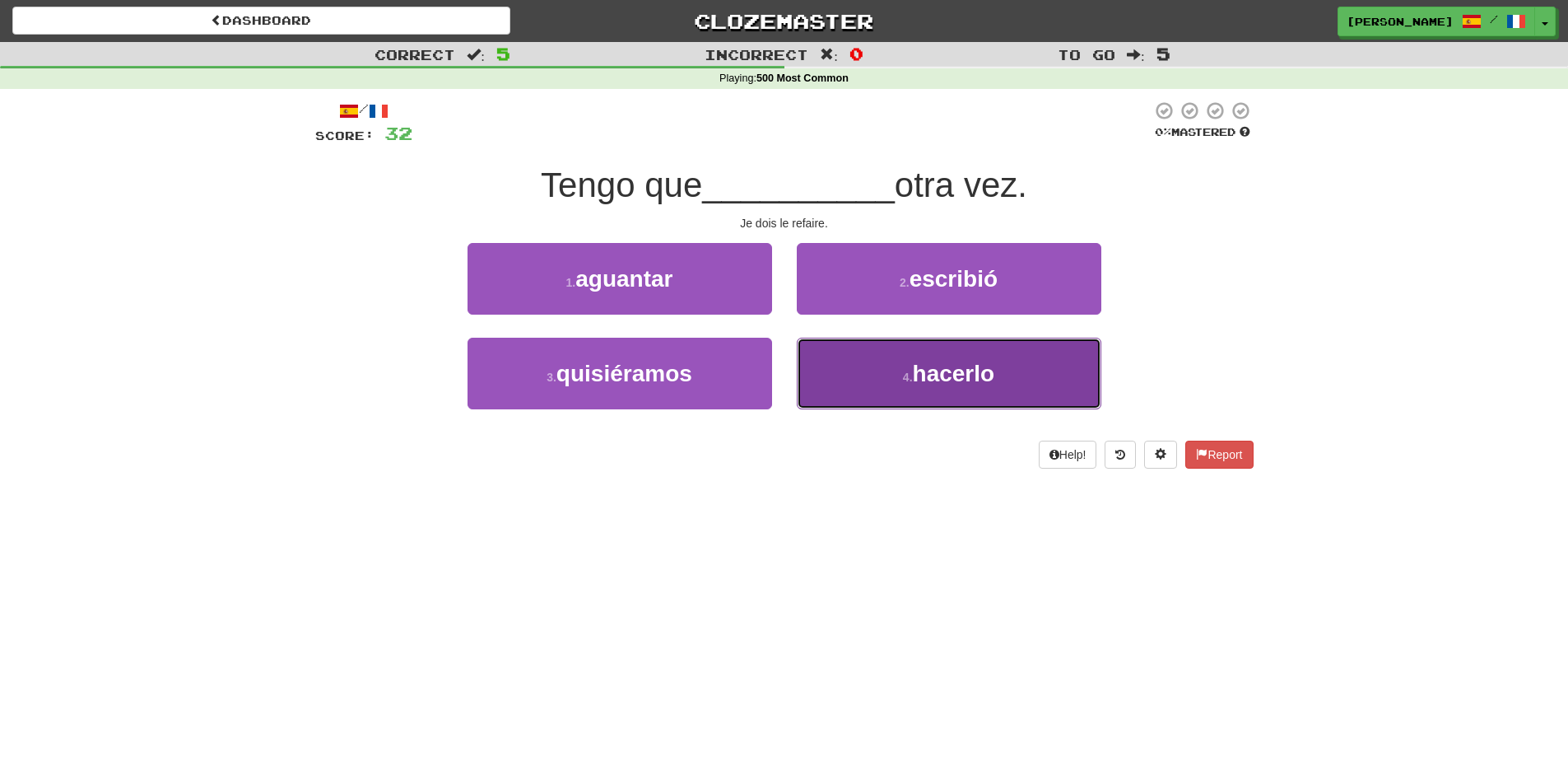
click at [969, 396] on button "4 . hacerlo" at bounding box center [949, 373] width 305 height 71
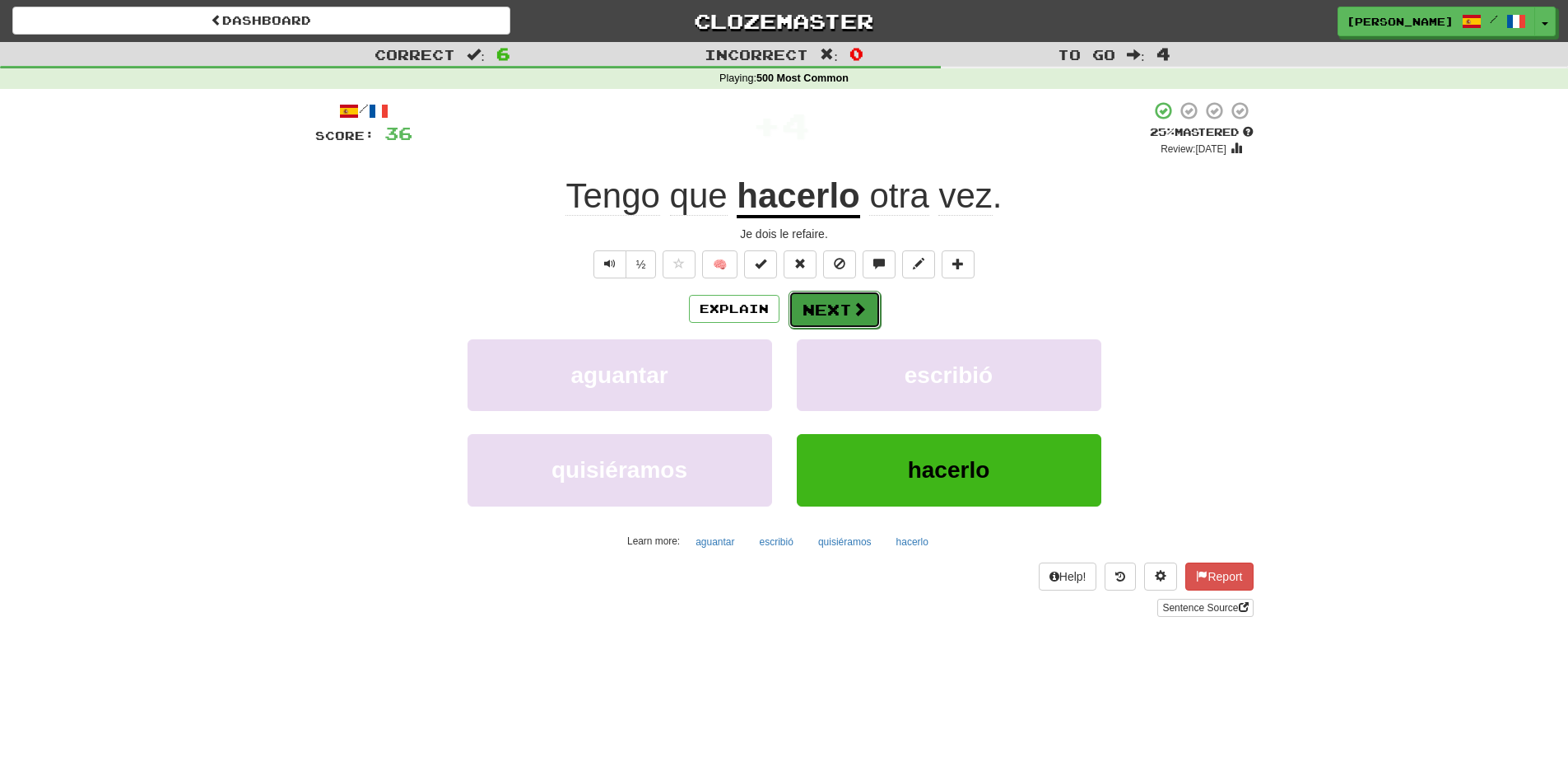
click at [867, 308] on button "Next" at bounding box center [834, 309] width 92 height 38
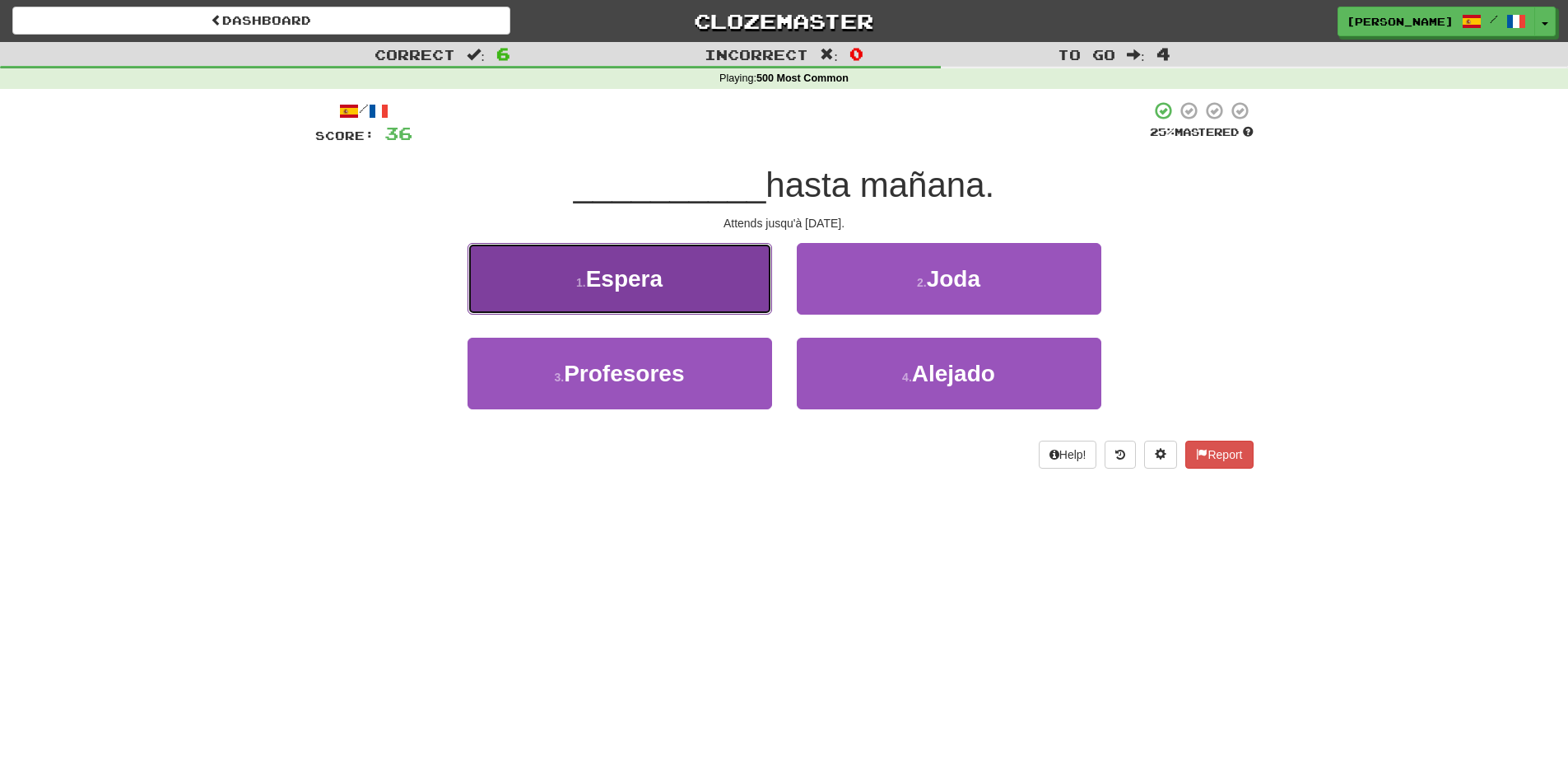
click at [690, 293] on button "1 . Espera" at bounding box center [619, 278] width 305 height 71
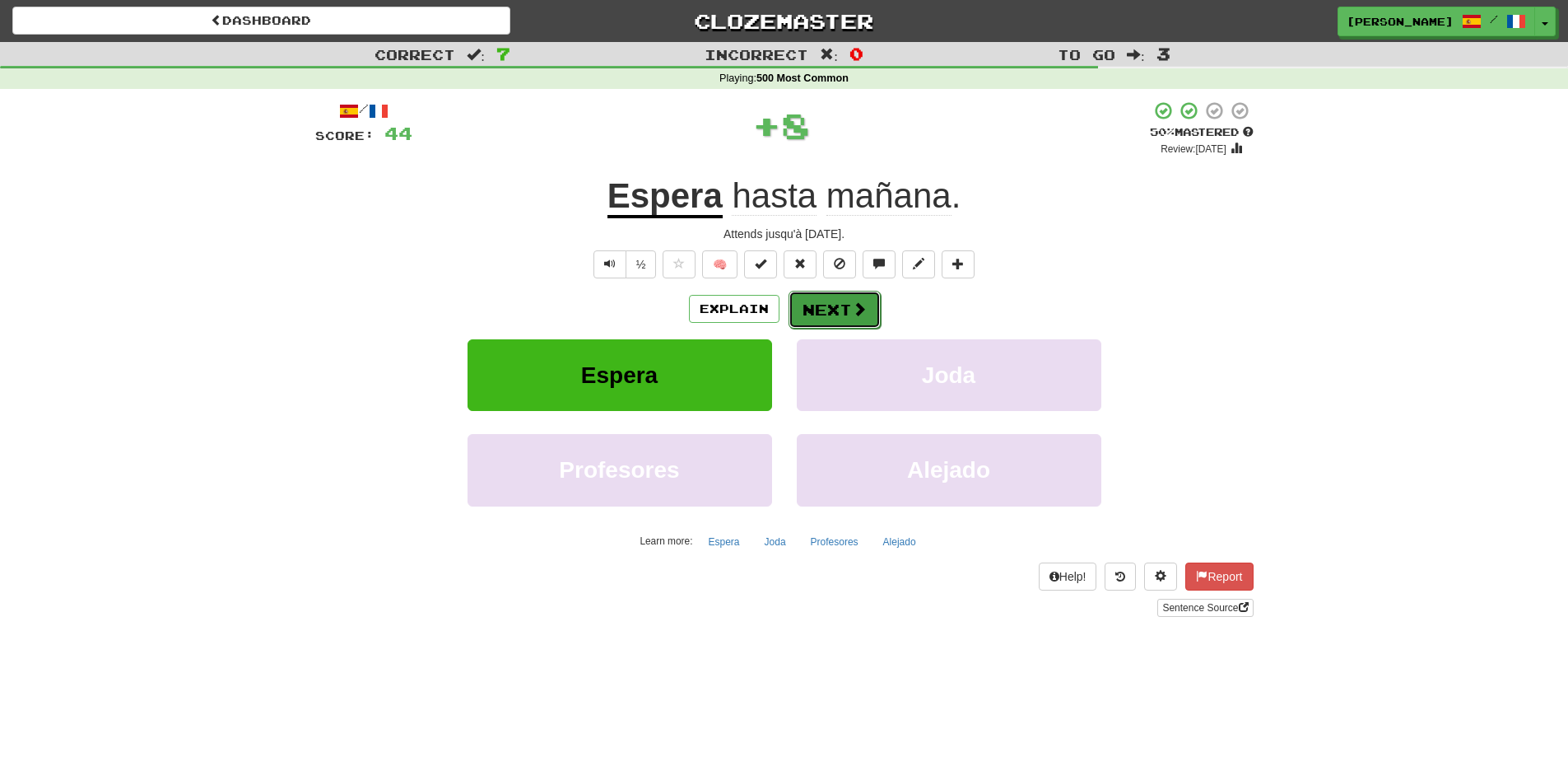
click at [836, 308] on button "Next" at bounding box center [834, 309] width 92 height 38
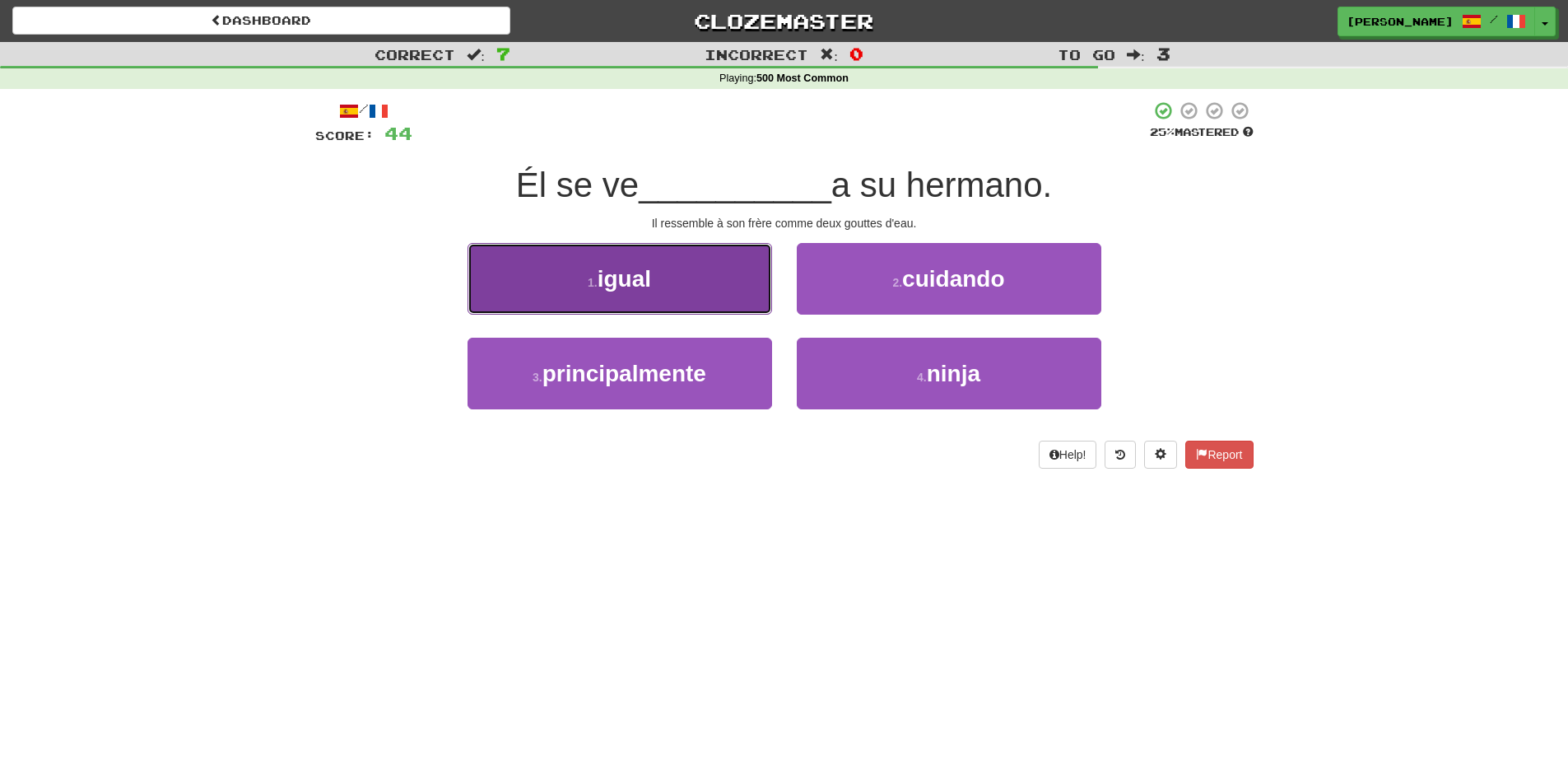
click at [757, 271] on button "1 . igual" at bounding box center [619, 278] width 305 height 71
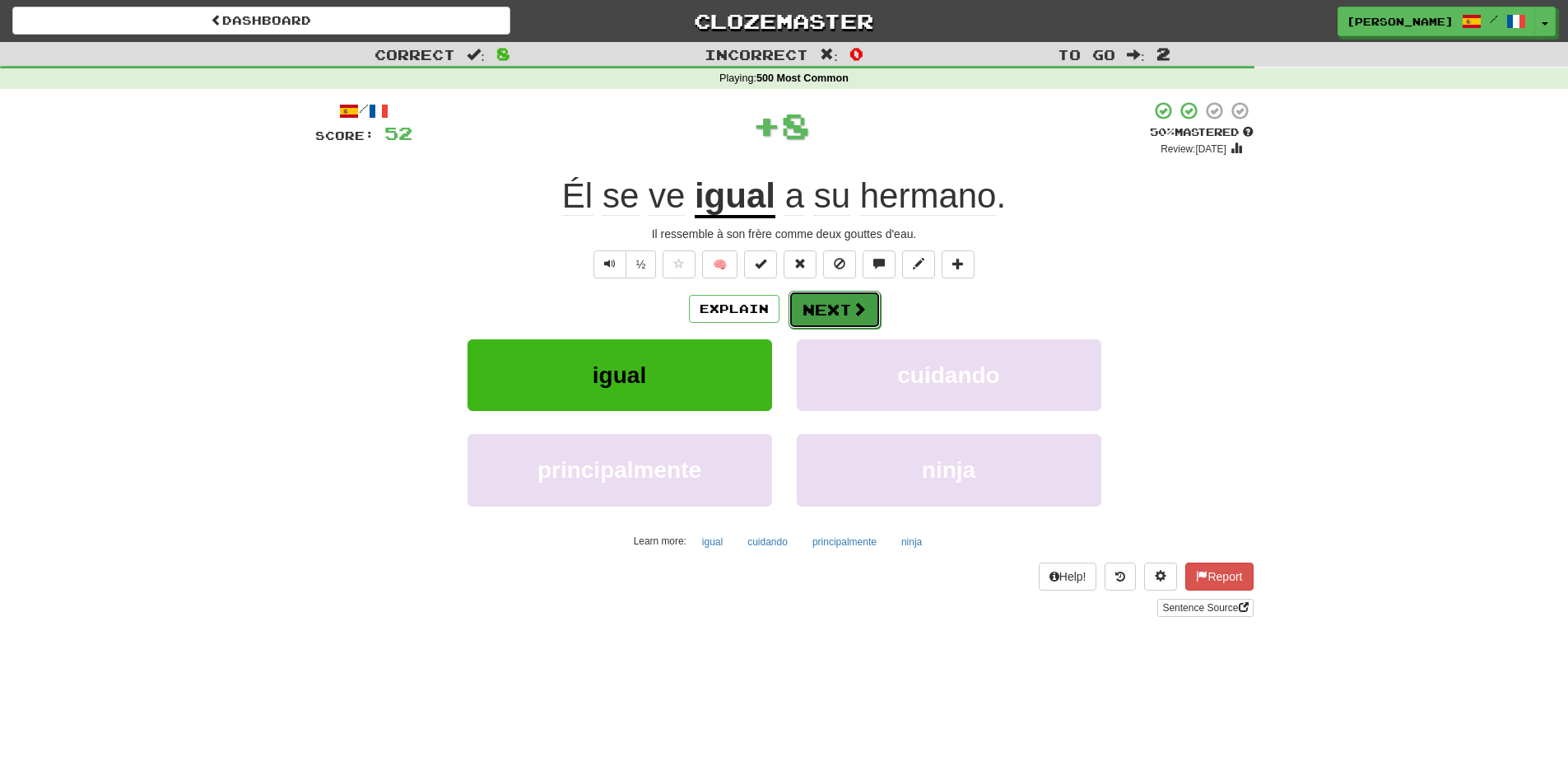
click at [824, 308] on button "Next" at bounding box center [834, 309] width 92 height 38
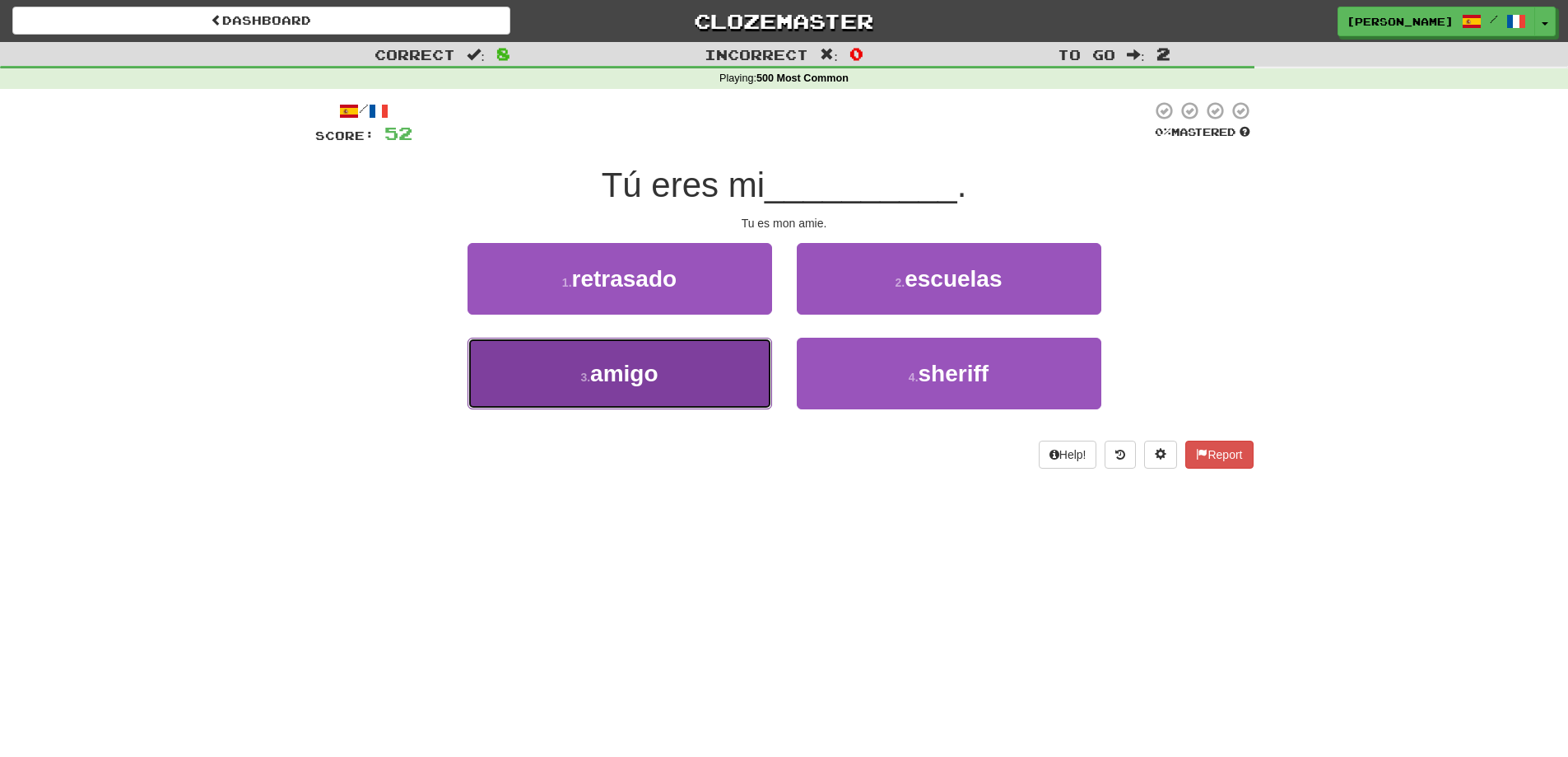
drag, startPoint x: 715, startPoint y: 368, endPoint x: 783, endPoint y: 335, distance: 75.6
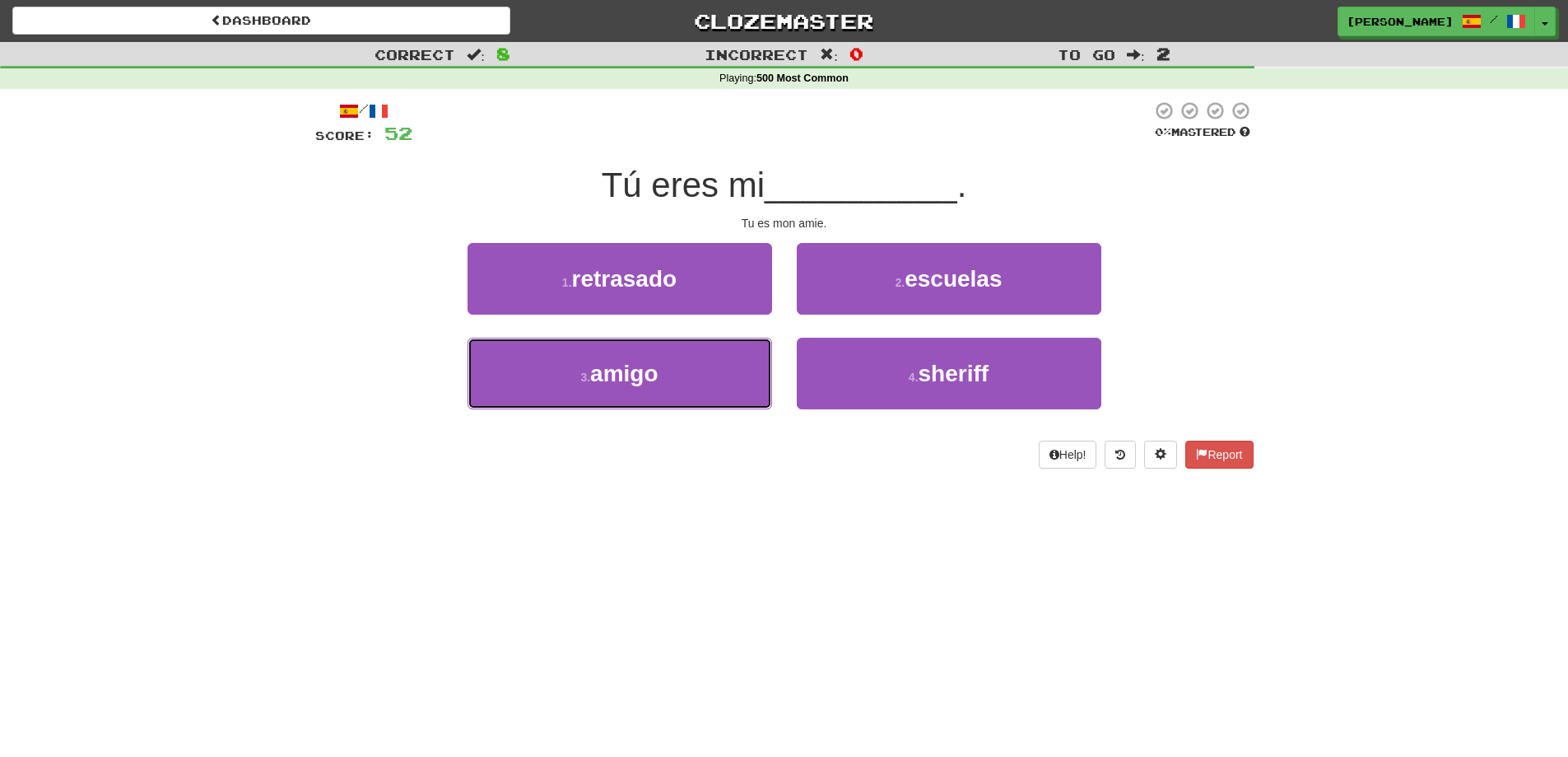
click at [716, 368] on button "3 . amigo" at bounding box center [619, 373] width 305 height 71
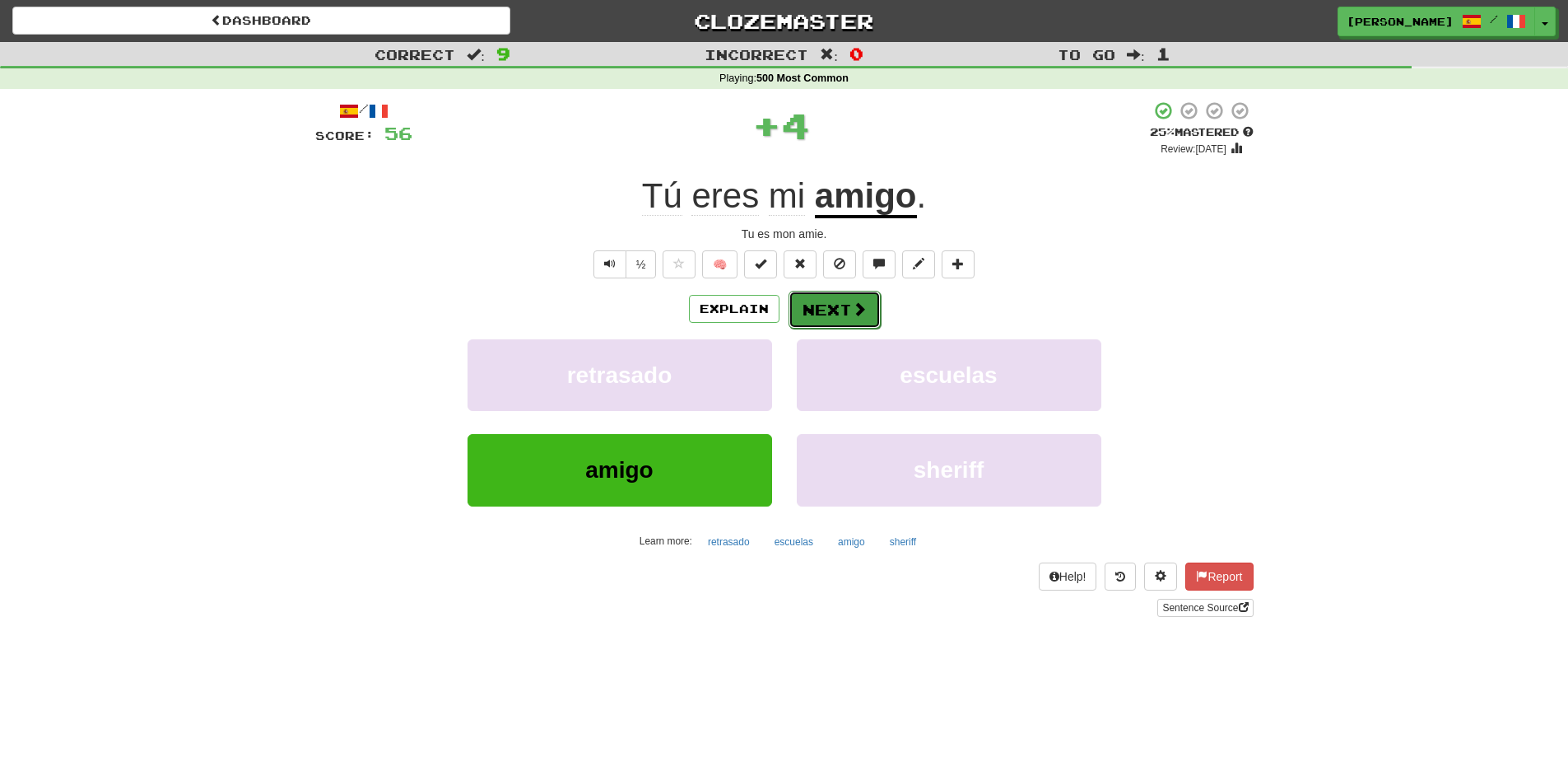
click at [824, 305] on button "Next" at bounding box center [834, 309] width 92 height 38
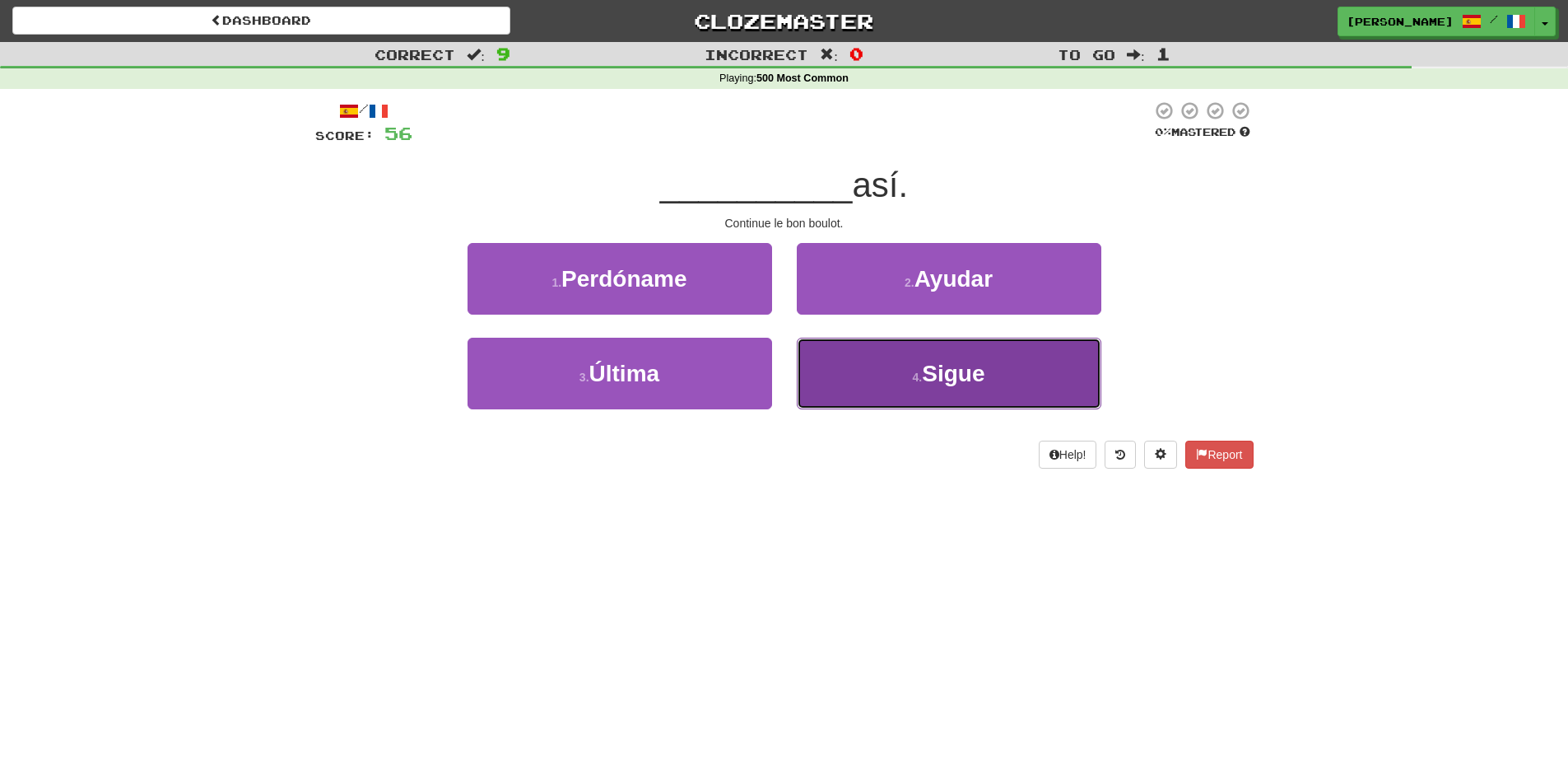
click at [998, 358] on button "4 . Sigue" at bounding box center [949, 373] width 305 height 71
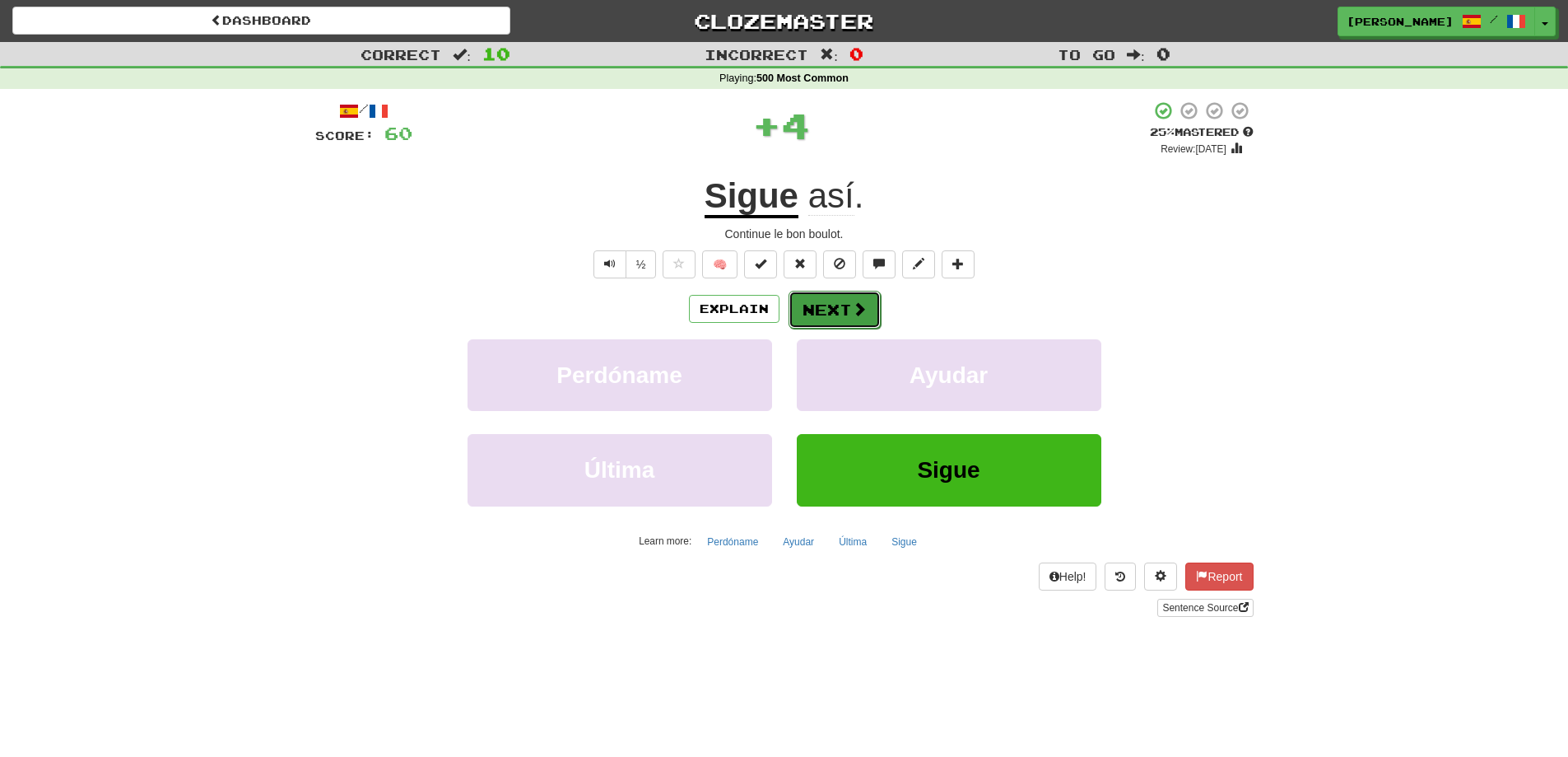
click at [837, 314] on button "Next" at bounding box center [834, 309] width 92 height 38
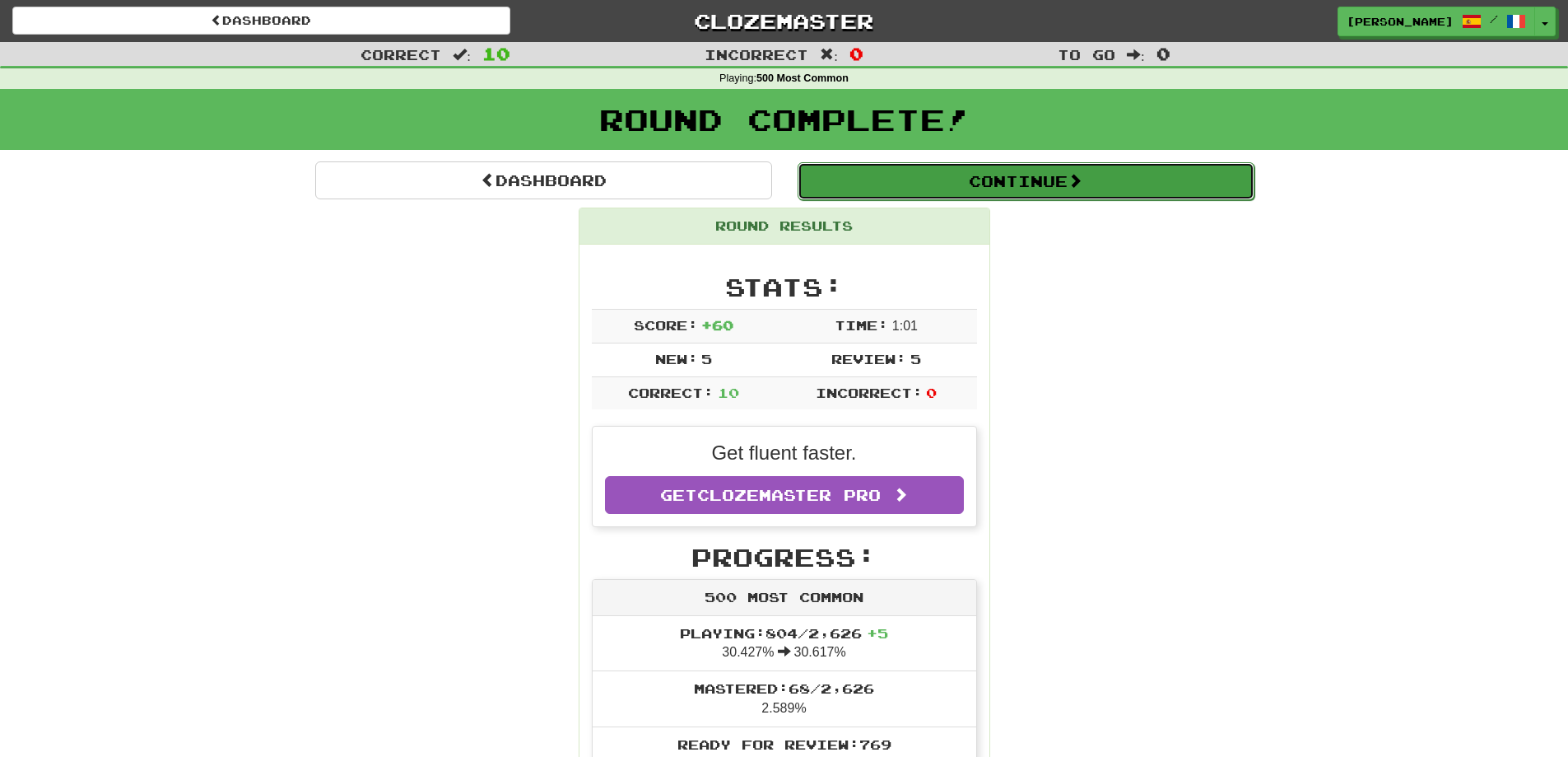
click at [1011, 190] on button "Continue" at bounding box center [1026, 181] width 457 height 38
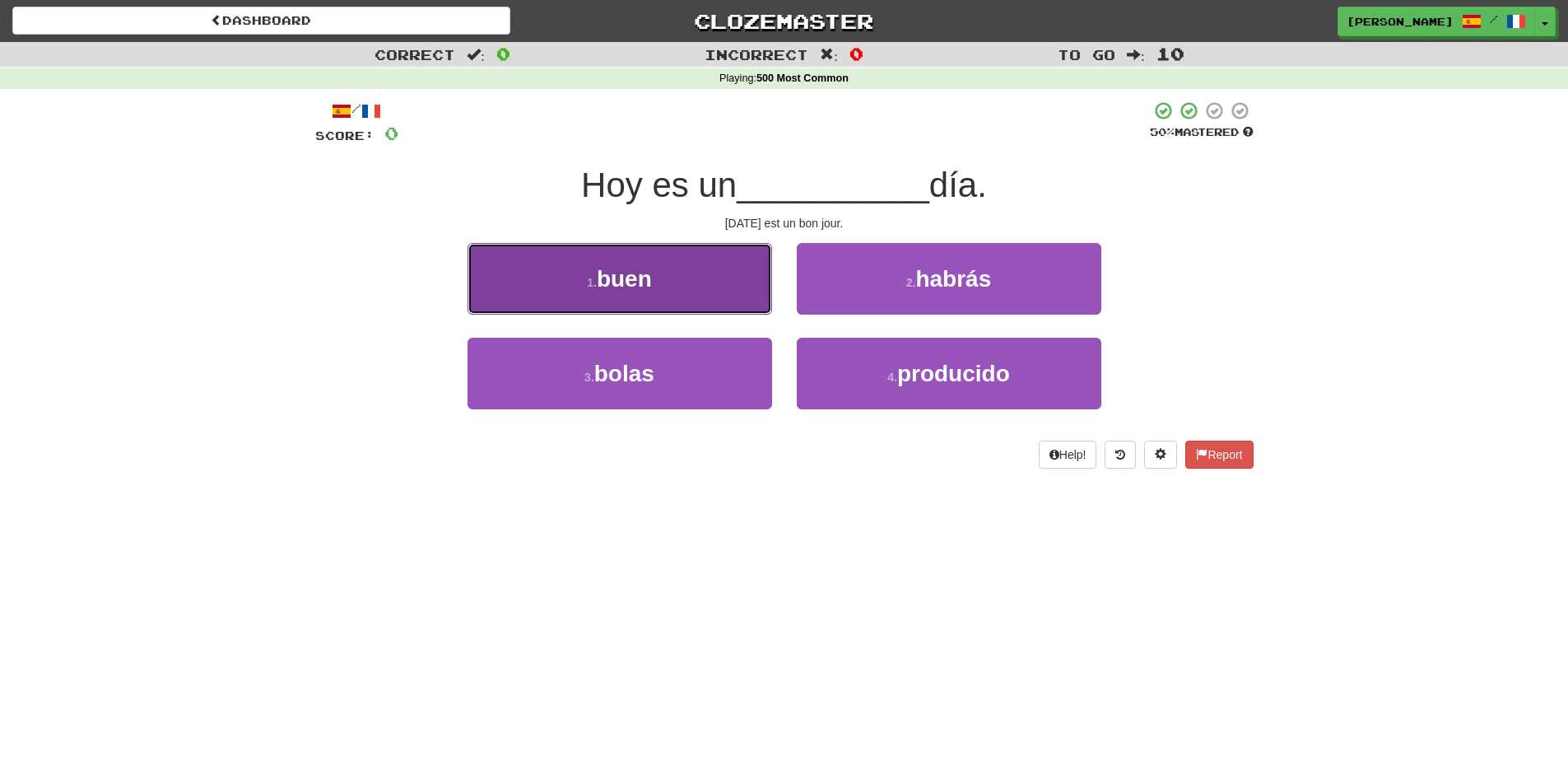
click at [705, 291] on button "1 . buen" at bounding box center [619, 278] width 305 height 71
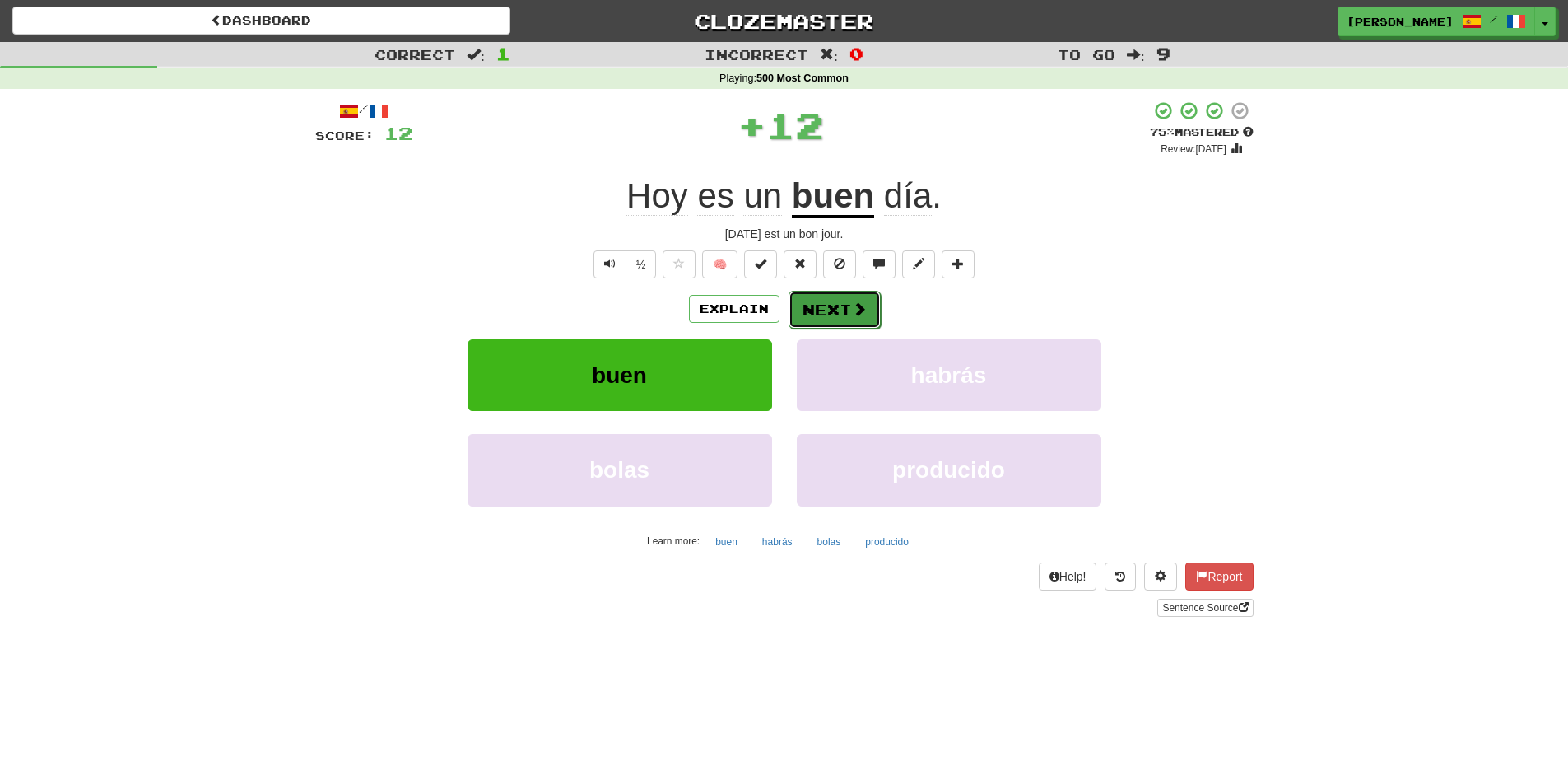
click at [836, 314] on button "Next" at bounding box center [834, 309] width 92 height 38
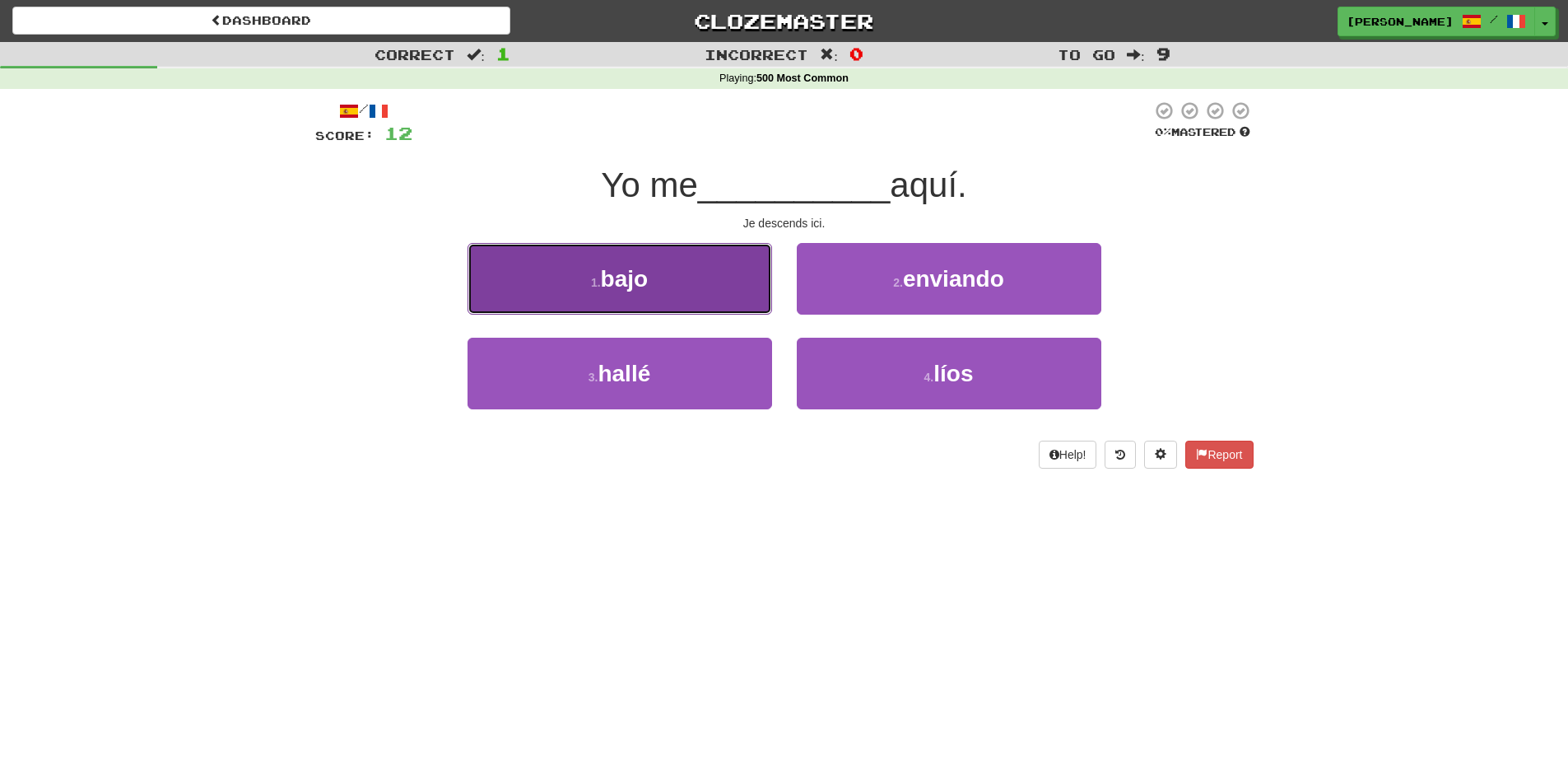
click at [680, 290] on button "1 . bajo" at bounding box center [619, 278] width 305 height 71
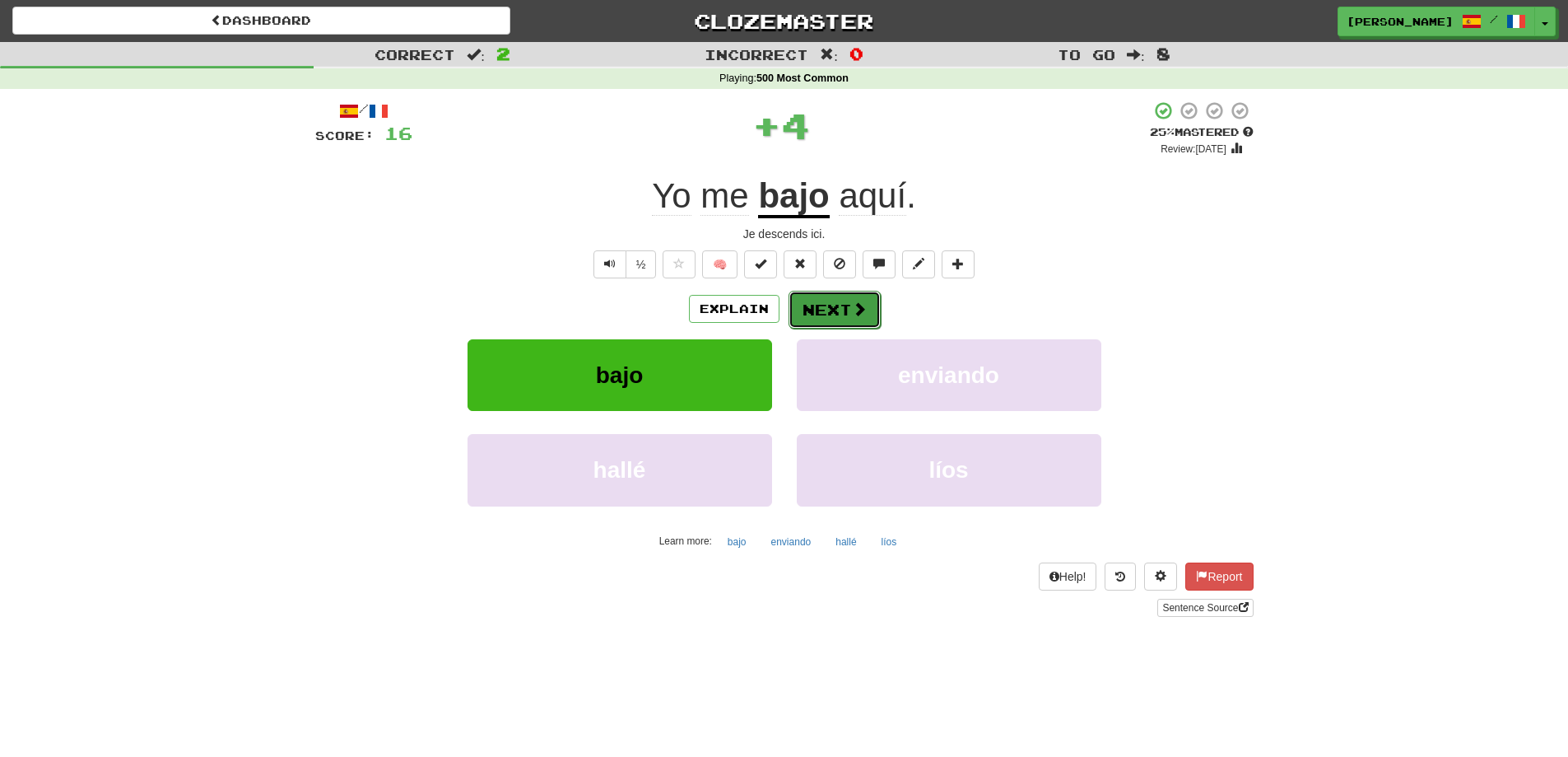
click at [857, 302] on span at bounding box center [859, 308] width 15 height 15
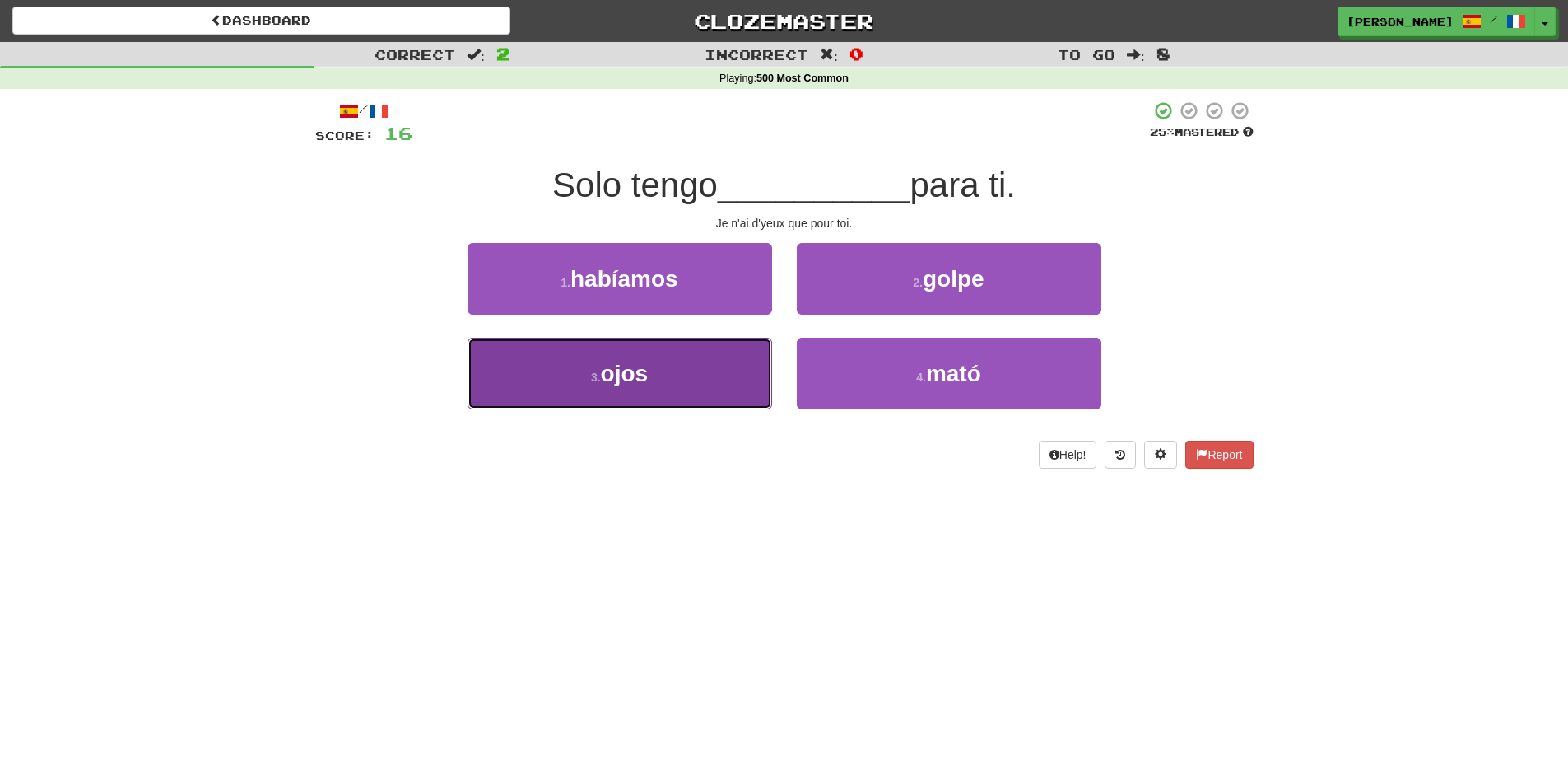
click at [664, 406] on button "3 . ojos" at bounding box center [619, 373] width 305 height 71
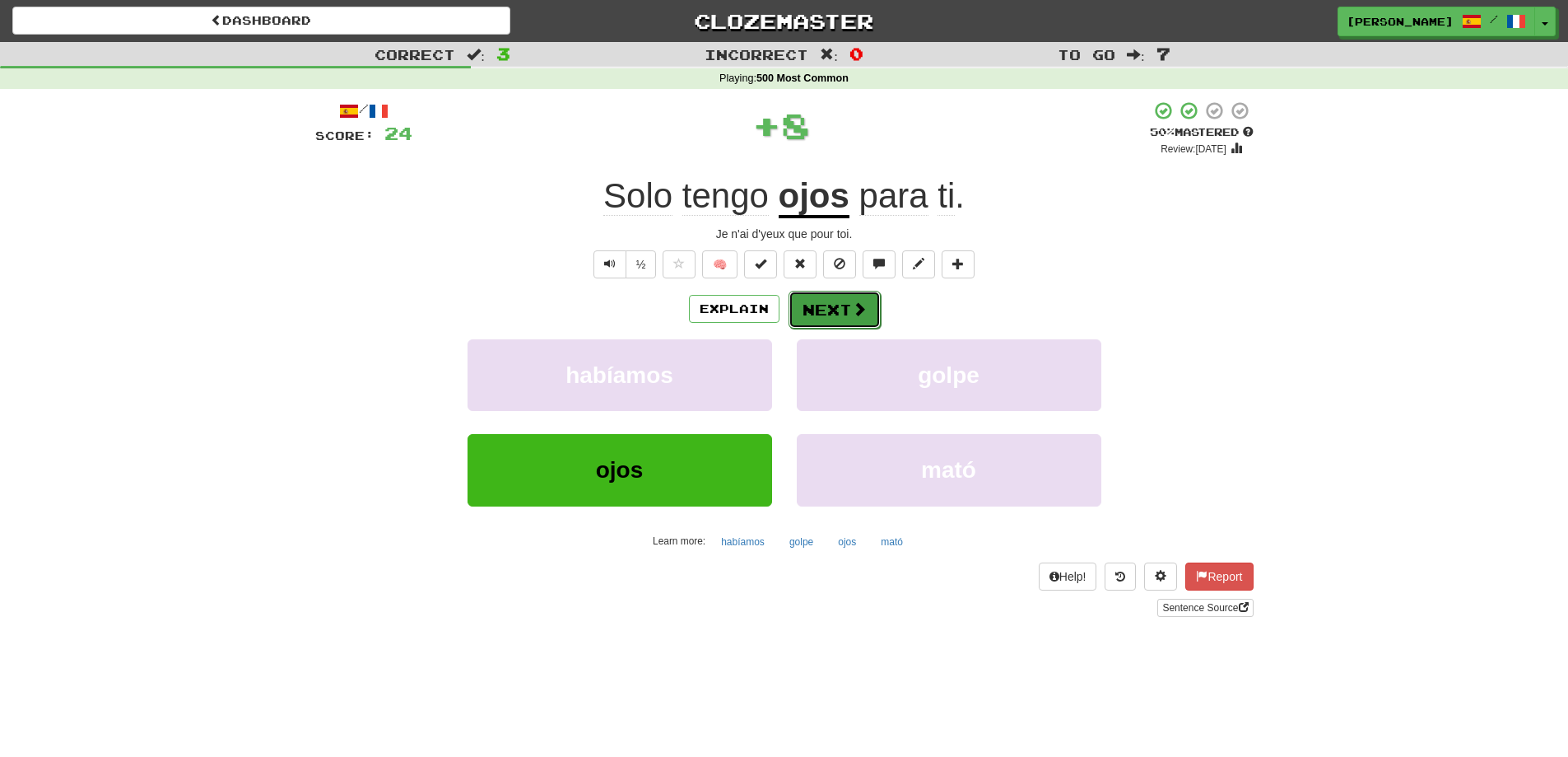
click at [811, 310] on button "Next" at bounding box center [834, 309] width 92 height 38
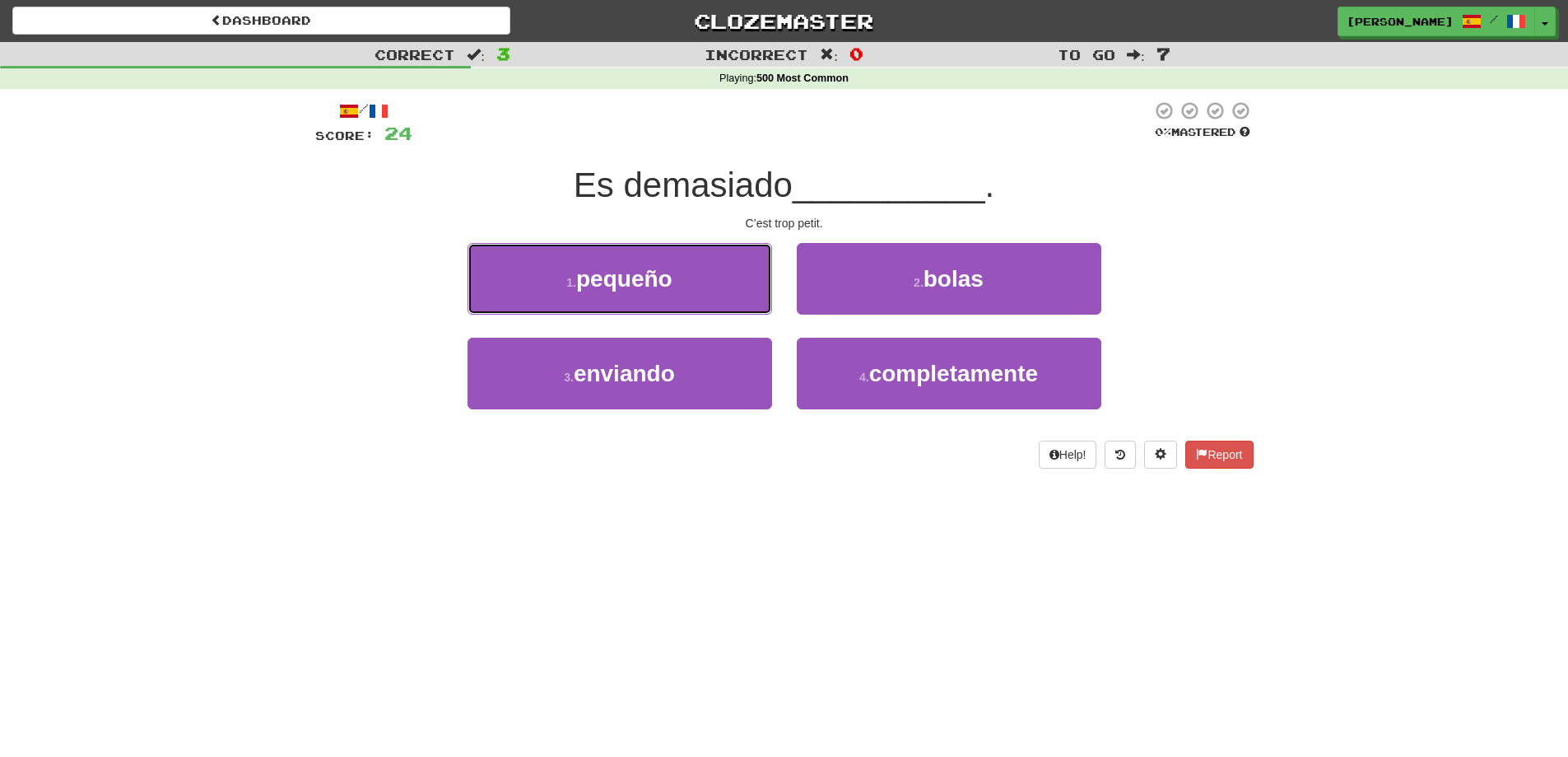
drag, startPoint x: 693, startPoint y: 287, endPoint x: 945, endPoint y: 287, distance: 252.0
click at [700, 287] on button "1 . pequeño" at bounding box center [619, 278] width 305 height 71
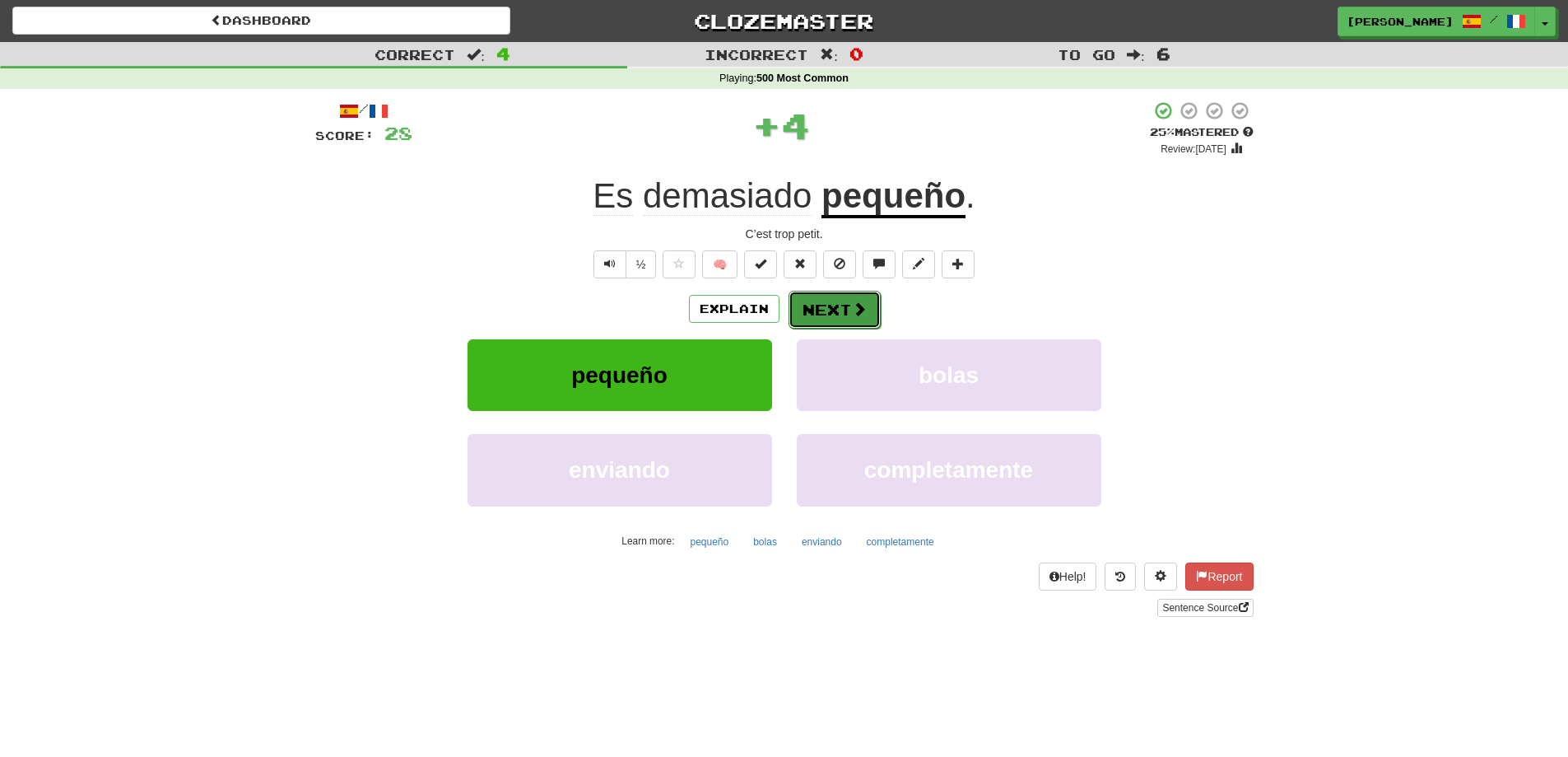
click at [830, 302] on button "Next" at bounding box center [834, 309] width 92 height 38
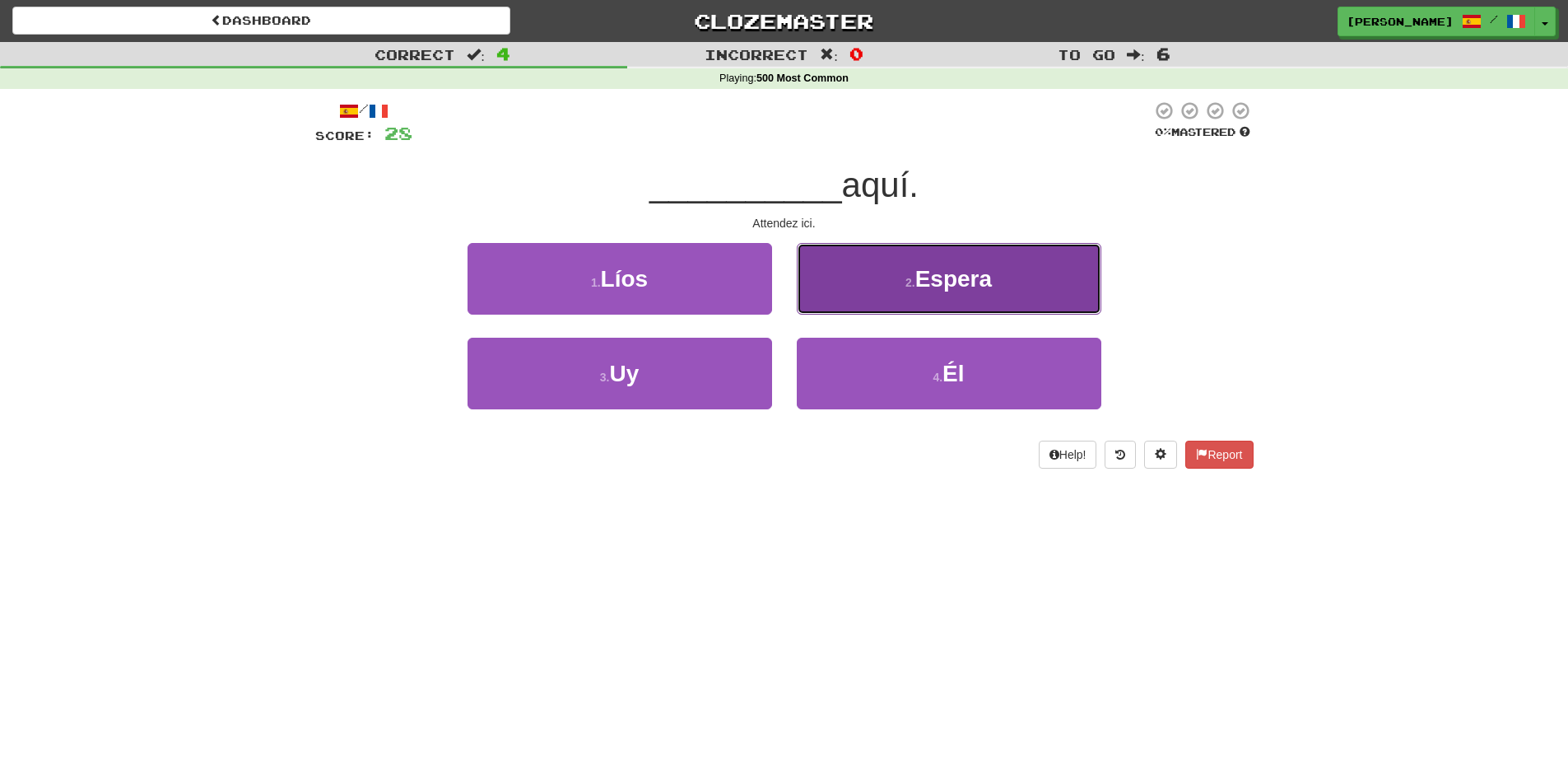
click at [1002, 276] on button "2 . Espera" at bounding box center [949, 278] width 305 height 71
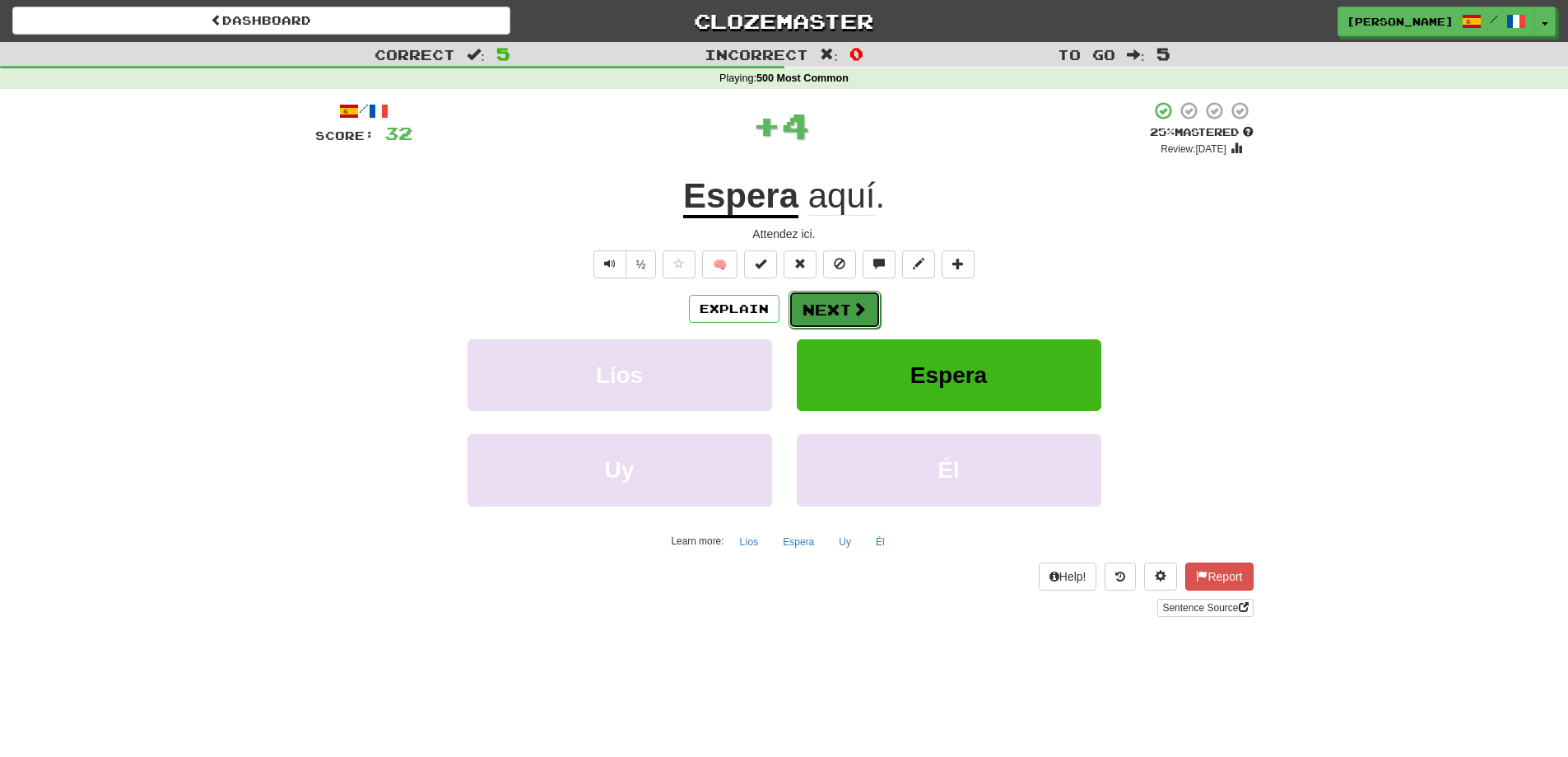
click at [842, 314] on button "Next" at bounding box center [834, 309] width 92 height 38
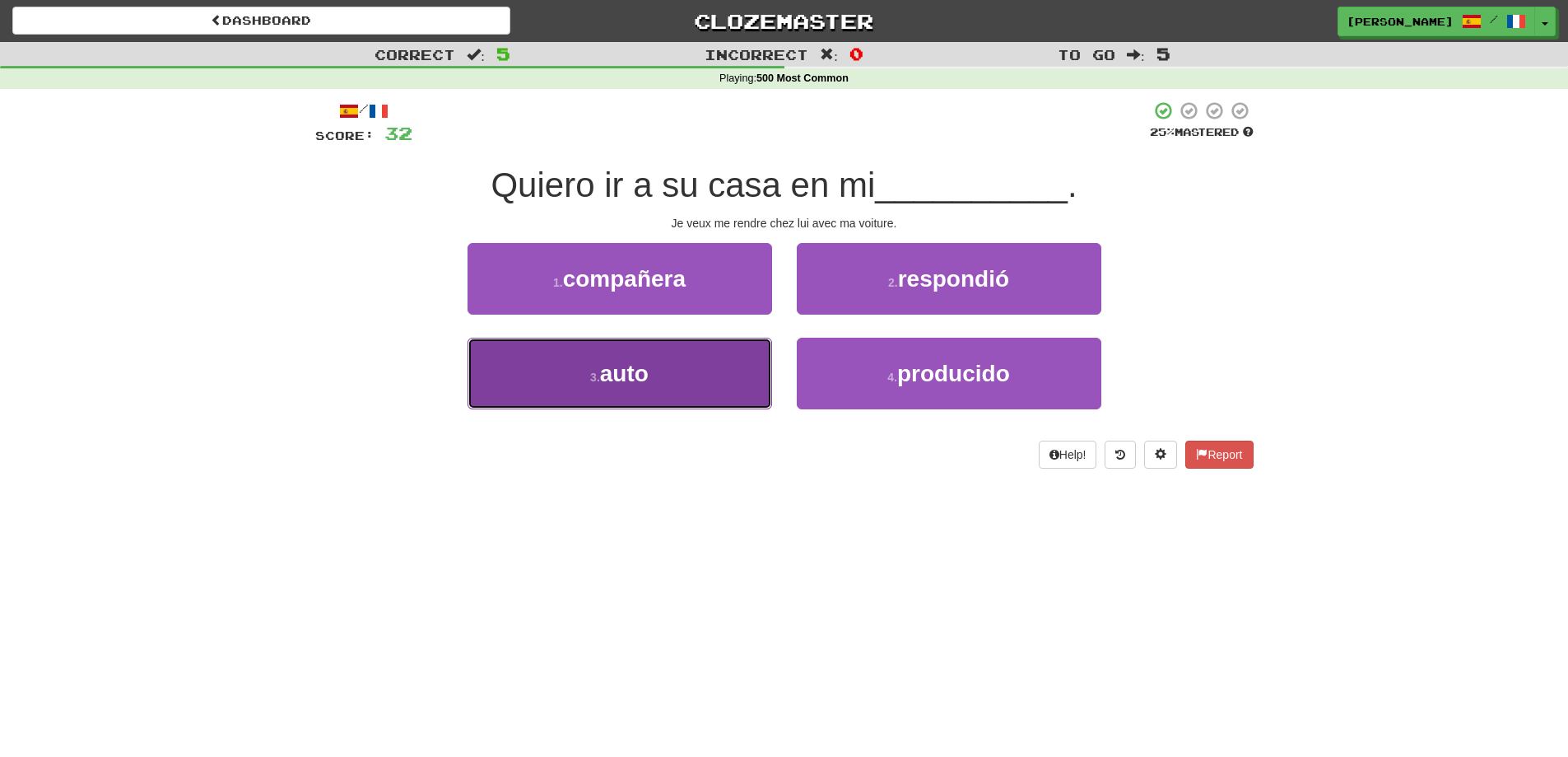
drag, startPoint x: 698, startPoint y: 384, endPoint x: 1229, endPoint y: 235, distance: 551.5
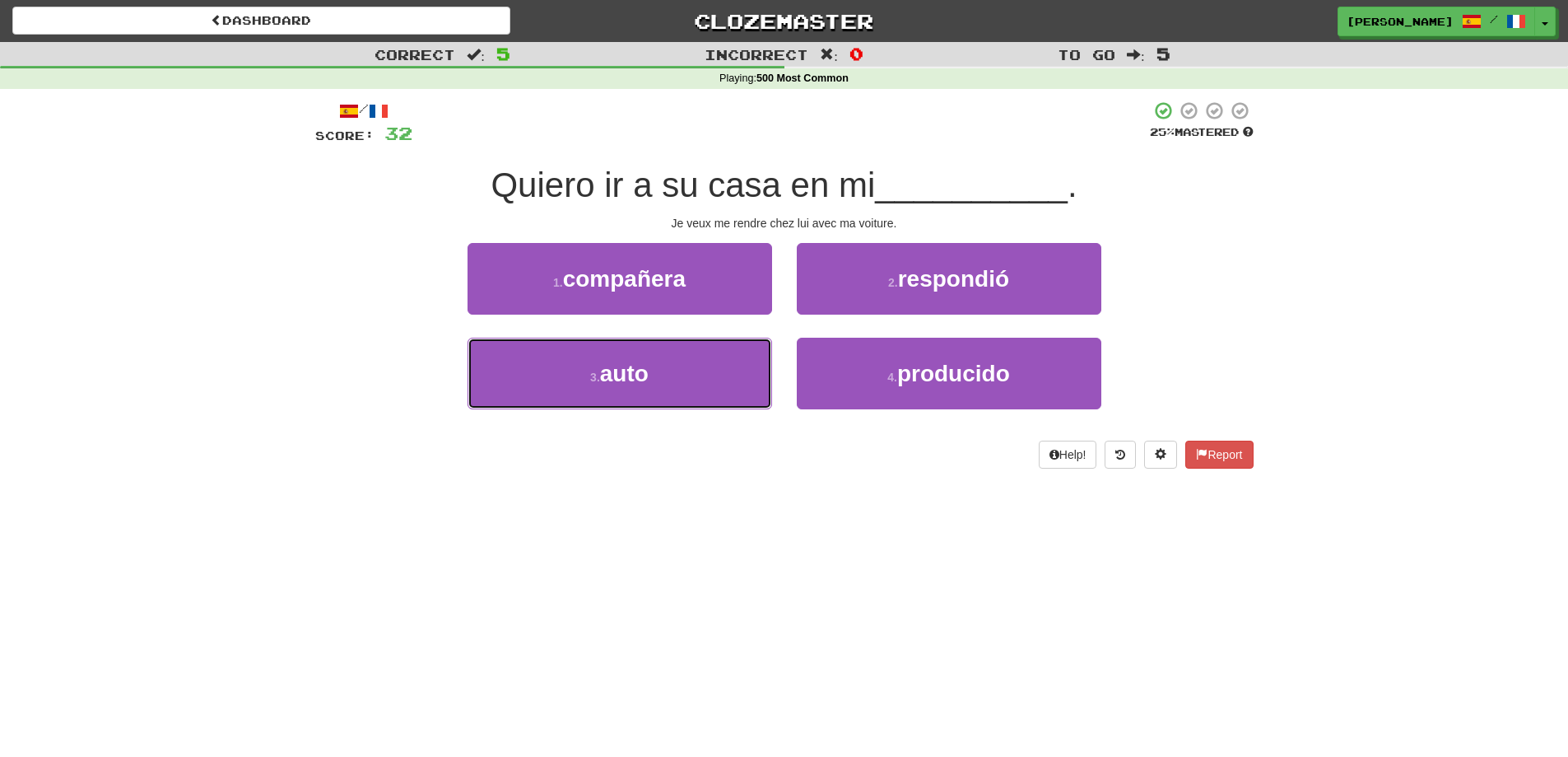
click at [698, 382] on button "3 . auto" at bounding box center [619, 373] width 305 height 71
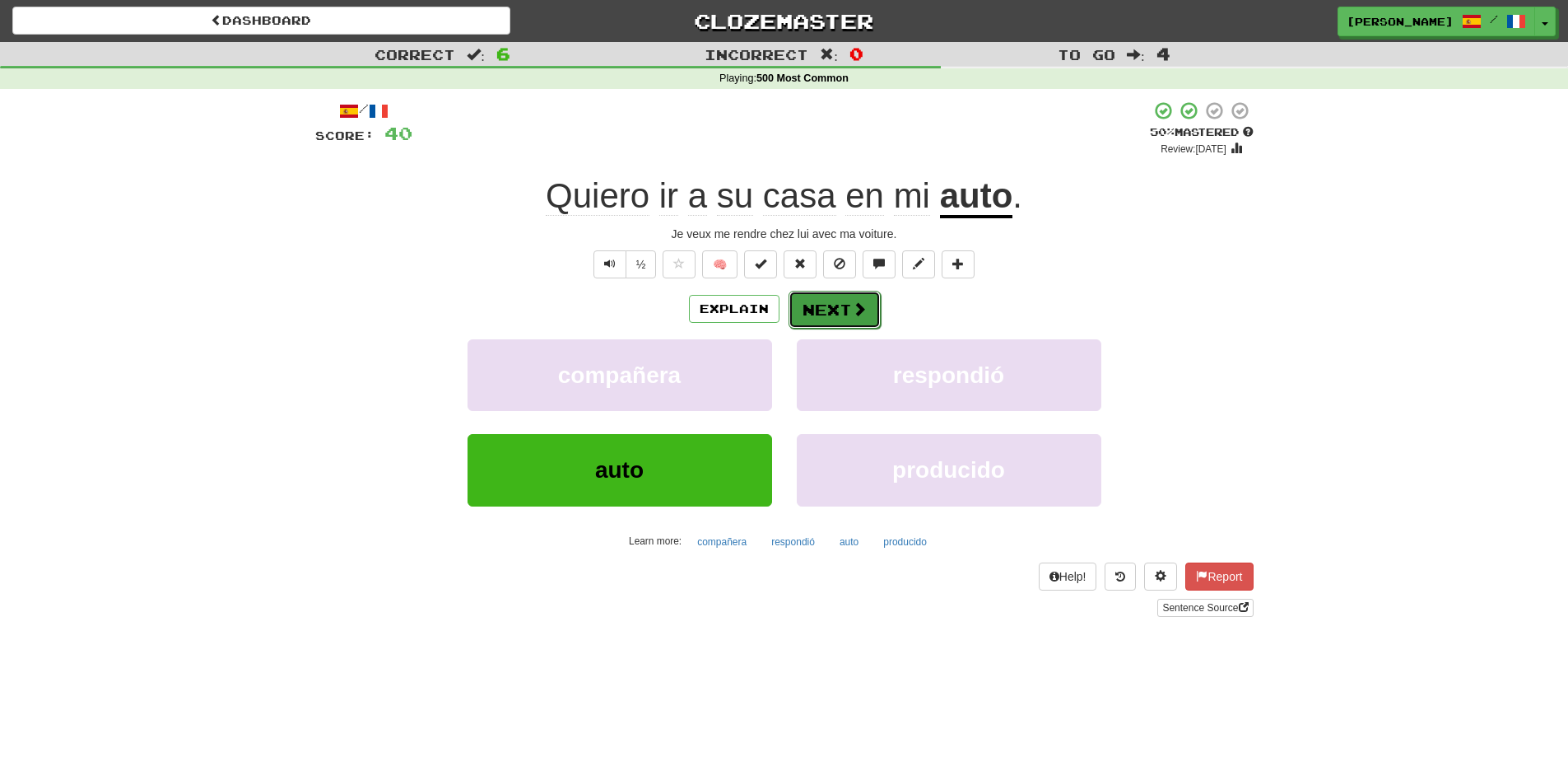
click at [847, 314] on button "Next" at bounding box center [834, 309] width 92 height 38
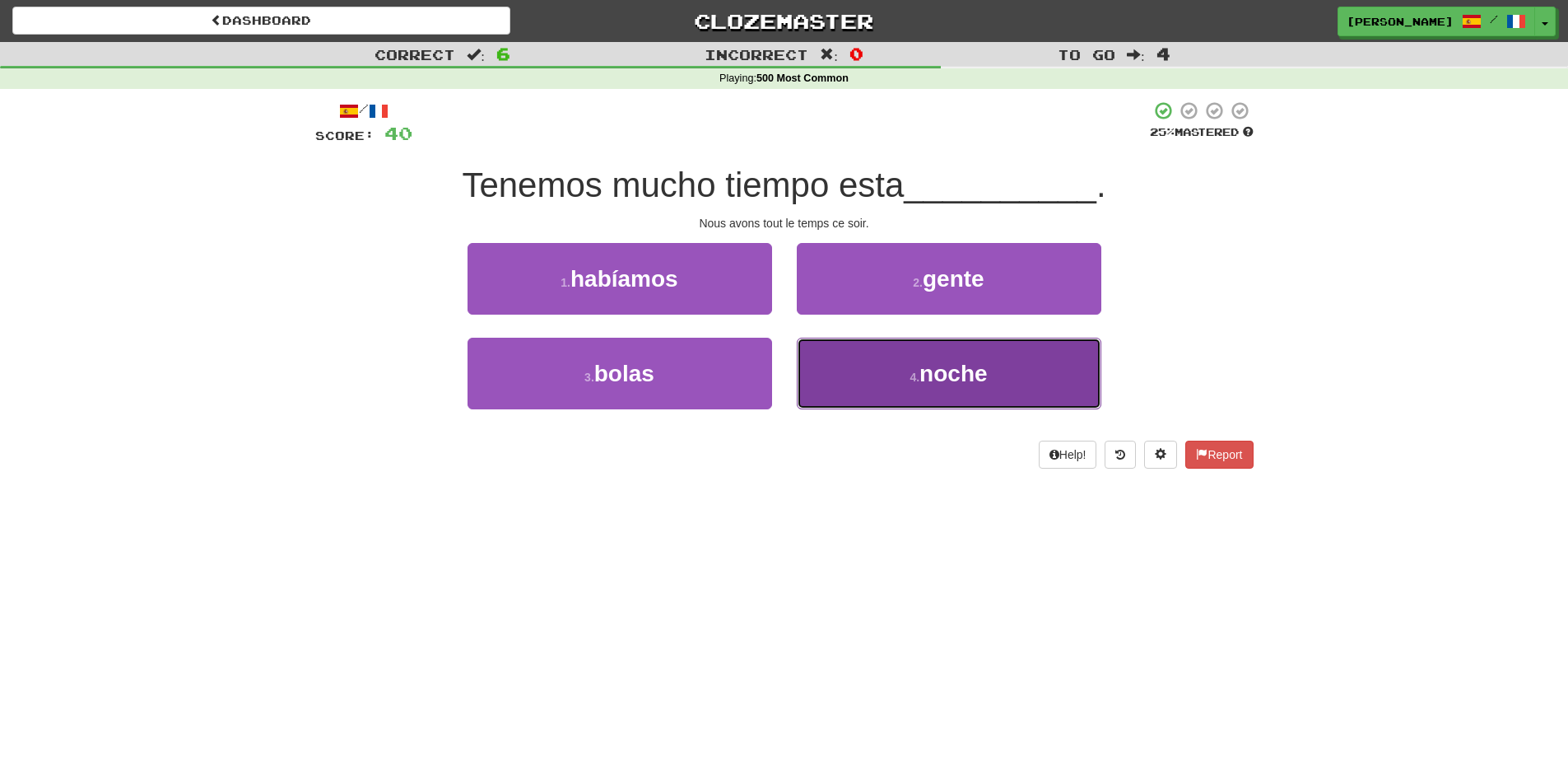
click at [942, 374] on span "noche" at bounding box center [953, 374] width 68 height 26
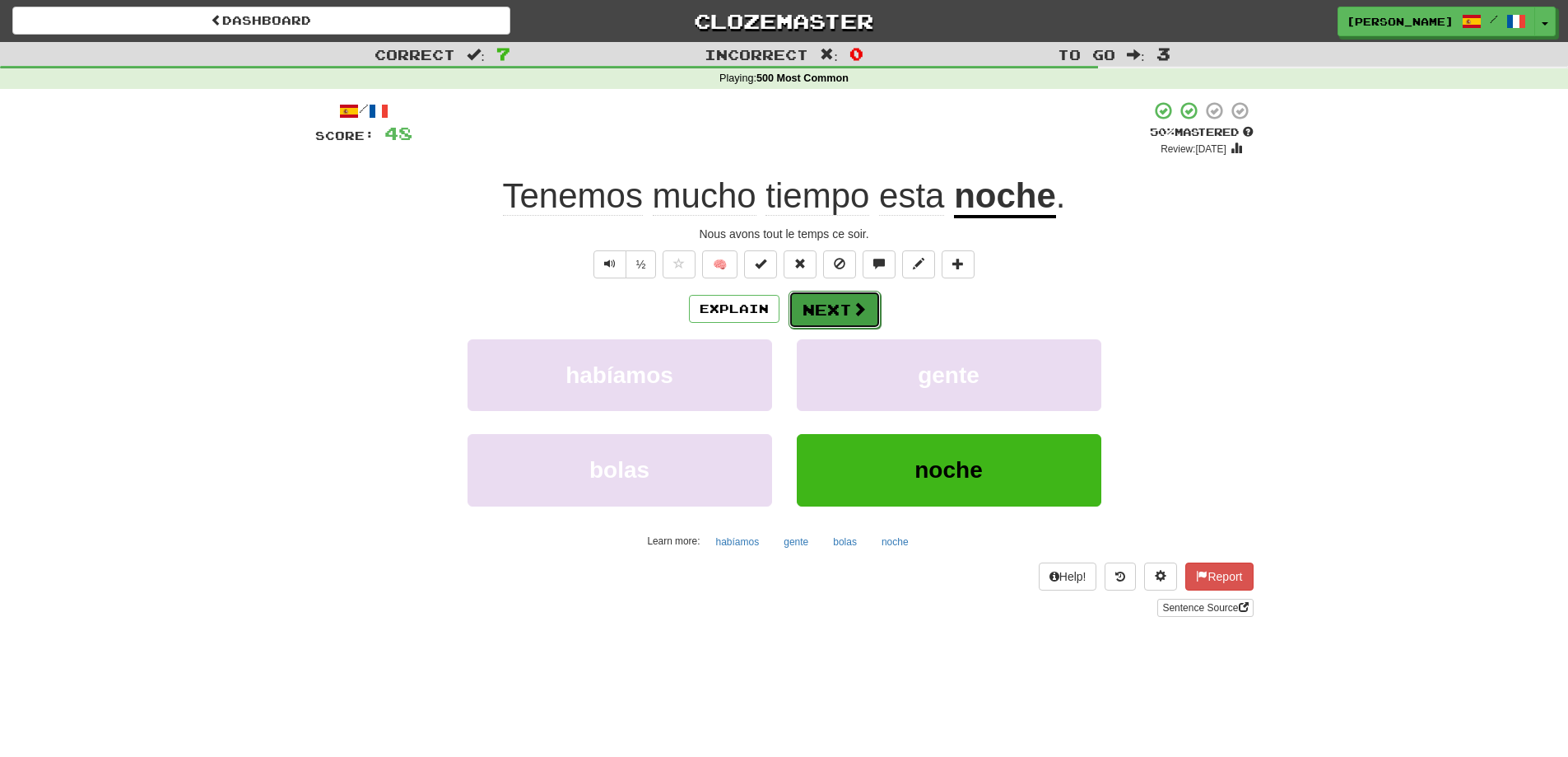
click at [824, 302] on button "Next" at bounding box center [834, 309] width 92 height 38
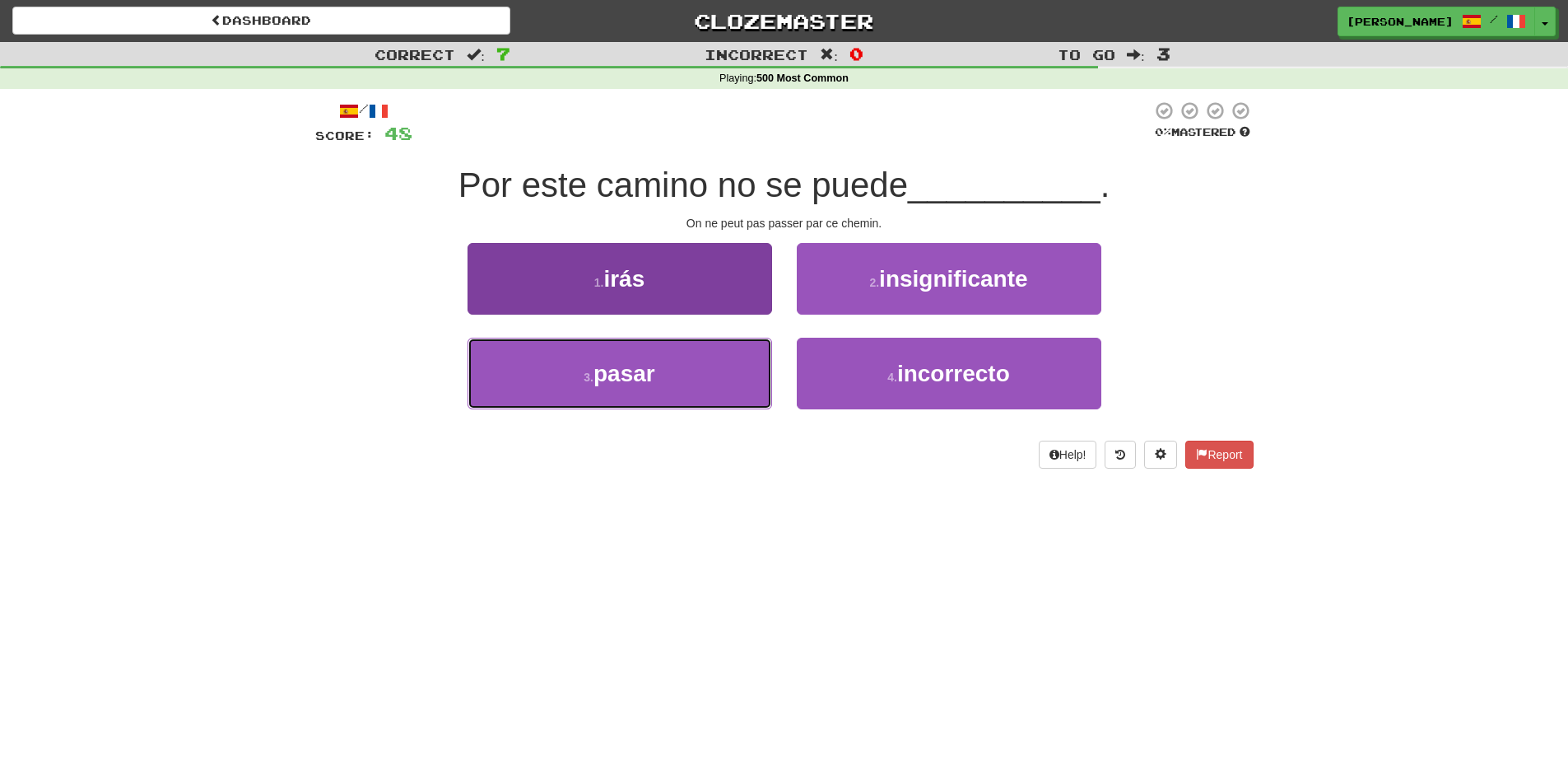
drag, startPoint x: 727, startPoint y: 357, endPoint x: 763, endPoint y: 363, distance: 36.5
click at [727, 359] on button "3 . pasar" at bounding box center [619, 373] width 305 height 71
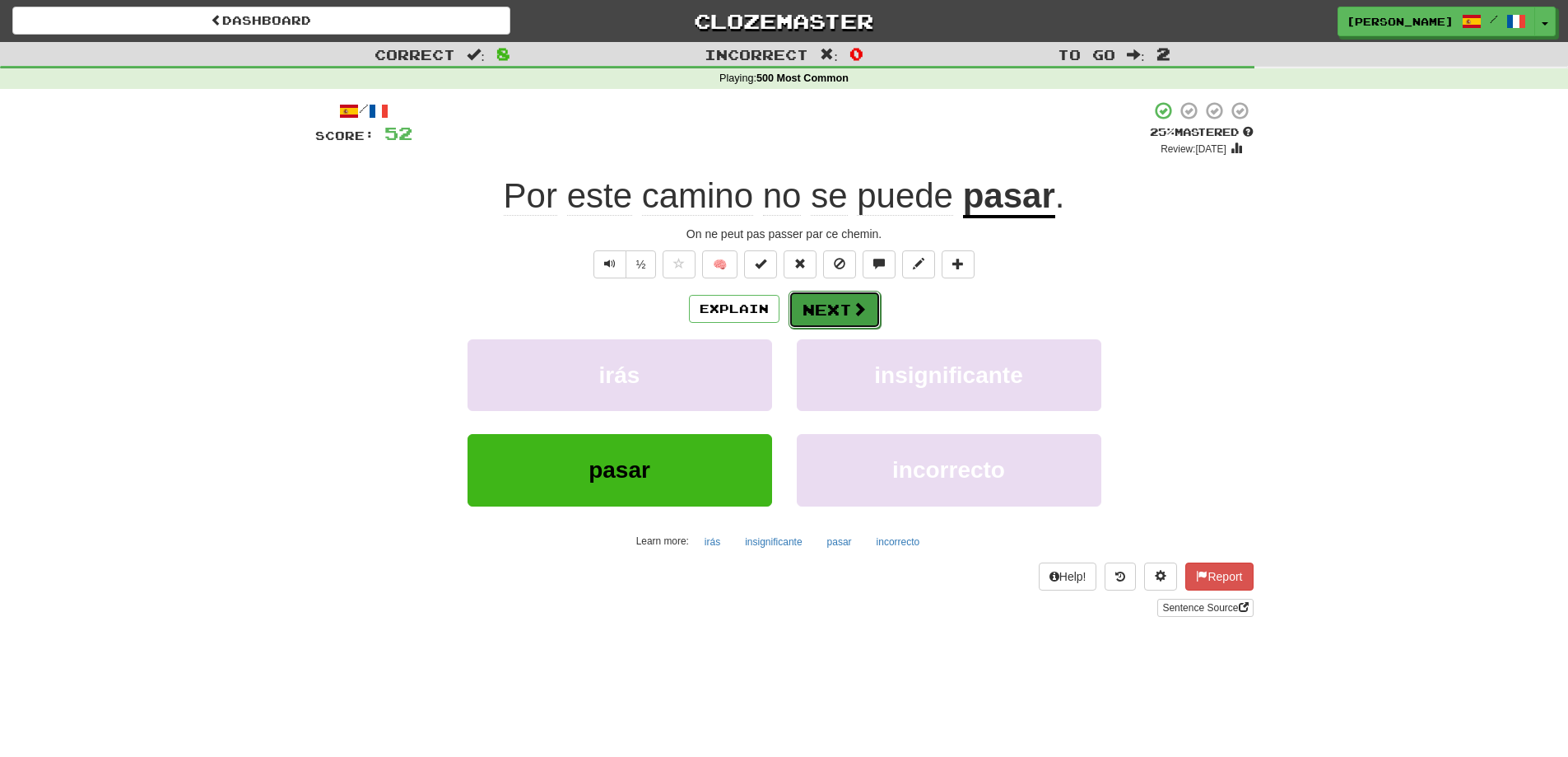
click at [815, 302] on button "Next" at bounding box center [834, 309] width 92 height 38
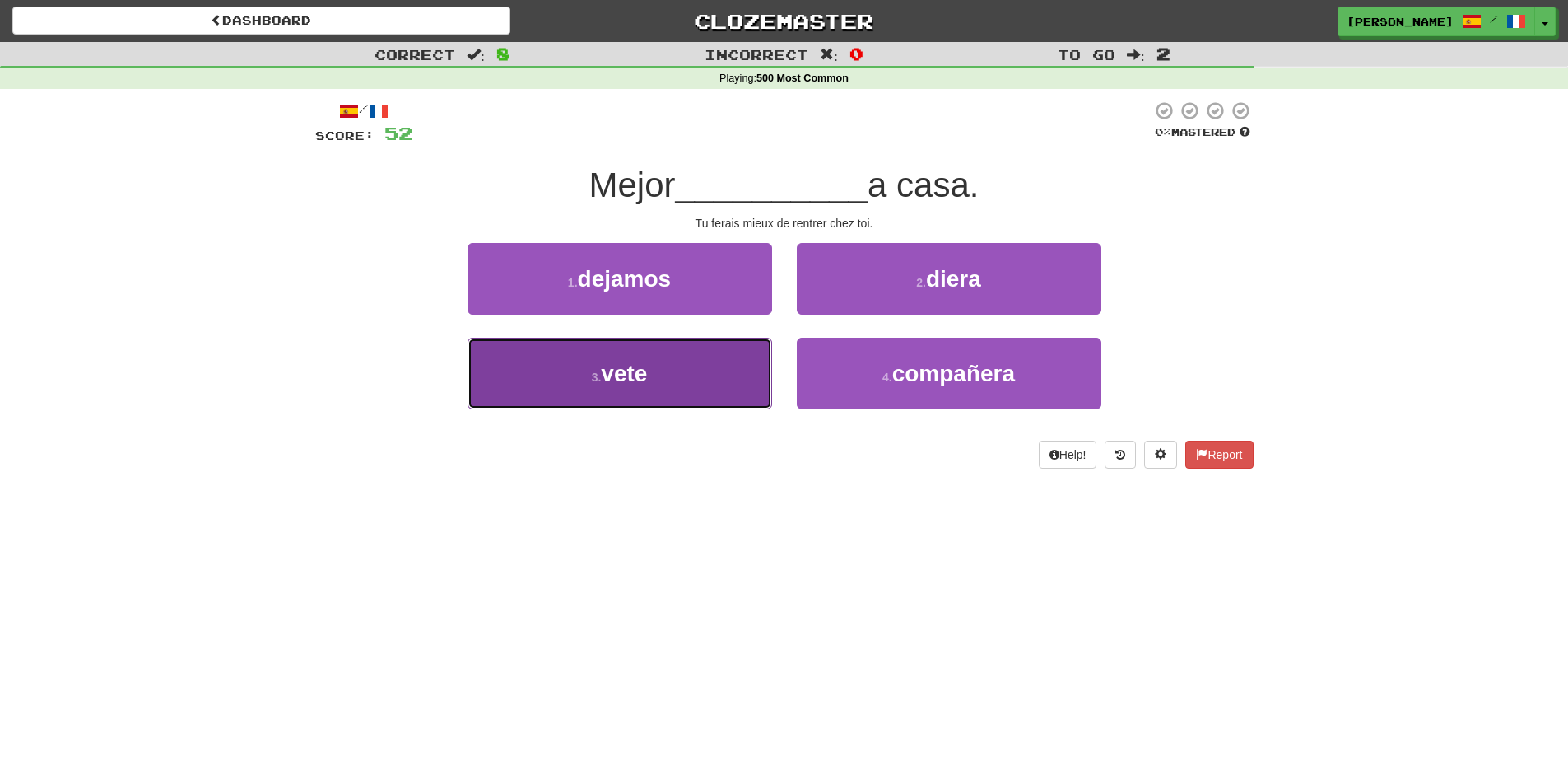
click at [728, 389] on button "3 . vete" at bounding box center [619, 373] width 305 height 71
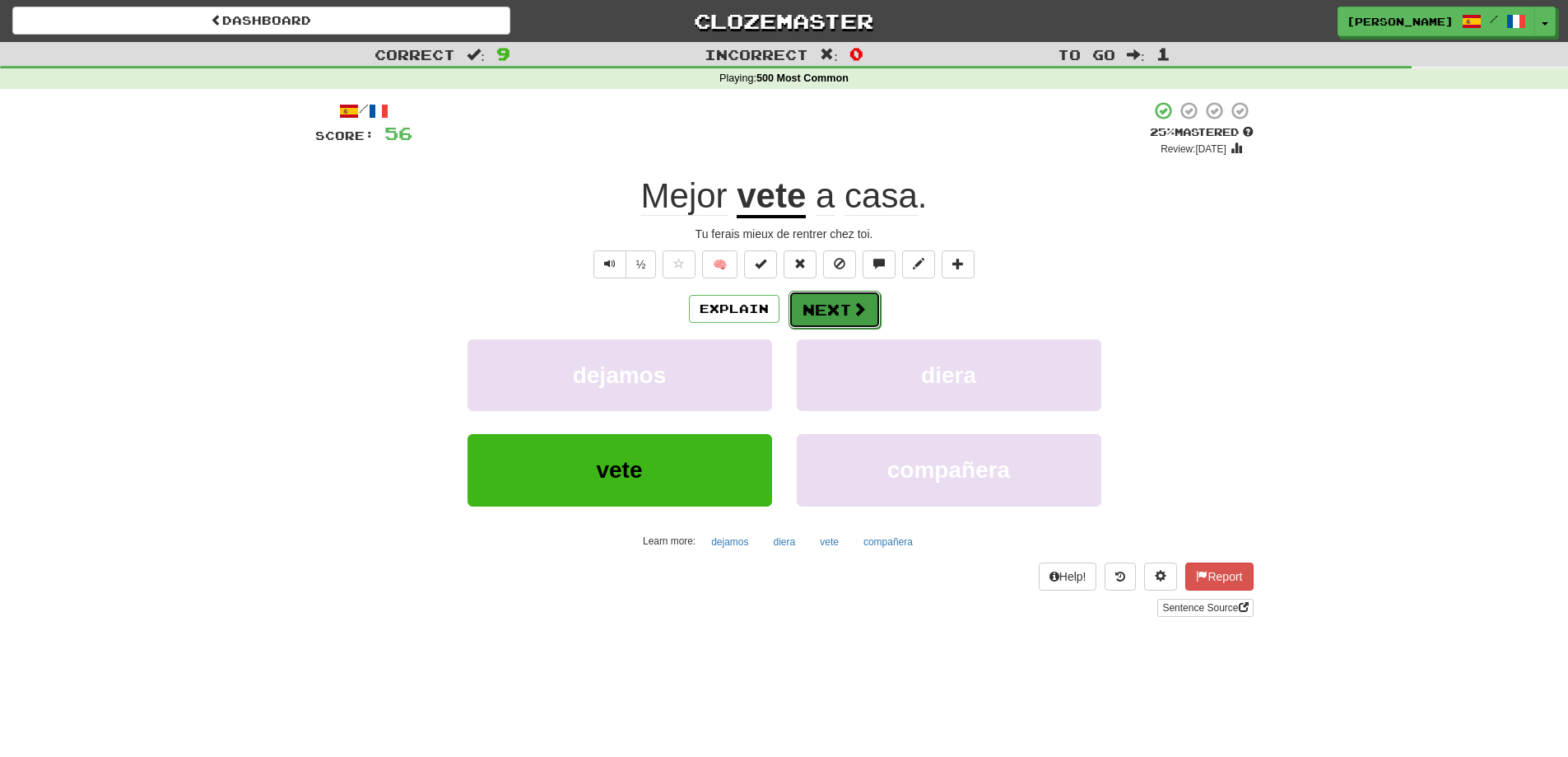
click at [842, 312] on button "Next" at bounding box center [834, 309] width 92 height 38
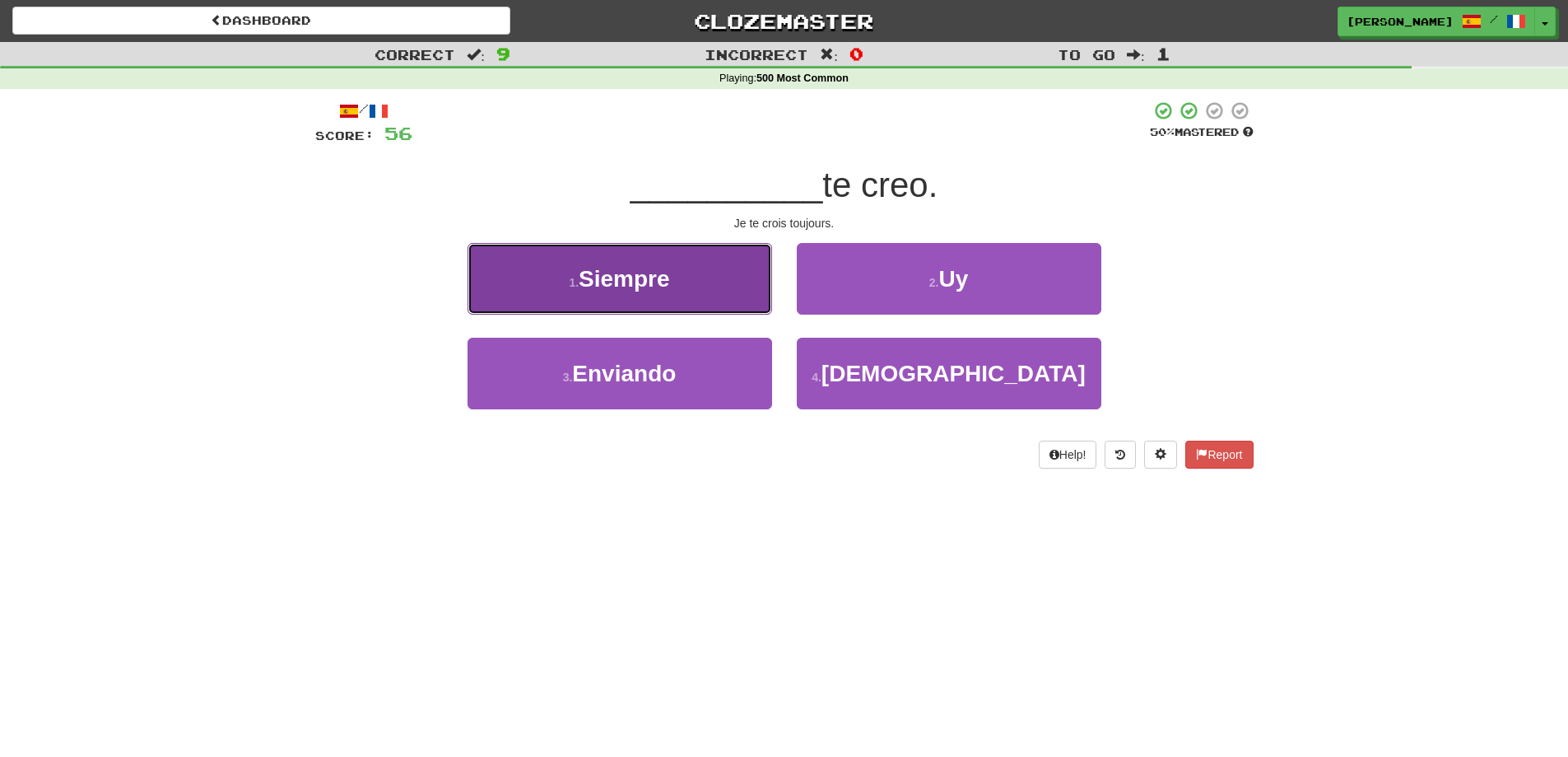
click at [684, 289] on button "1 . Siempre" at bounding box center [619, 278] width 305 height 71
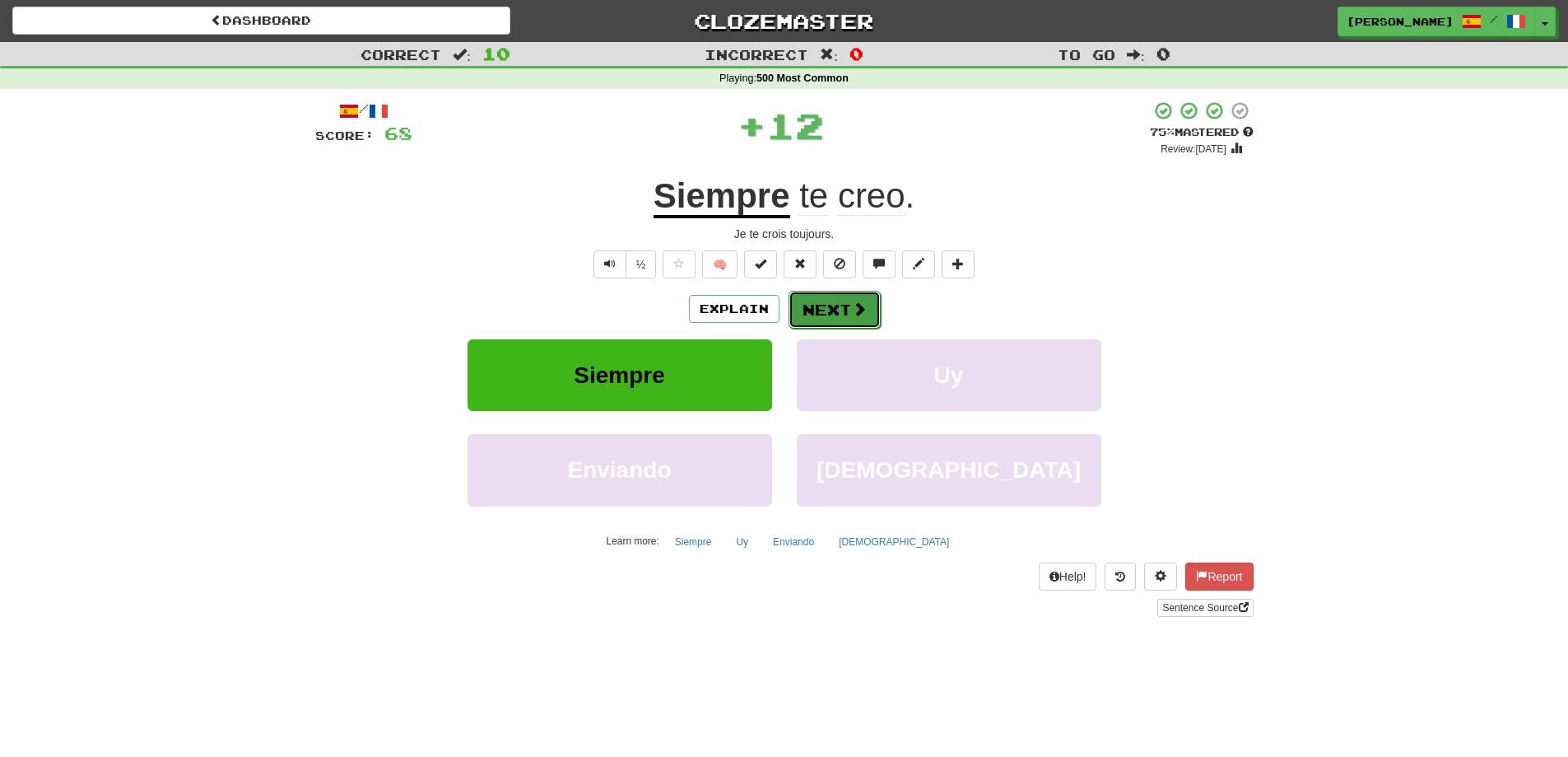
click at [813, 304] on button "Next" at bounding box center [834, 309] width 92 height 38
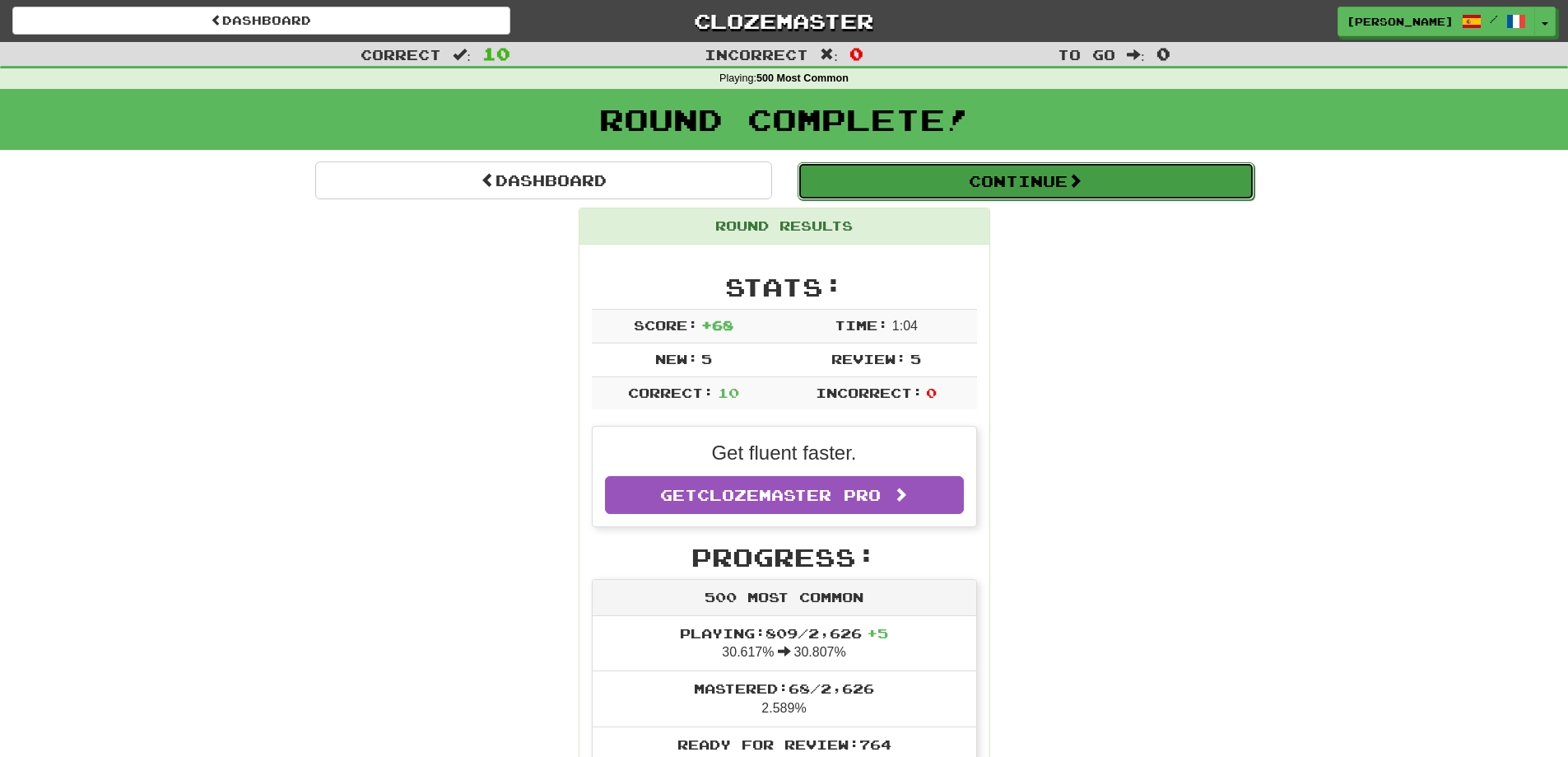
click at [978, 192] on button "Continue" at bounding box center [1026, 181] width 457 height 38
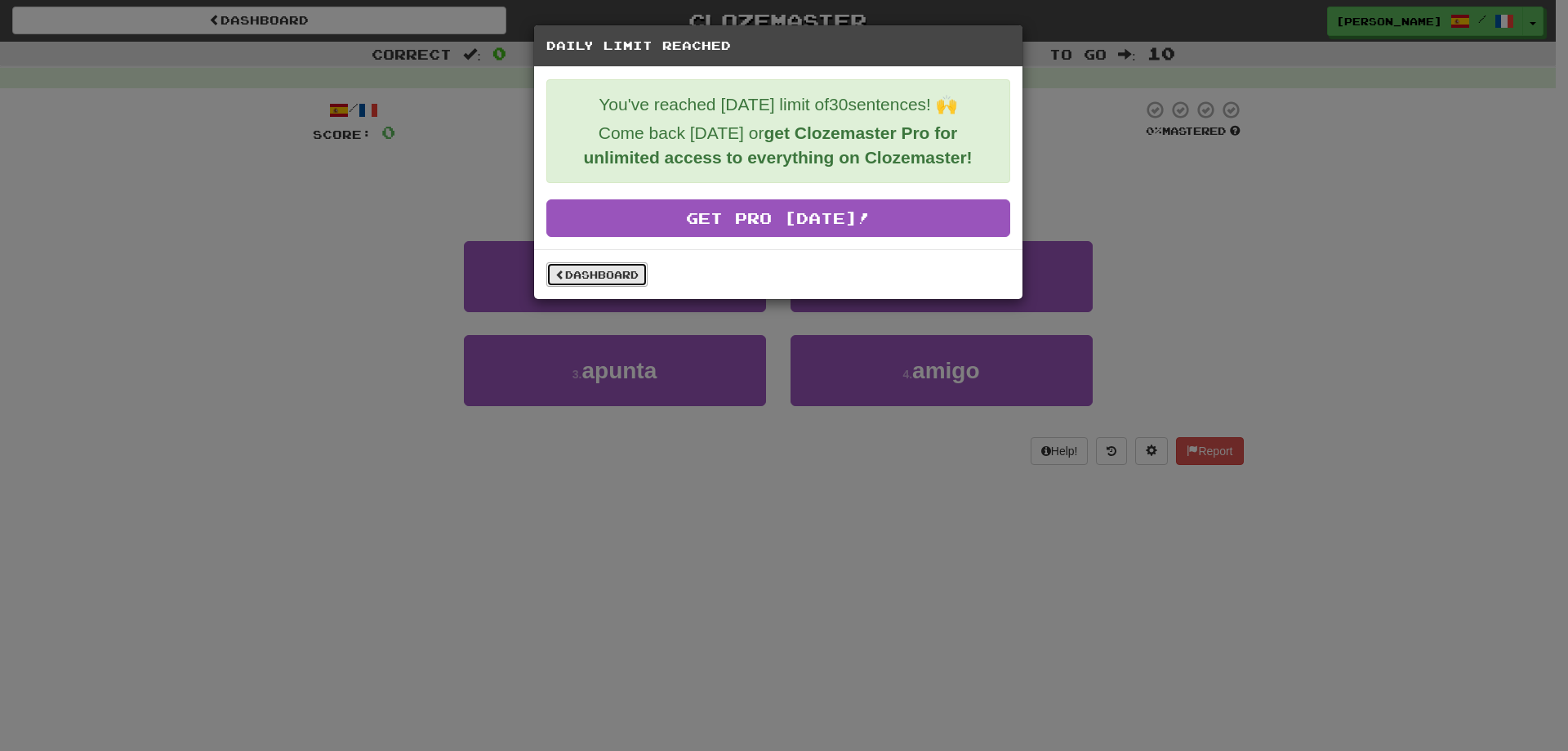
click at [620, 282] on link "Dashboard" at bounding box center [597, 274] width 101 height 25
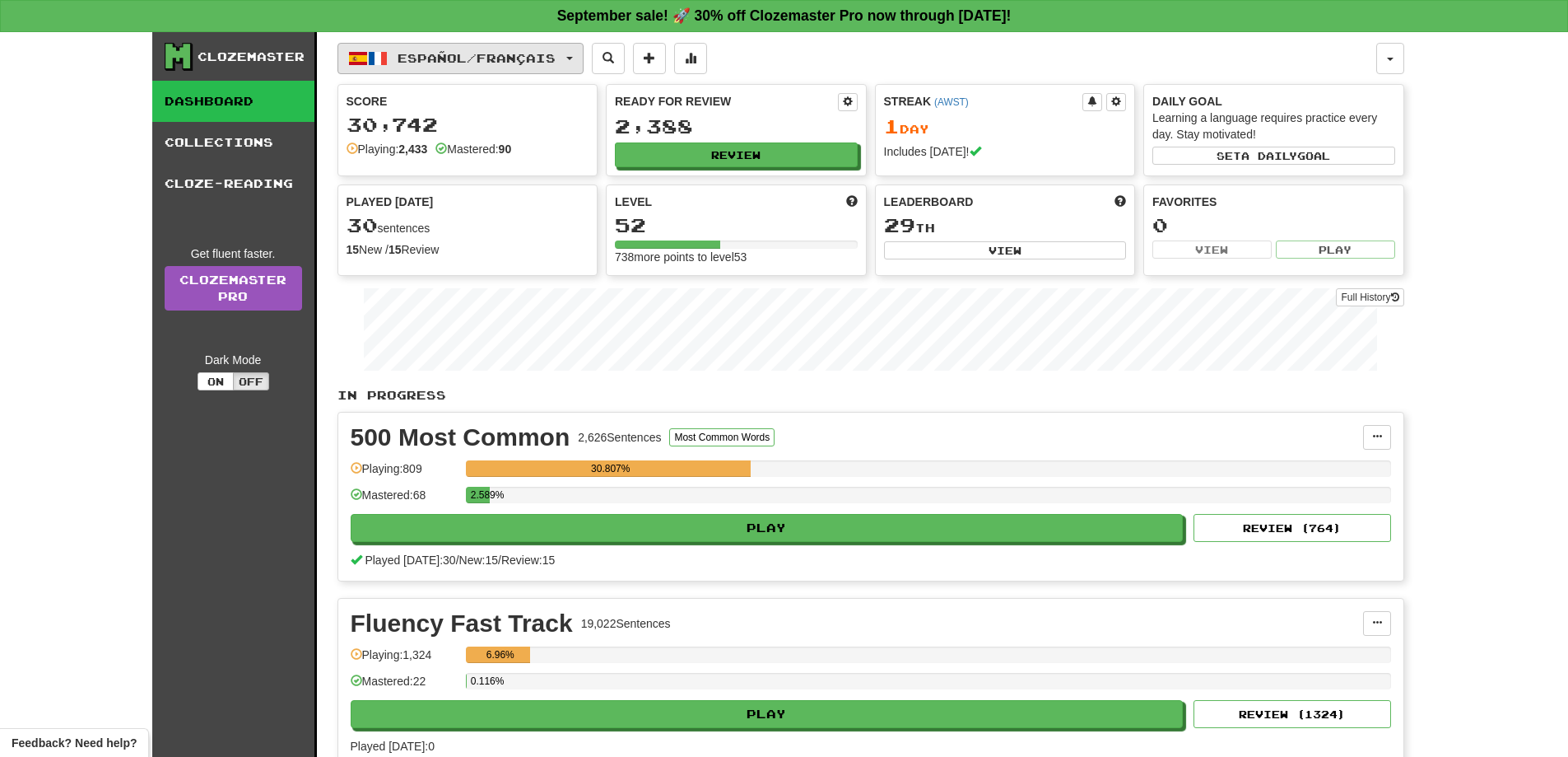
click at [421, 60] on span "Español / Français" at bounding box center [477, 58] width 158 height 14
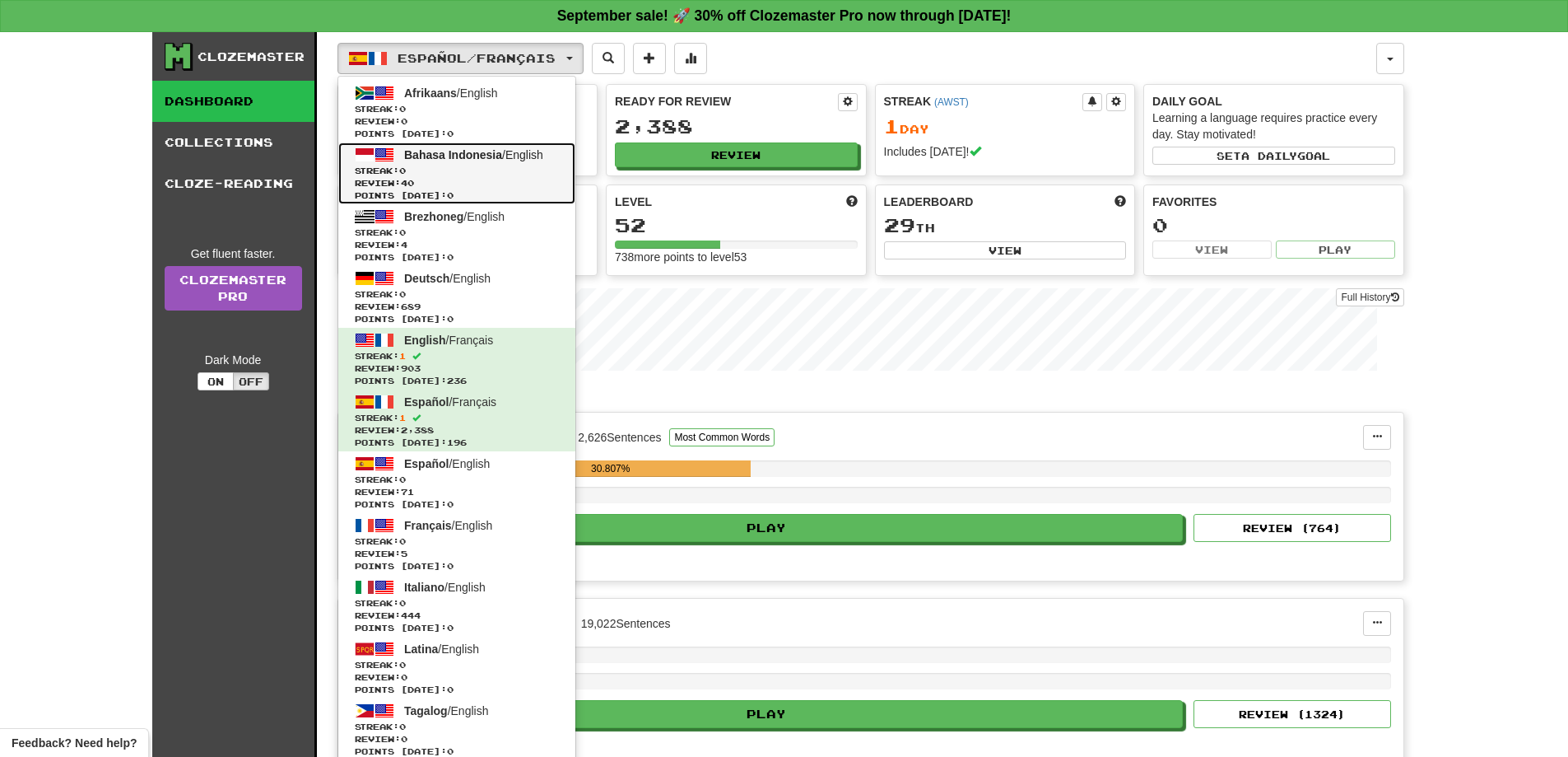
click at [501, 156] on span "Bahasa Indonesia" at bounding box center [453, 155] width 98 height 13
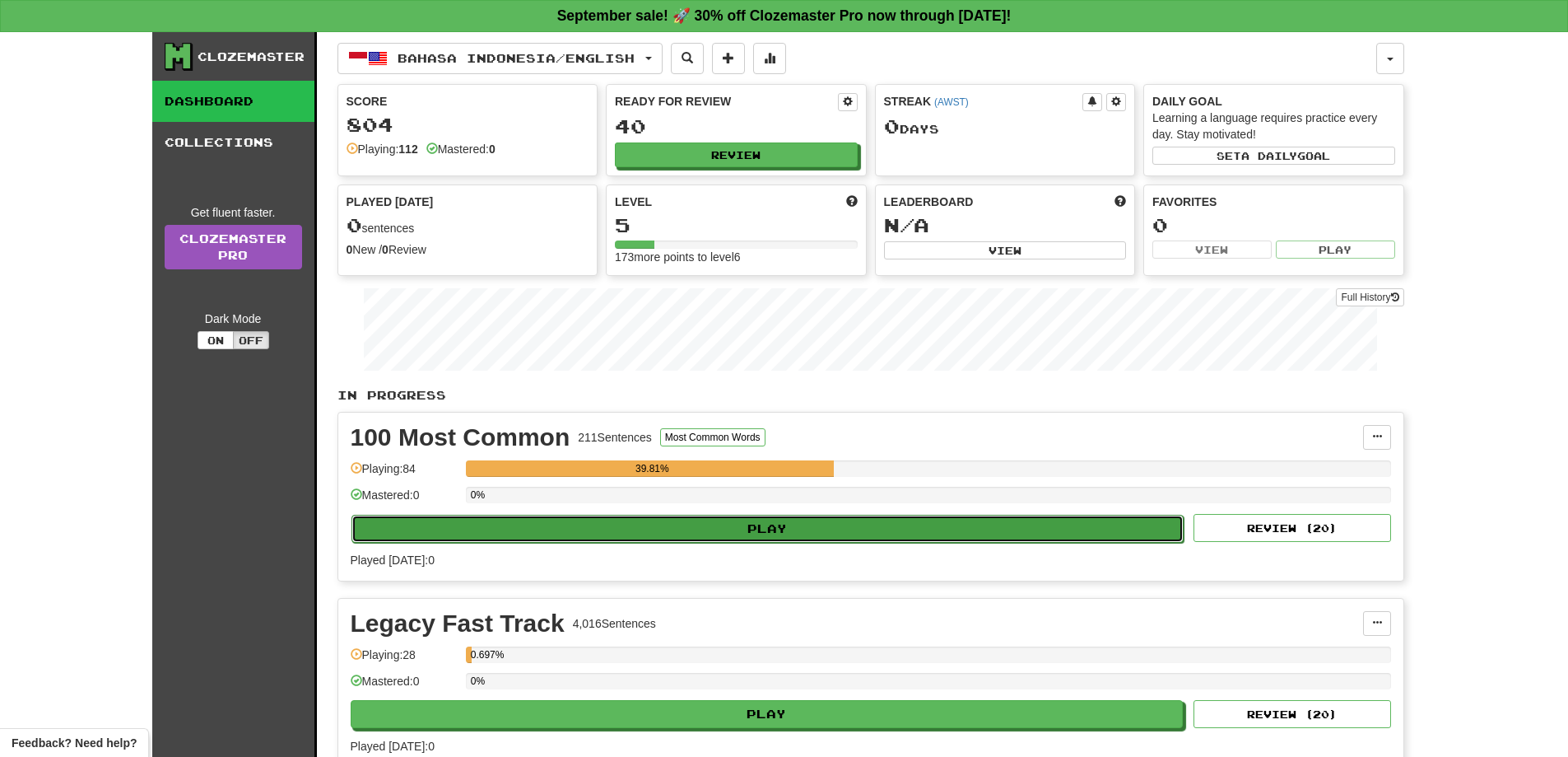
click at [790, 530] on button "Play" at bounding box center [768, 528] width 833 height 28
select select "**"
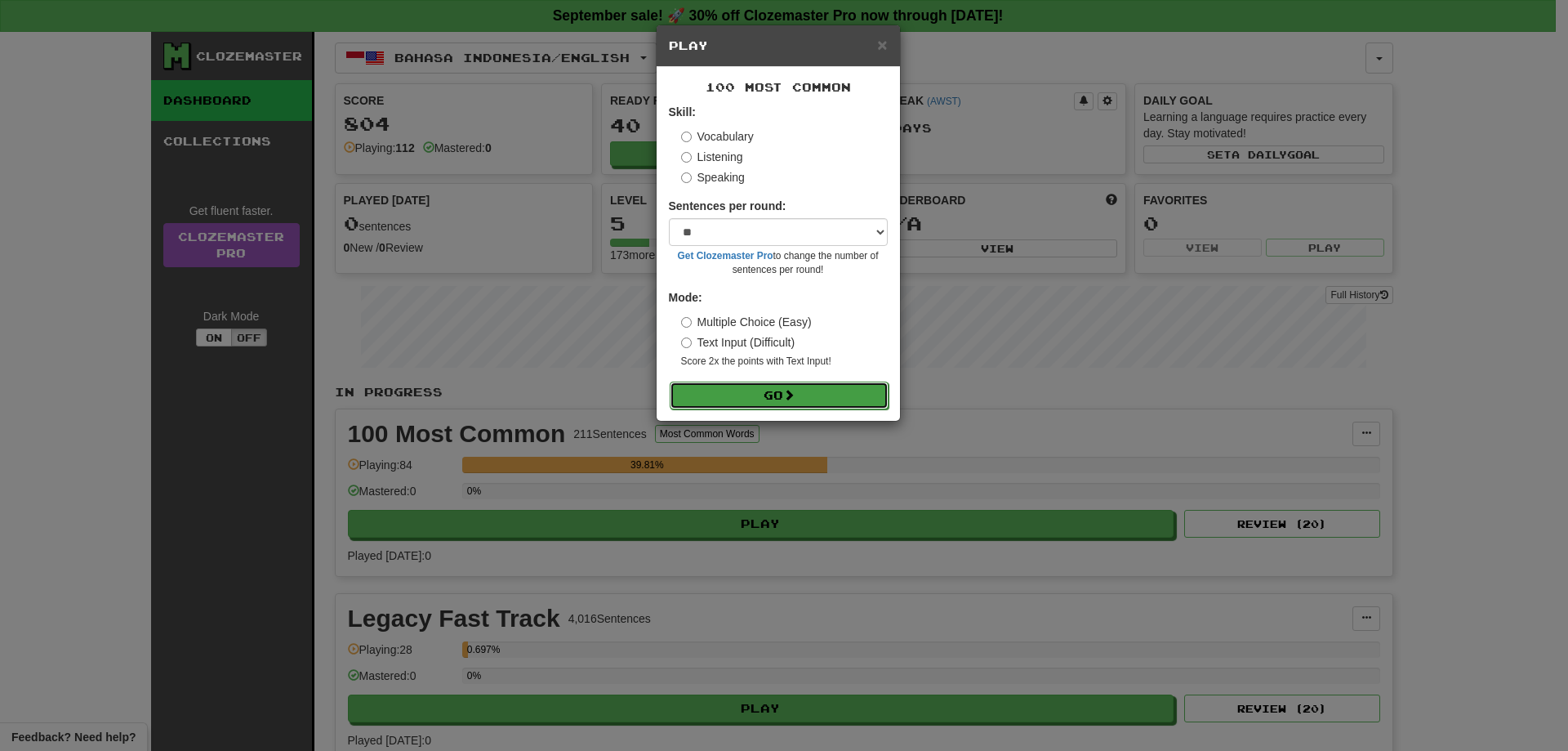
click at [758, 394] on button "Go" at bounding box center [779, 396] width 219 height 28
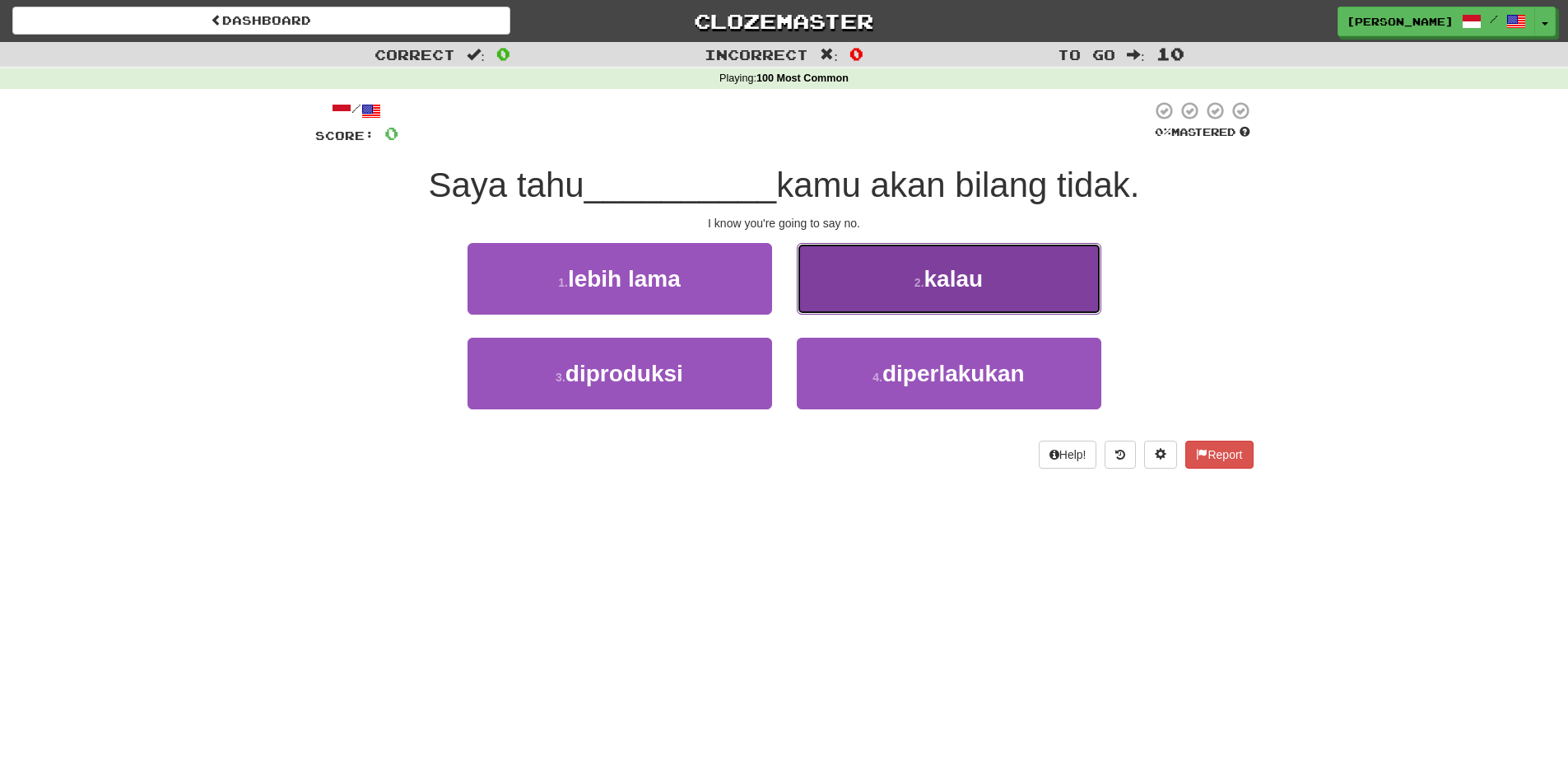
click at [963, 282] on span "kalau" at bounding box center [953, 279] width 59 height 26
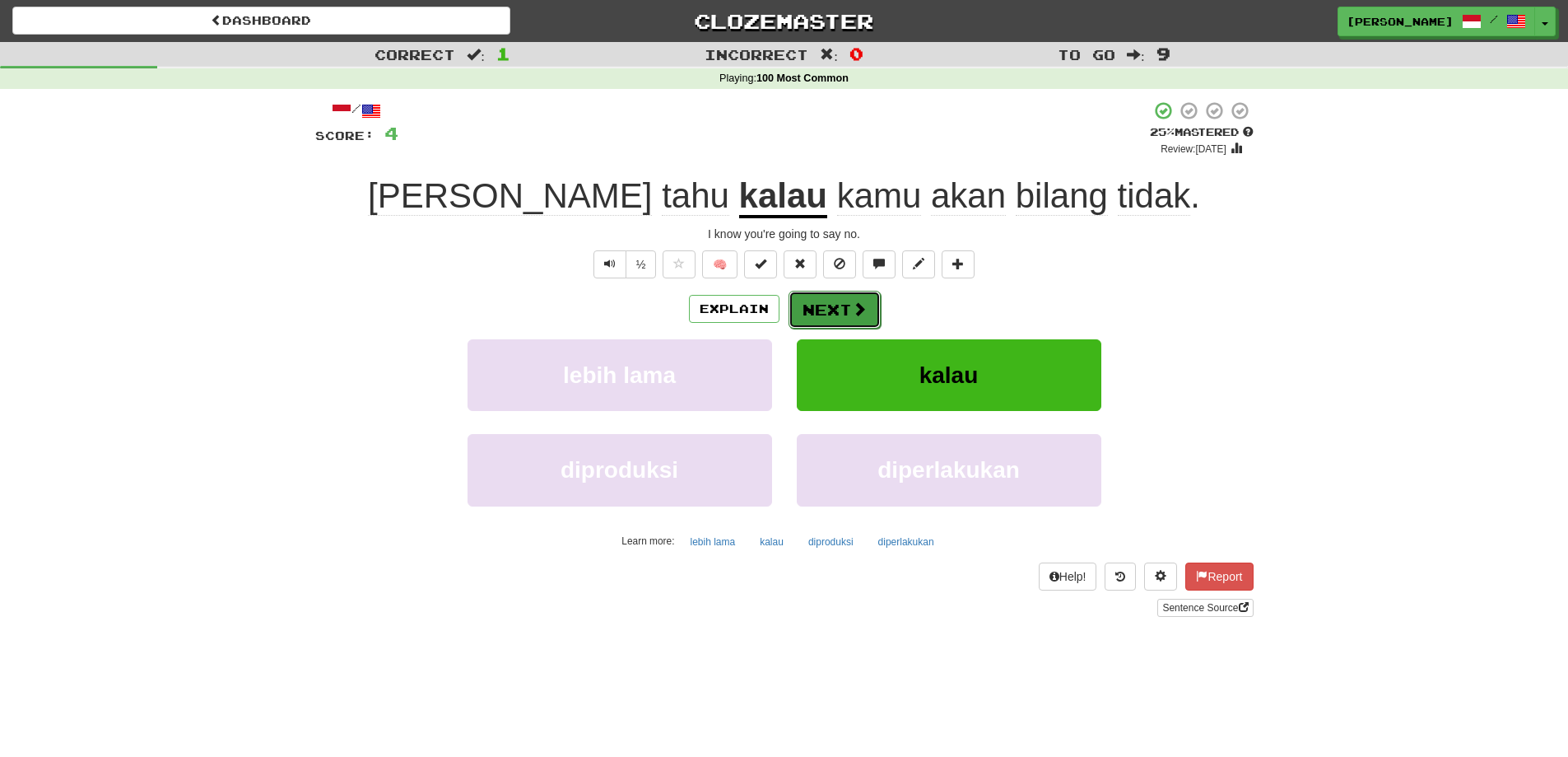
click at [840, 302] on button "Next" at bounding box center [834, 309] width 92 height 38
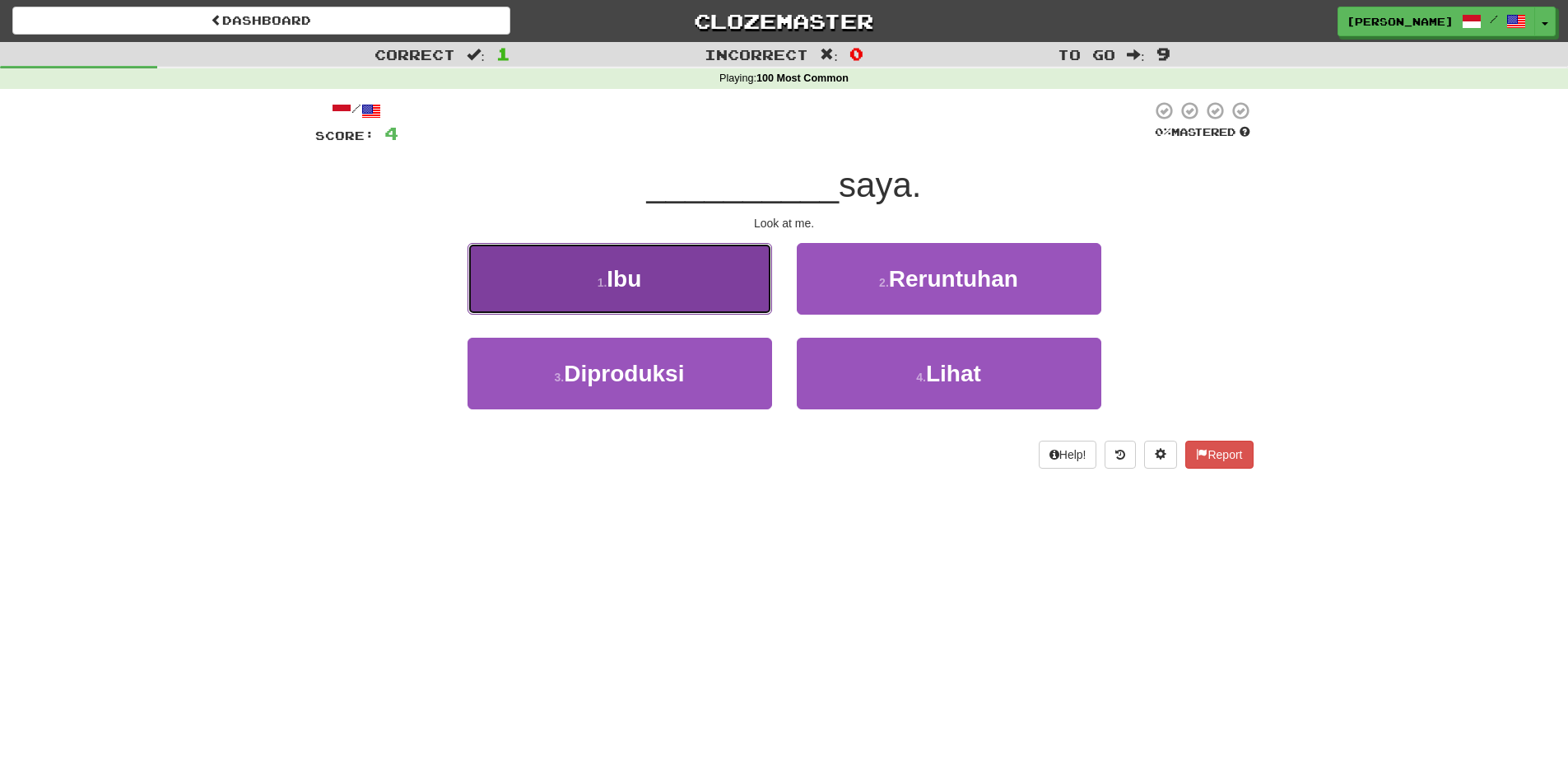
click at [697, 286] on button "1 . Ibu" at bounding box center [619, 278] width 305 height 71
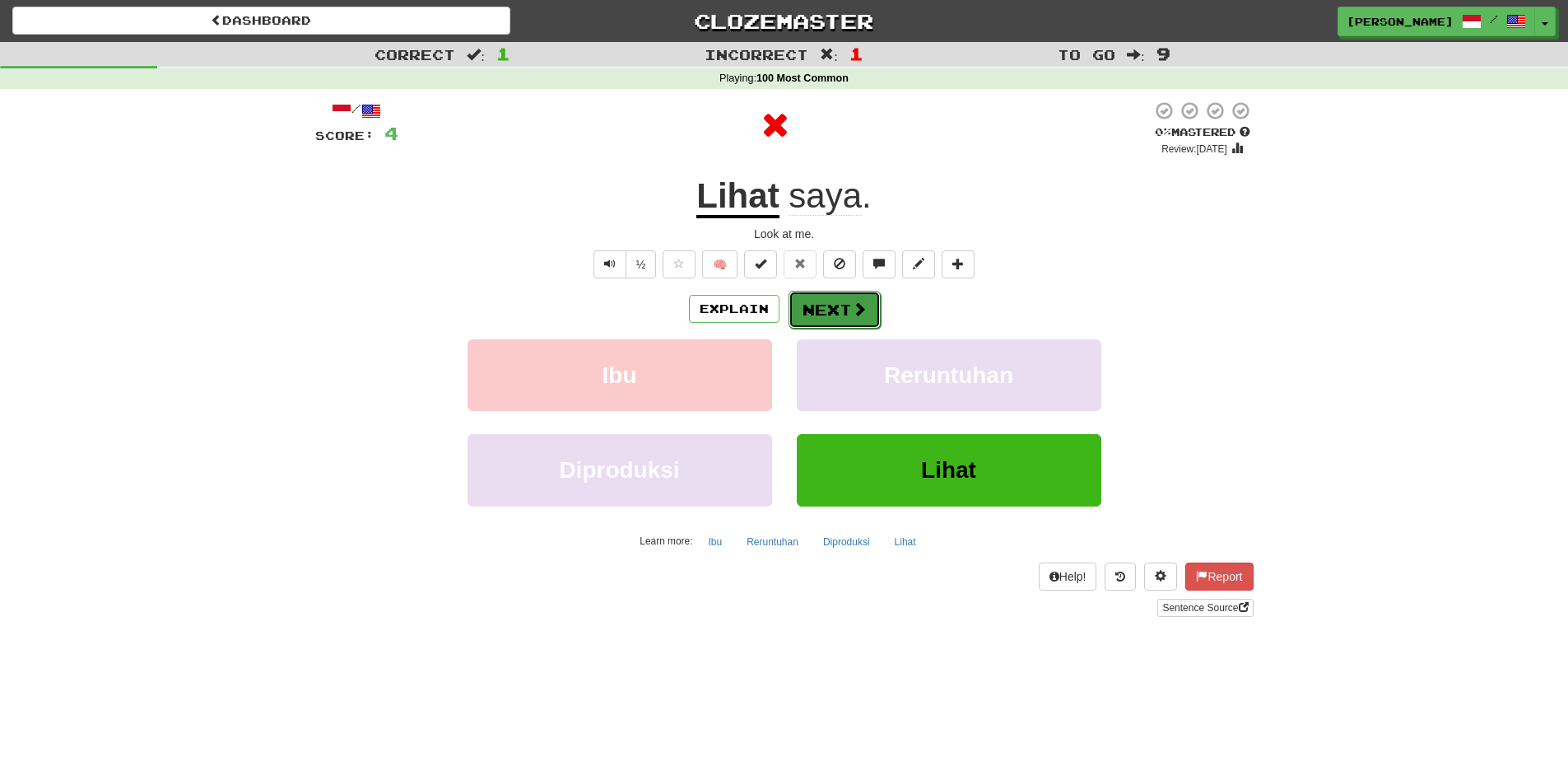
click at [841, 309] on button "Next" at bounding box center [834, 309] width 92 height 38
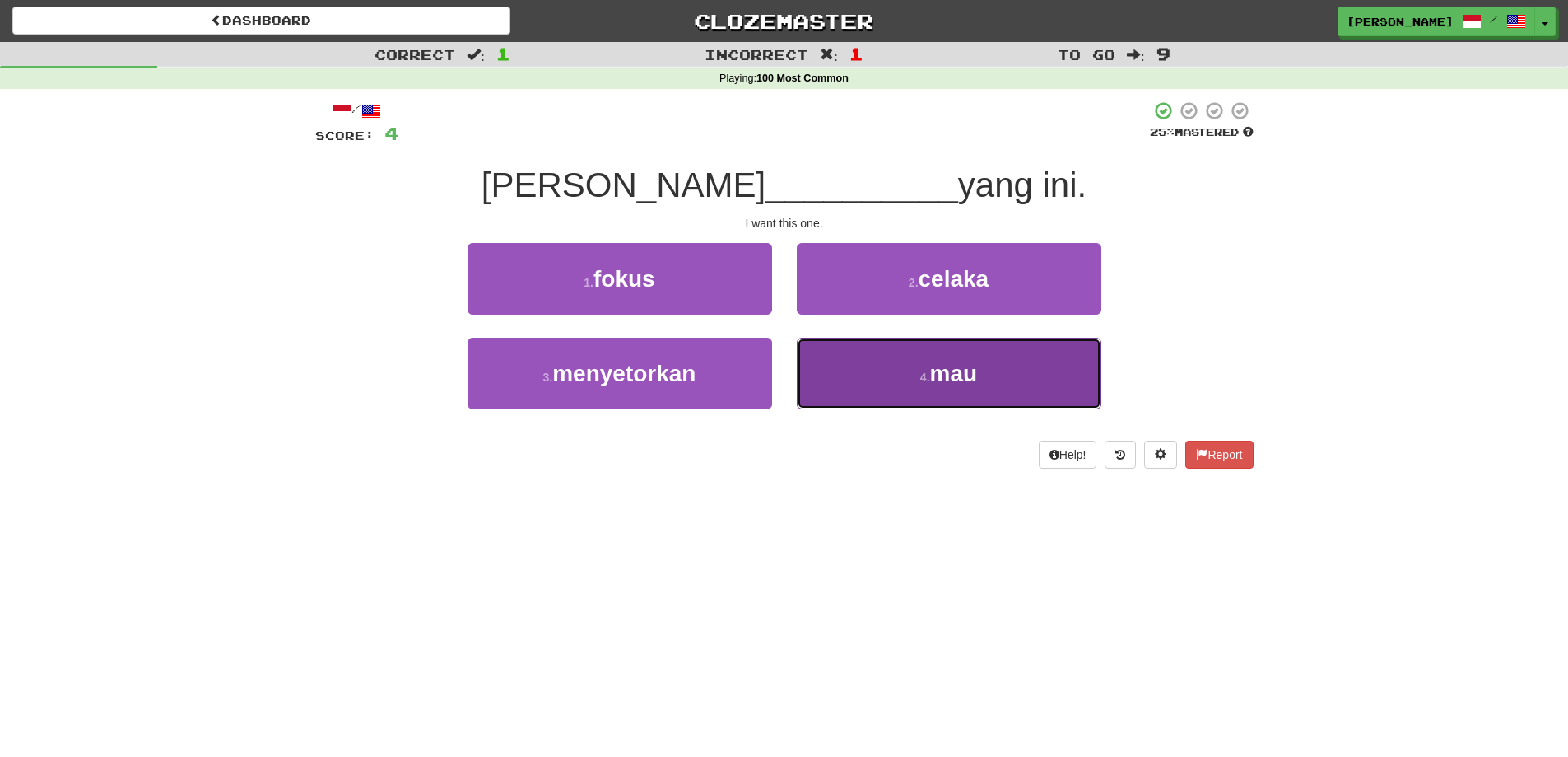
drag, startPoint x: 1001, startPoint y: 387, endPoint x: 1139, endPoint y: 332, distance: 148.6
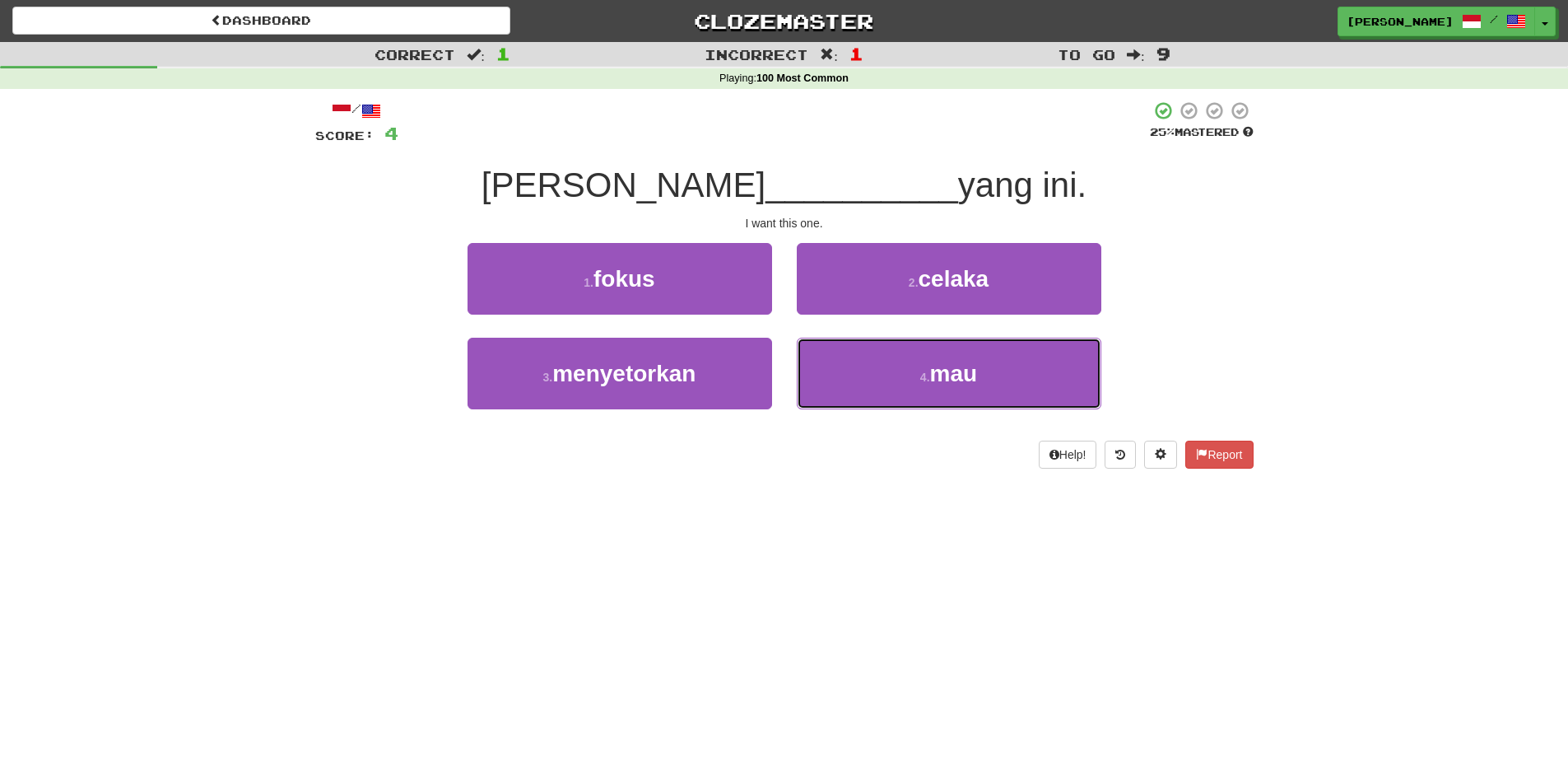
click at [1002, 386] on button "4 . mau" at bounding box center [949, 373] width 305 height 71
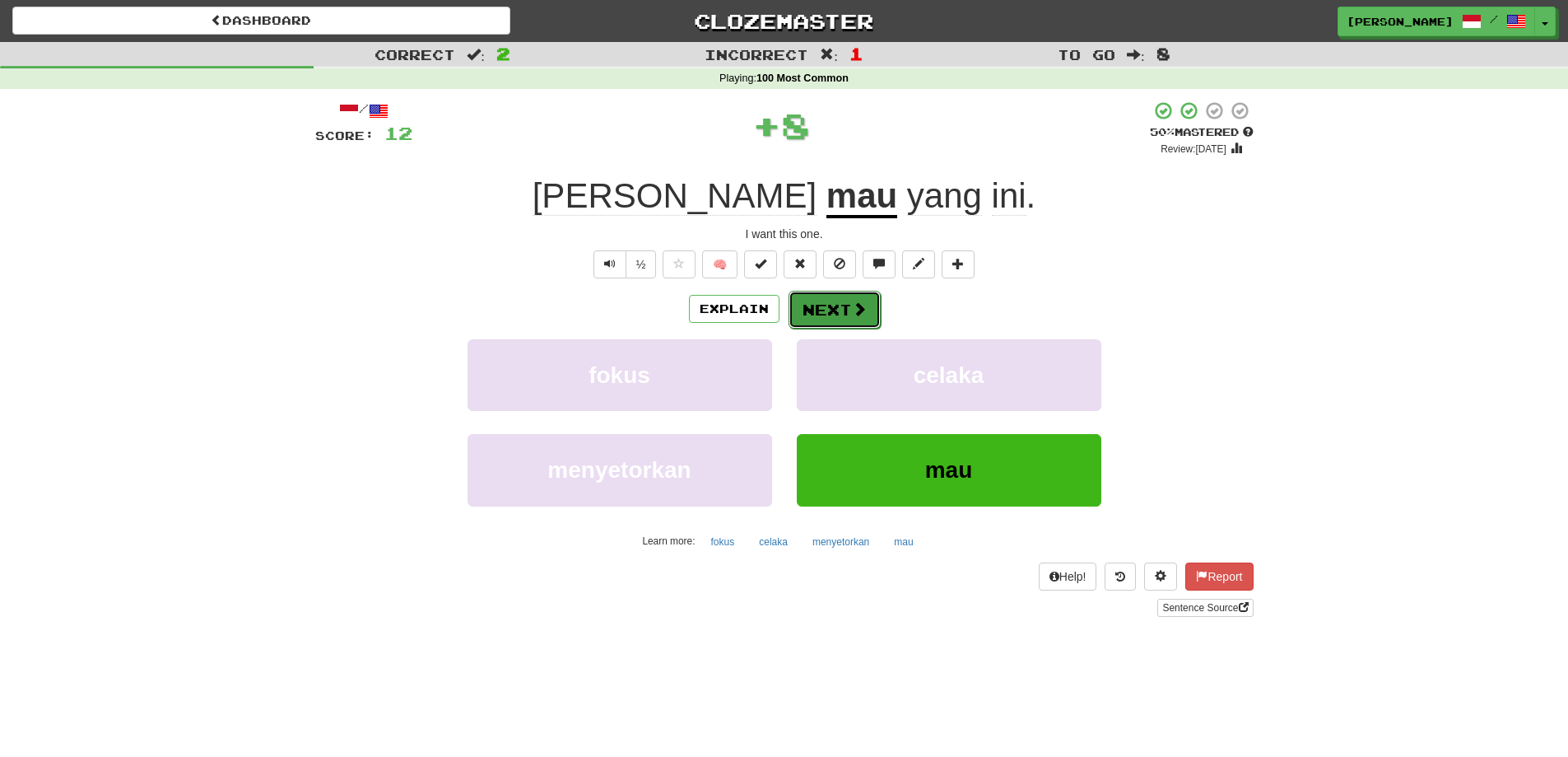
click at [837, 310] on button "Next" at bounding box center [834, 309] width 92 height 38
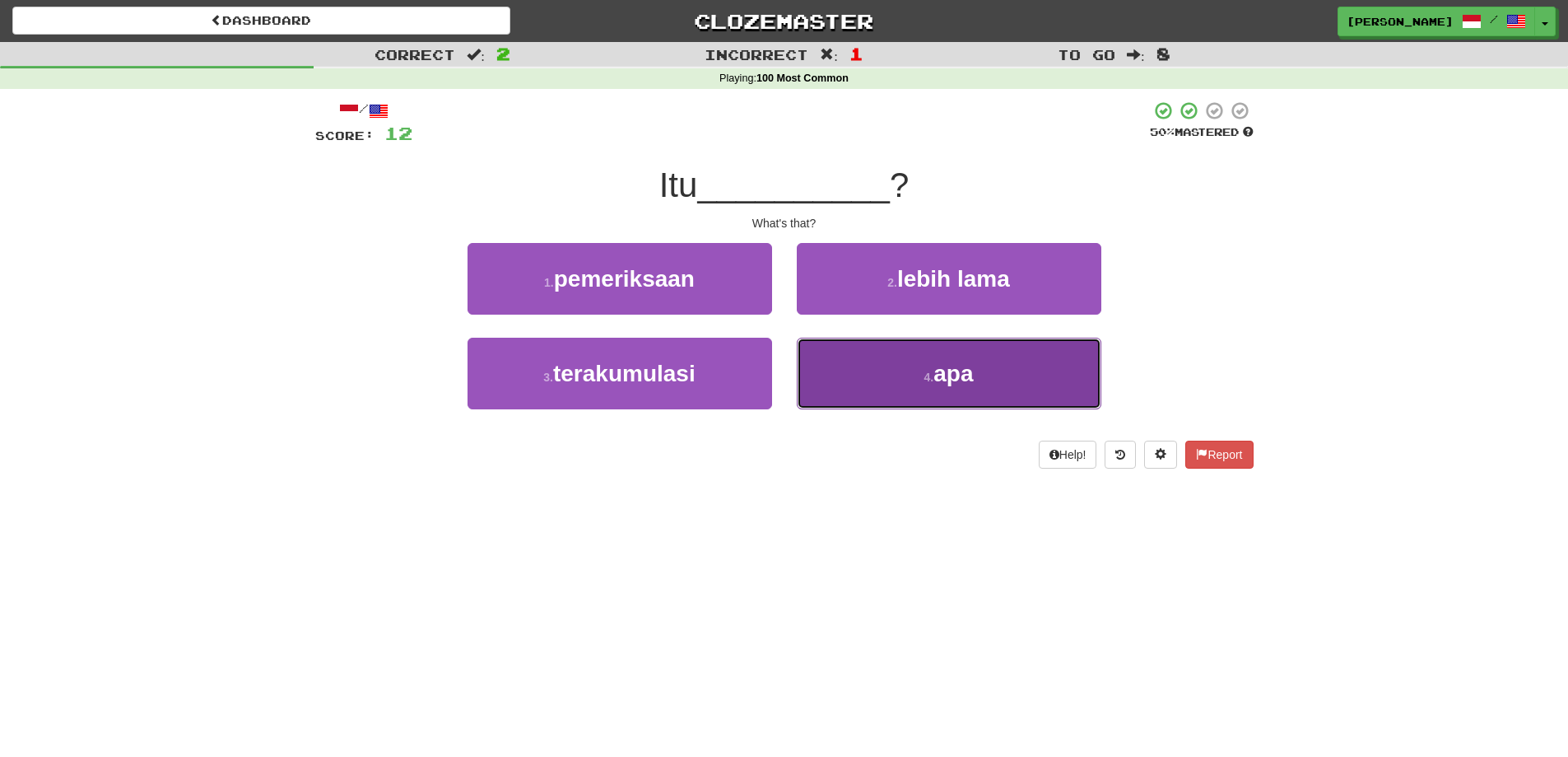
click at [957, 366] on span "apa" at bounding box center [953, 374] width 40 height 26
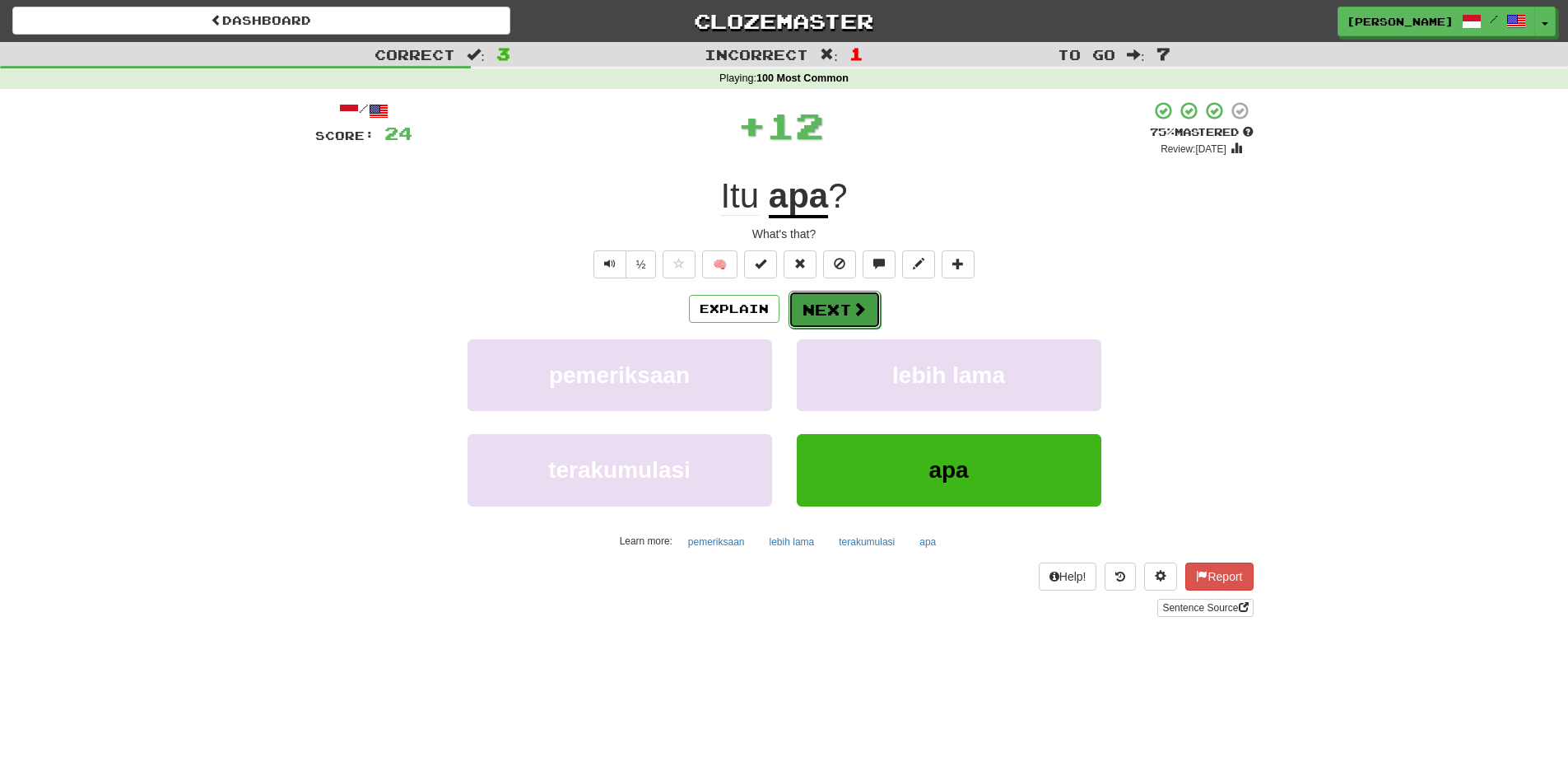
click at [831, 327] on button "Next" at bounding box center [834, 309] width 92 height 38
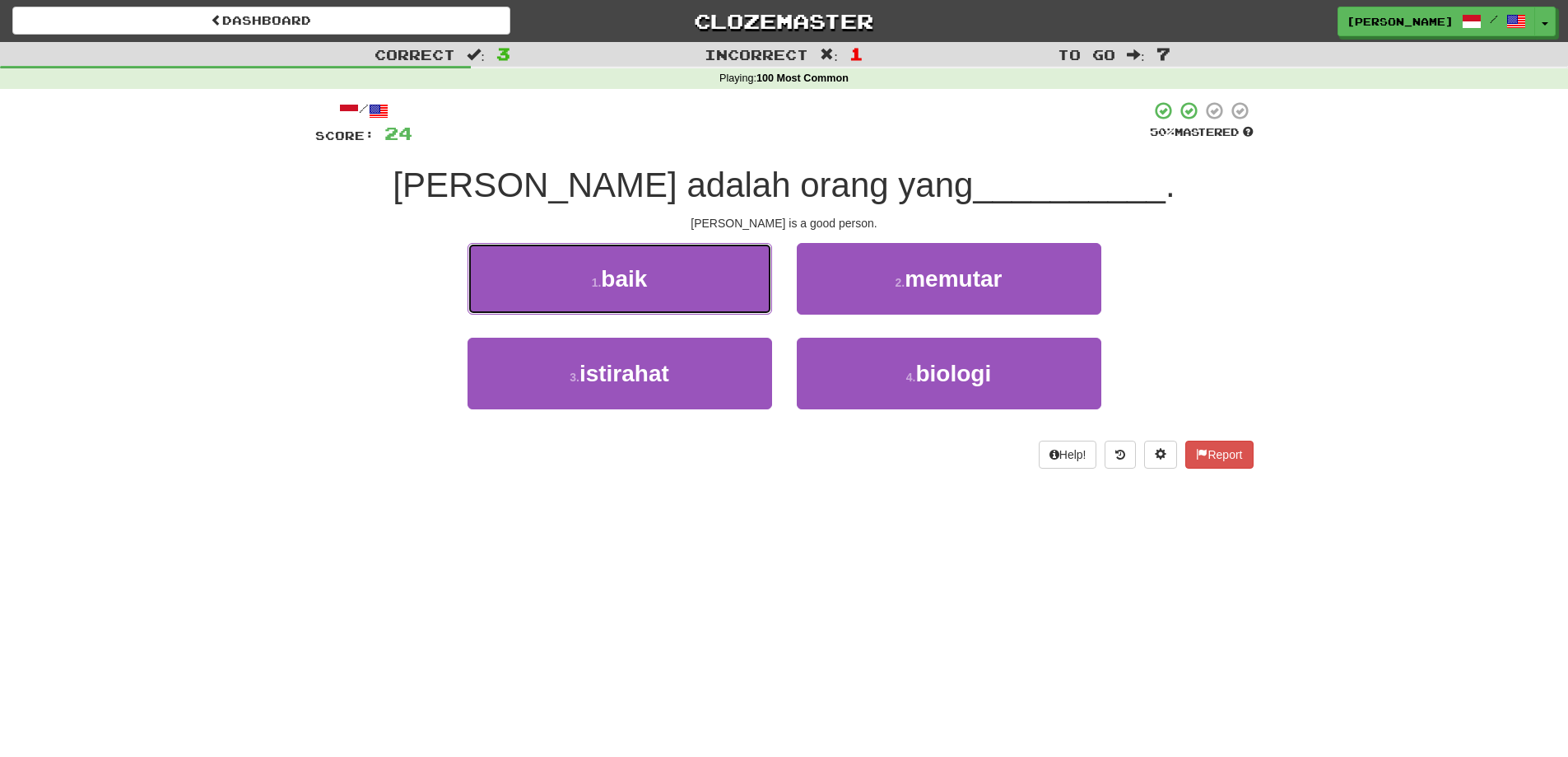
drag, startPoint x: 573, startPoint y: 272, endPoint x: 860, endPoint y: 272, distance: 287.0
click at [607, 272] on button "1 . baik" at bounding box center [619, 278] width 305 height 71
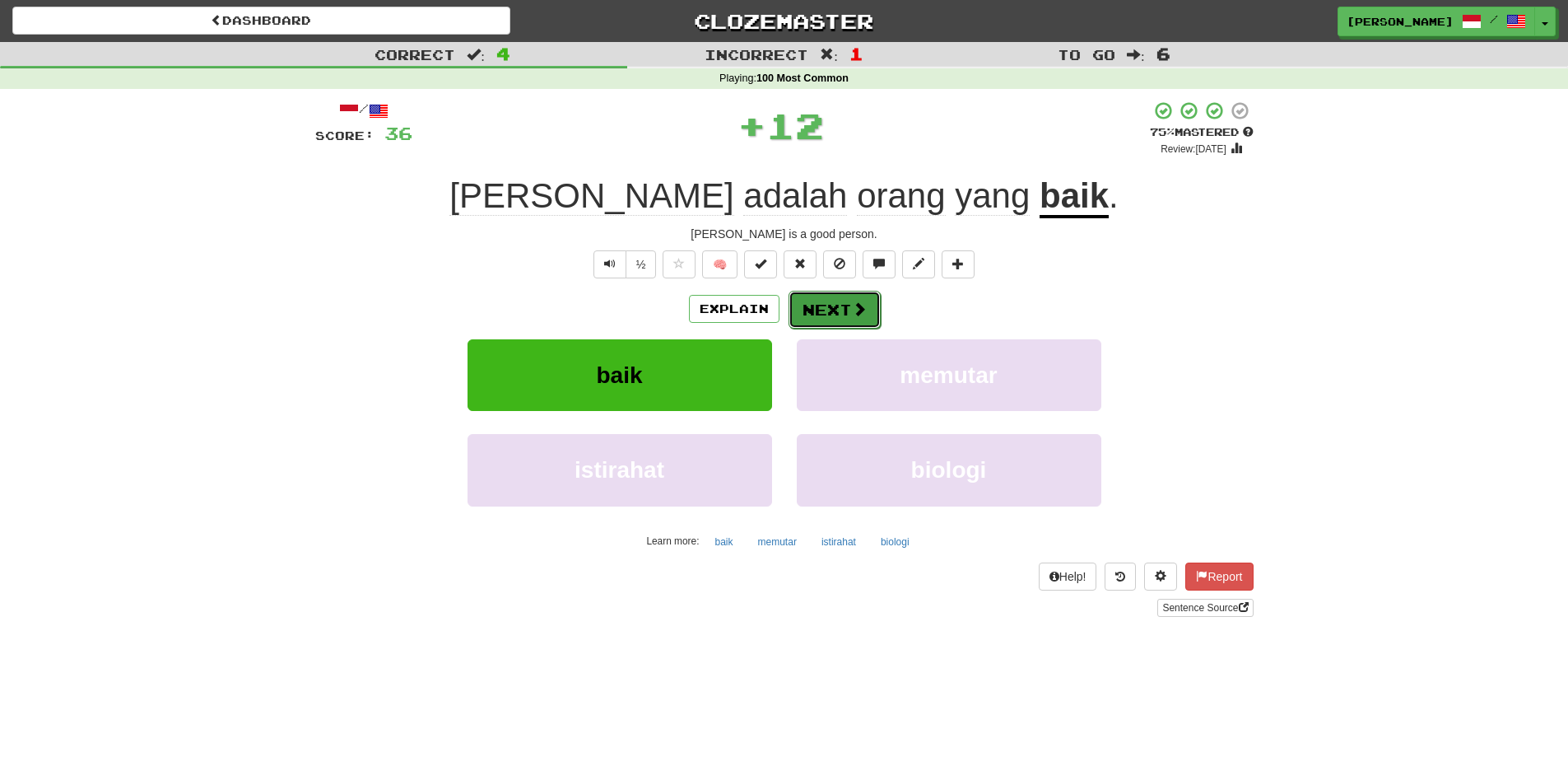
click at [847, 301] on button "Next" at bounding box center [834, 309] width 92 height 38
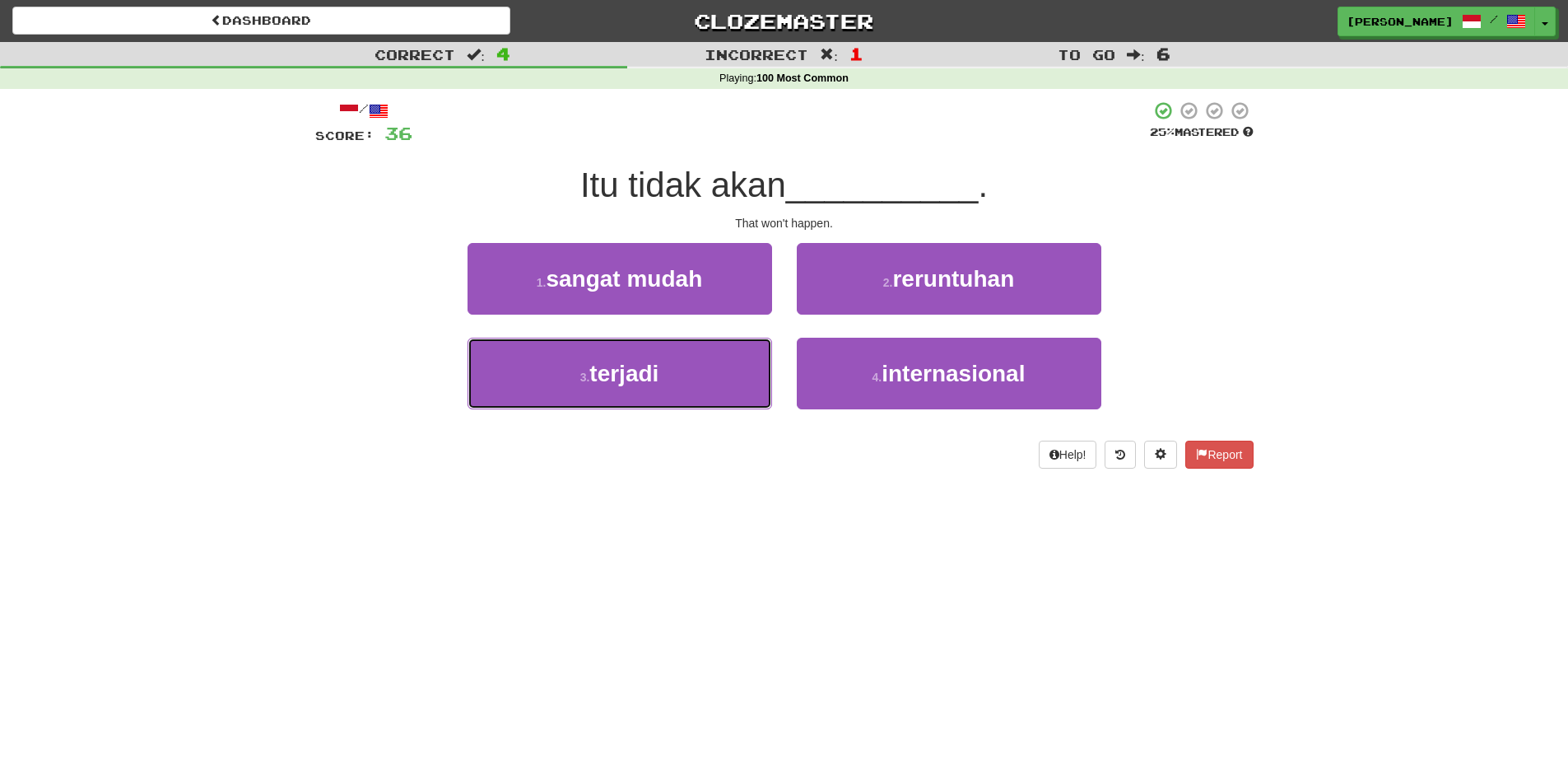
drag, startPoint x: 672, startPoint y: 382, endPoint x: 1182, endPoint y: 336, distance: 512.1
click at [684, 383] on button "3 . terjadi" at bounding box center [619, 373] width 305 height 71
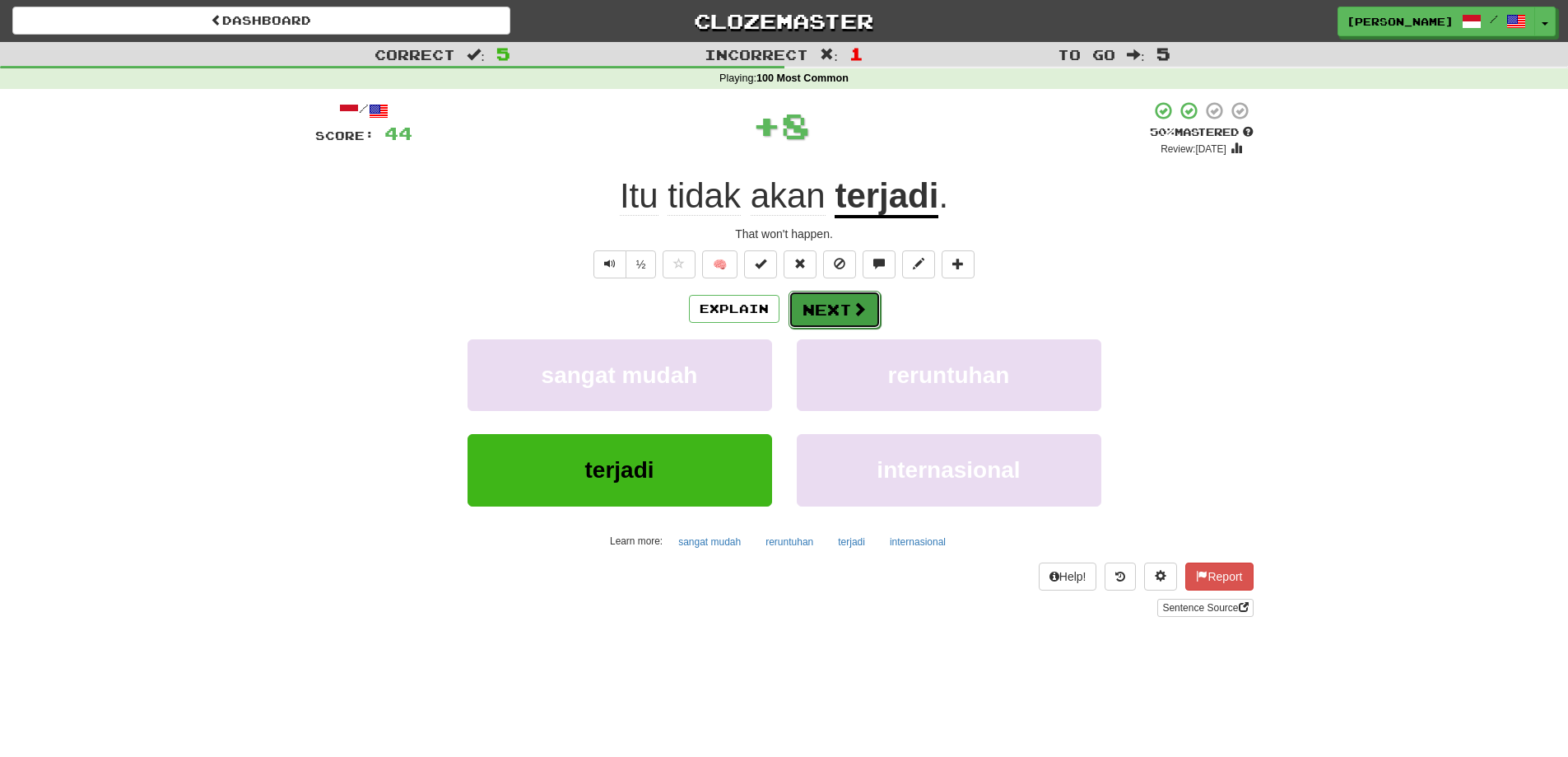
click at [831, 306] on button "Next" at bounding box center [834, 309] width 92 height 38
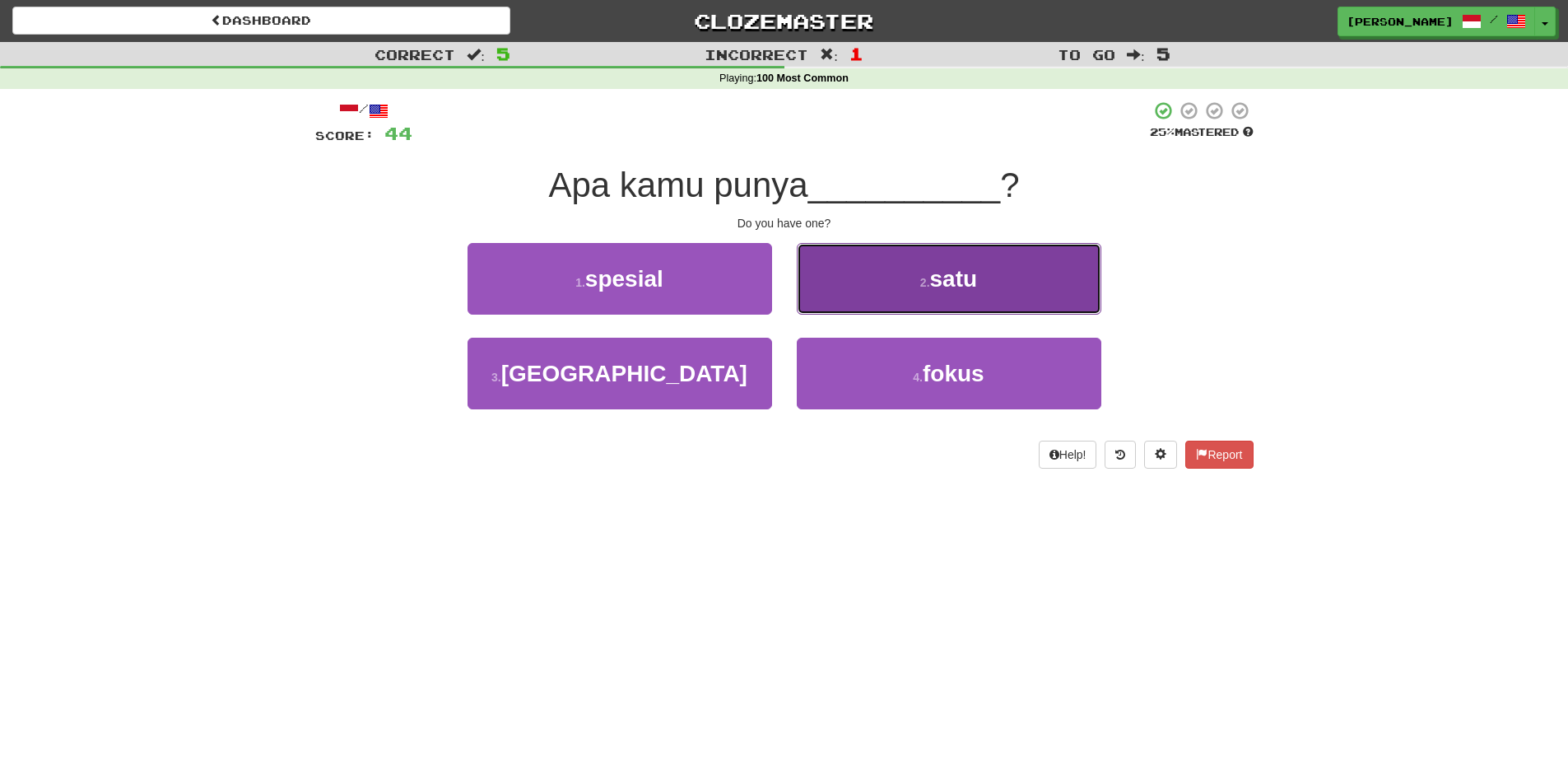
drag, startPoint x: 965, startPoint y: 270, endPoint x: 1481, endPoint y: 188, distance: 522.5
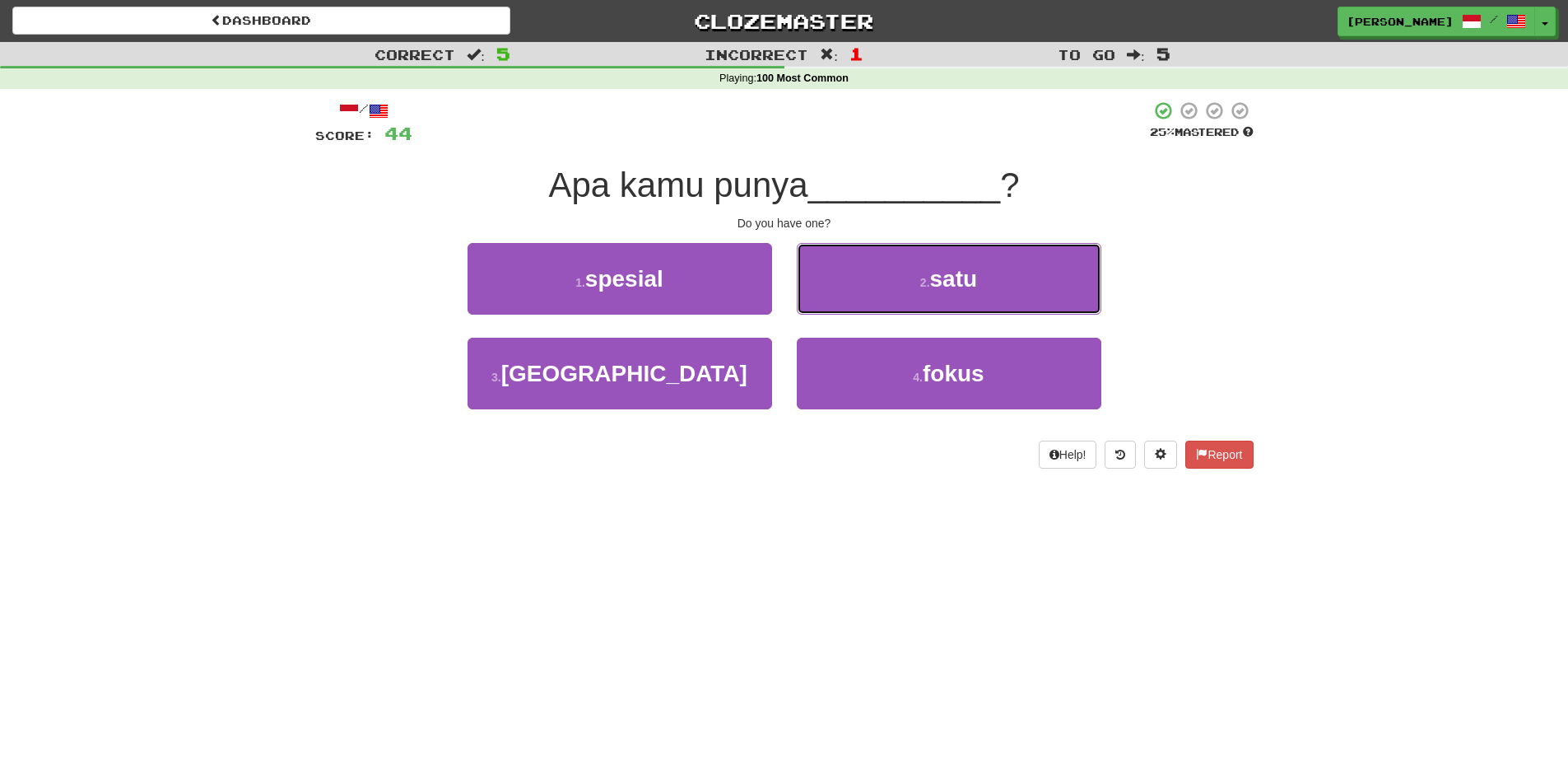
click at [992, 270] on button "2 . satu" at bounding box center [949, 278] width 305 height 71
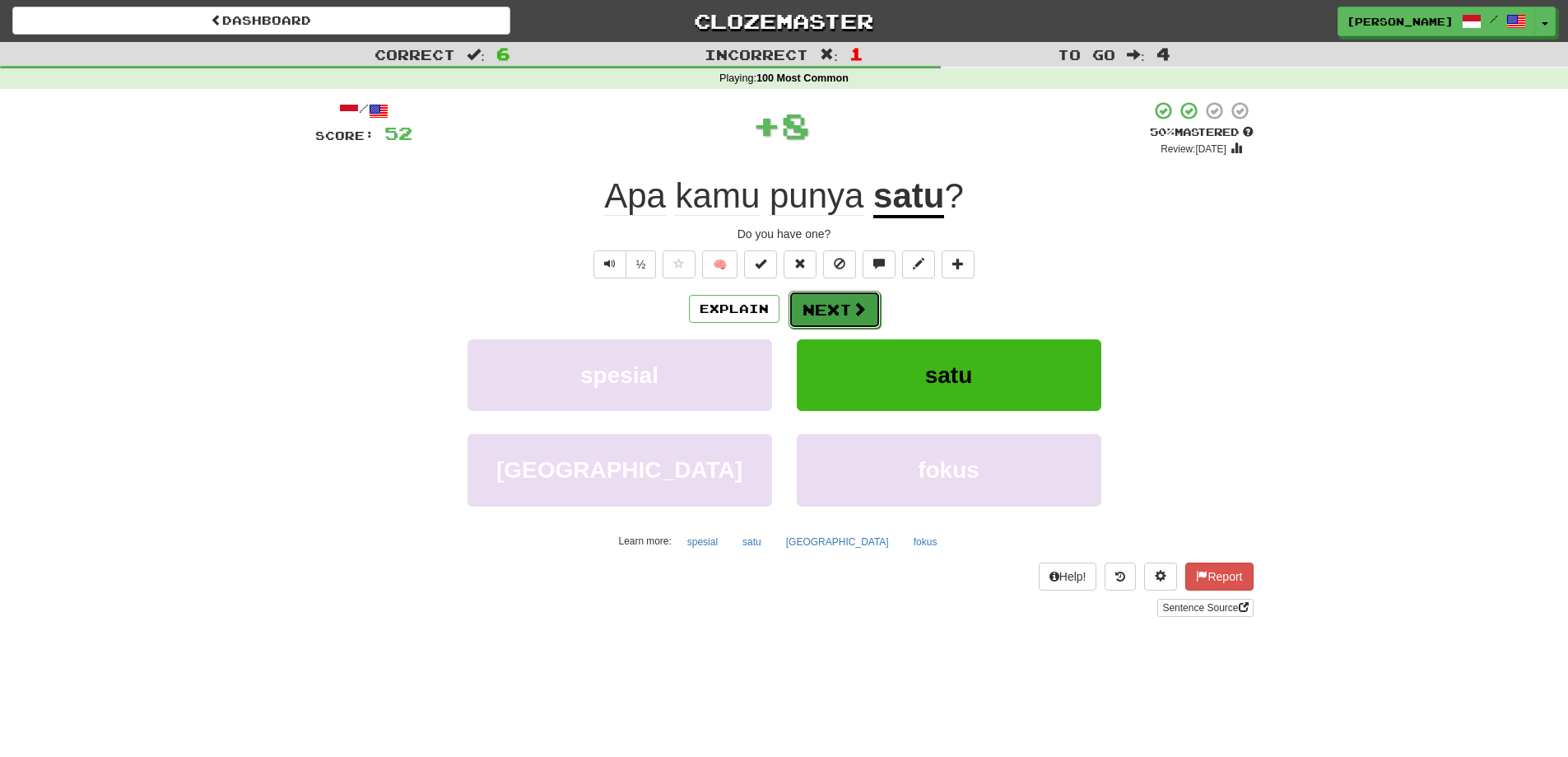
click at [826, 296] on button "Next" at bounding box center [834, 309] width 92 height 38
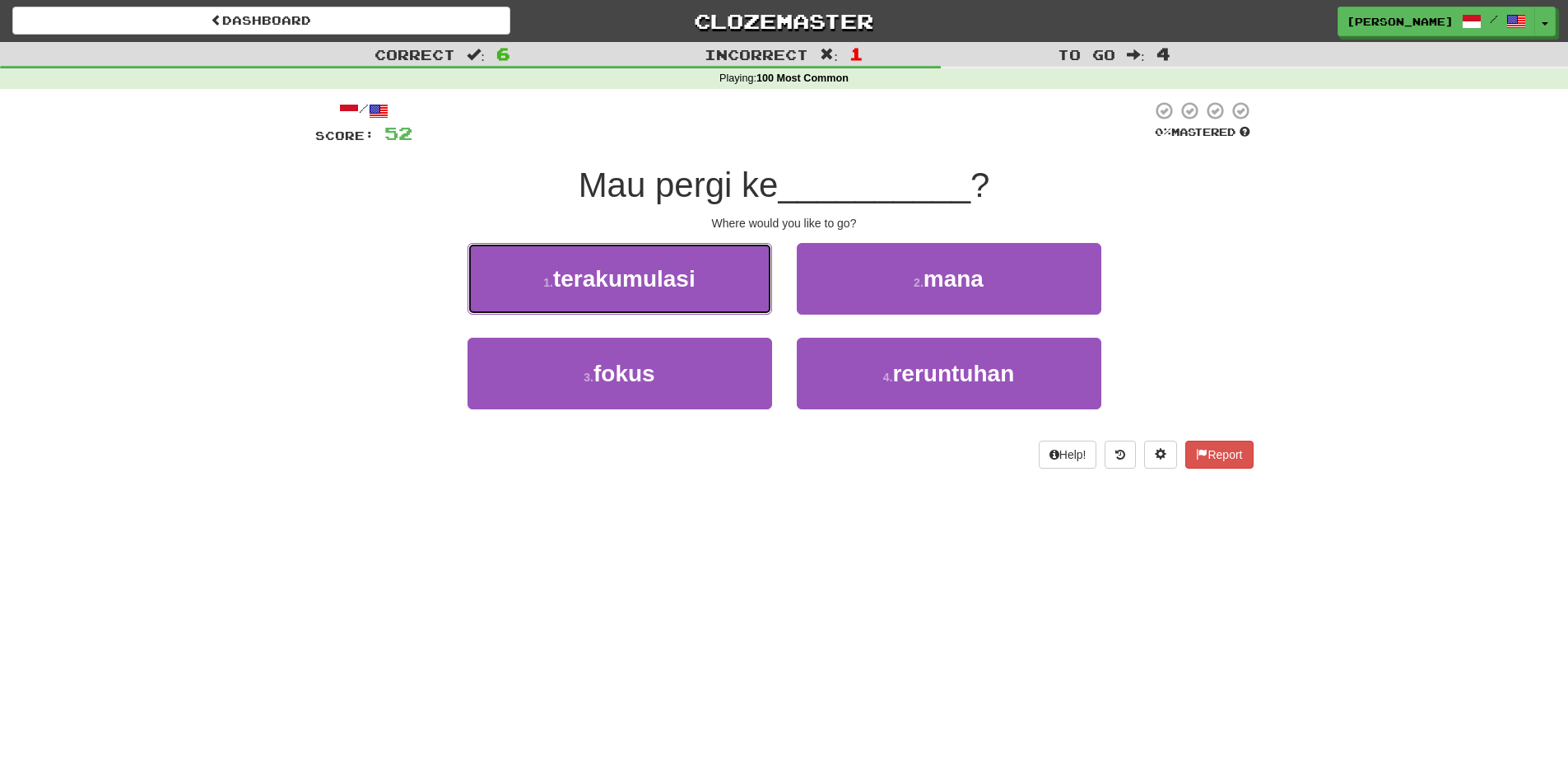
drag, startPoint x: 680, startPoint y: 255, endPoint x: 700, endPoint y: 255, distance: 20.0
click at [685, 254] on button "1 . terakumulasi" at bounding box center [619, 278] width 305 height 71
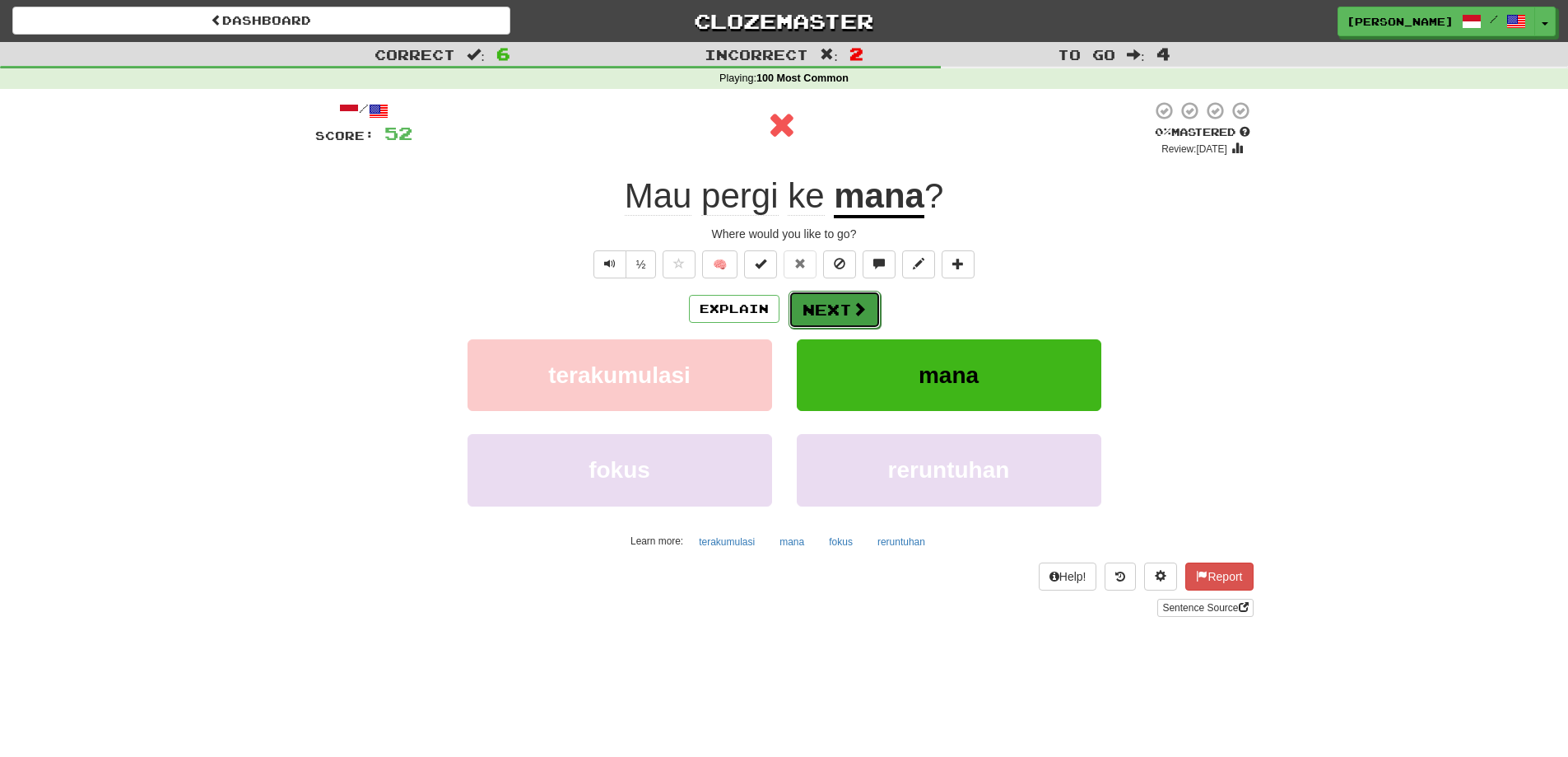
click at [834, 308] on button "Next" at bounding box center [834, 309] width 92 height 38
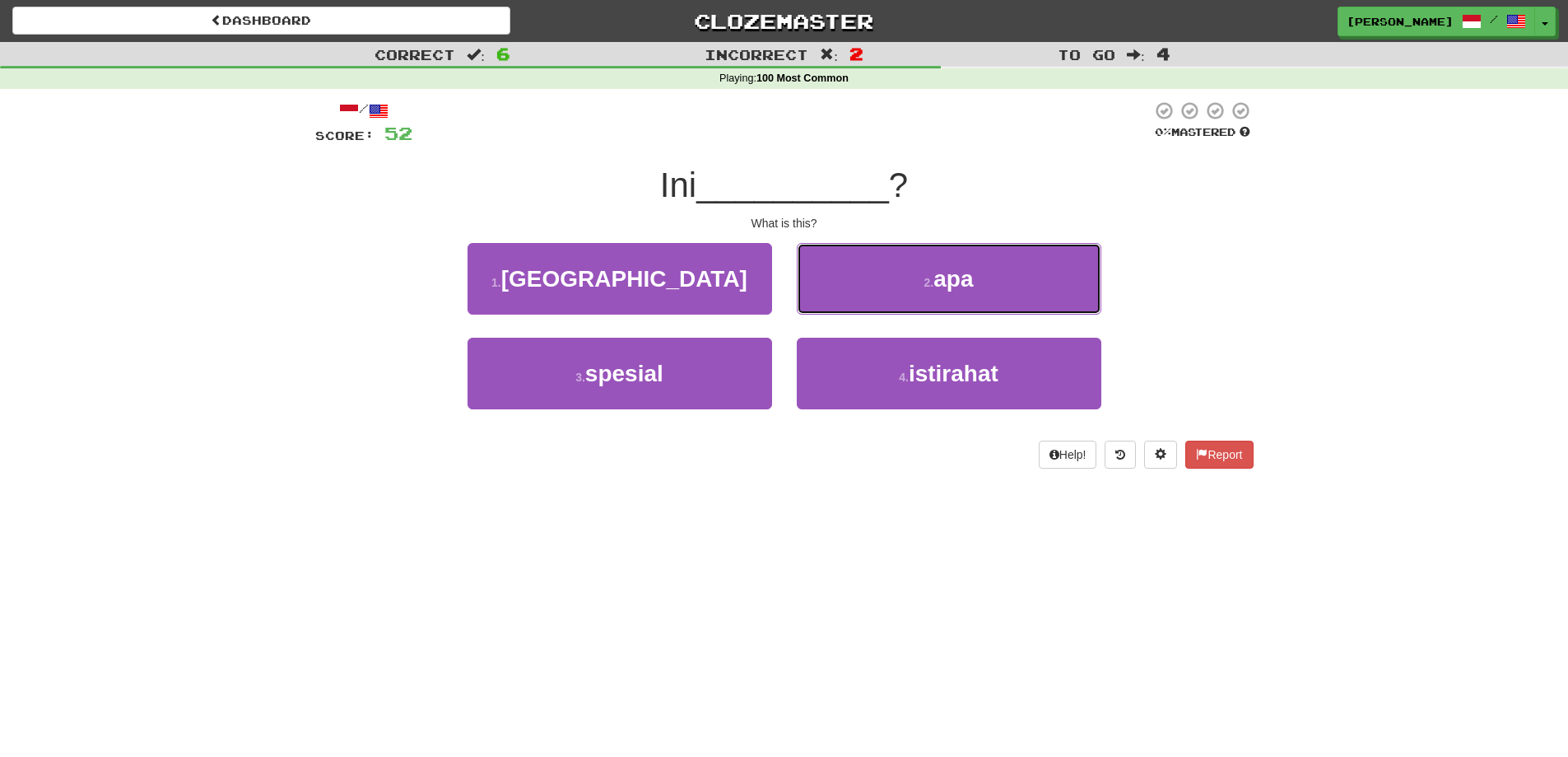
click at [1031, 264] on button "2 . apa" at bounding box center [949, 278] width 305 height 71
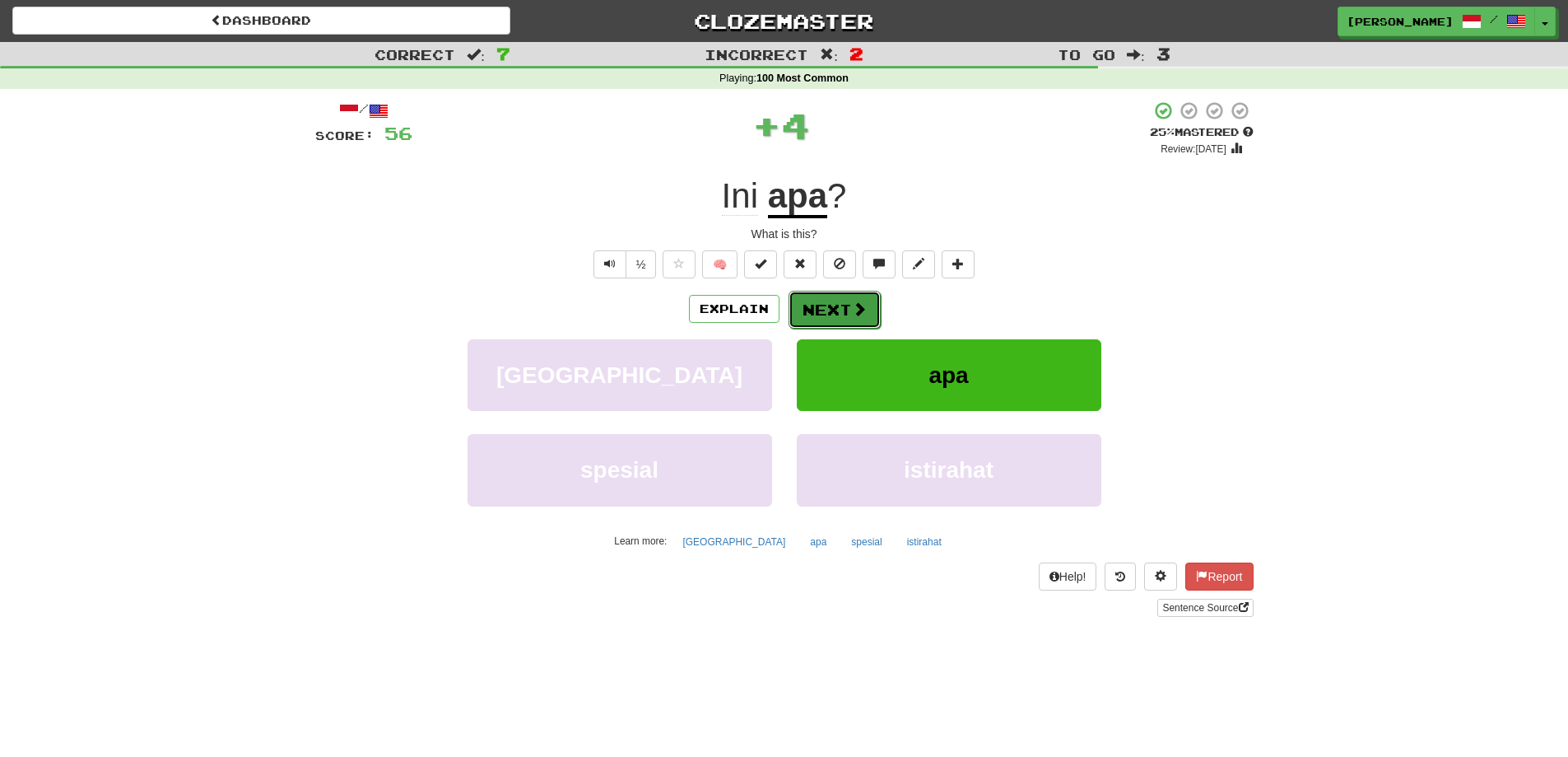
click at [833, 308] on button "Next" at bounding box center [834, 309] width 92 height 38
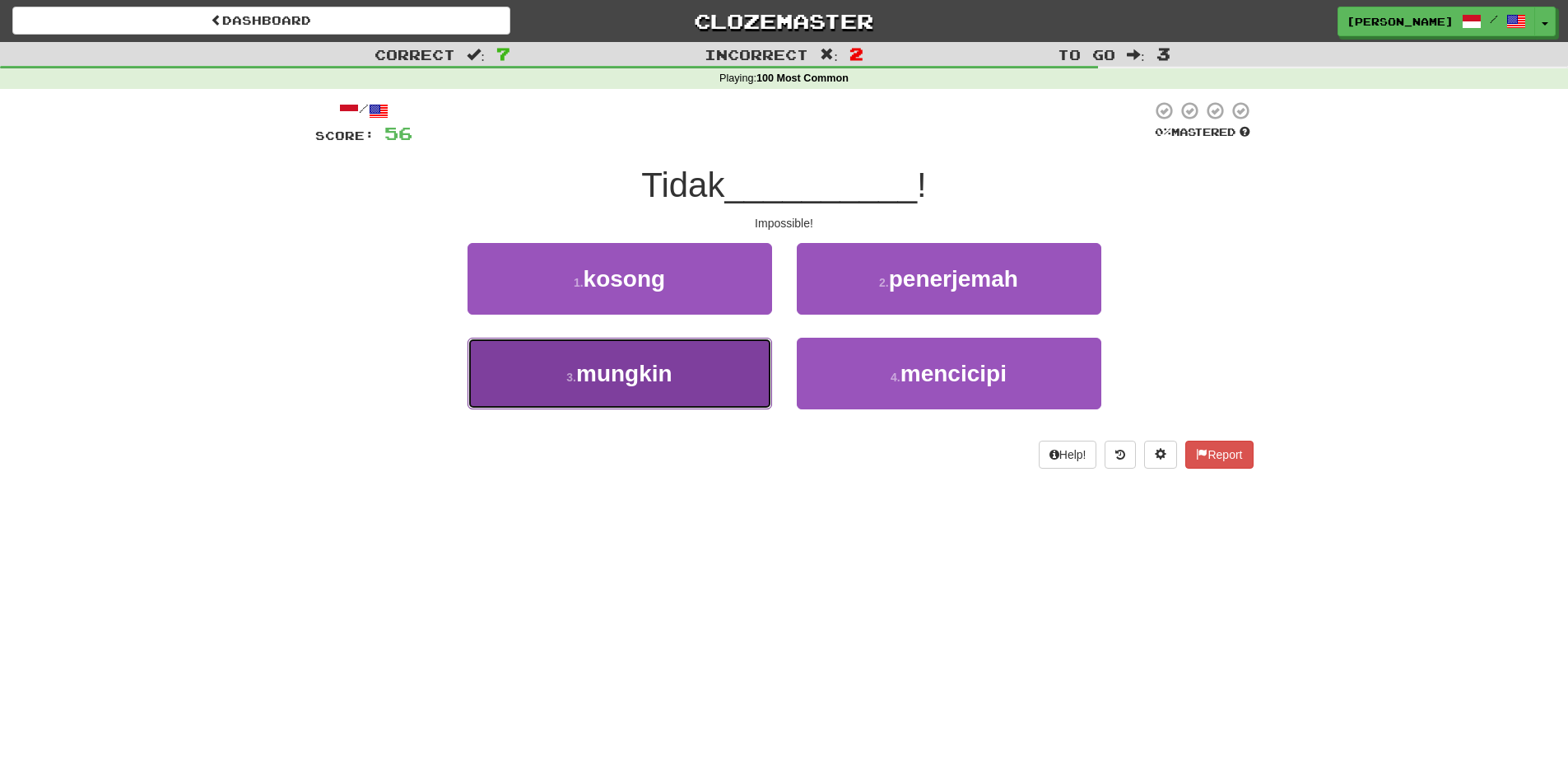
drag, startPoint x: 694, startPoint y: 370, endPoint x: 1061, endPoint y: 262, distance: 382.6
click at [700, 370] on button "3 . mungkin" at bounding box center [619, 373] width 305 height 71
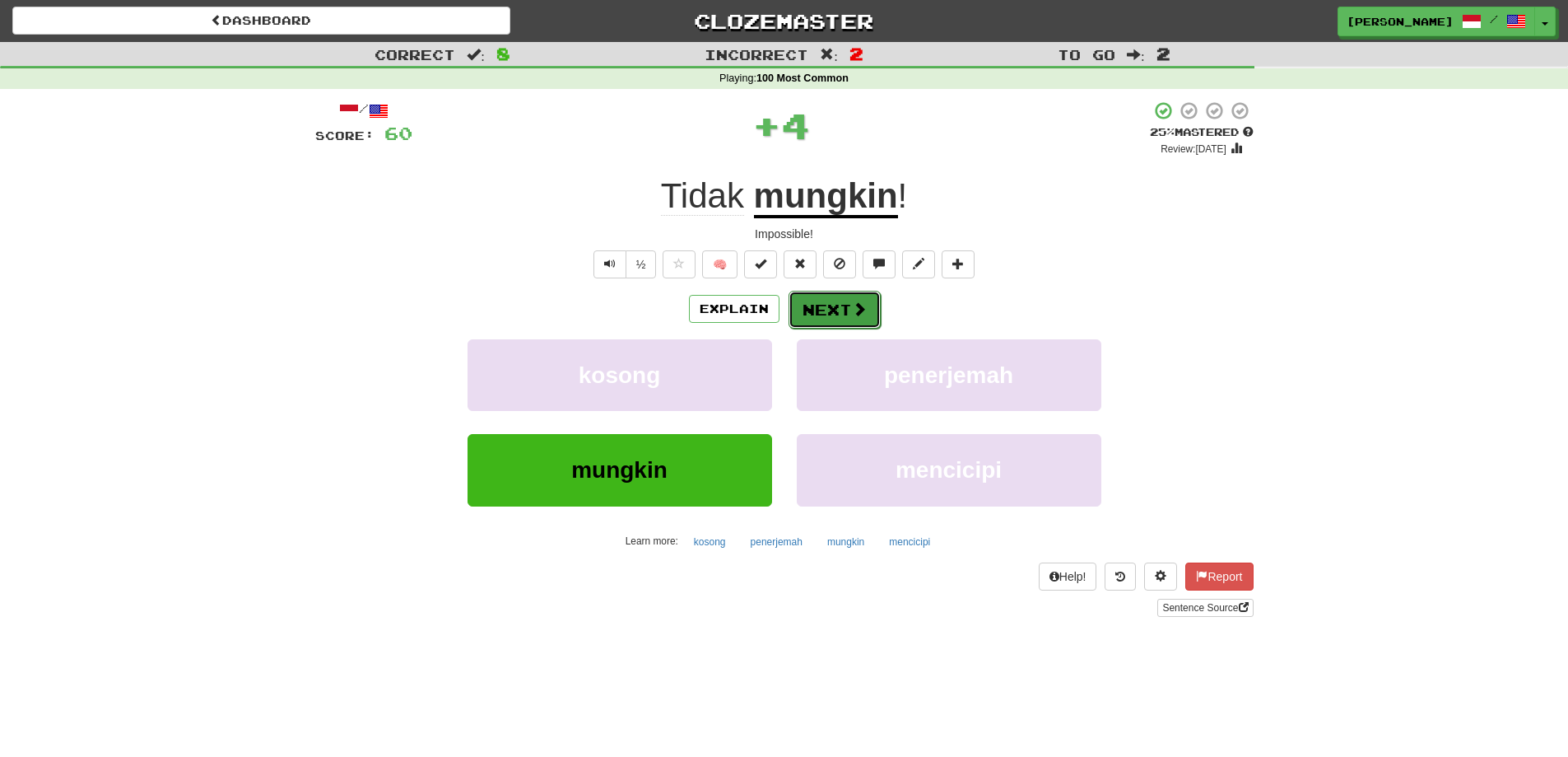
click at [848, 302] on button "Next" at bounding box center [834, 309] width 92 height 38
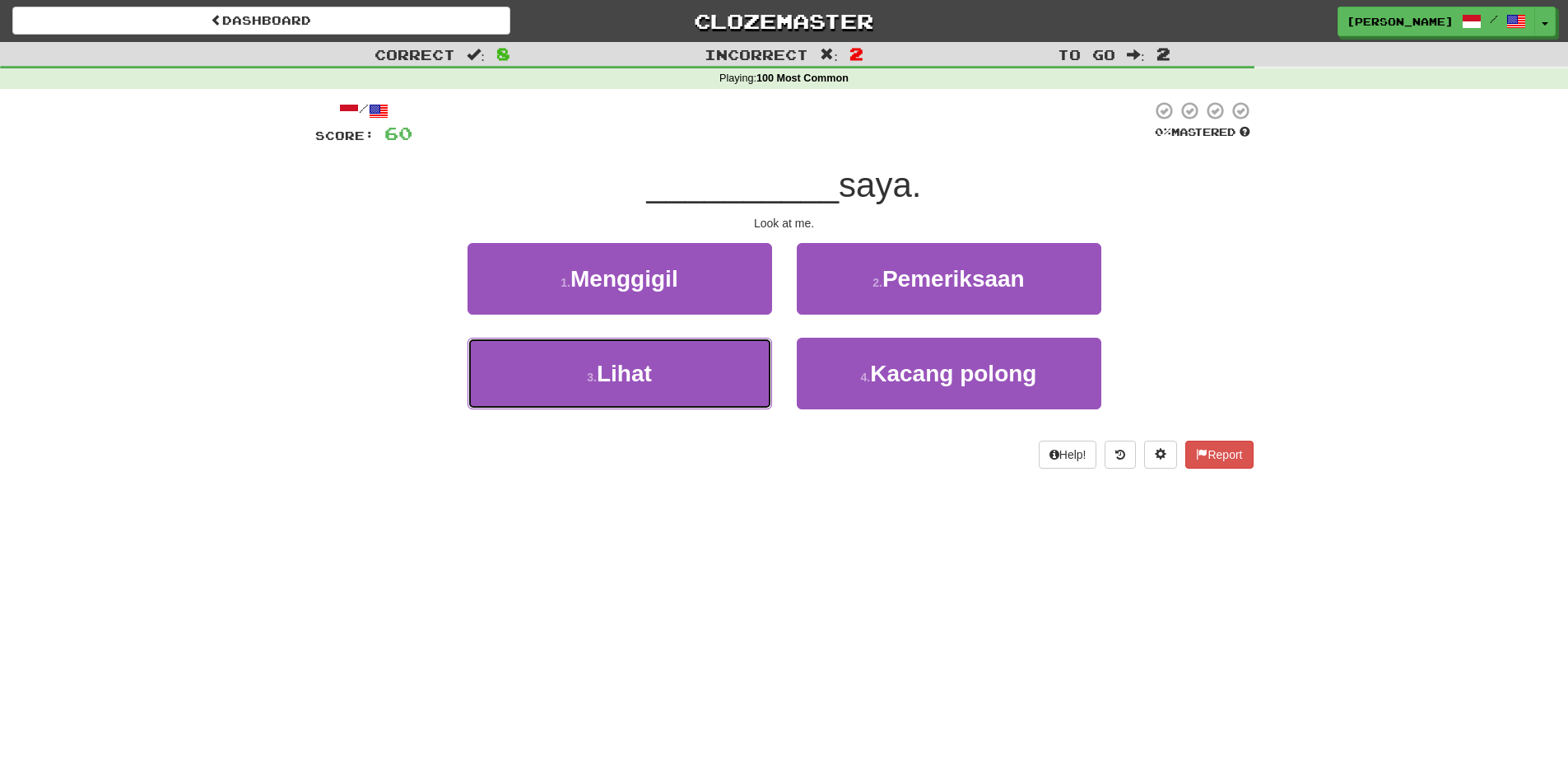
drag, startPoint x: 626, startPoint y: 383, endPoint x: 1014, endPoint y: 248, distance: 410.8
click at [638, 382] on span "Lihat" at bounding box center [624, 374] width 55 height 26
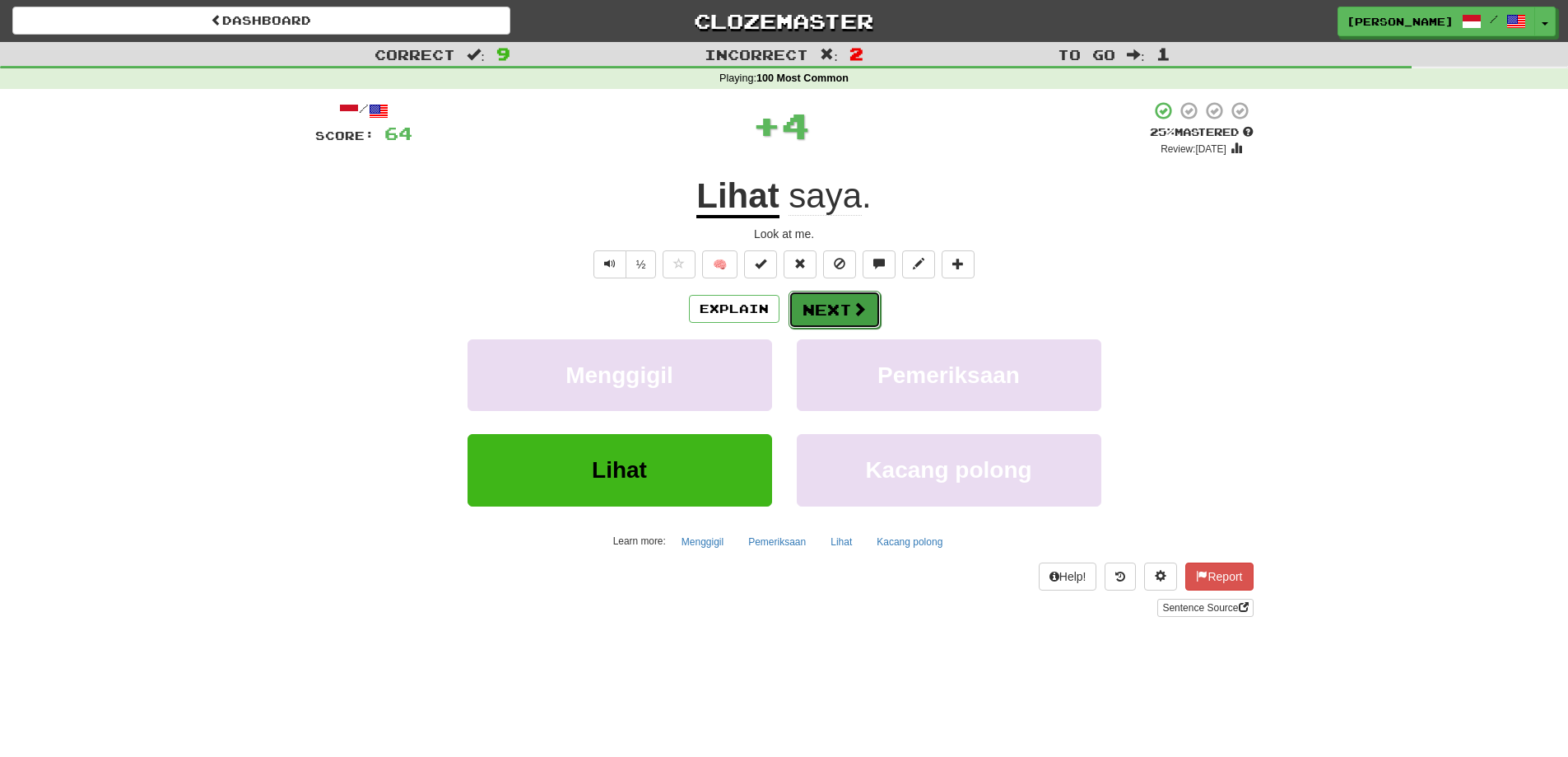
click at [811, 306] on button "Next" at bounding box center [834, 309] width 92 height 38
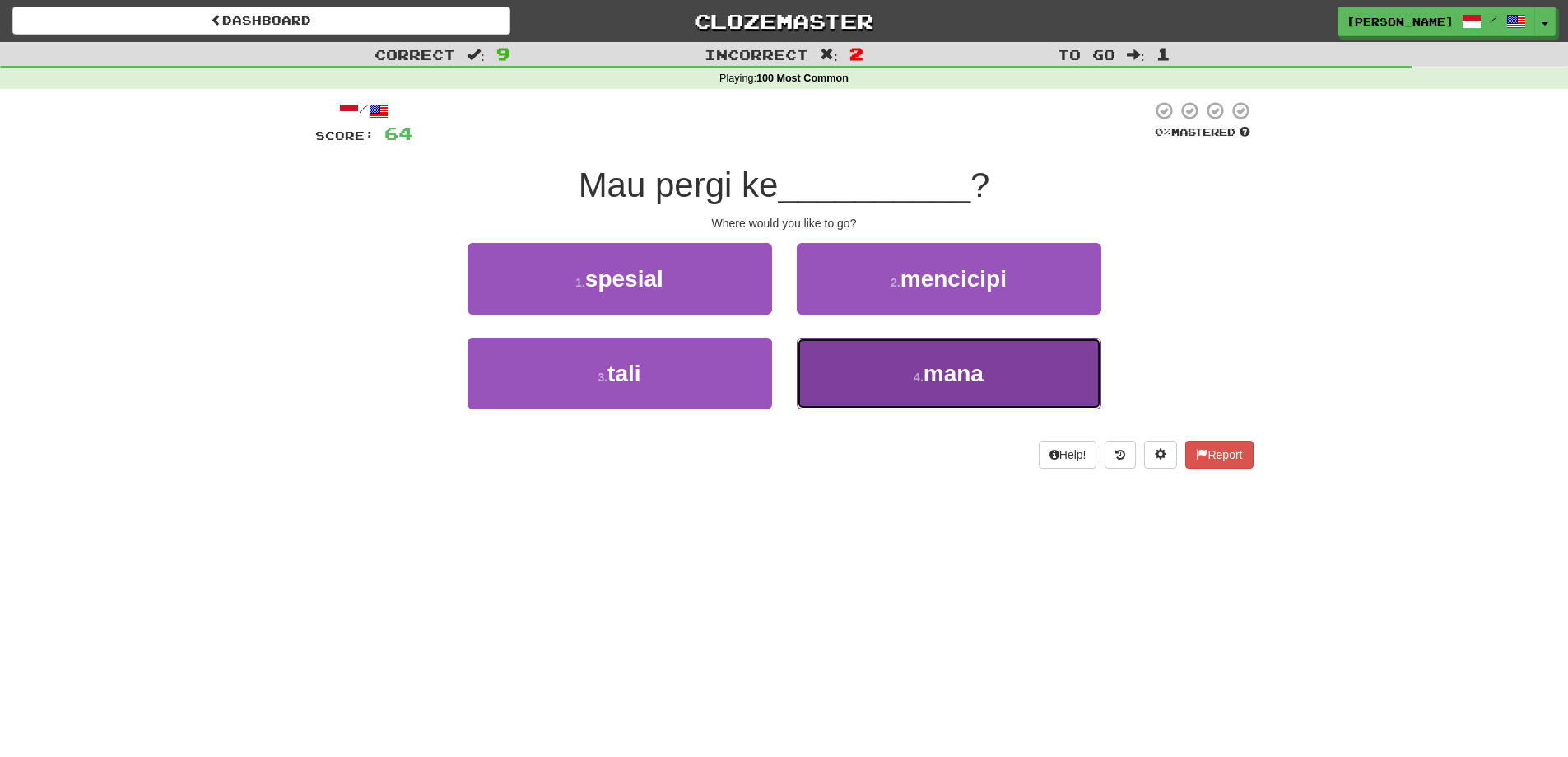
drag, startPoint x: 1007, startPoint y: 352, endPoint x: 1006, endPoint y: 363, distance: 11.0
click at [1006, 363] on button "4 . mana" at bounding box center [949, 373] width 305 height 71
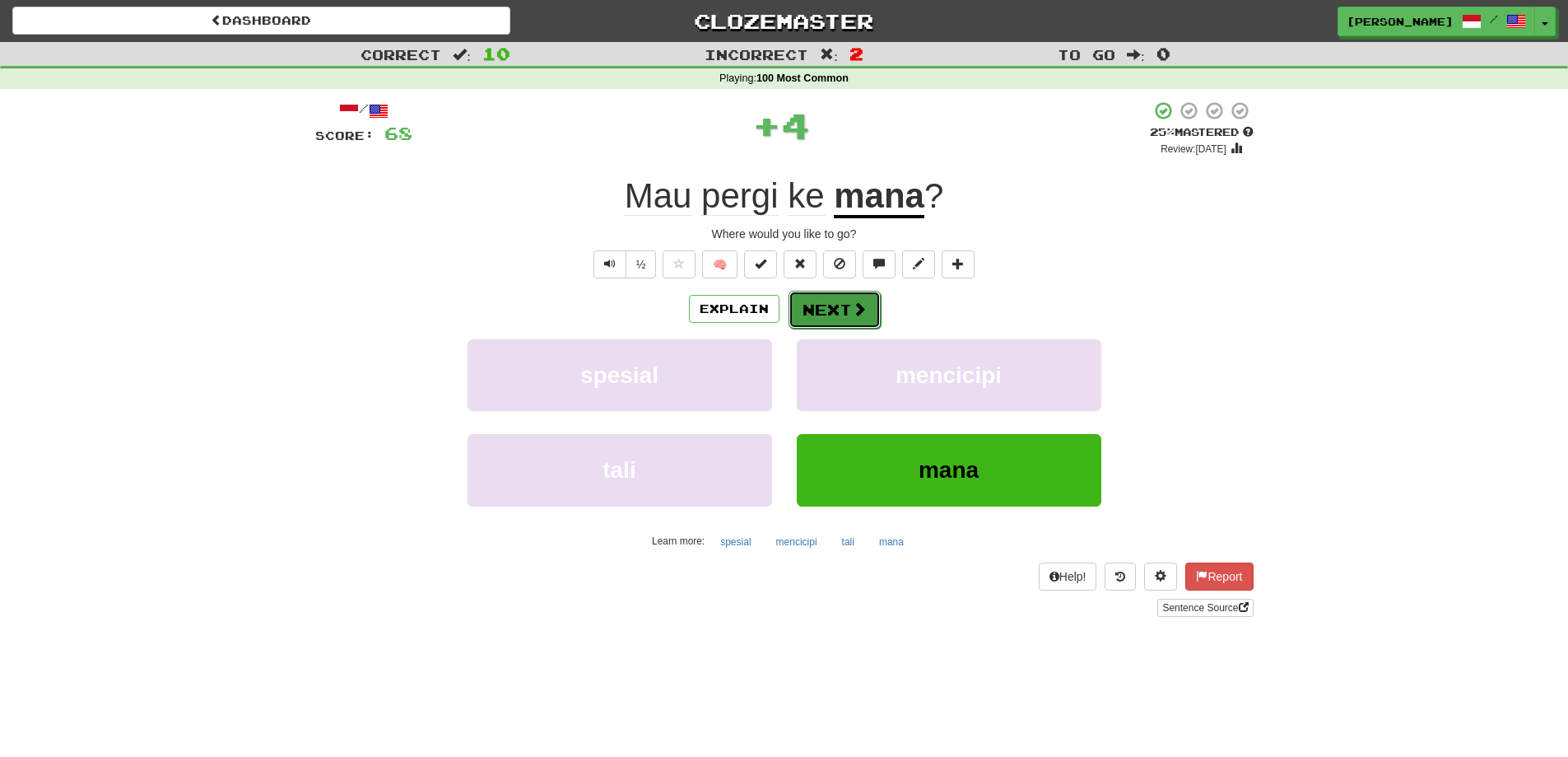
click at [842, 310] on button "Next" at bounding box center [834, 309] width 92 height 38
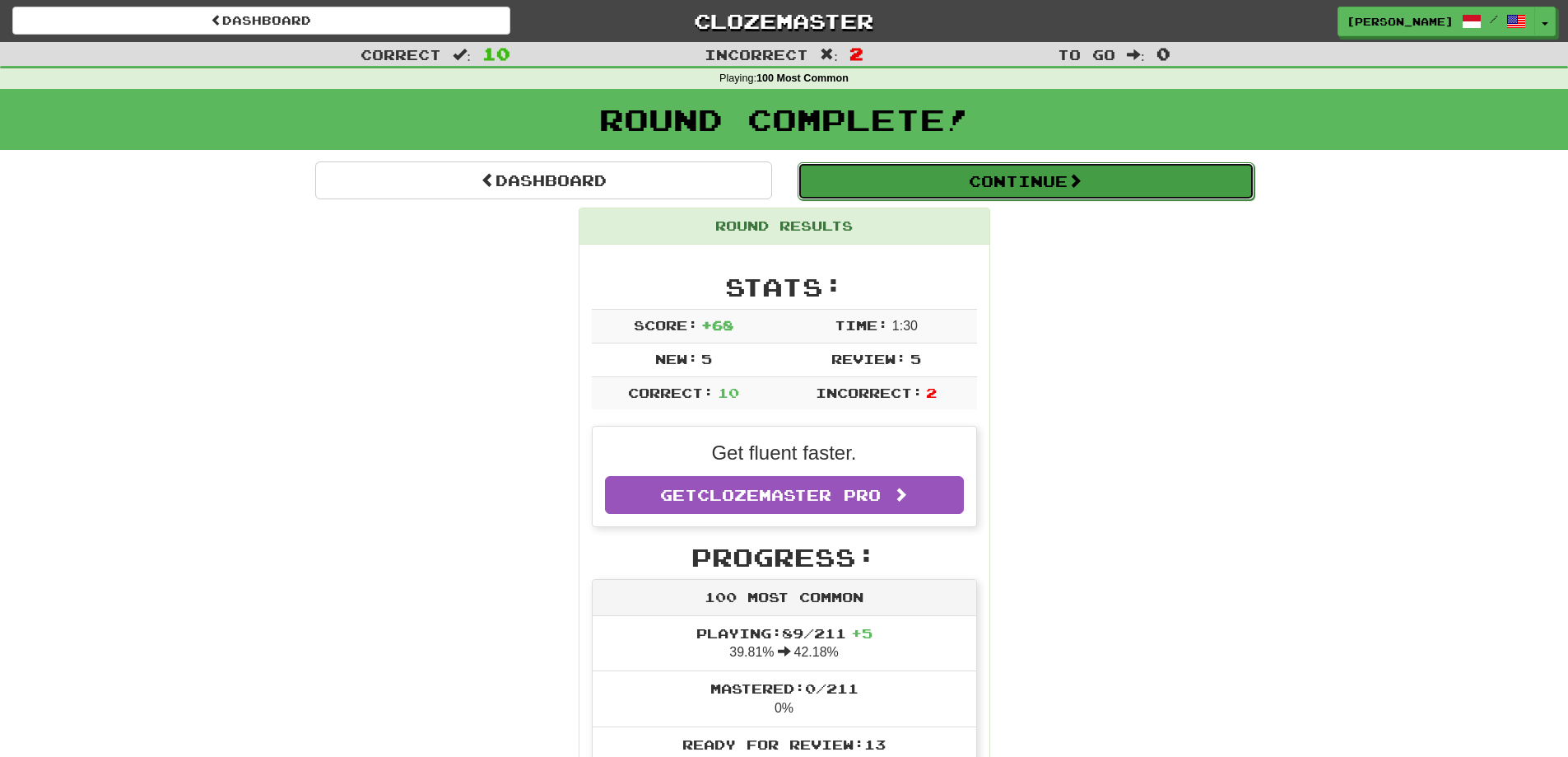
click at [1006, 186] on button "Continue" at bounding box center [1026, 181] width 457 height 38
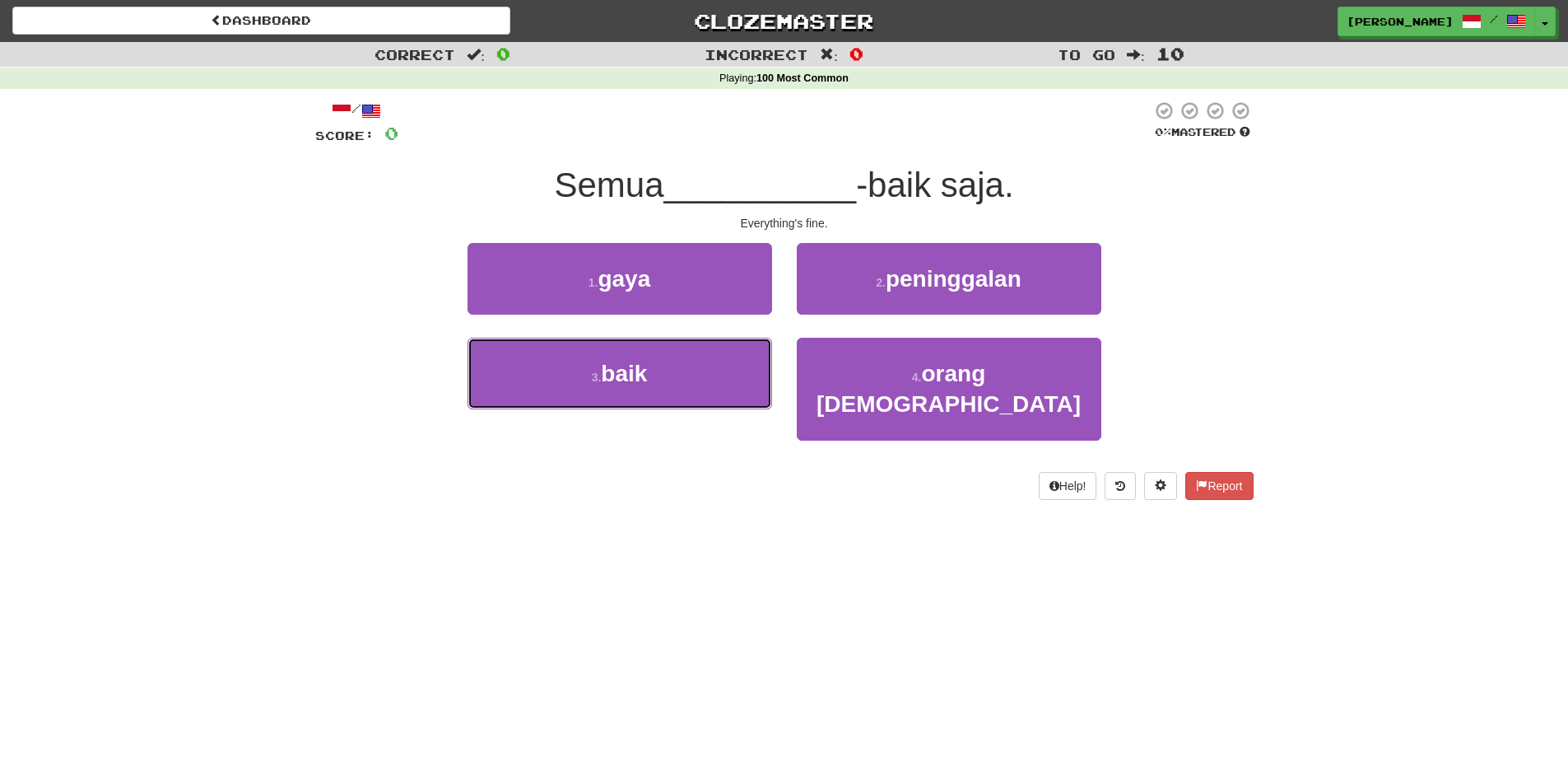
drag, startPoint x: 647, startPoint y: 382, endPoint x: 912, endPoint y: 335, distance: 269.1
click at [649, 382] on button "3 . baik" at bounding box center [619, 373] width 305 height 71
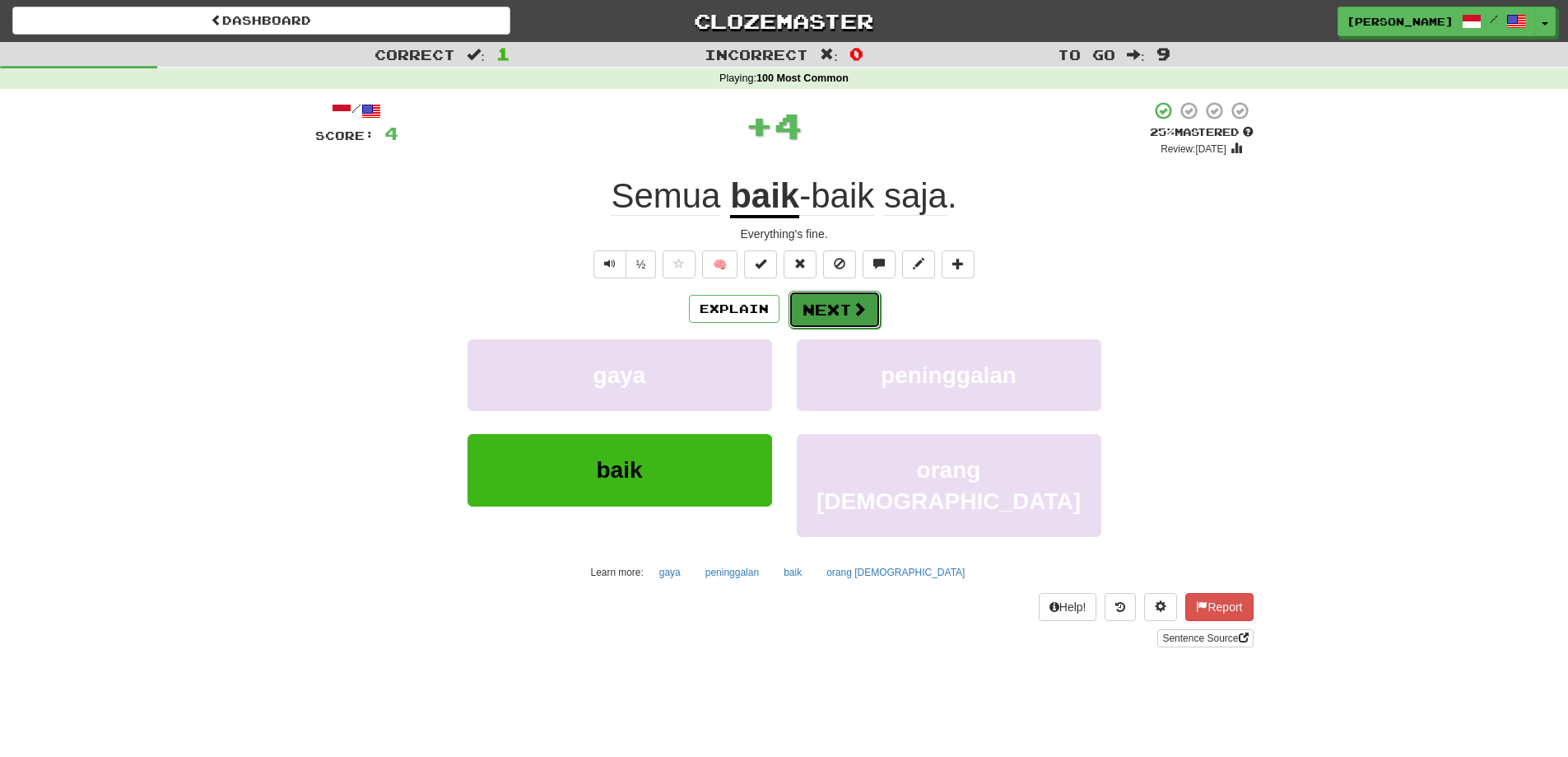
click at [841, 303] on button "Next" at bounding box center [834, 309] width 92 height 38
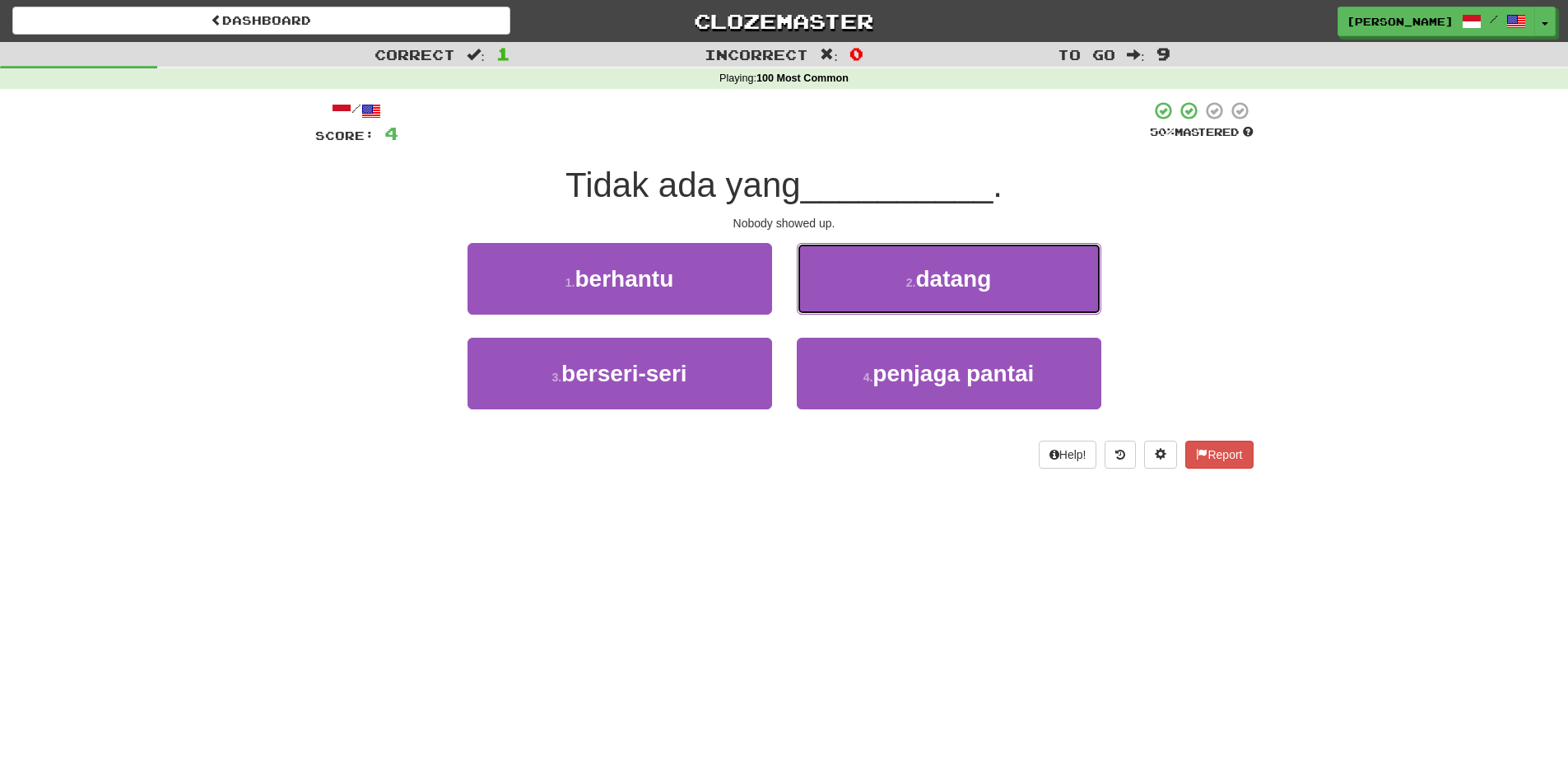
drag, startPoint x: 860, startPoint y: 283, endPoint x: 1068, endPoint y: 251, distance: 210.4
click at [869, 283] on button "2 . datang" at bounding box center [949, 278] width 305 height 71
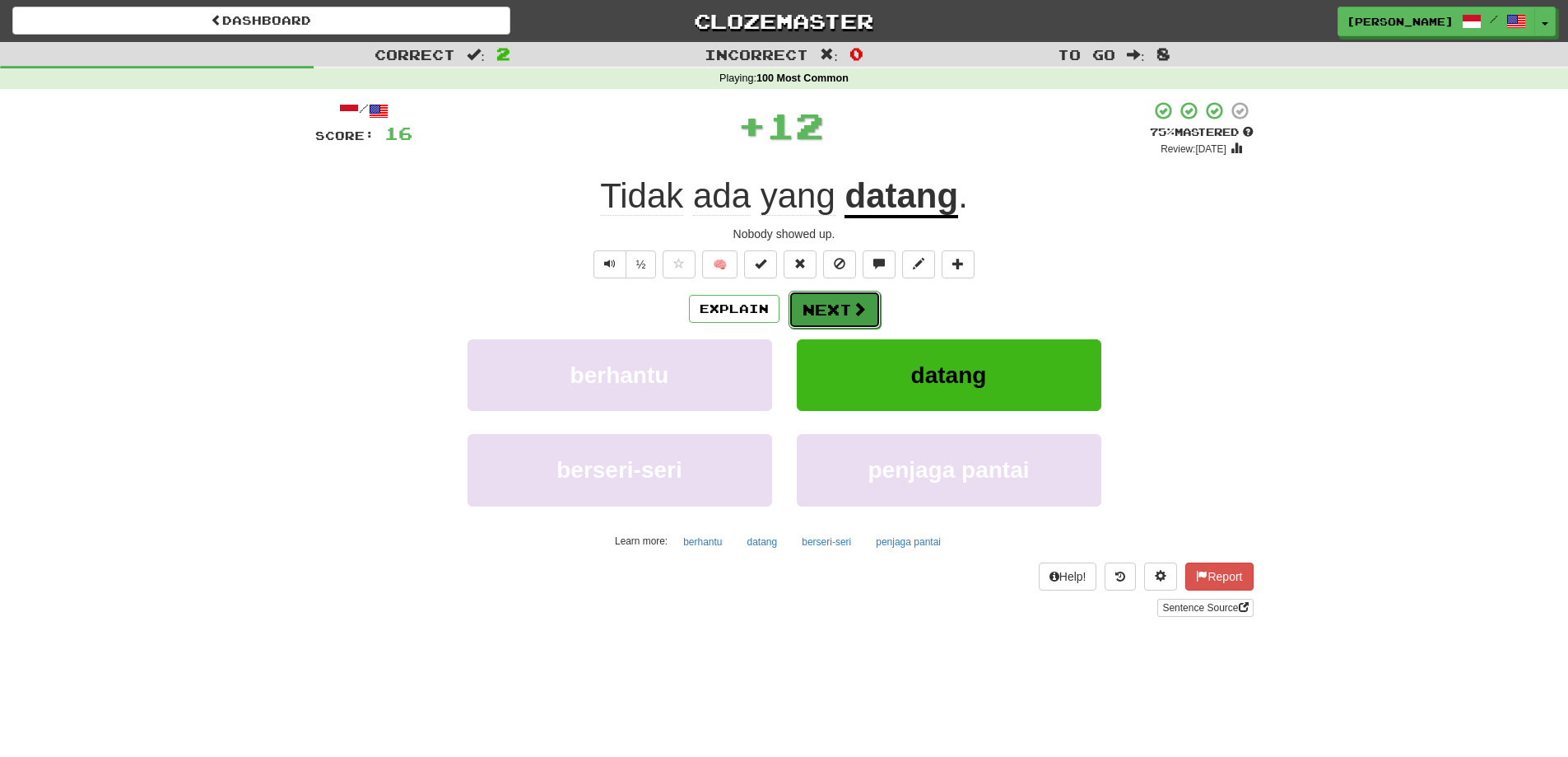
click at [835, 306] on button "Next" at bounding box center [834, 309] width 92 height 38
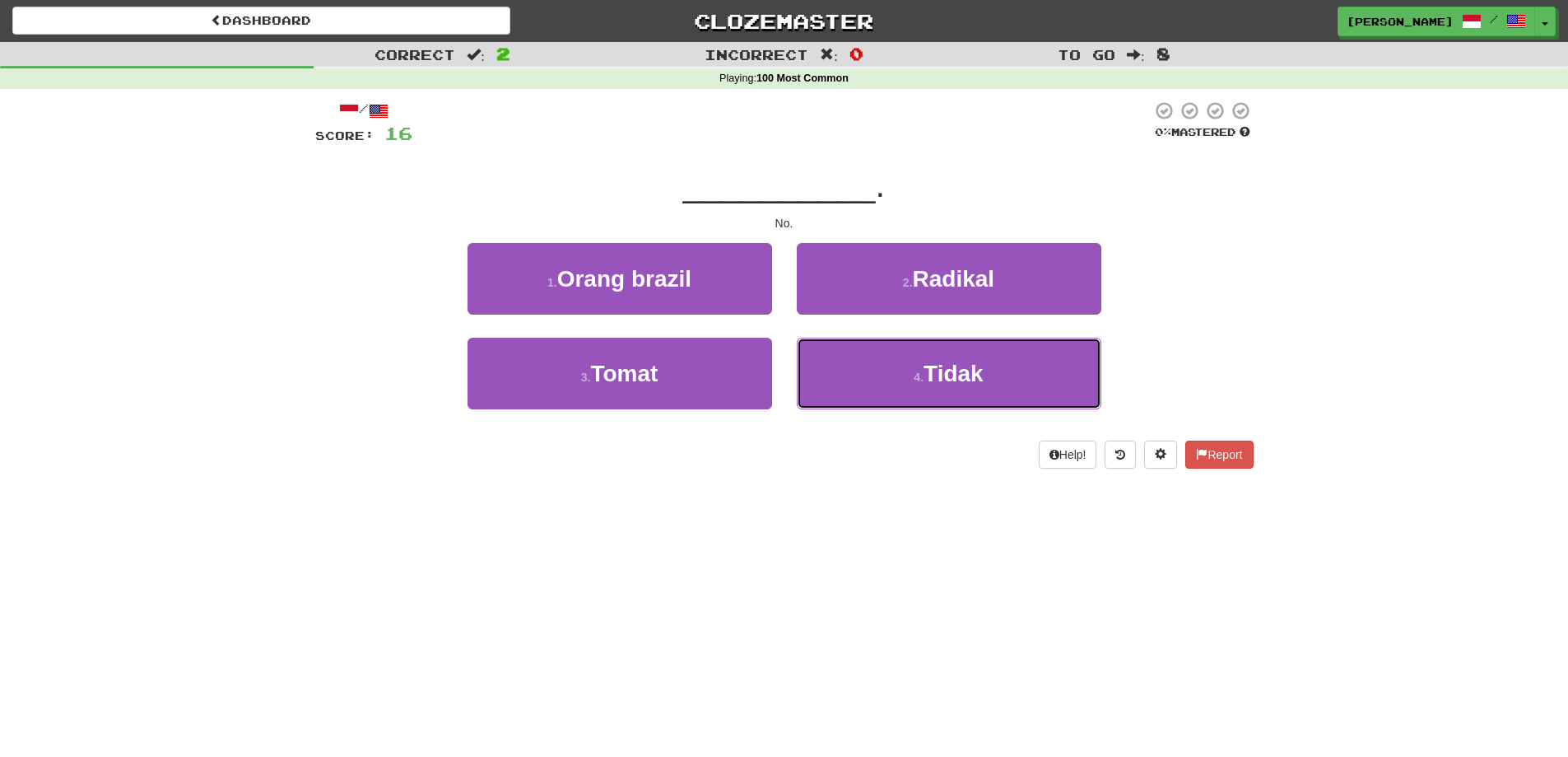
drag, startPoint x: 946, startPoint y: 369, endPoint x: 967, endPoint y: 279, distance: 92.4
click at [947, 367] on span "Tidak" at bounding box center [953, 374] width 60 height 26
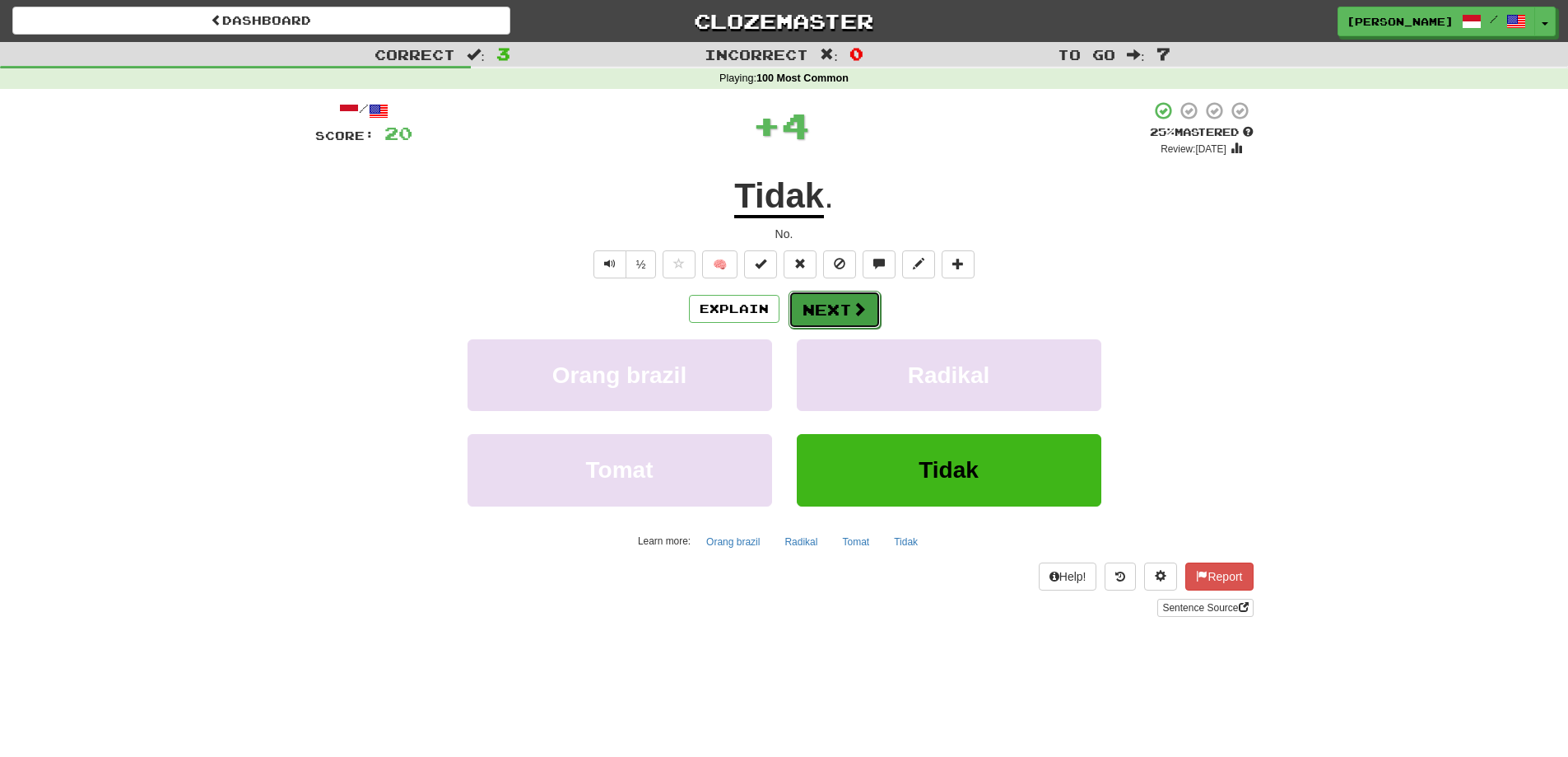
click at [843, 305] on button "Next" at bounding box center [834, 309] width 92 height 38
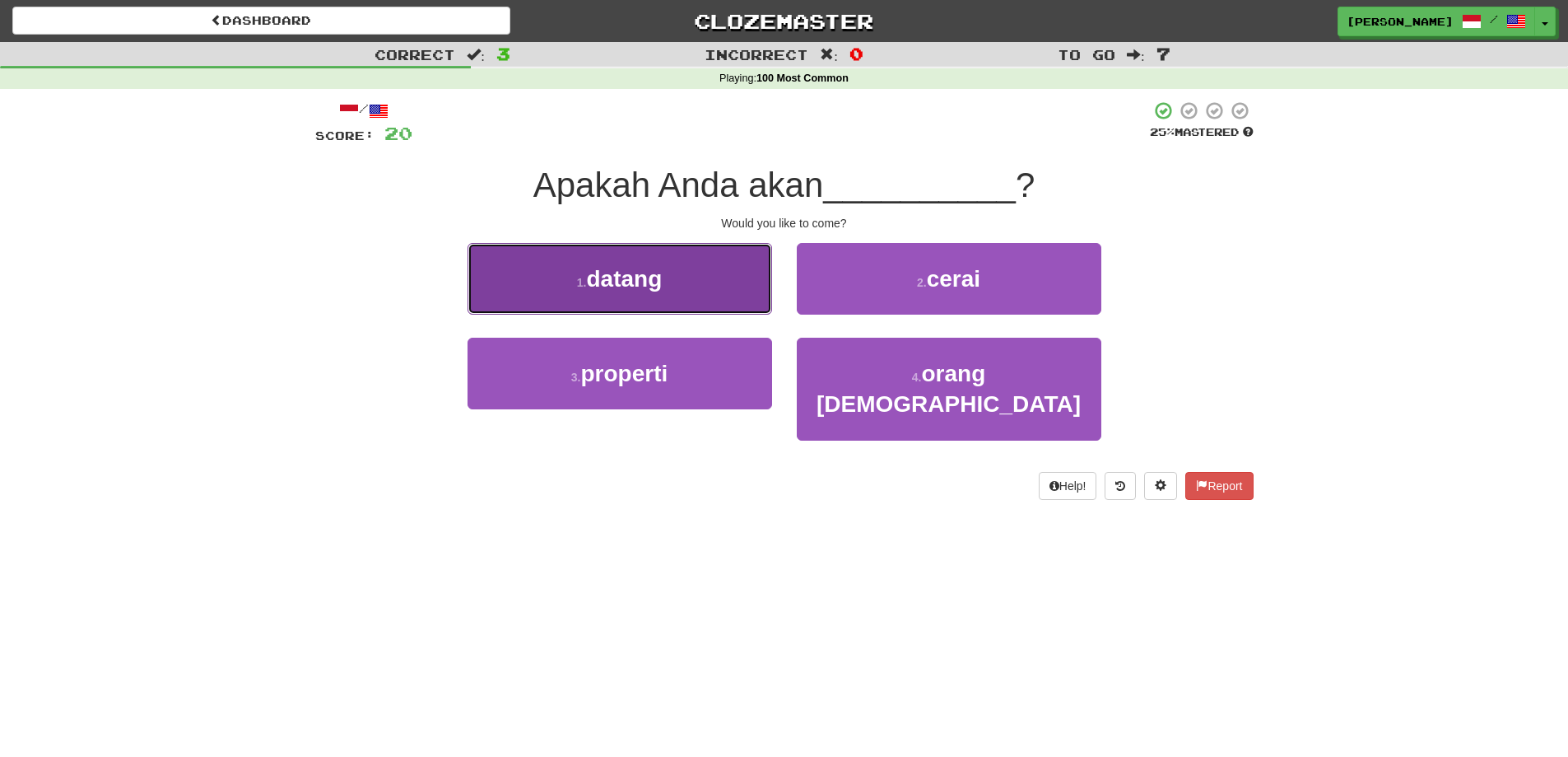
click at [741, 279] on button "1 . datang" at bounding box center [619, 278] width 305 height 71
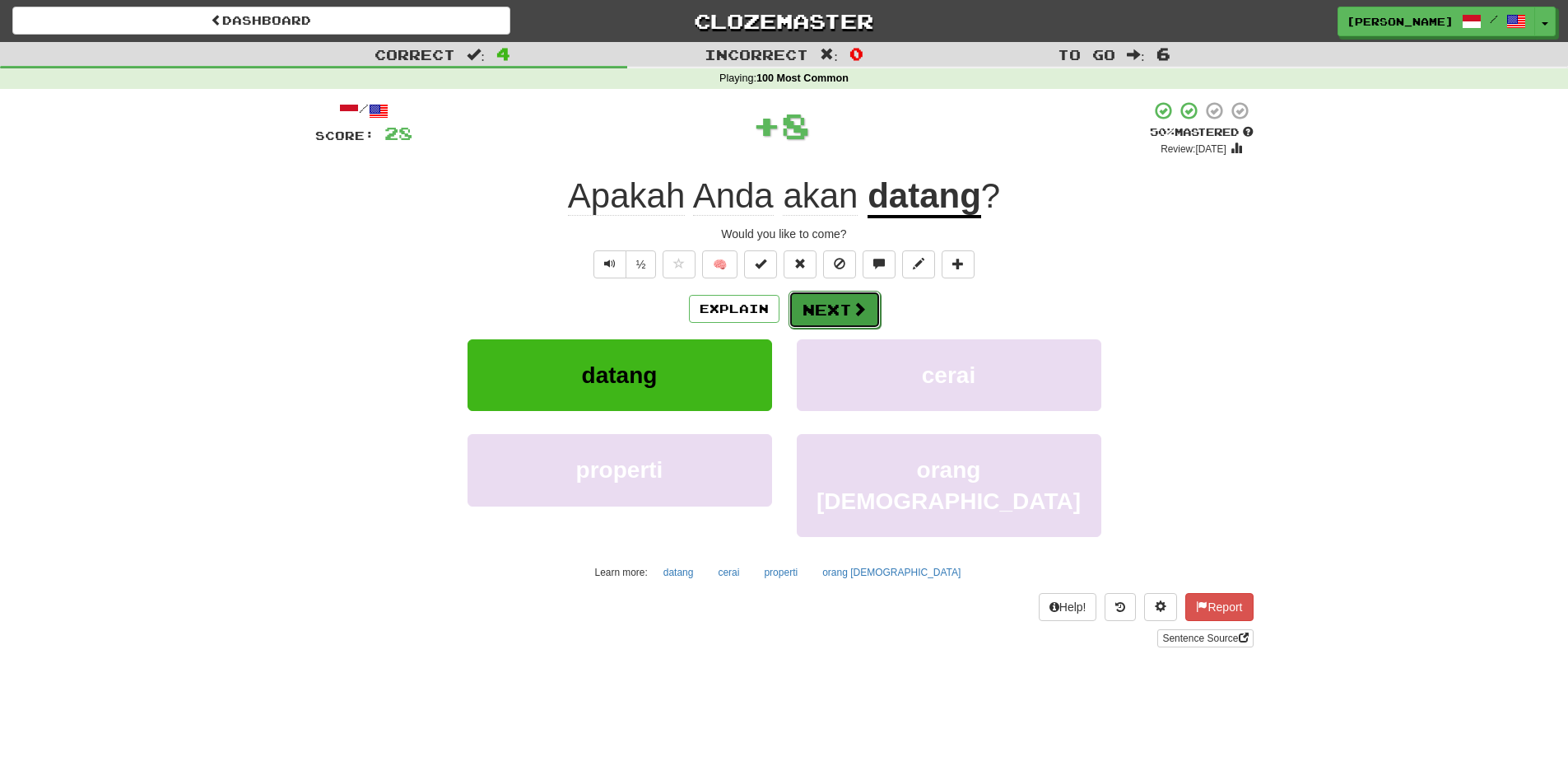
click at [842, 302] on button "Next" at bounding box center [834, 309] width 92 height 38
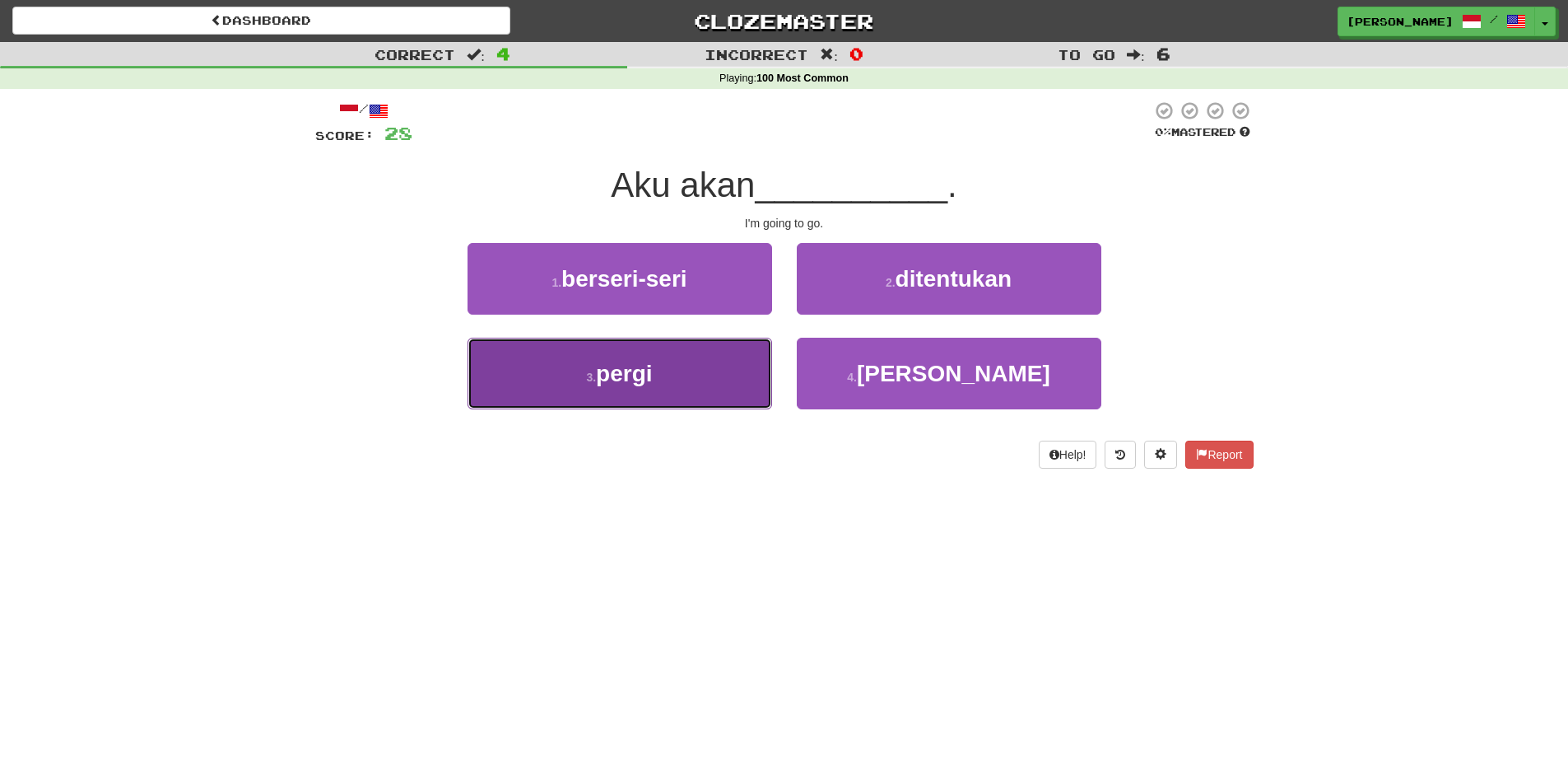
click at [769, 368] on button "3 . pergi" at bounding box center [619, 373] width 305 height 71
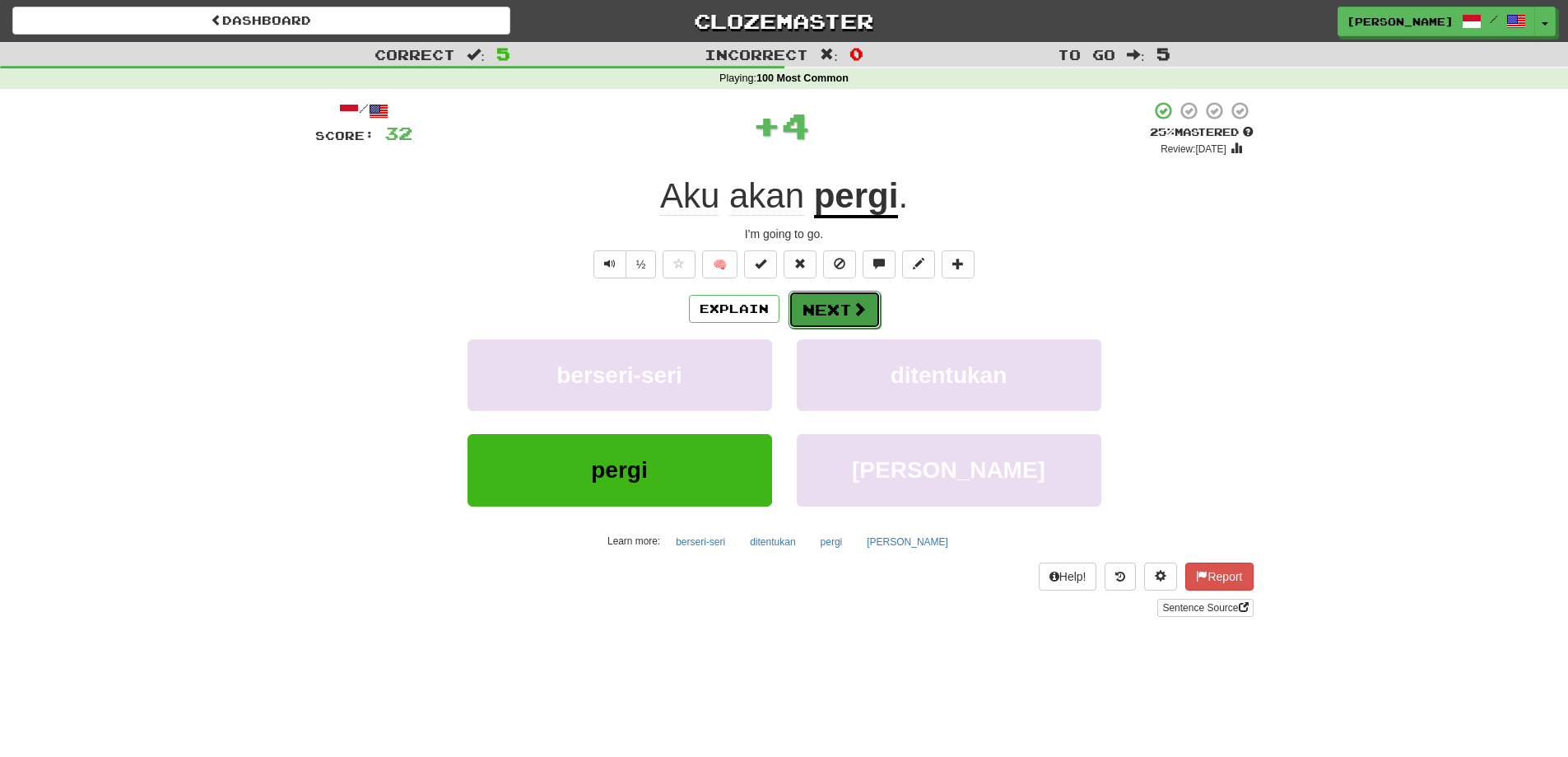
click at [834, 298] on button "Next" at bounding box center [834, 309] width 92 height 38
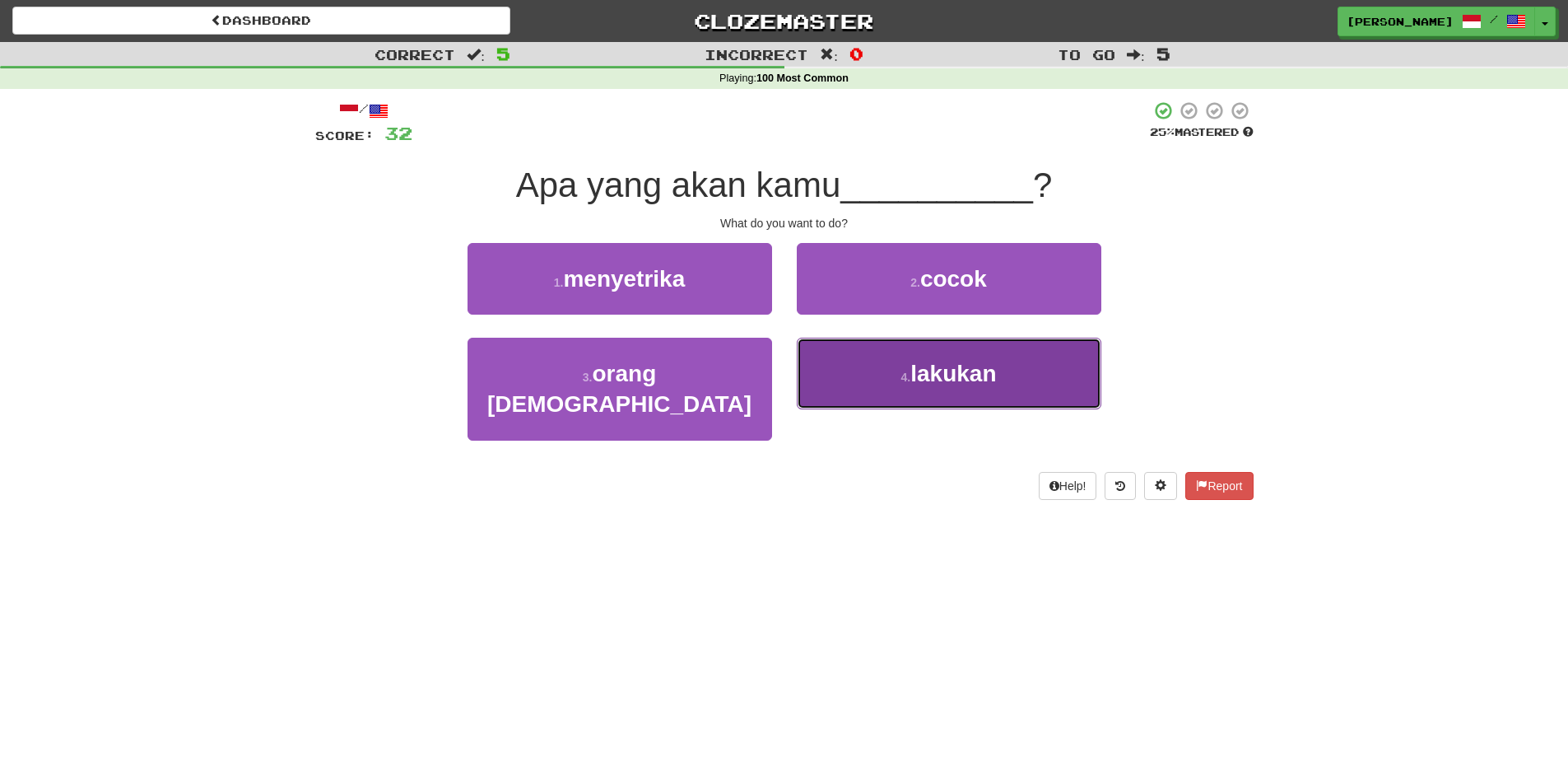
click at [970, 373] on span "lakukan" at bounding box center [953, 374] width 86 height 26
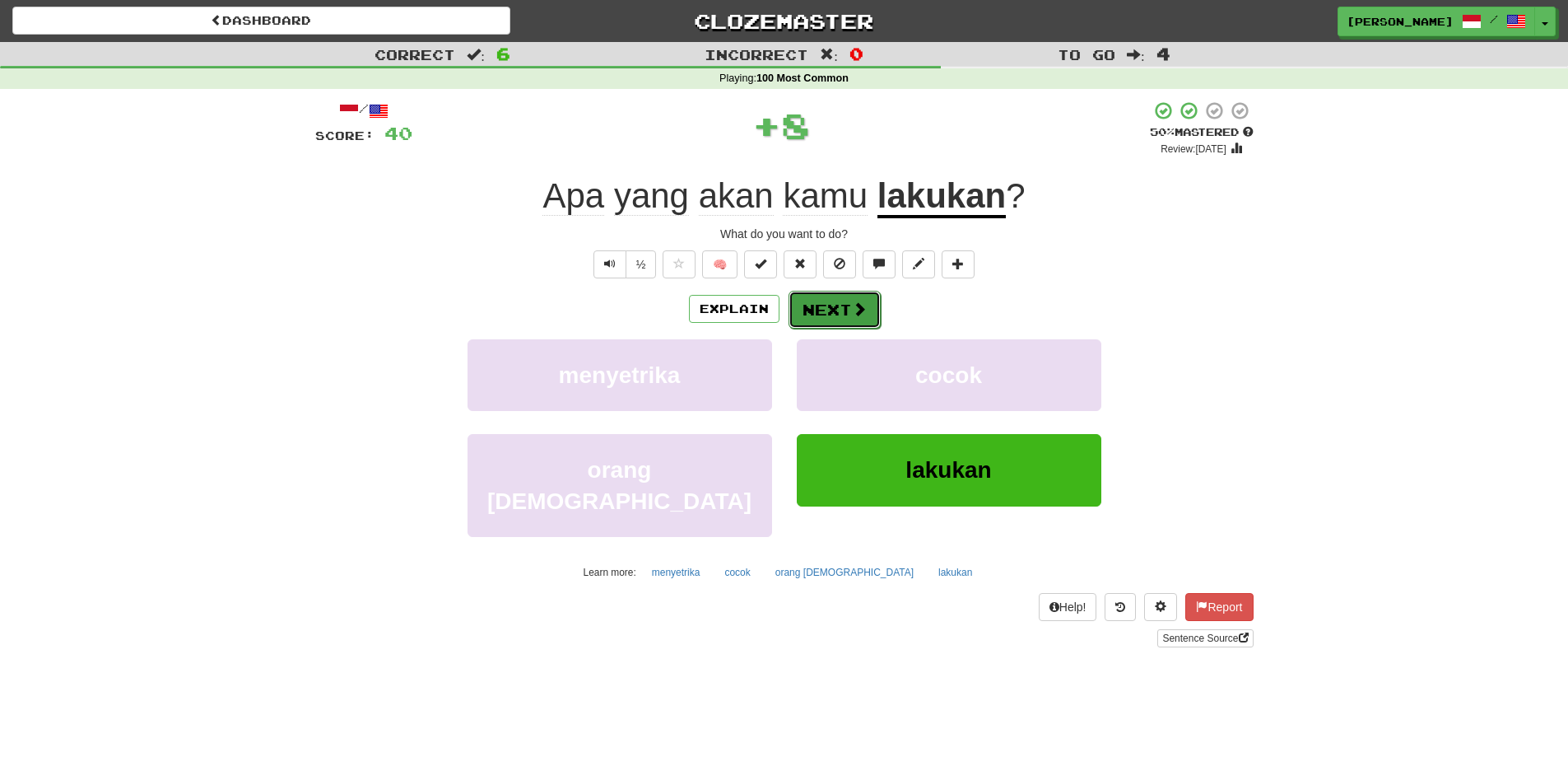
click at [826, 315] on button "Next" at bounding box center [834, 309] width 92 height 38
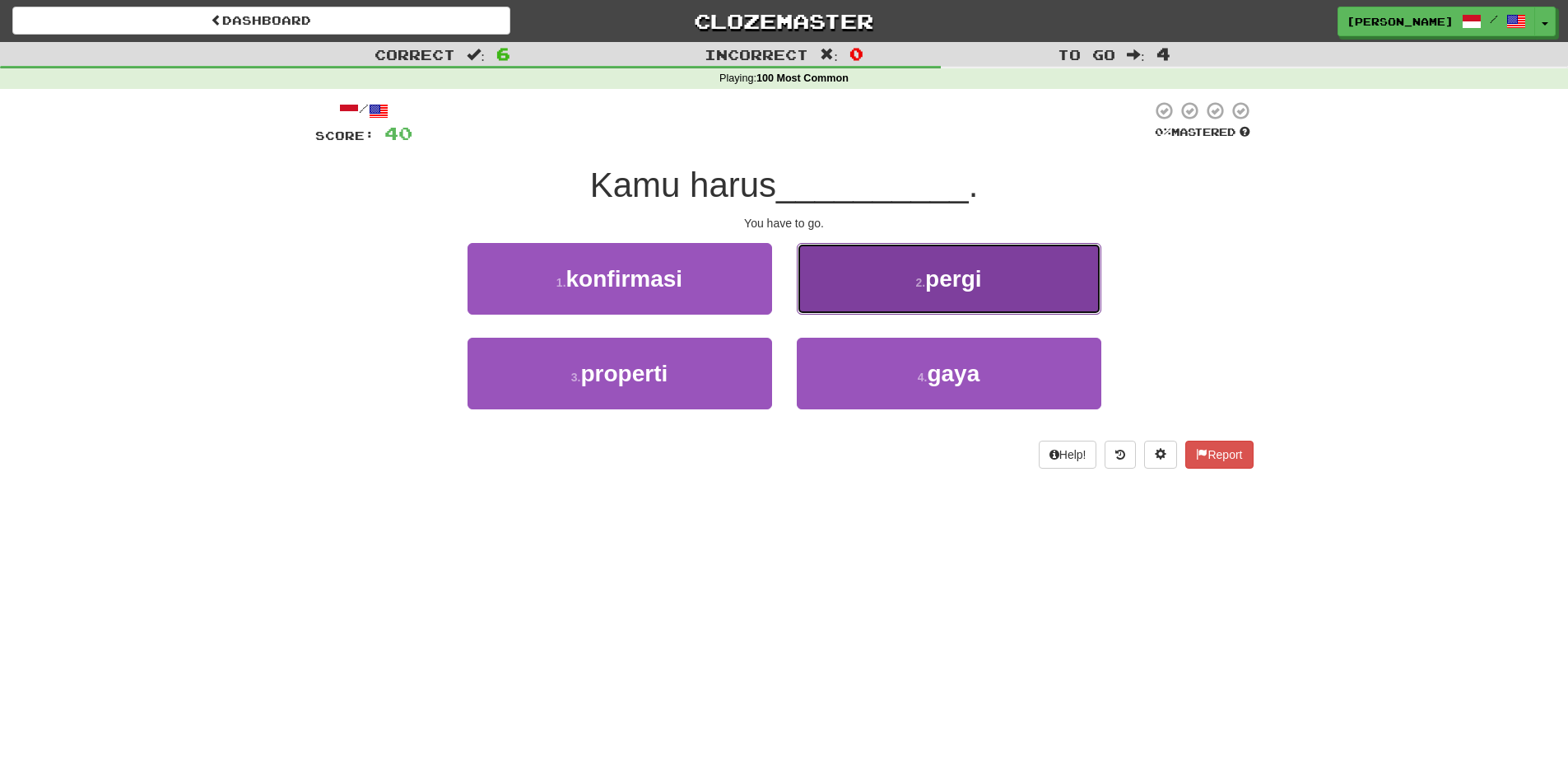
drag, startPoint x: 898, startPoint y: 294, endPoint x: 935, endPoint y: 283, distance: 38.6
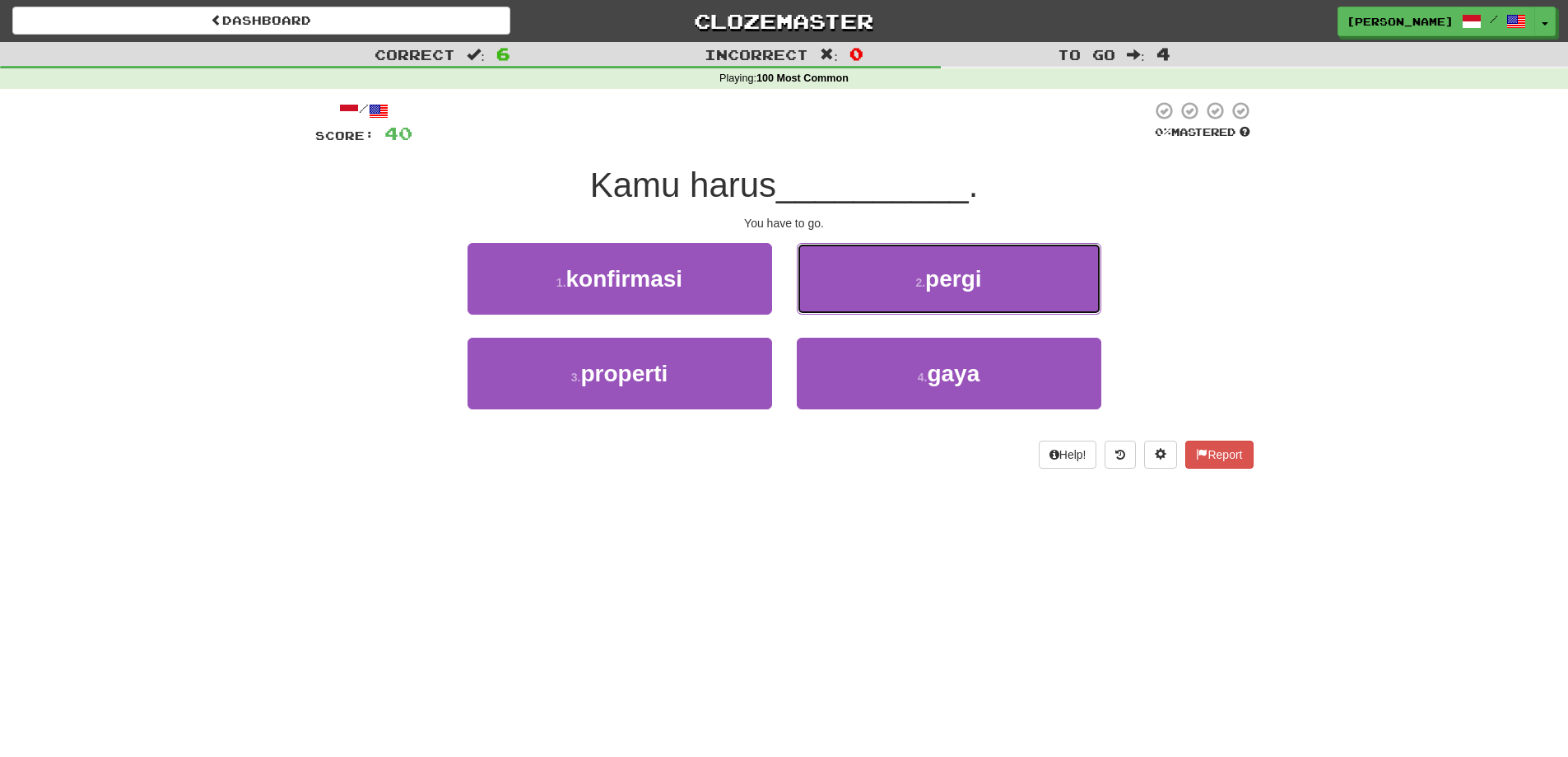
click at [900, 294] on button "2 . pergi" at bounding box center [949, 278] width 305 height 71
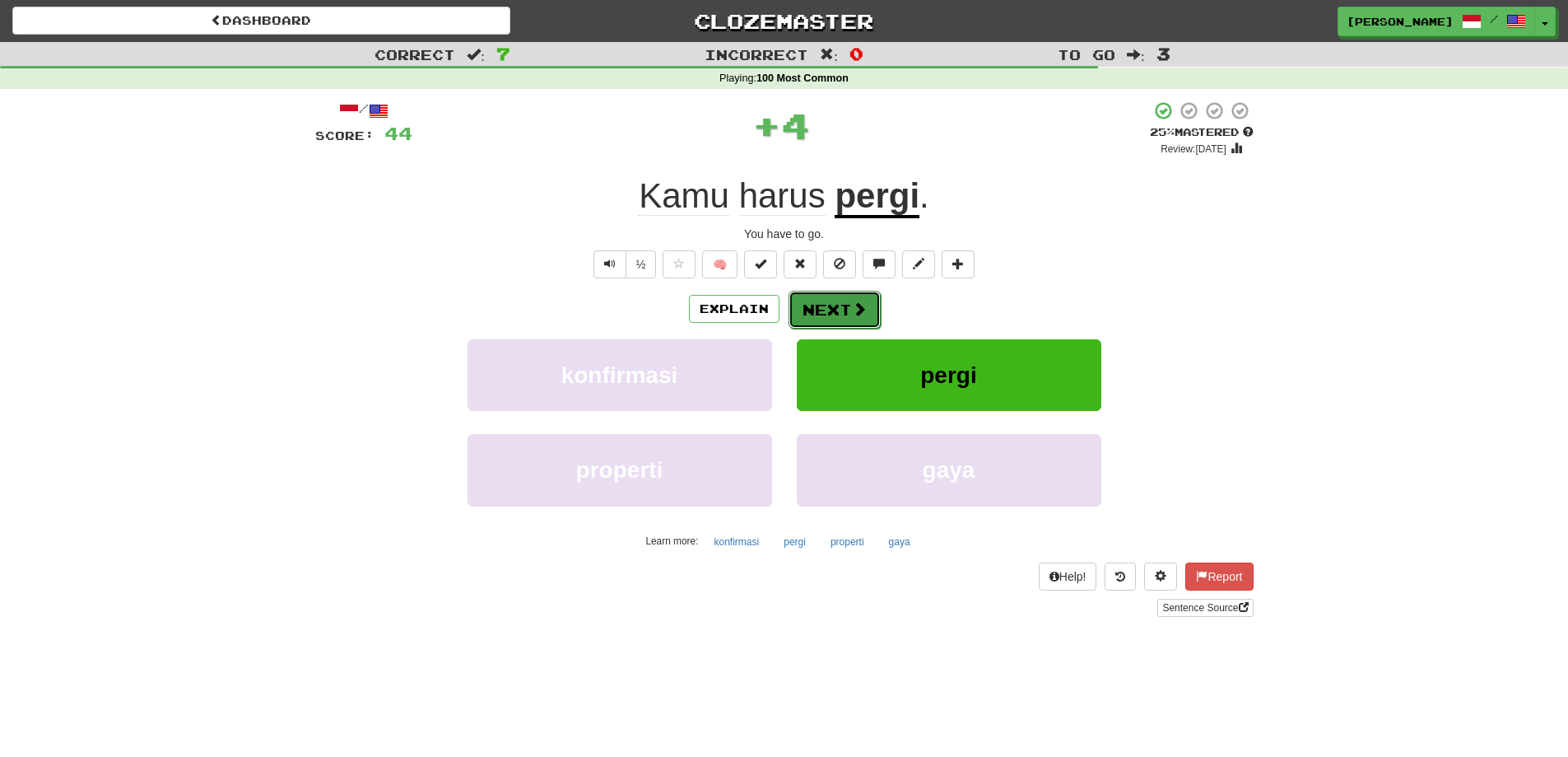
click at [832, 311] on button "Next" at bounding box center [834, 309] width 92 height 38
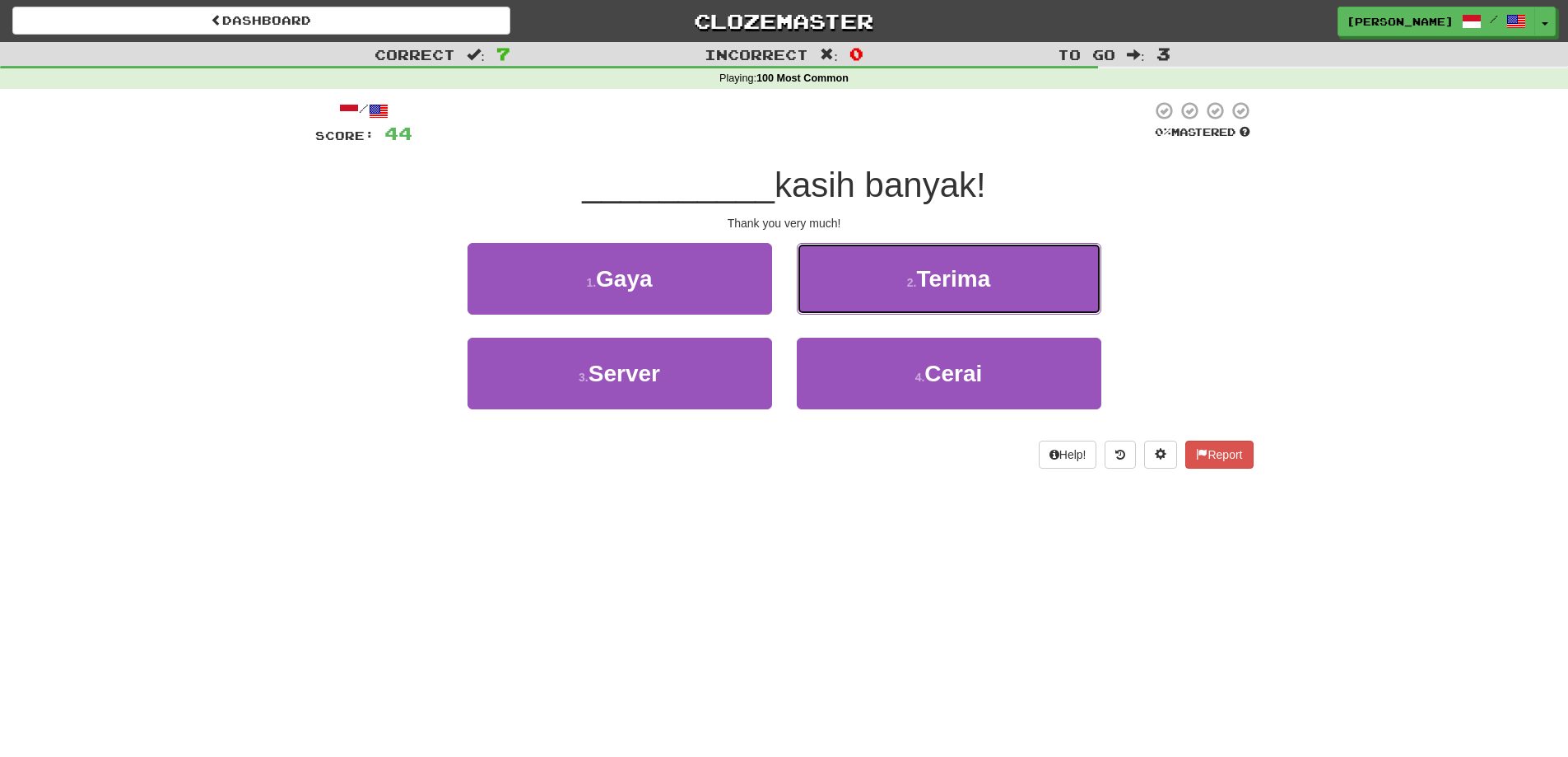
drag, startPoint x: 963, startPoint y: 290, endPoint x: 1169, endPoint y: 271, distance: 206.9
click at [994, 290] on button "2 . Terima" at bounding box center [949, 278] width 305 height 71
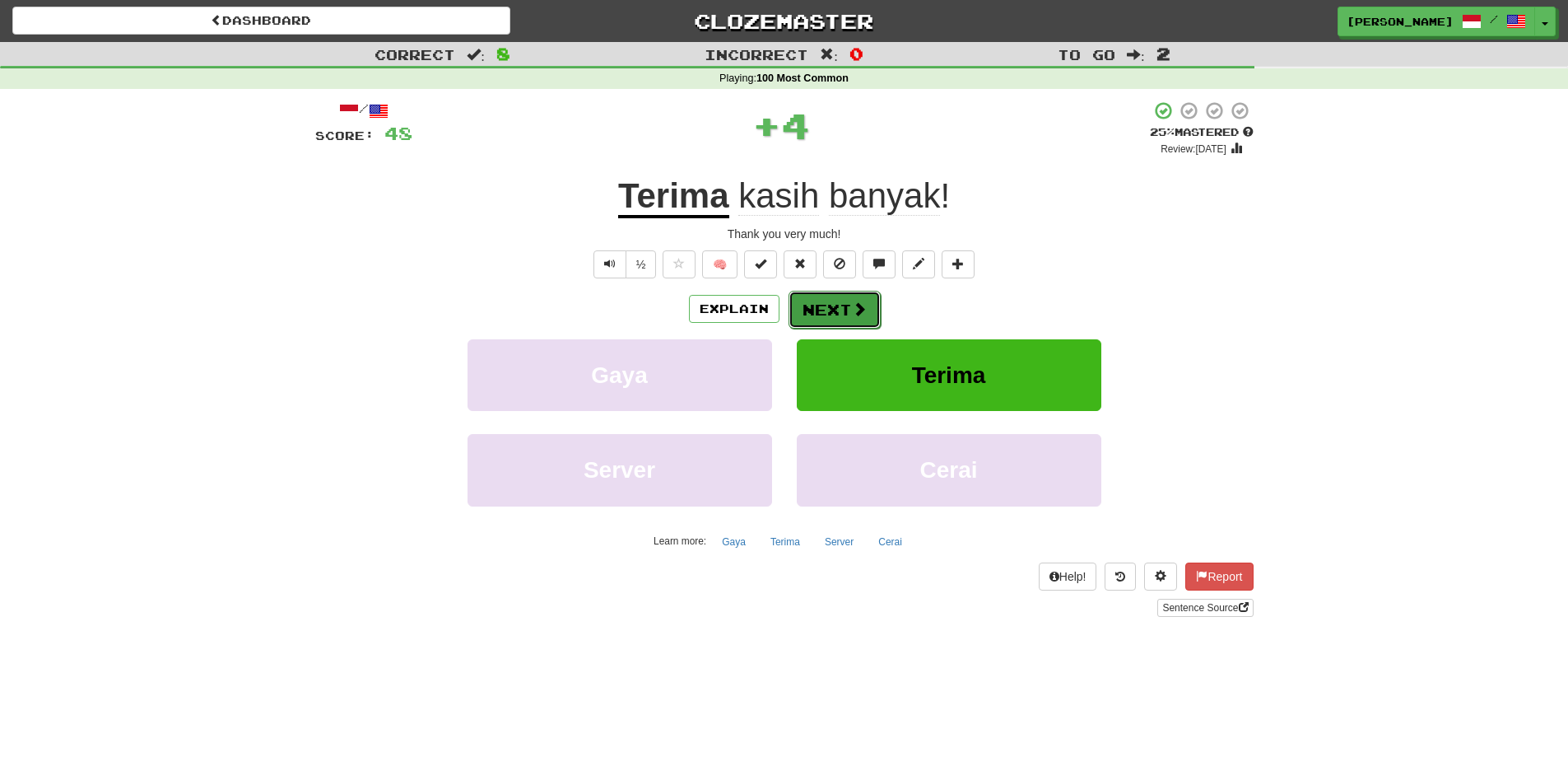
click at [845, 298] on button "Next" at bounding box center [834, 309] width 92 height 38
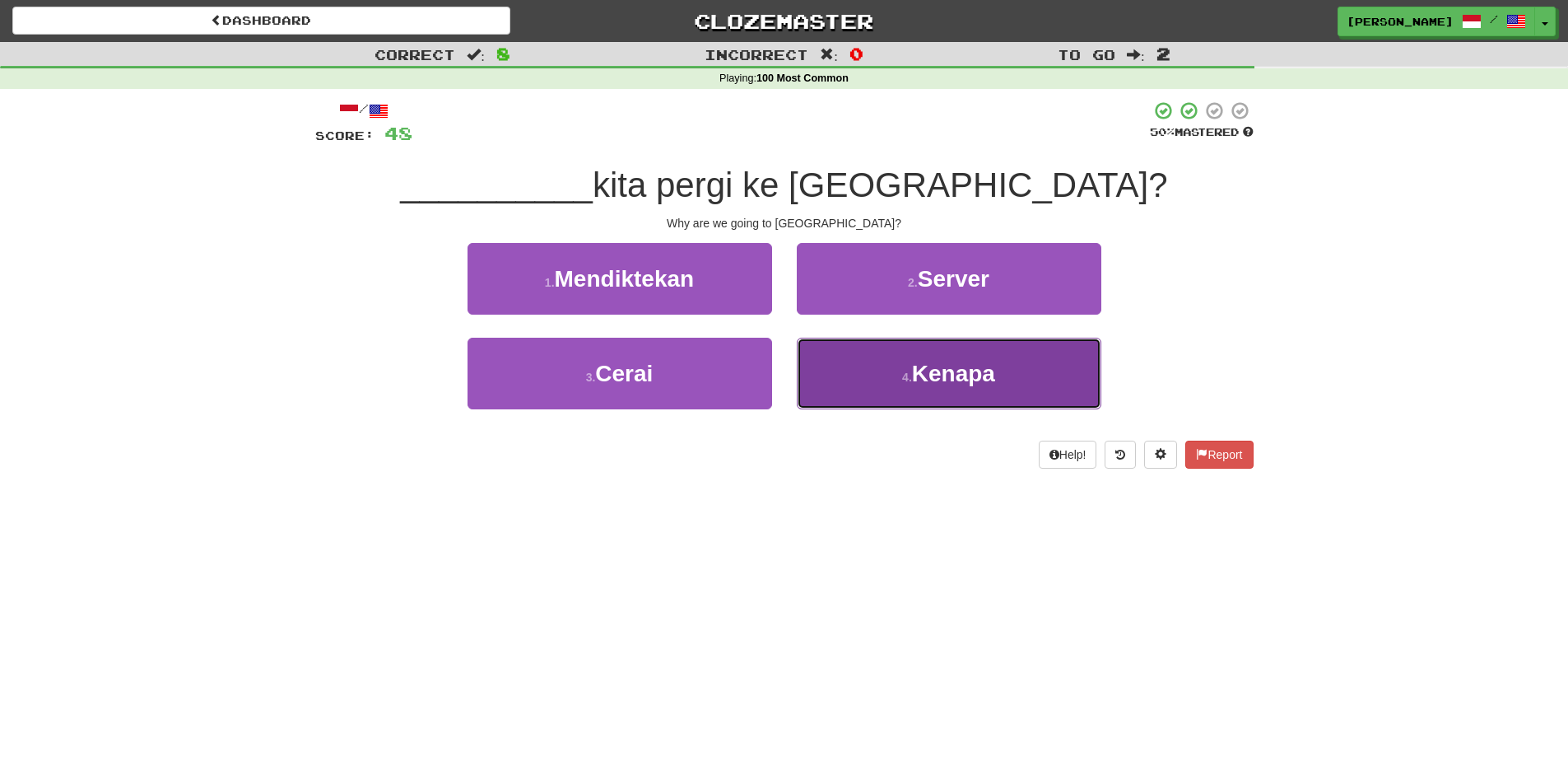
drag, startPoint x: 863, startPoint y: 381, endPoint x: 977, endPoint y: 340, distance: 121.1
click at [866, 381] on button "4 . Kenapa" at bounding box center [949, 373] width 305 height 71
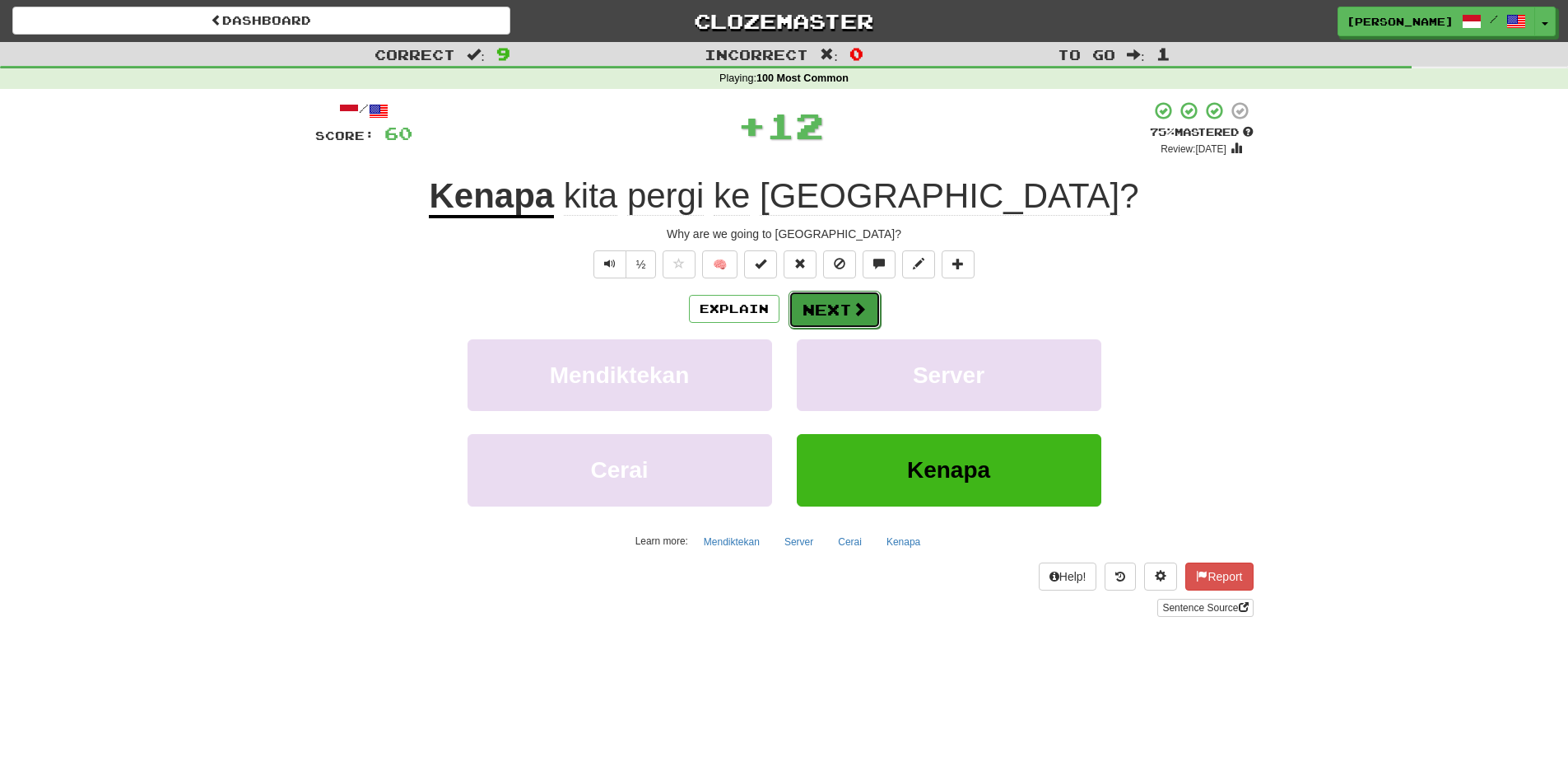
click at [829, 305] on button "Next" at bounding box center [834, 309] width 92 height 38
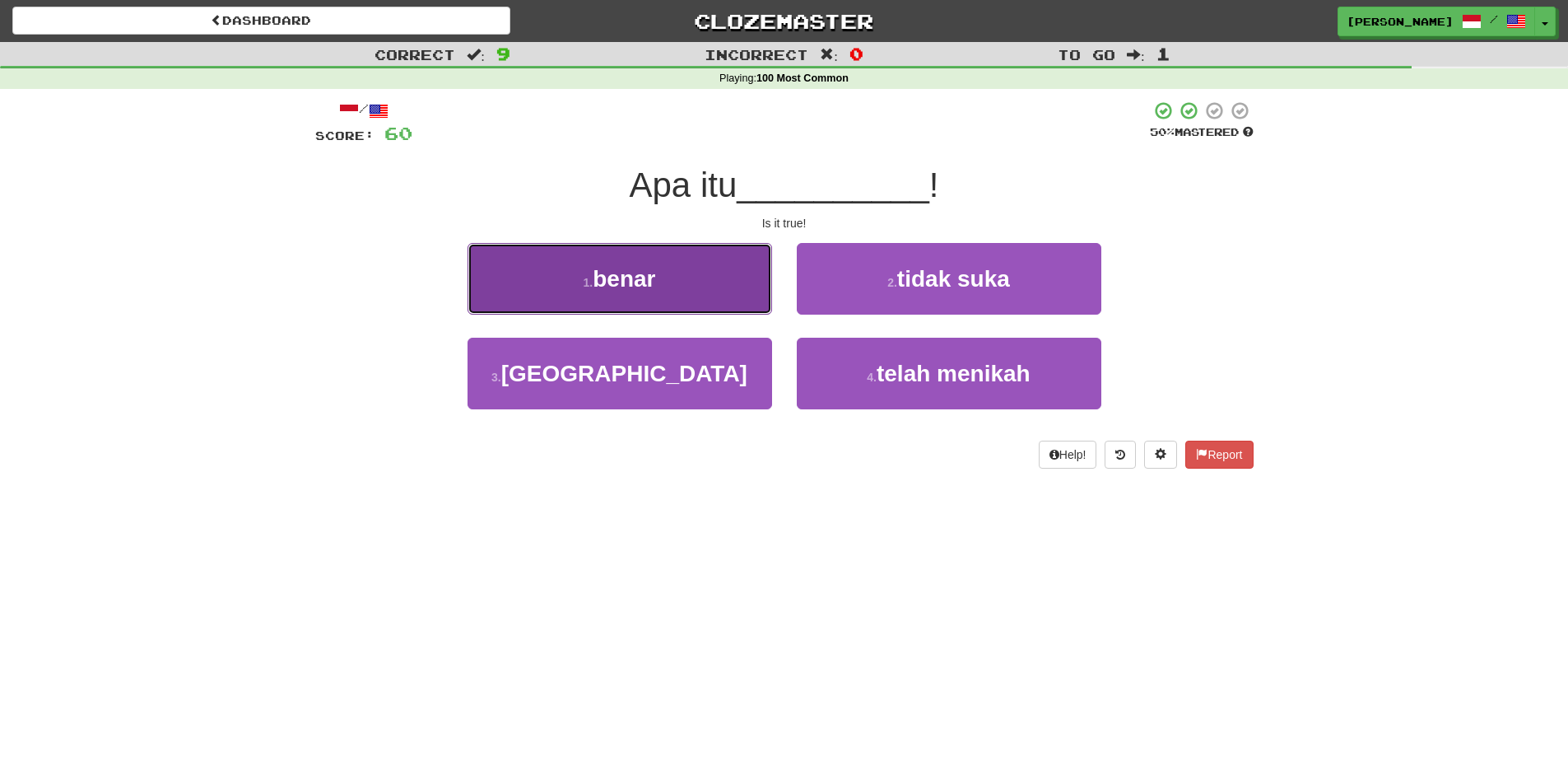
drag, startPoint x: 708, startPoint y: 308, endPoint x: 734, endPoint y: 298, distance: 27.9
click at [734, 298] on button "1 . benar" at bounding box center [619, 278] width 305 height 71
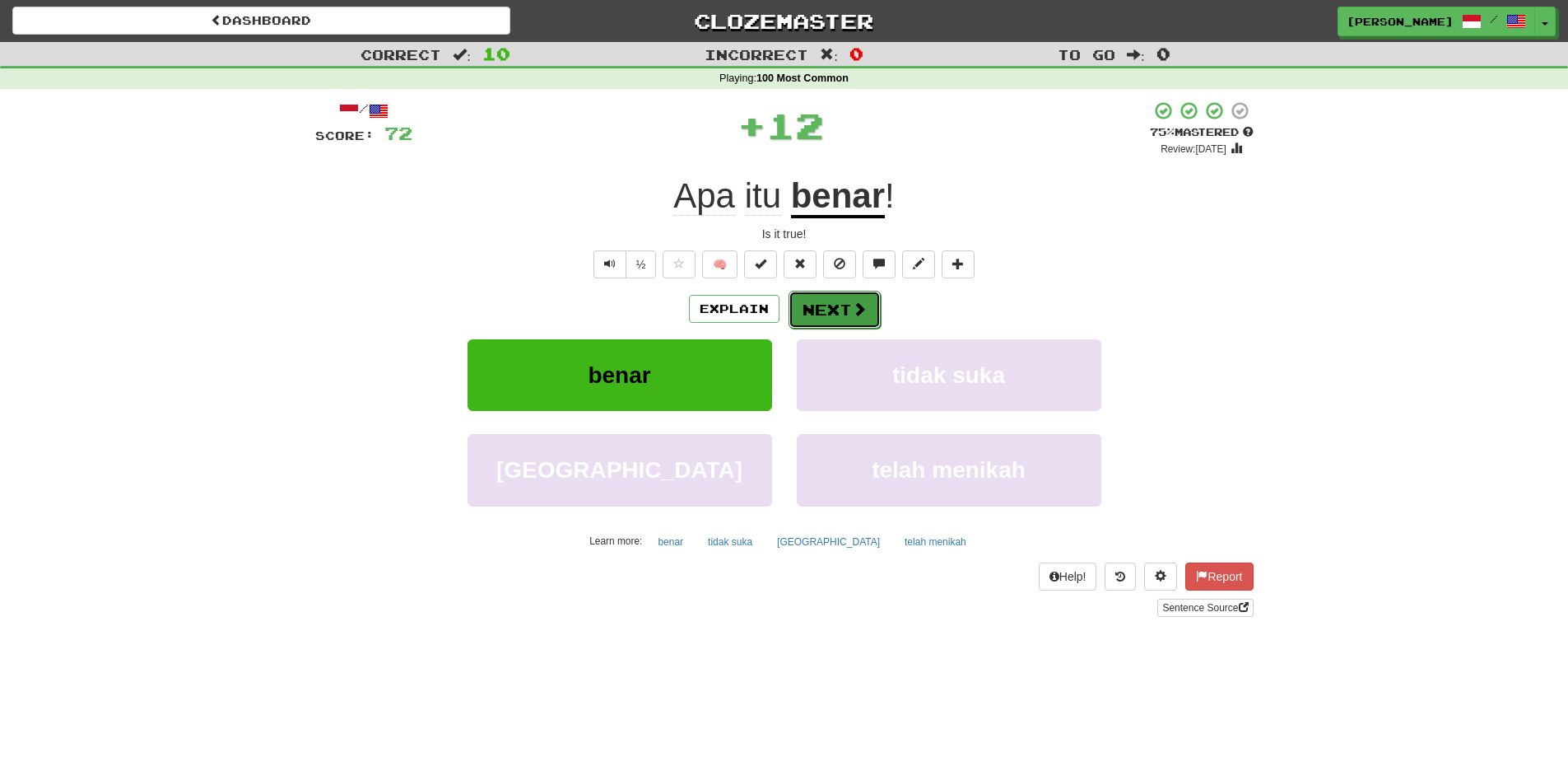
click at [852, 303] on span at bounding box center [859, 308] width 15 height 15
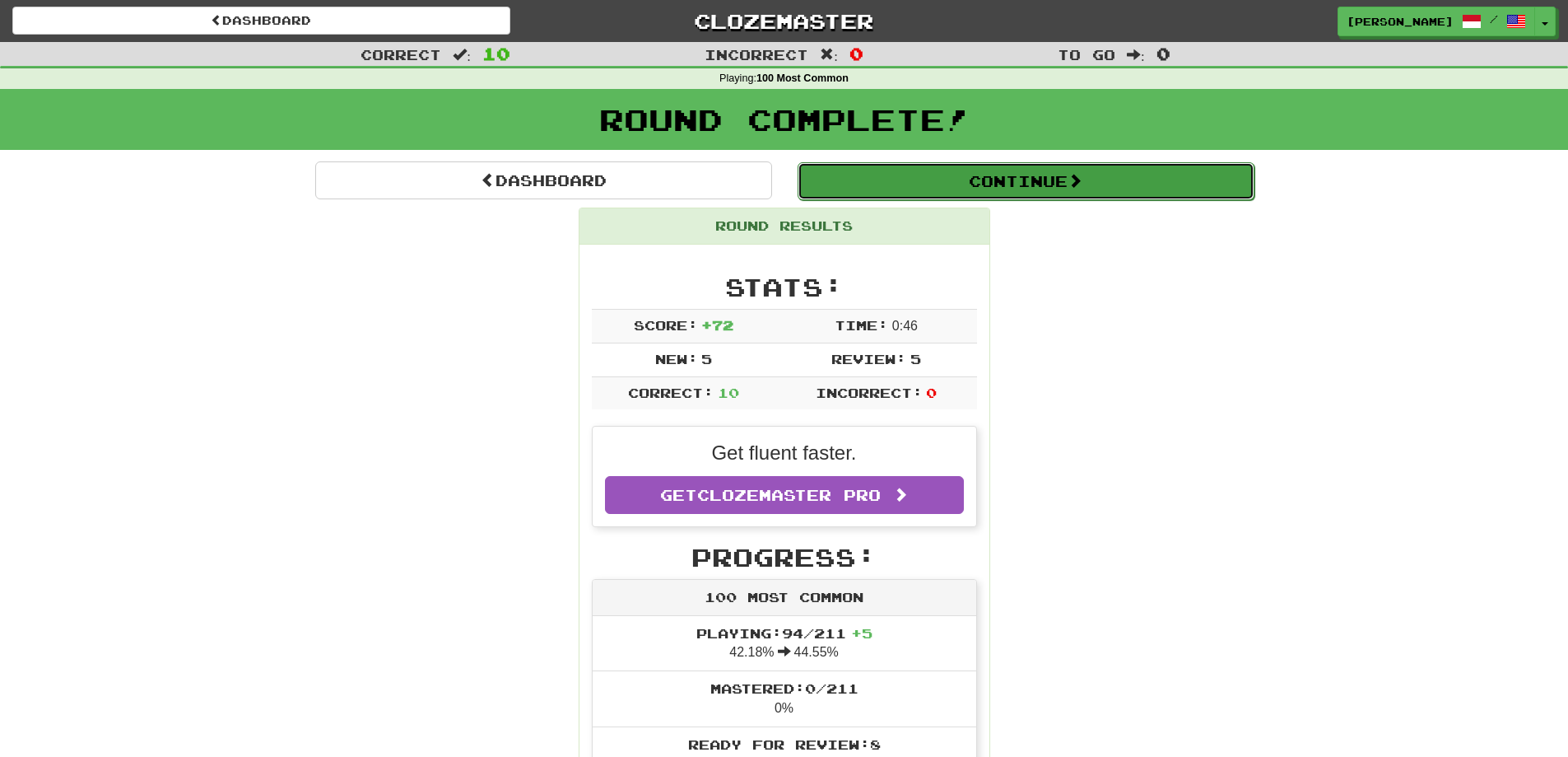
click at [920, 169] on button "Continue" at bounding box center [1026, 181] width 457 height 38
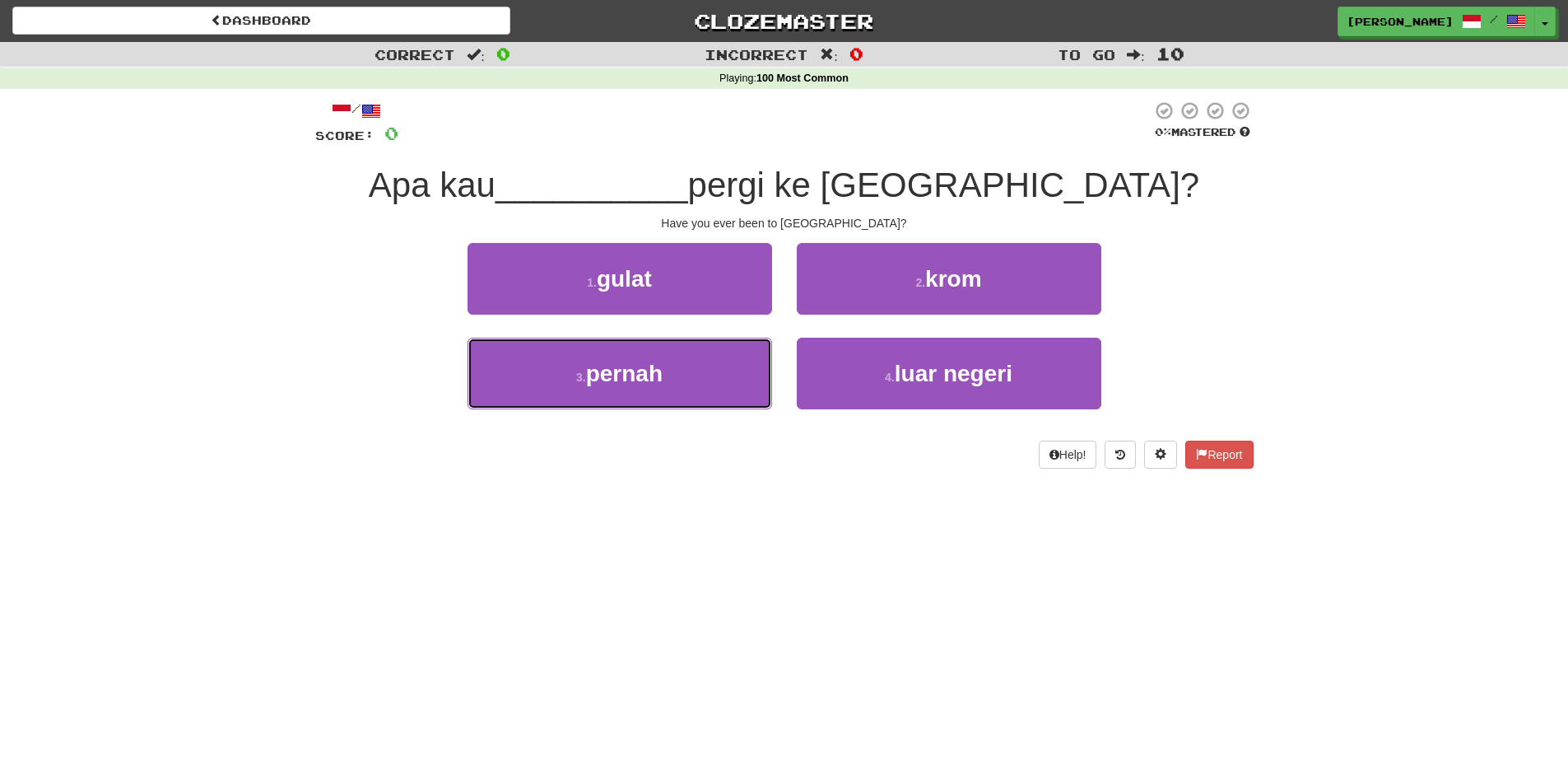
drag, startPoint x: 659, startPoint y: 365, endPoint x: 928, endPoint y: 337, distance: 270.5
click at [669, 365] on button "3 . pernah" at bounding box center [619, 373] width 305 height 71
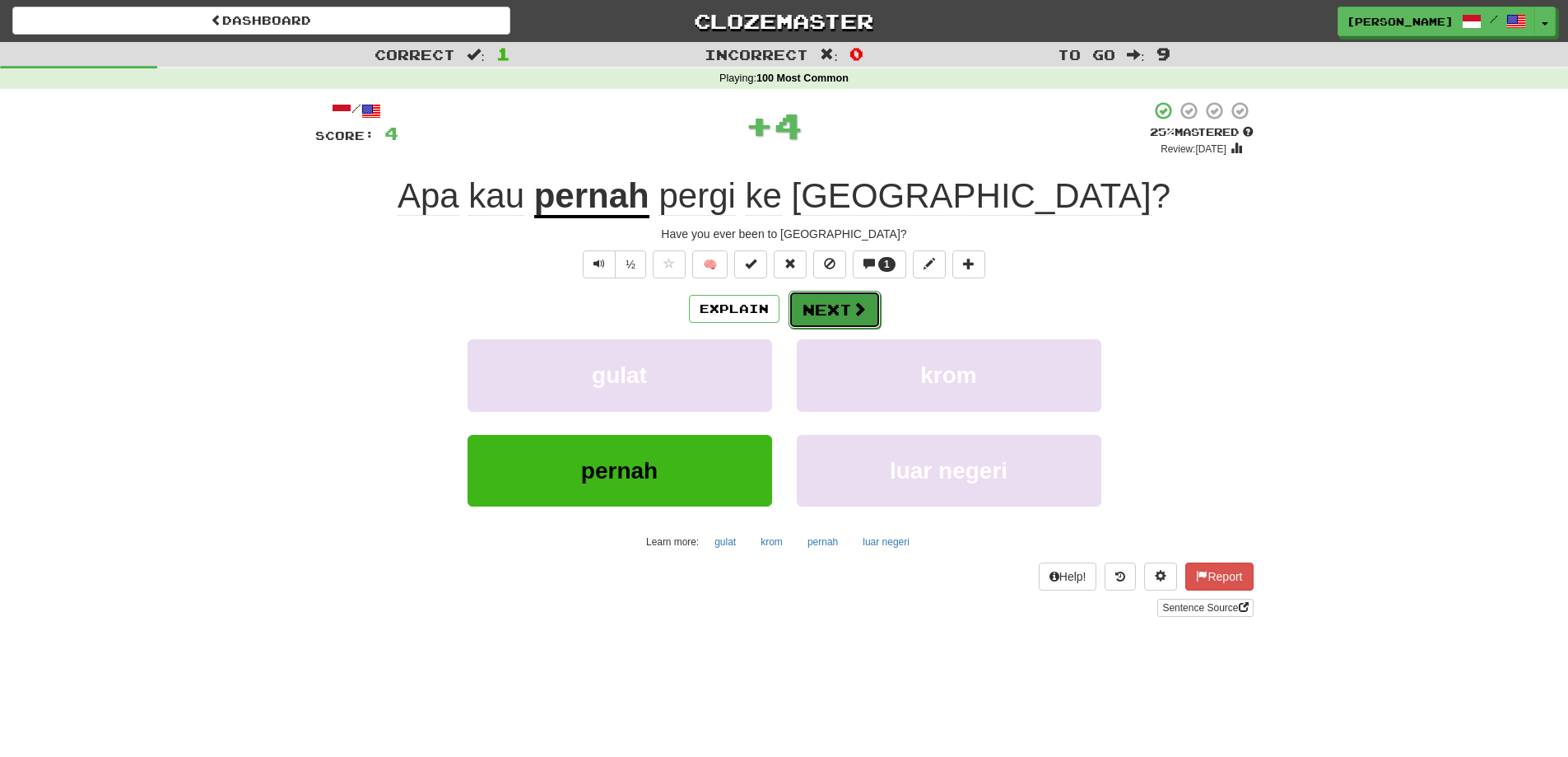
click at [818, 304] on button "Next" at bounding box center [834, 309] width 92 height 38
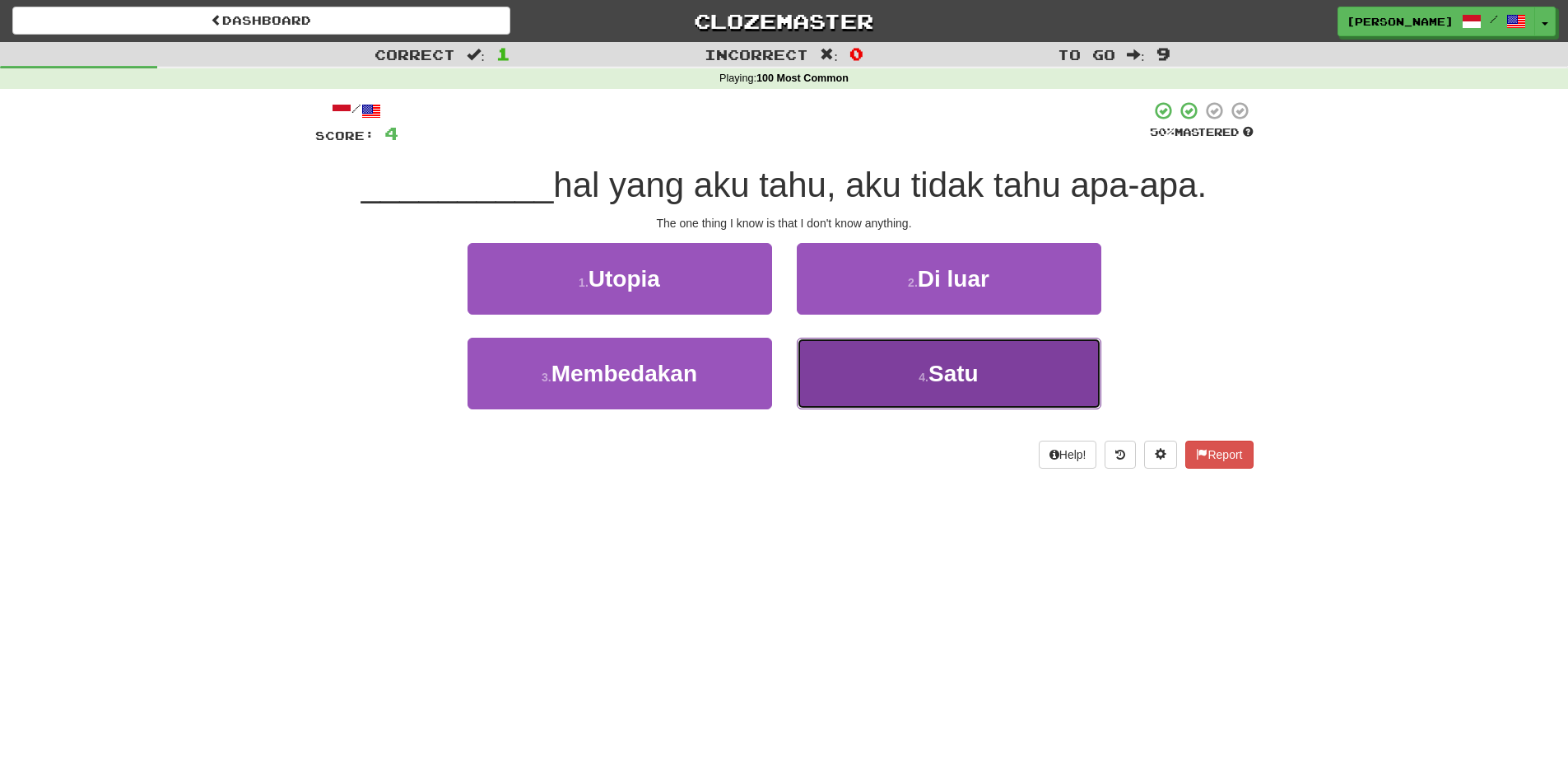
click at [894, 366] on button "4 . Satu" at bounding box center [949, 373] width 305 height 71
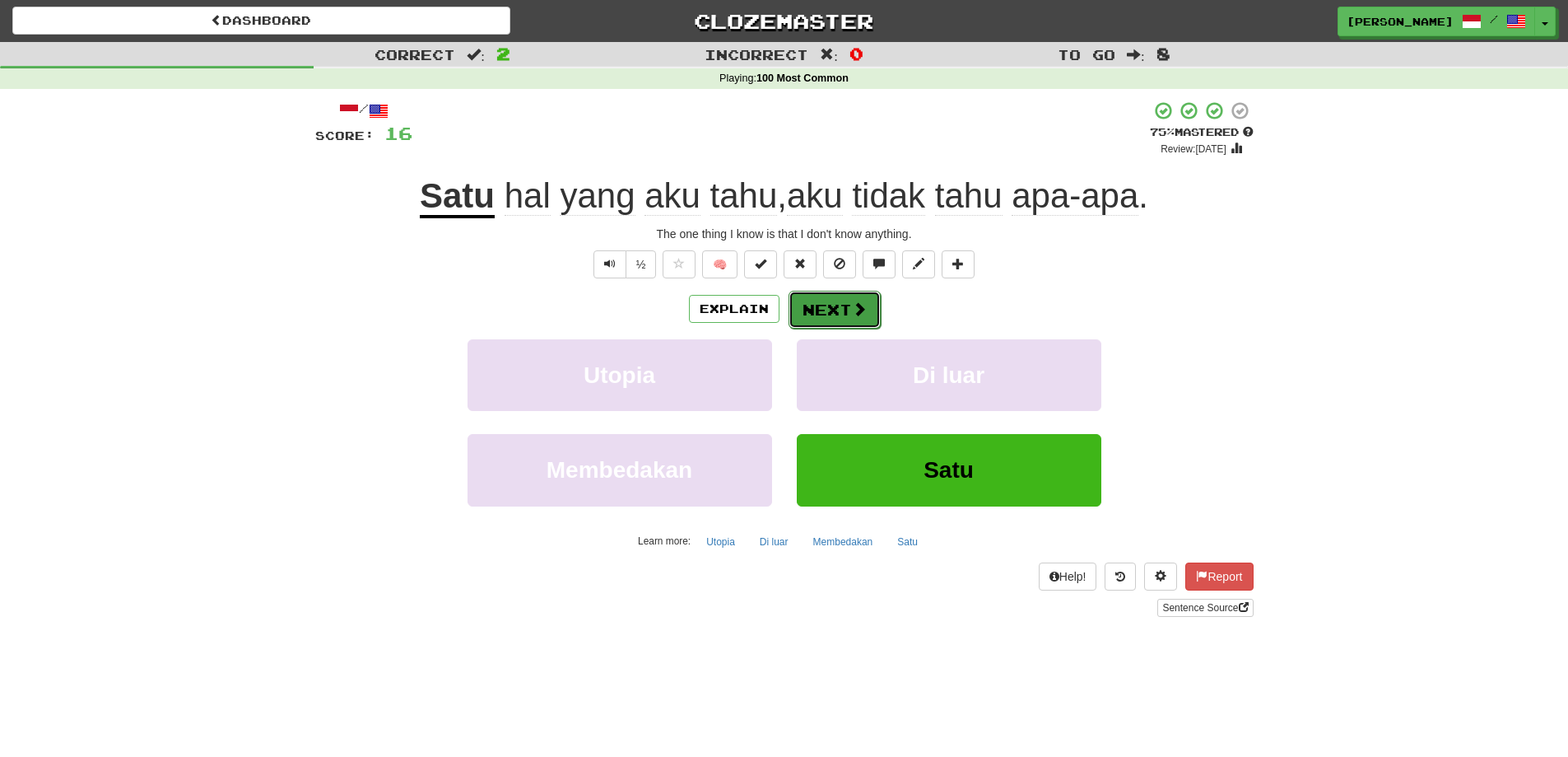
click at [831, 302] on button "Next" at bounding box center [834, 309] width 92 height 38
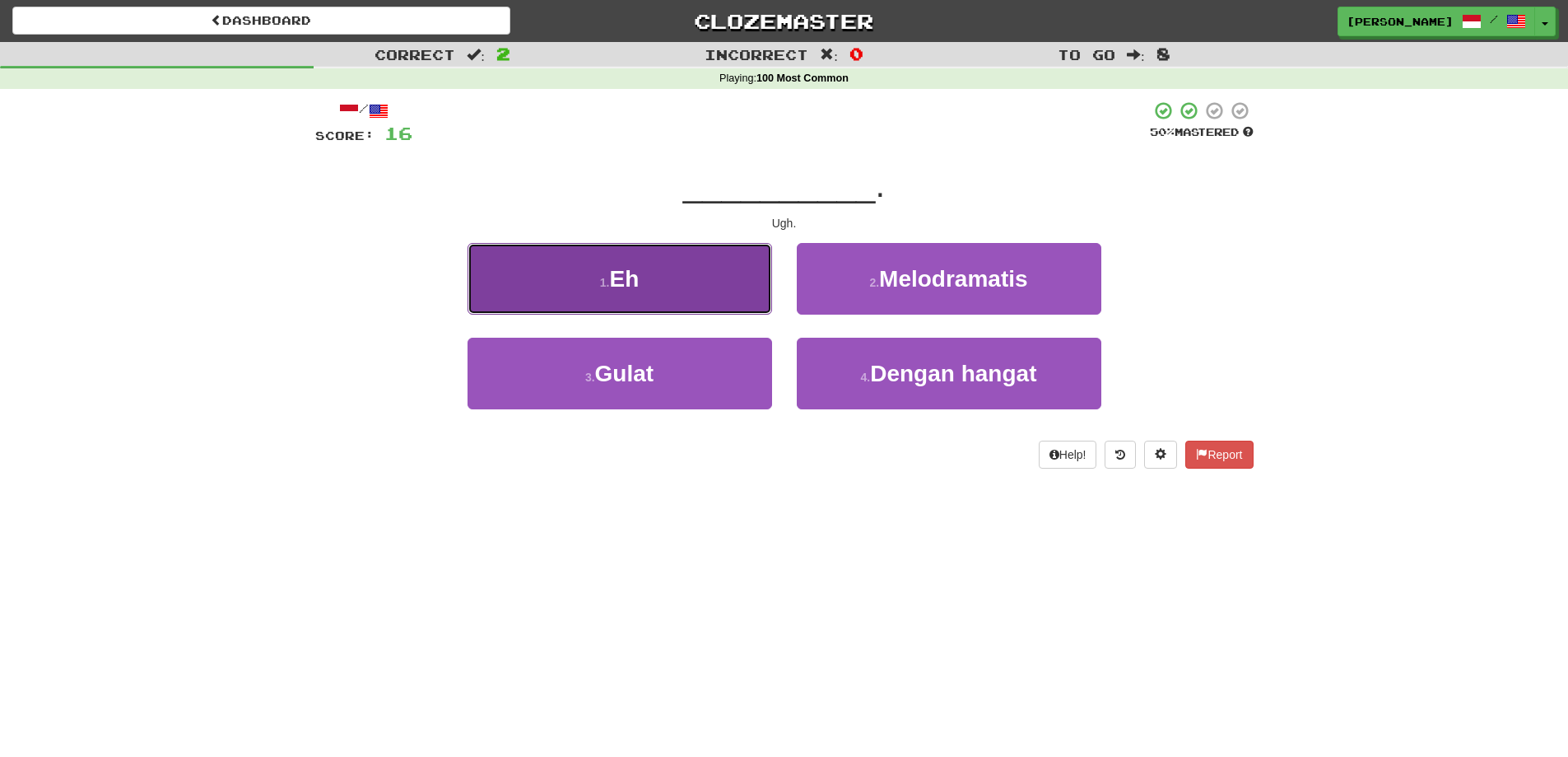
drag, startPoint x: 644, startPoint y: 285, endPoint x: 781, endPoint y: 277, distance: 137.2
click at [653, 285] on button "1 . Eh" at bounding box center [619, 278] width 305 height 71
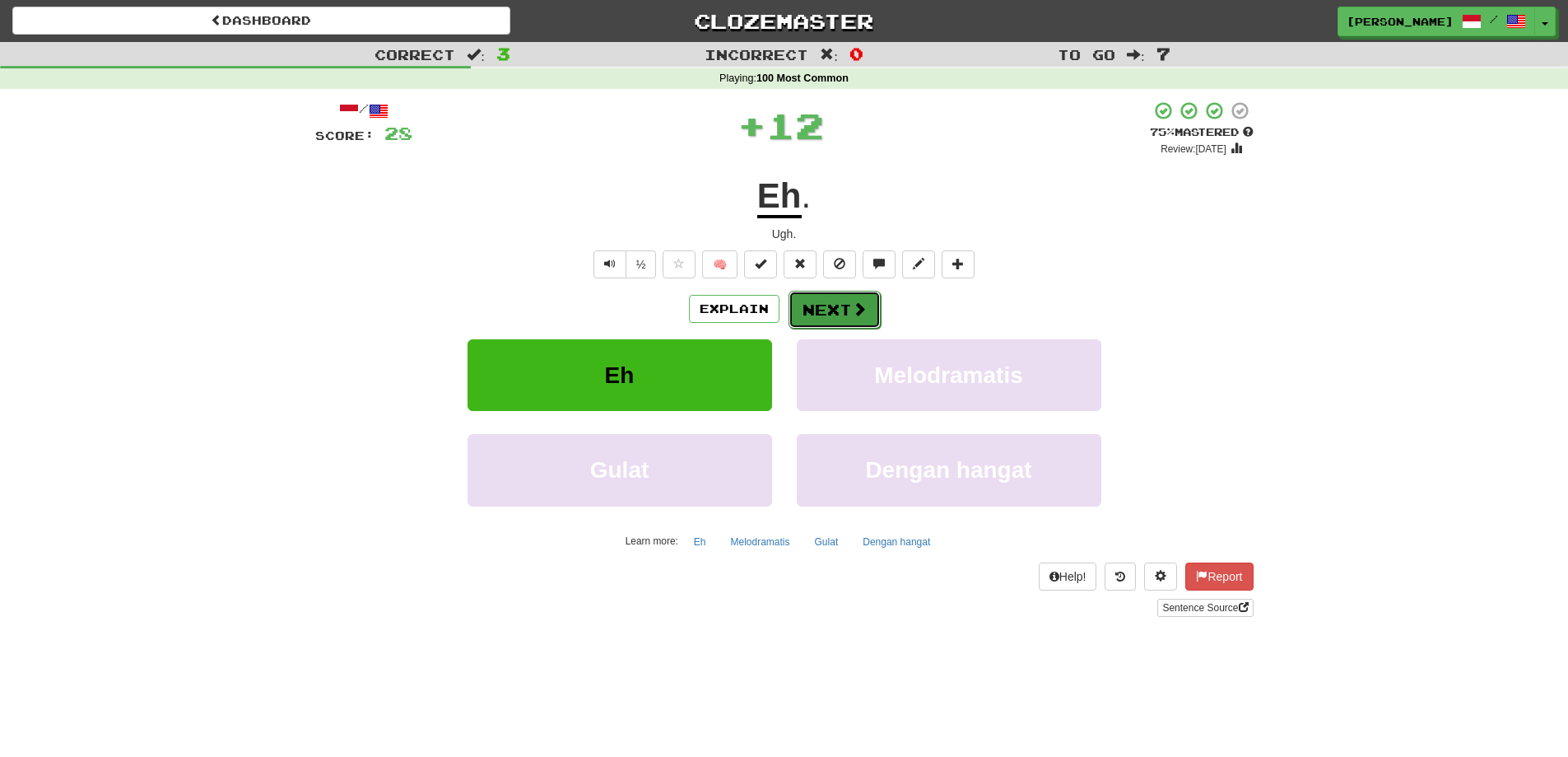
click at [831, 309] on button "Next" at bounding box center [834, 309] width 92 height 38
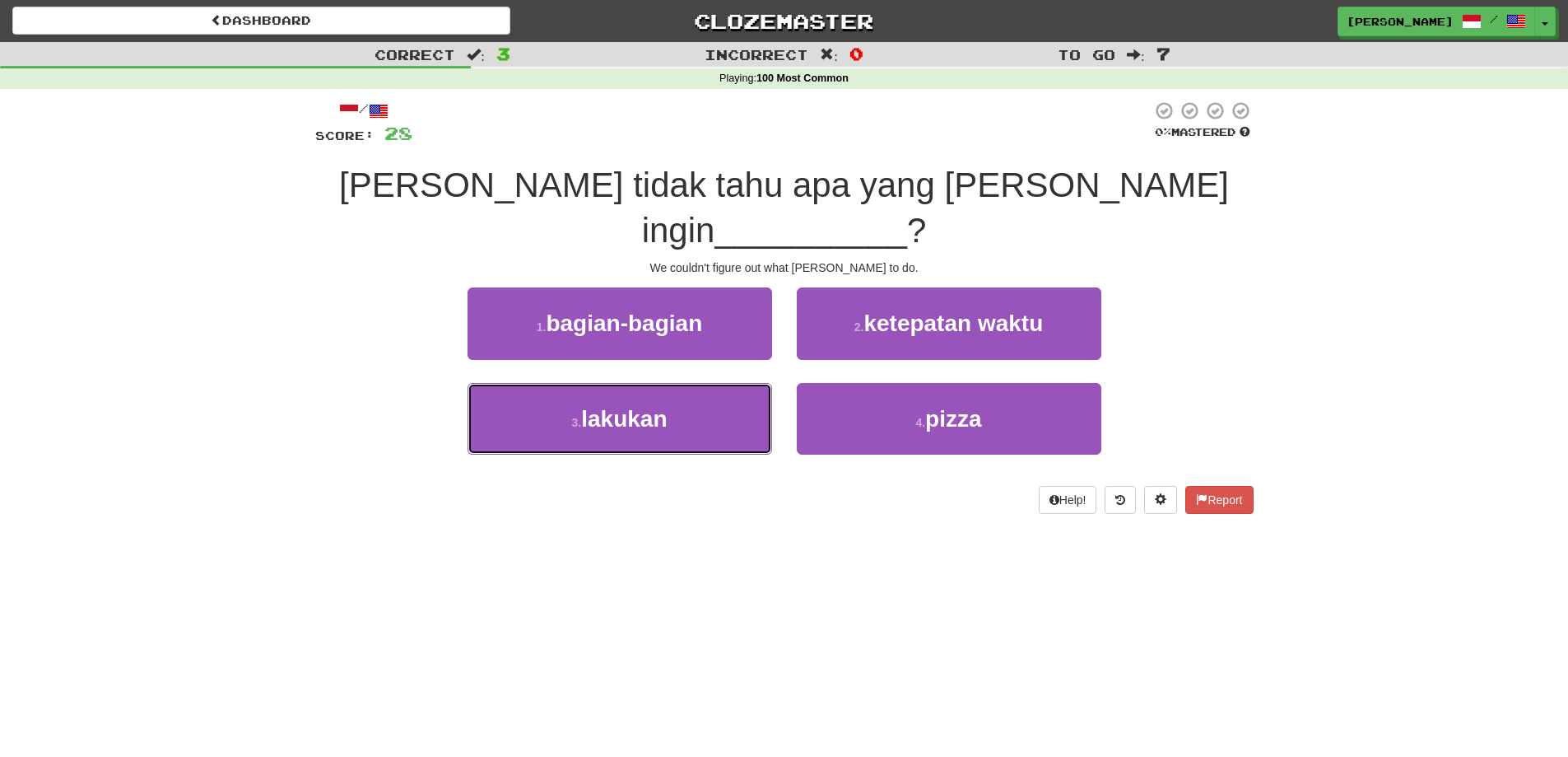
drag, startPoint x: 698, startPoint y: 385, endPoint x: 789, endPoint y: 344, distance: 99.8
click at [700, 383] on button "3 . lakukan" at bounding box center [619, 418] width 305 height 71
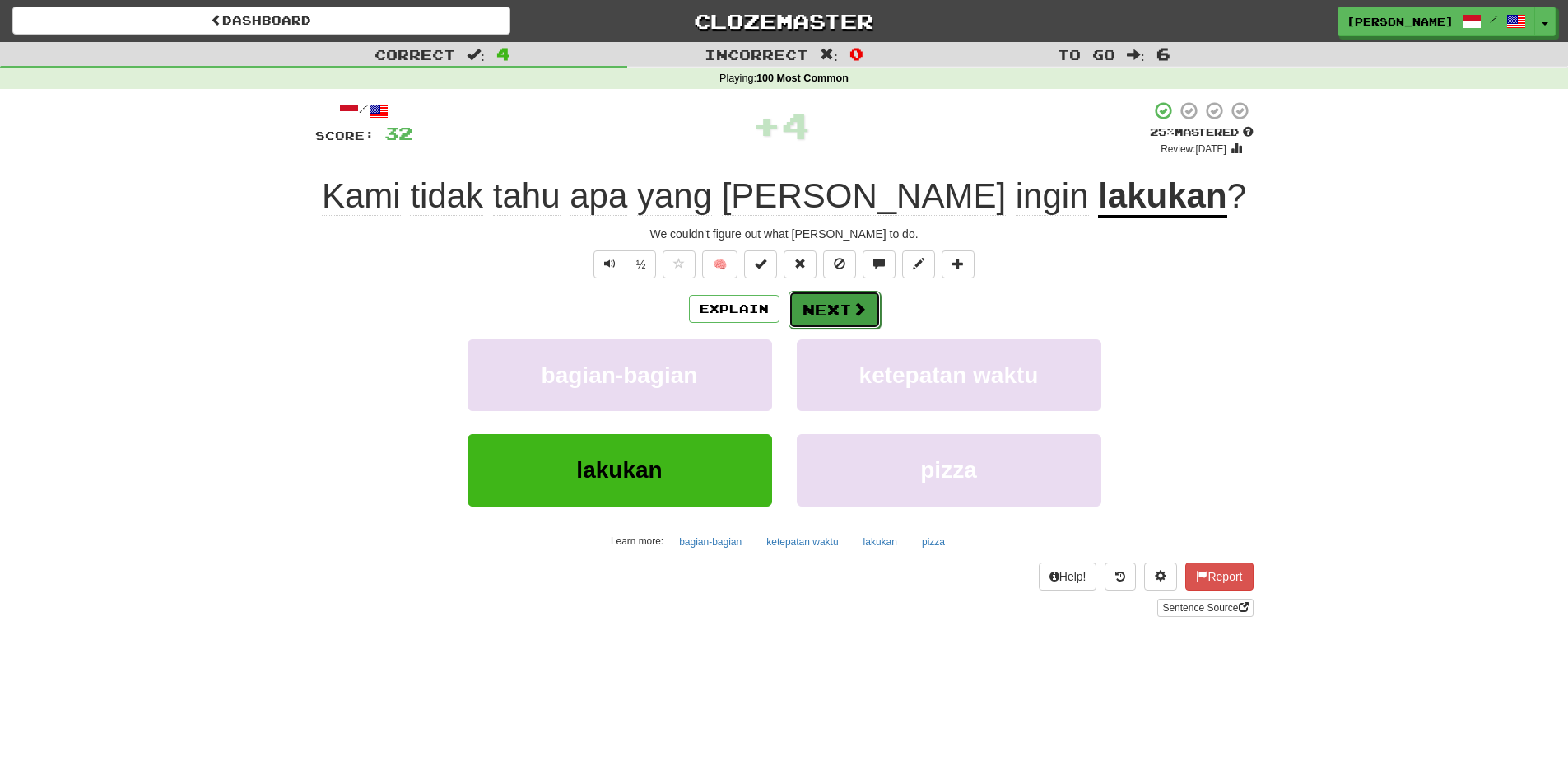
click at [813, 294] on button "Next" at bounding box center [834, 309] width 92 height 38
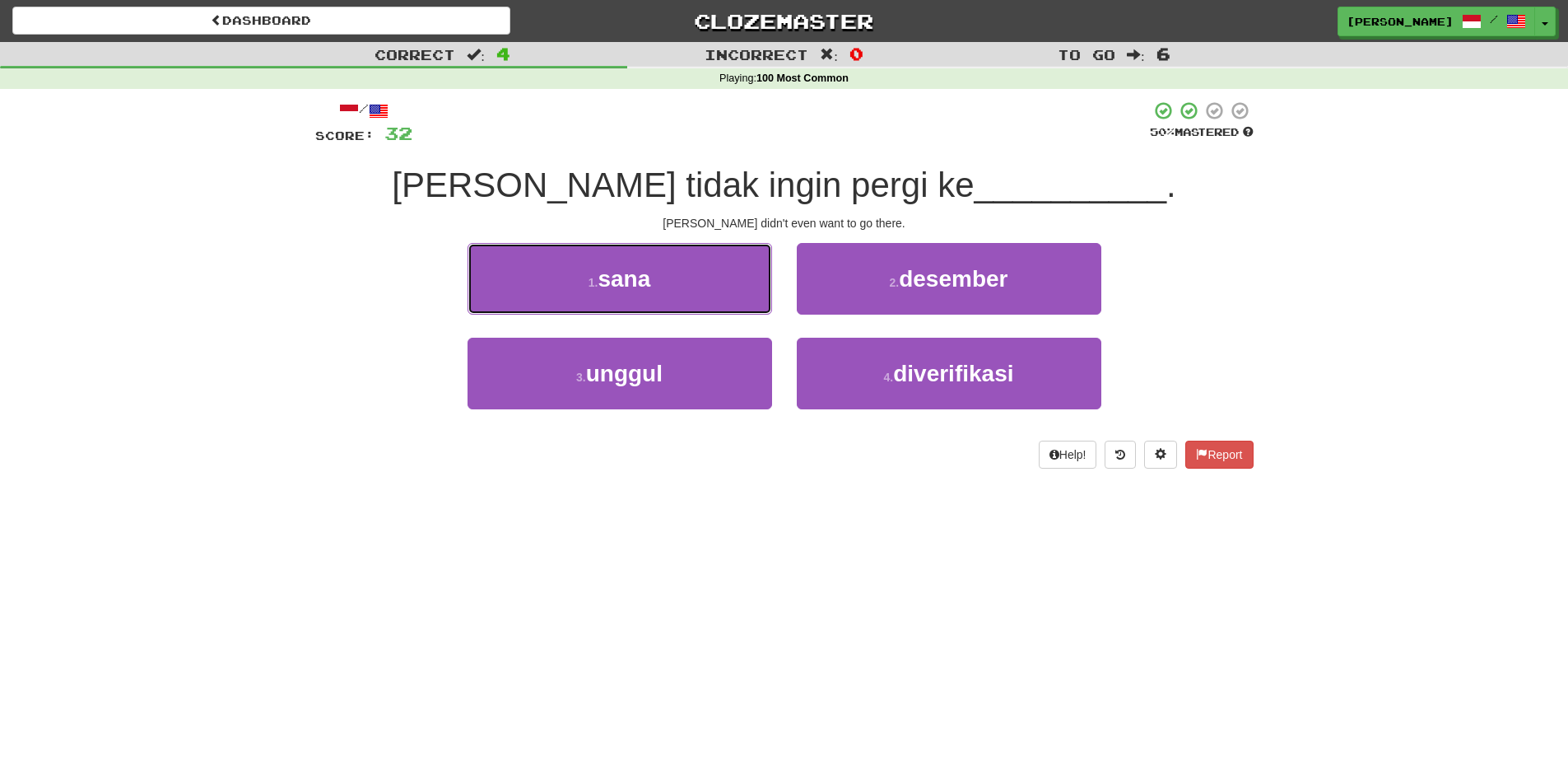
drag, startPoint x: 693, startPoint y: 278, endPoint x: 784, endPoint y: 278, distance: 91.0
click at [740, 278] on button "1 . sana" at bounding box center [619, 278] width 305 height 71
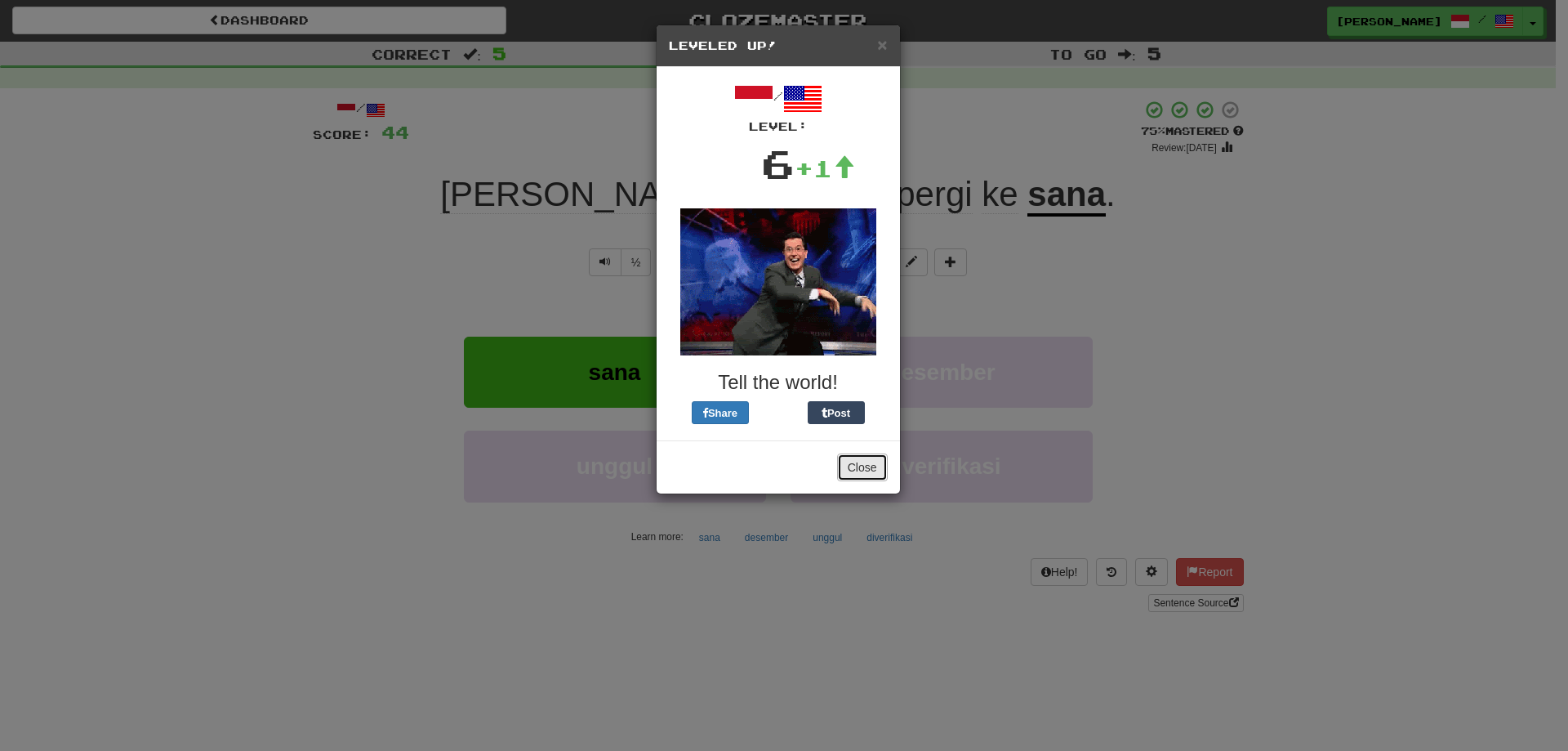
click at [850, 468] on button "Close" at bounding box center [862, 467] width 50 height 28
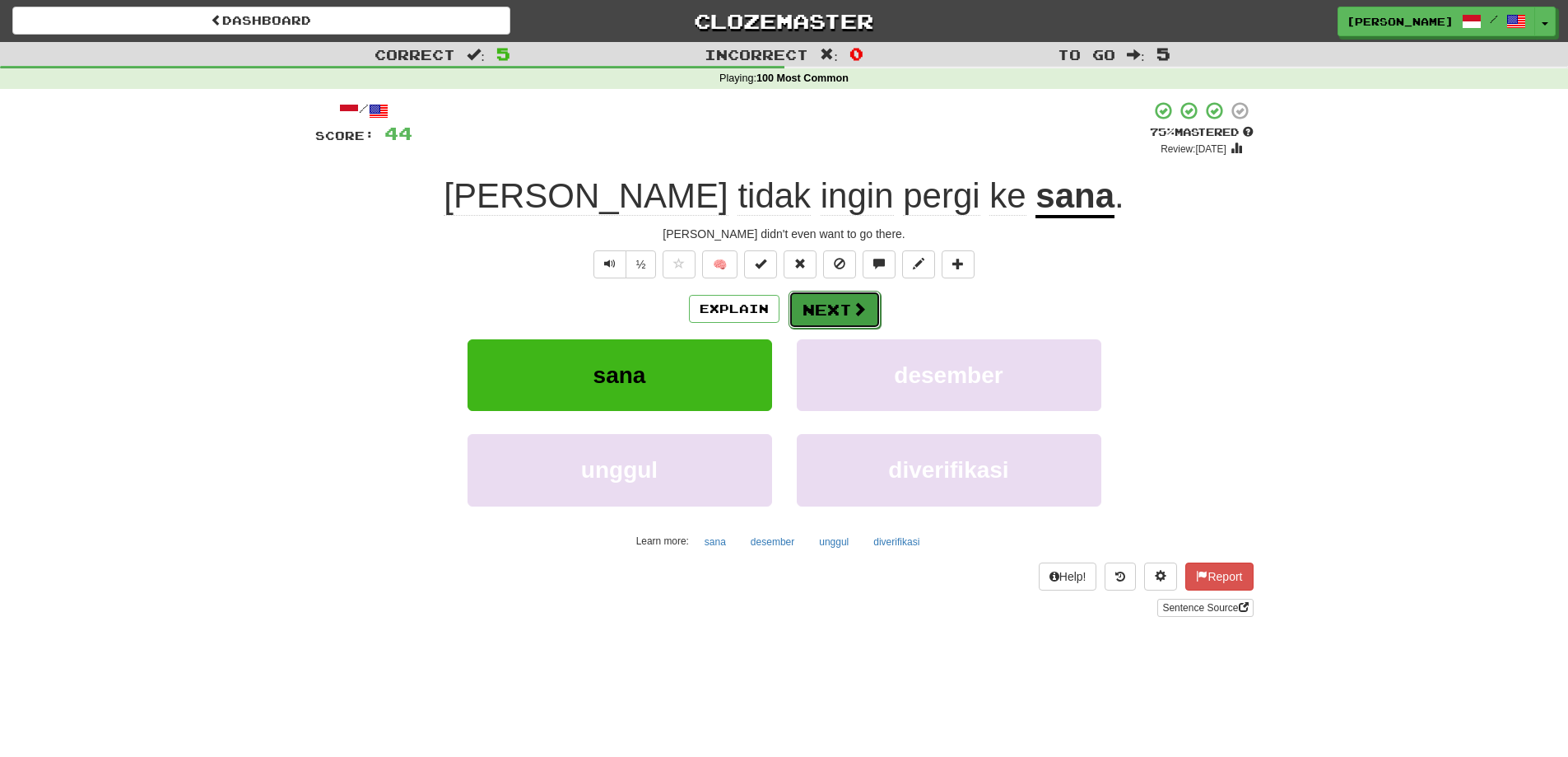
click at [838, 307] on button "Next" at bounding box center [834, 309] width 92 height 38
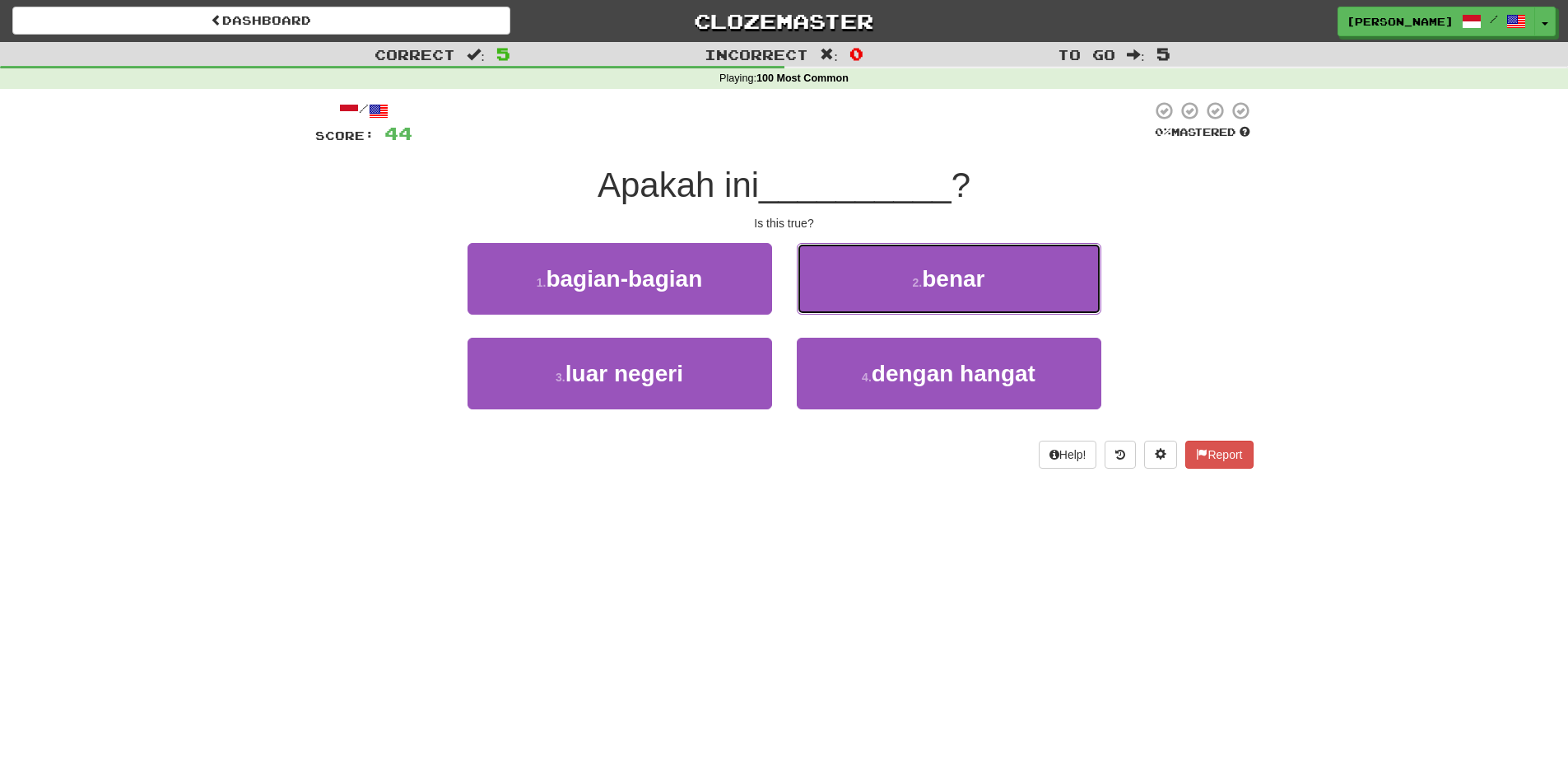
drag, startPoint x: 914, startPoint y: 282, endPoint x: 970, endPoint y: 283, distance: 56.0
click at [922, 283] on small "2 ." at bounding box center [918, 282] width 10 height 13
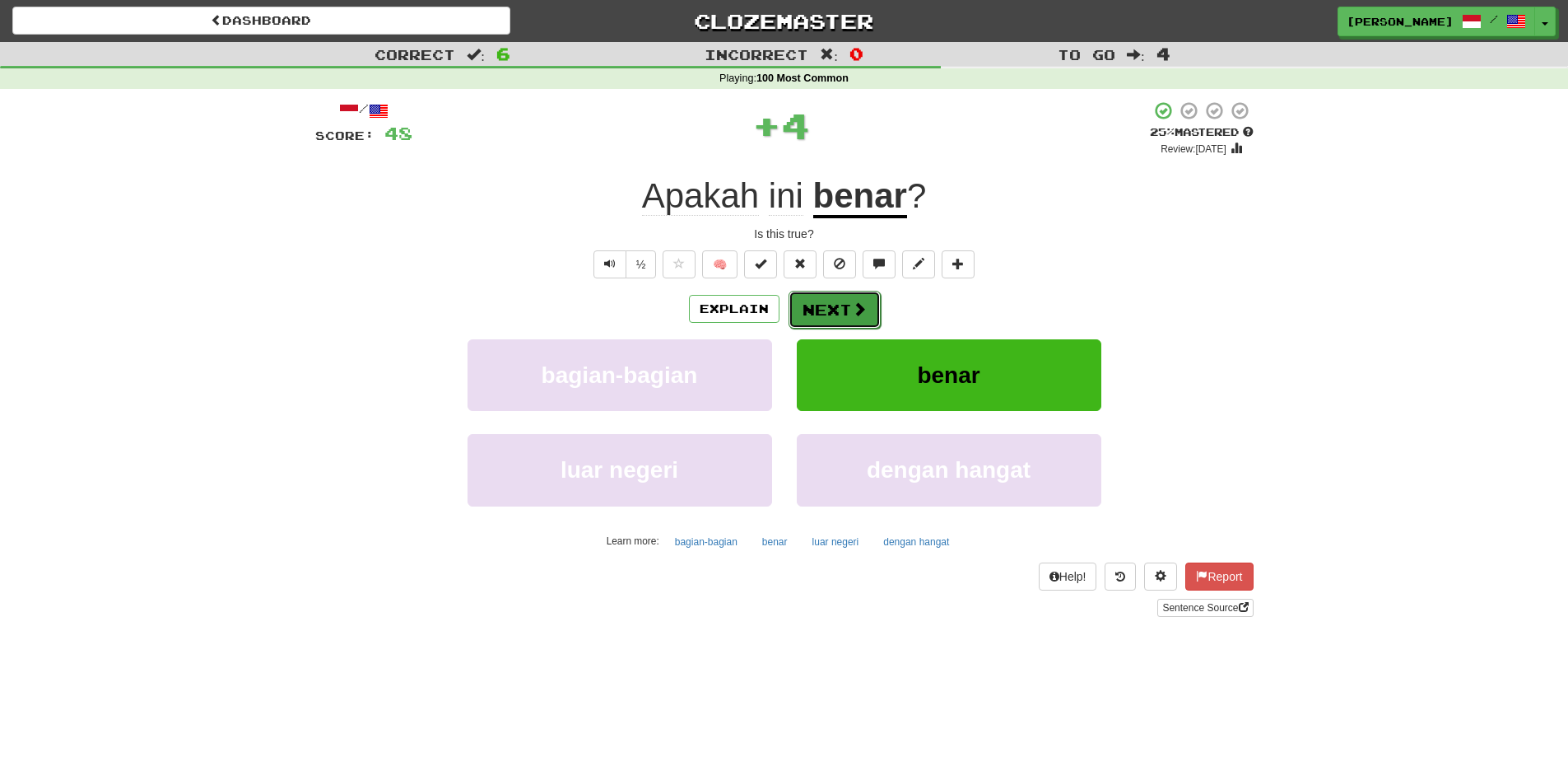
click at [824, 308] on button "Next" at bounding box center [834, 309] width 92 height 38
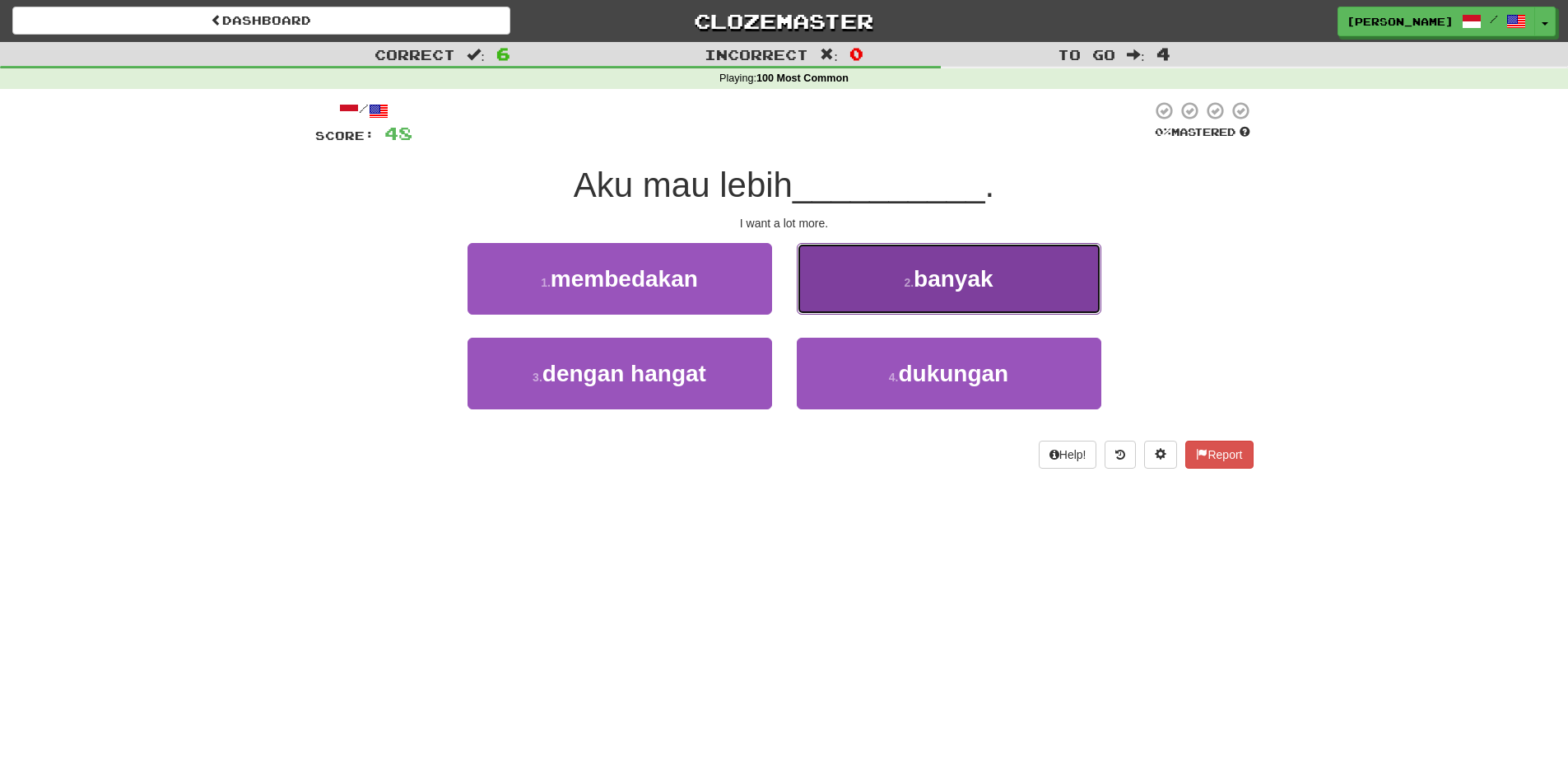
click at [865, 288] on button "2 . banyak" at bounding box center [949, 278] width 305 height 71
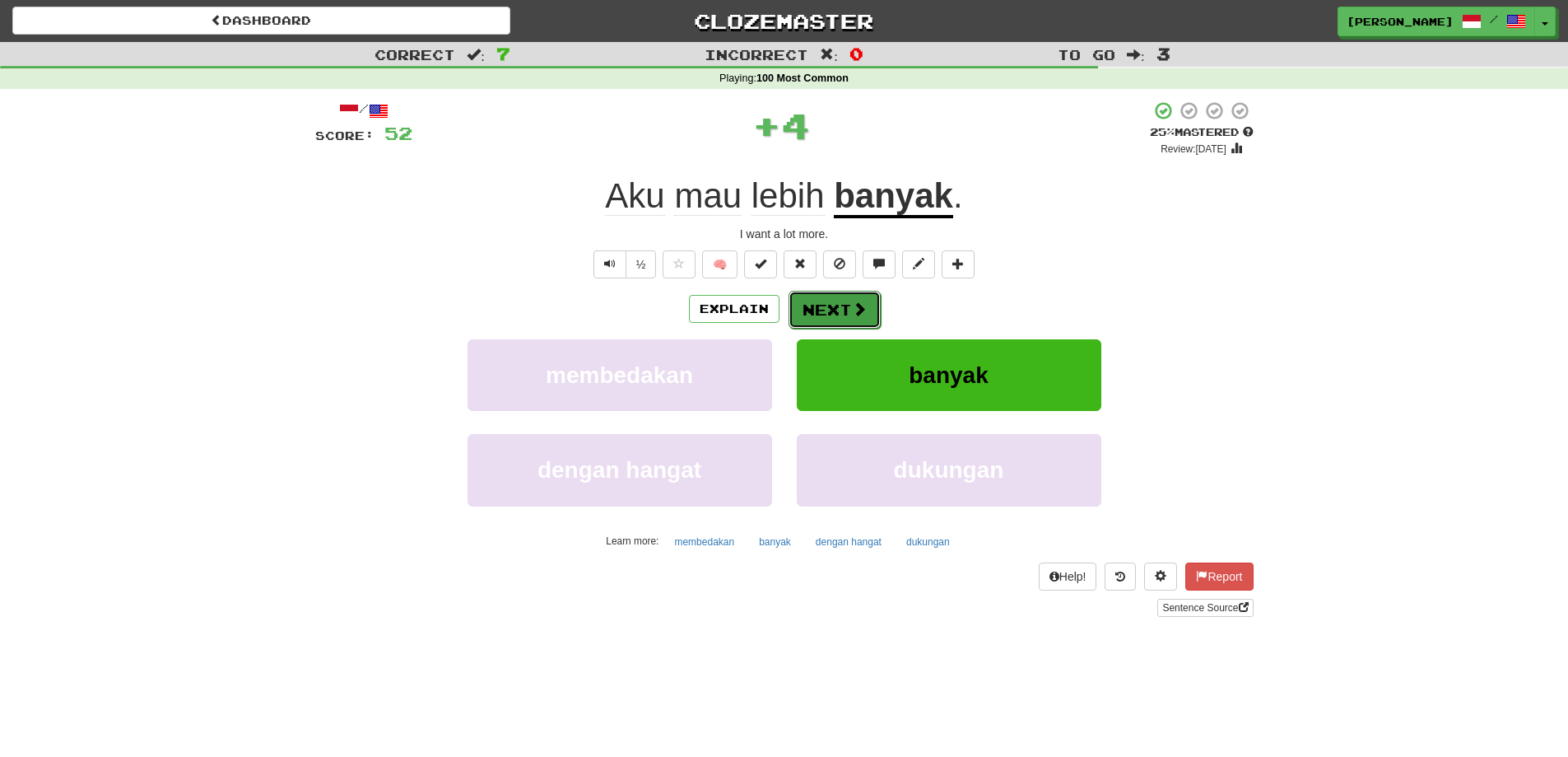
click at [831, 311] on button "Next" at bounding box center [834, 309] width 92 height 38
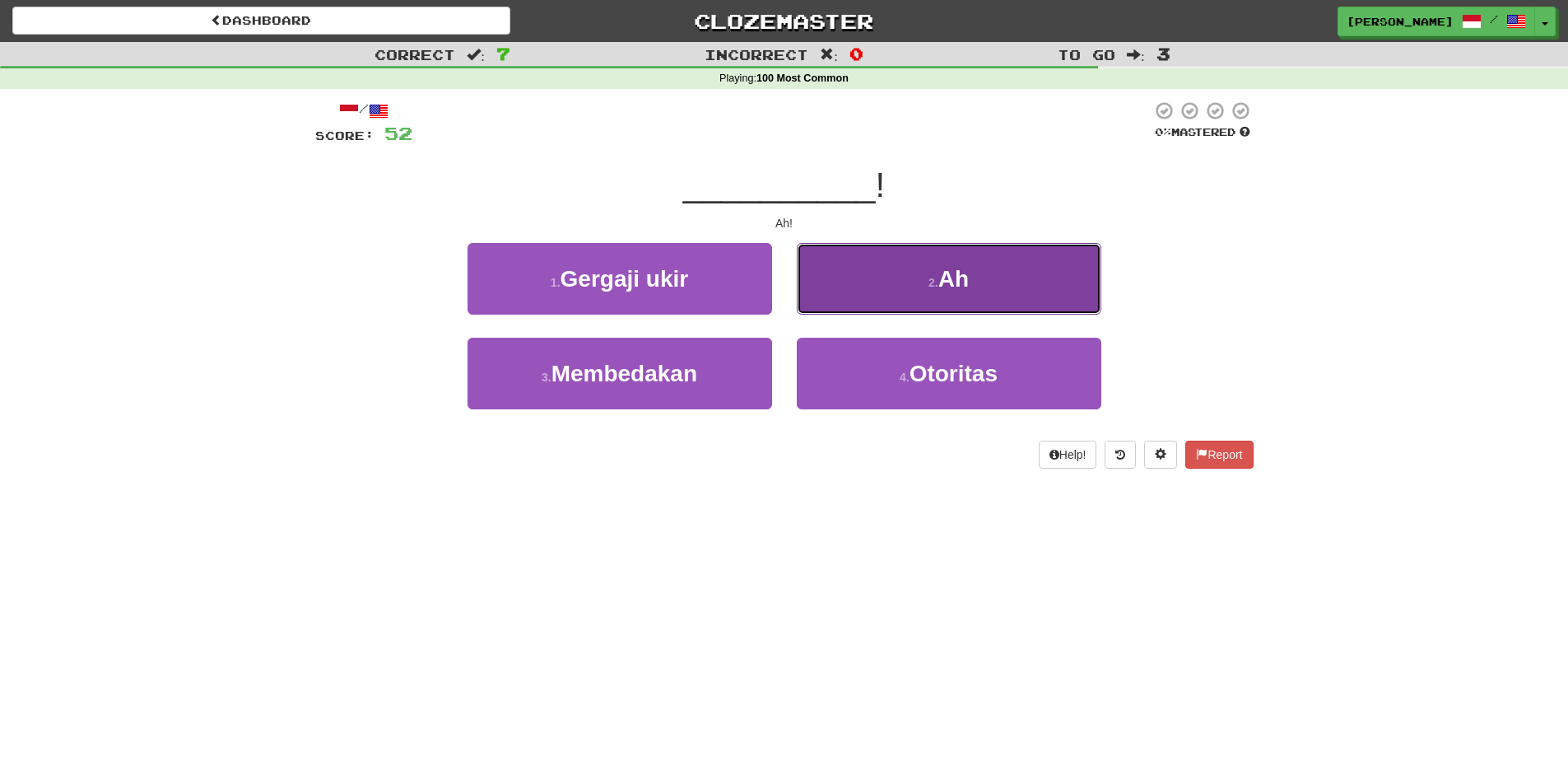
click at [866, 289] on button "2 . Ah" at bounding box center [949, 278] width 305 height 71
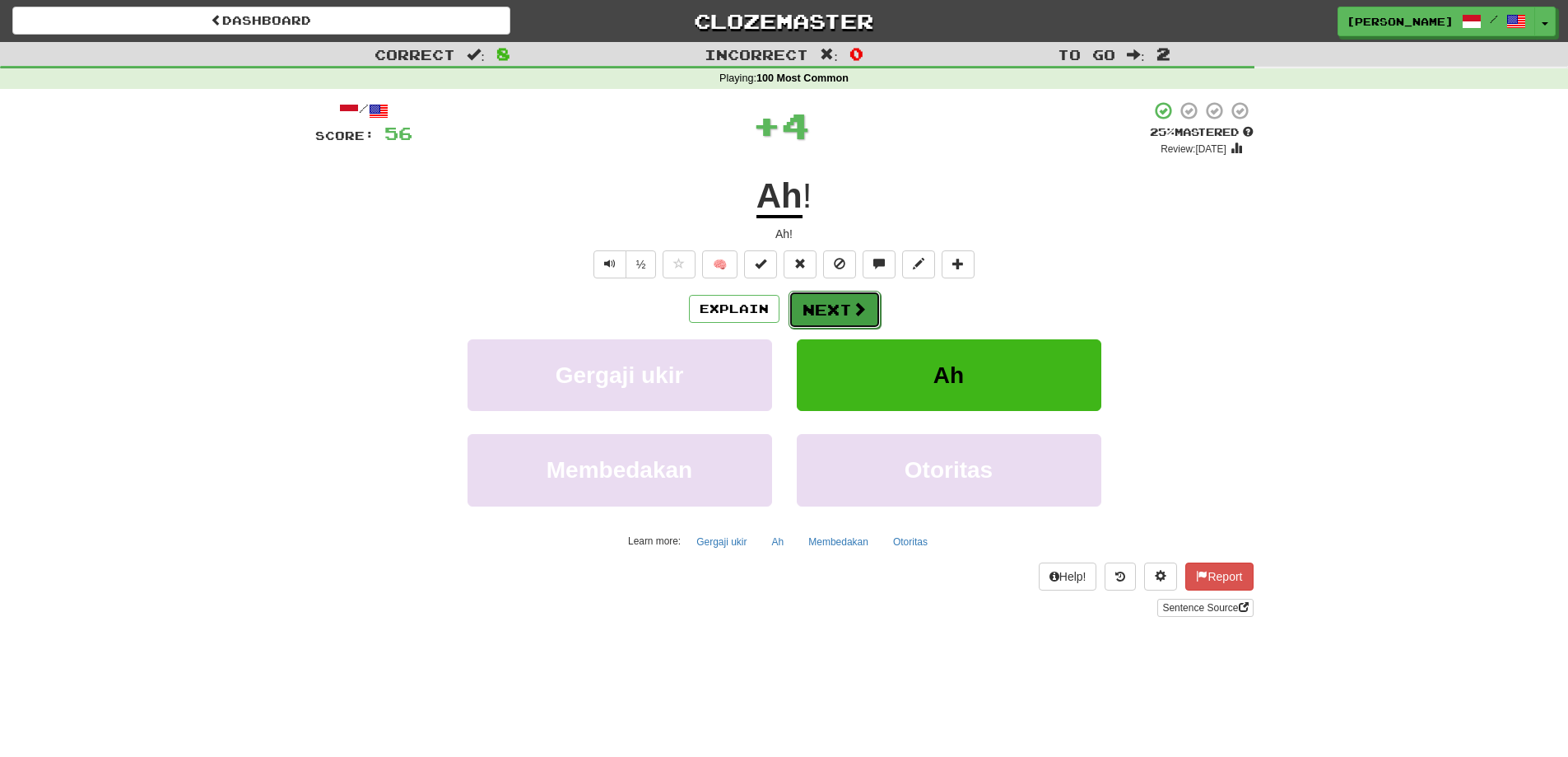
click at [831, 312] on button "Next" at bounding box center [834, 309] width 92 height 38
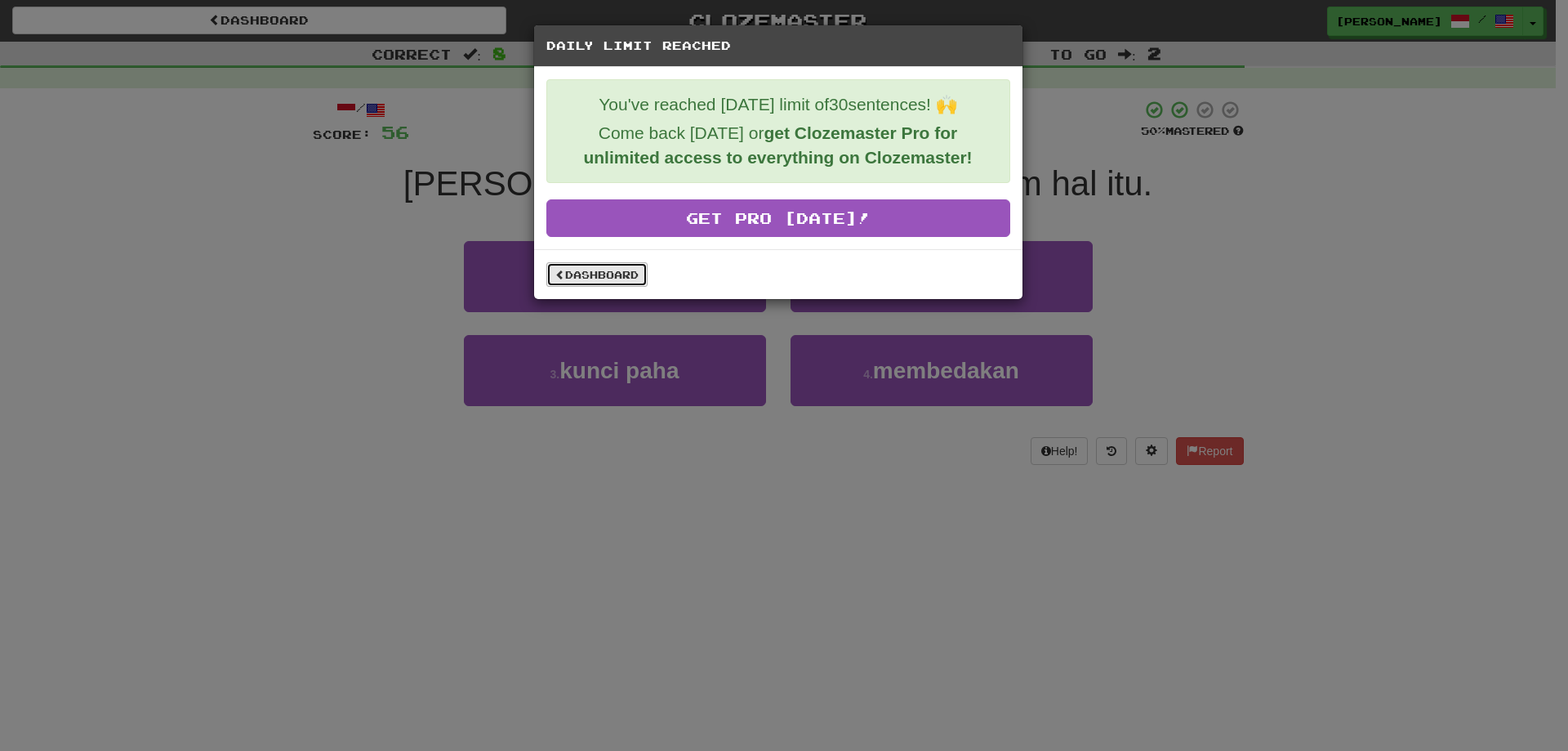
click at [593, 277] on link "Dashboard" at bounding box center [597, 274] width 101 height 25
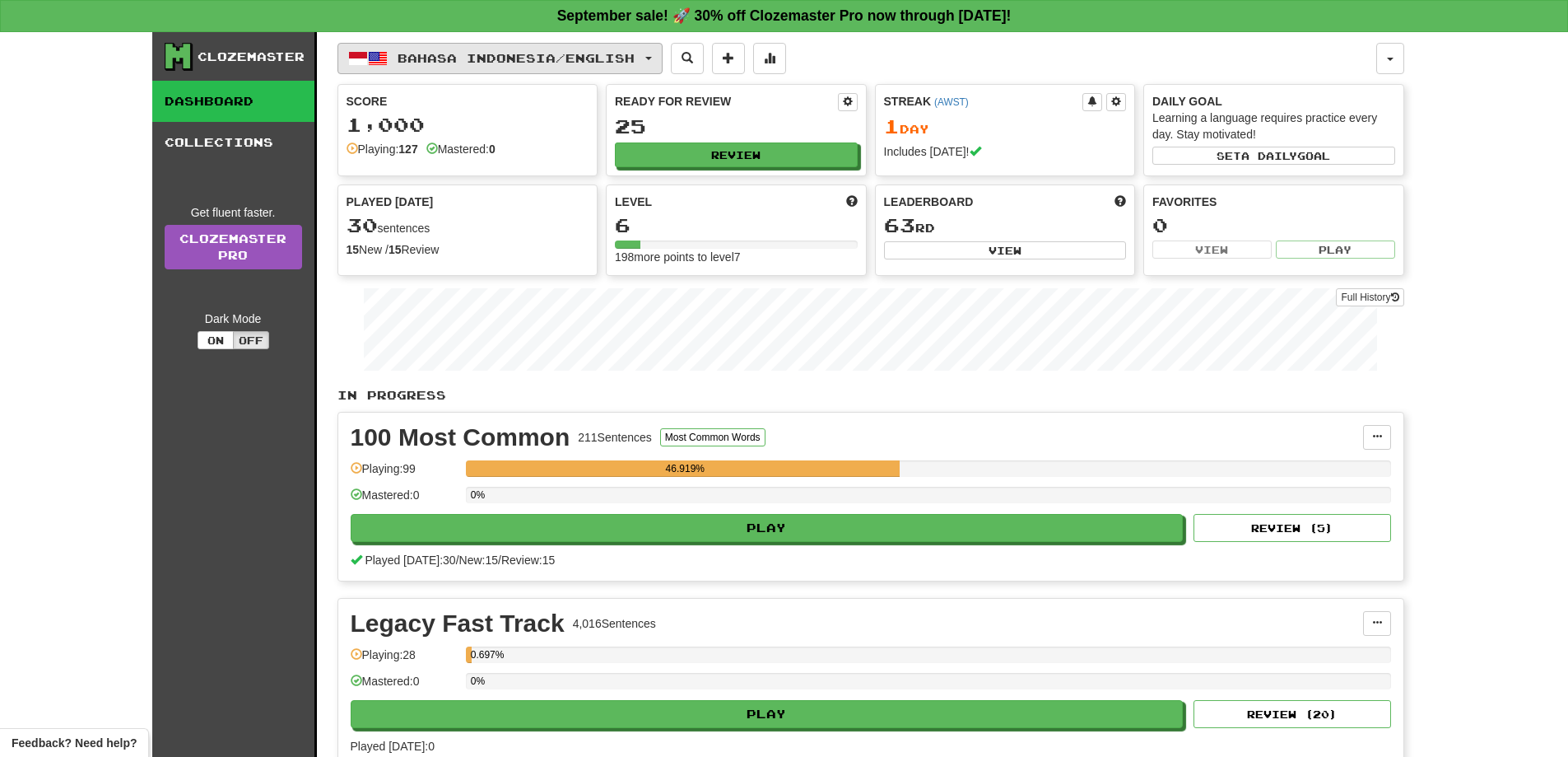
click at [534, 62] on span "Bahasa Indonesia / English" at bounding box center [516, 58] width 237 height 14
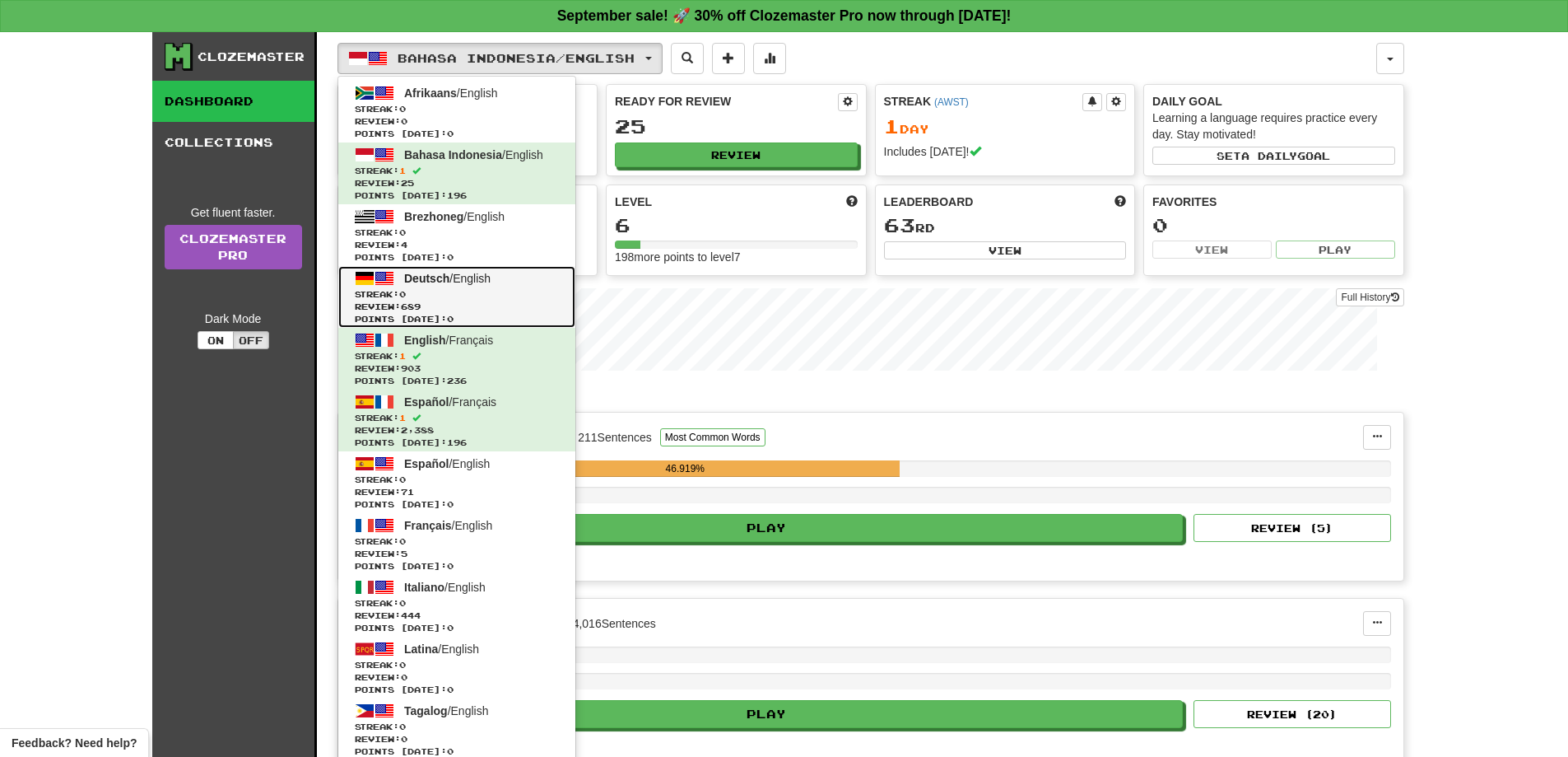
click at [490, 284] on span "Deutsch / English" at bounding box center [447, 278] width 87 height 13
